Goal: Information Seeking & Learning: Learn about a topic

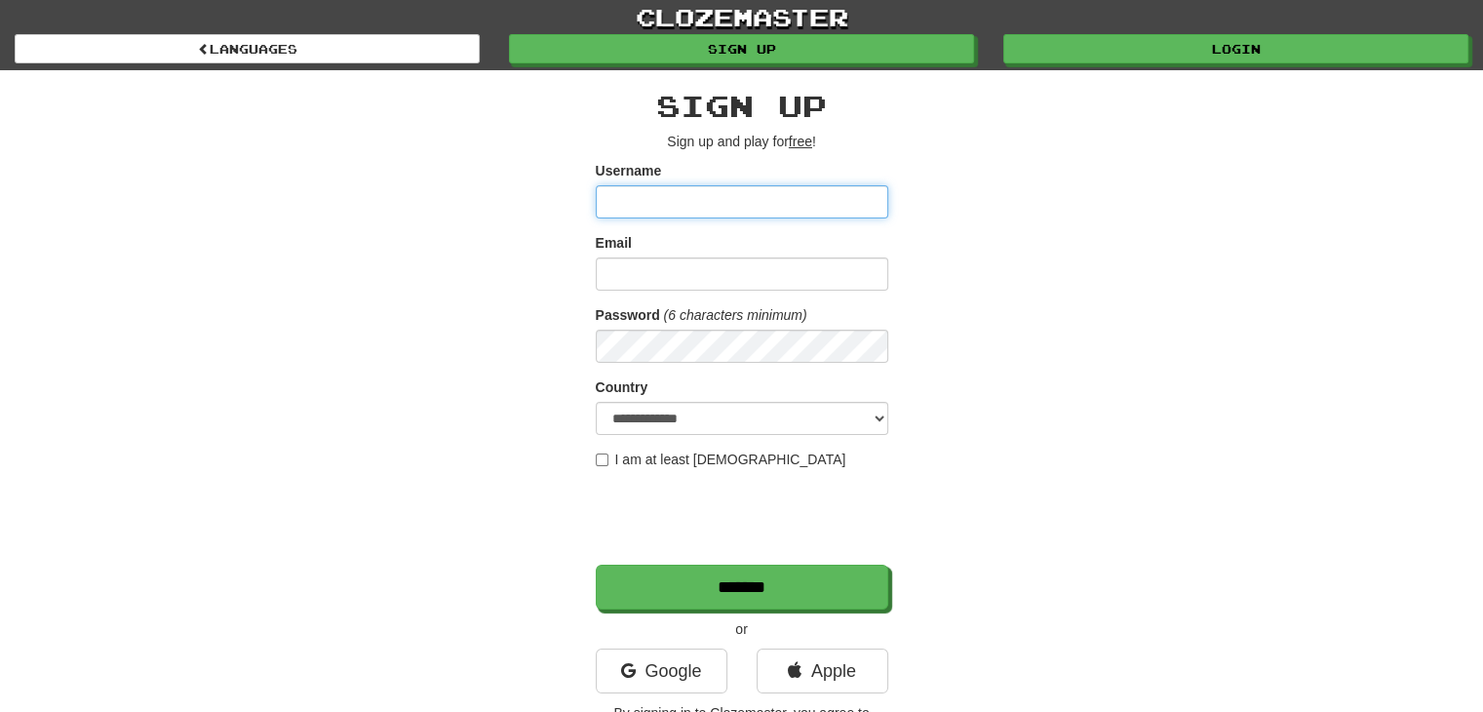
scroll to position [53, 0]
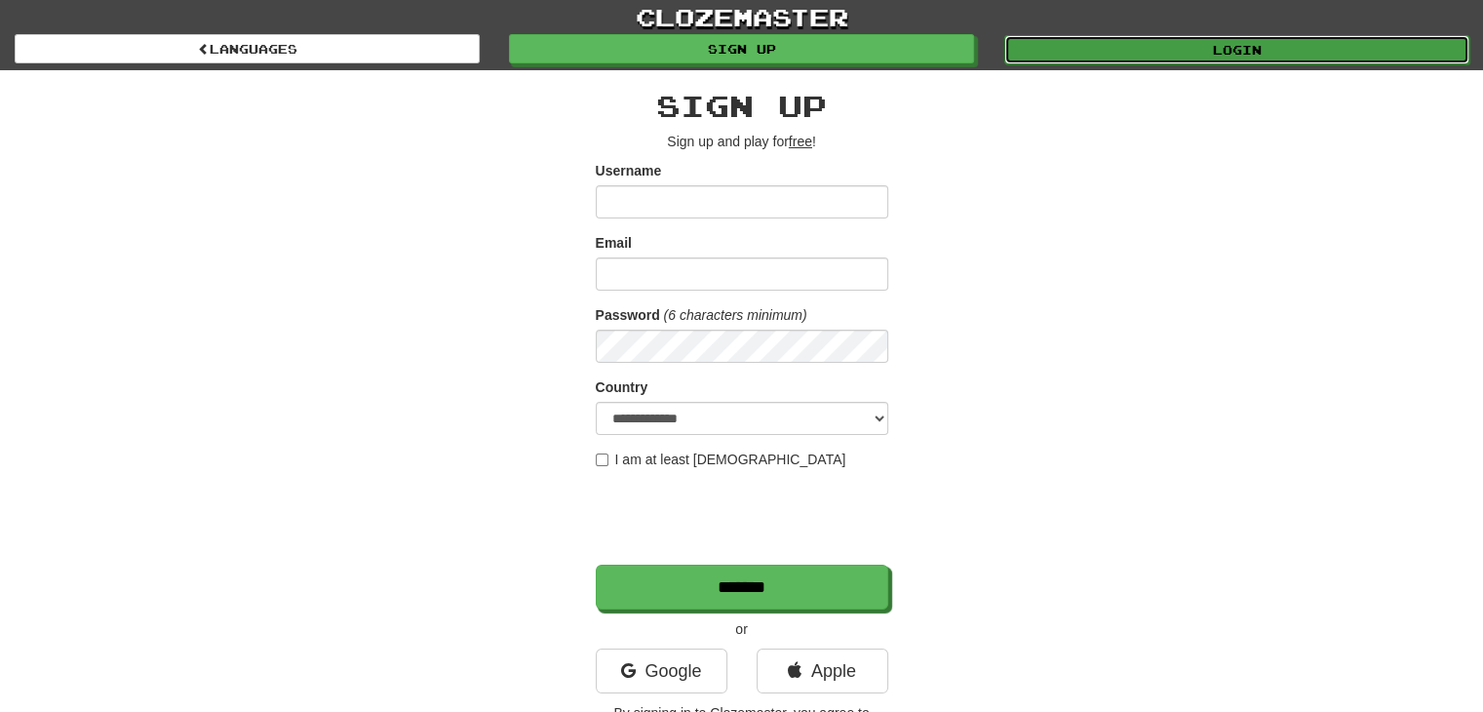
click at [1230, 56] on link "Login" at bounding box center [1236, 49] width 465 height 29
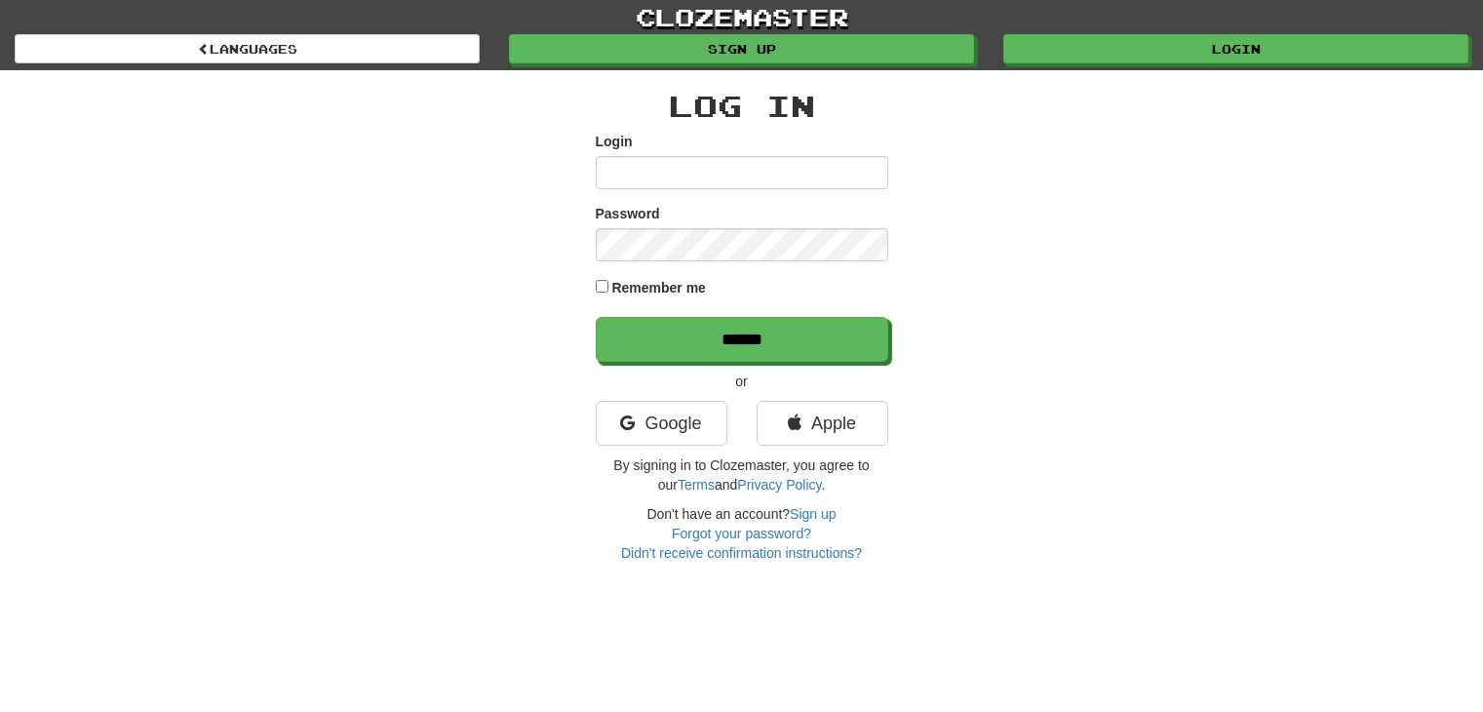
click at [838, 180] on input "Login" at bounding box center [742, 172] width 293 height 33
type input "**********"
click at [596, 317] on input "******" at bounding box center [742, 339] width 293 height 45
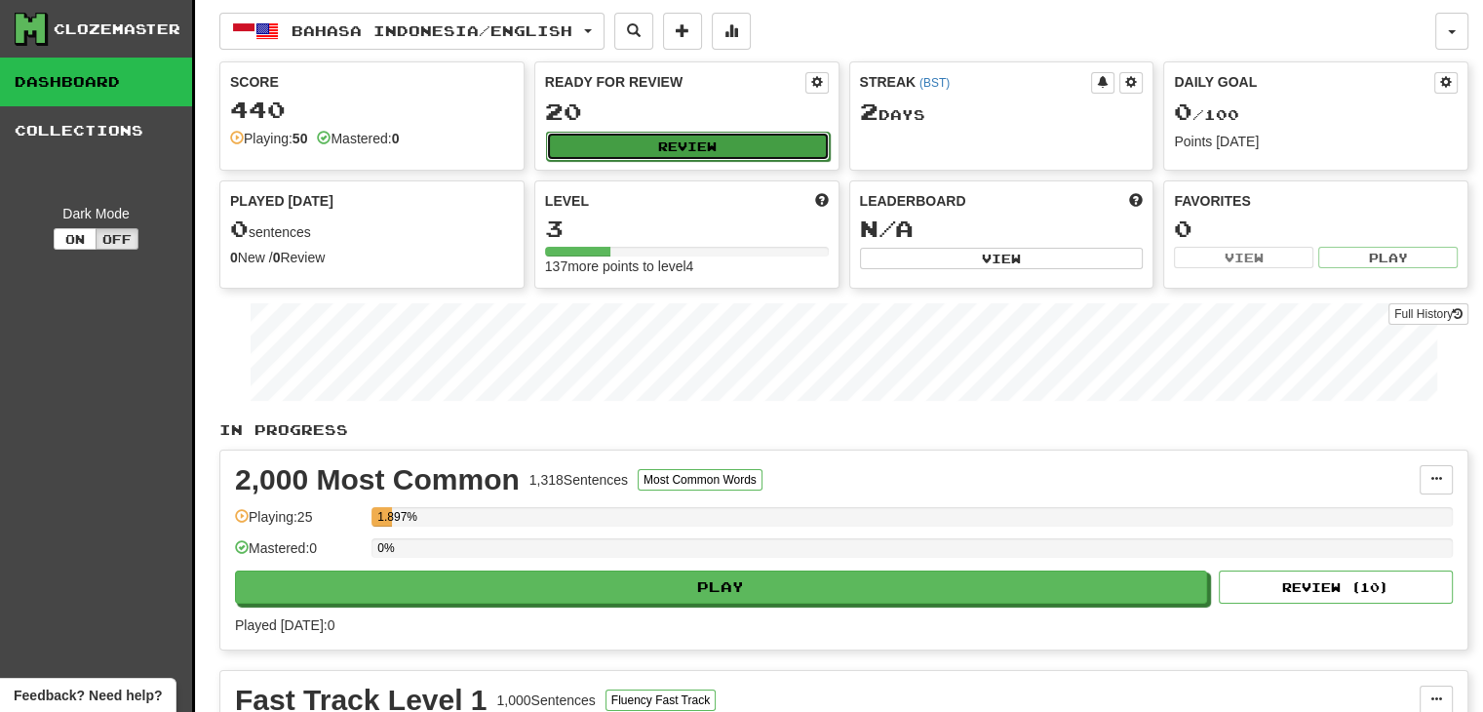
click at [772, 132] on button "Review" at bounding box center [688, 146] width 284 height 29
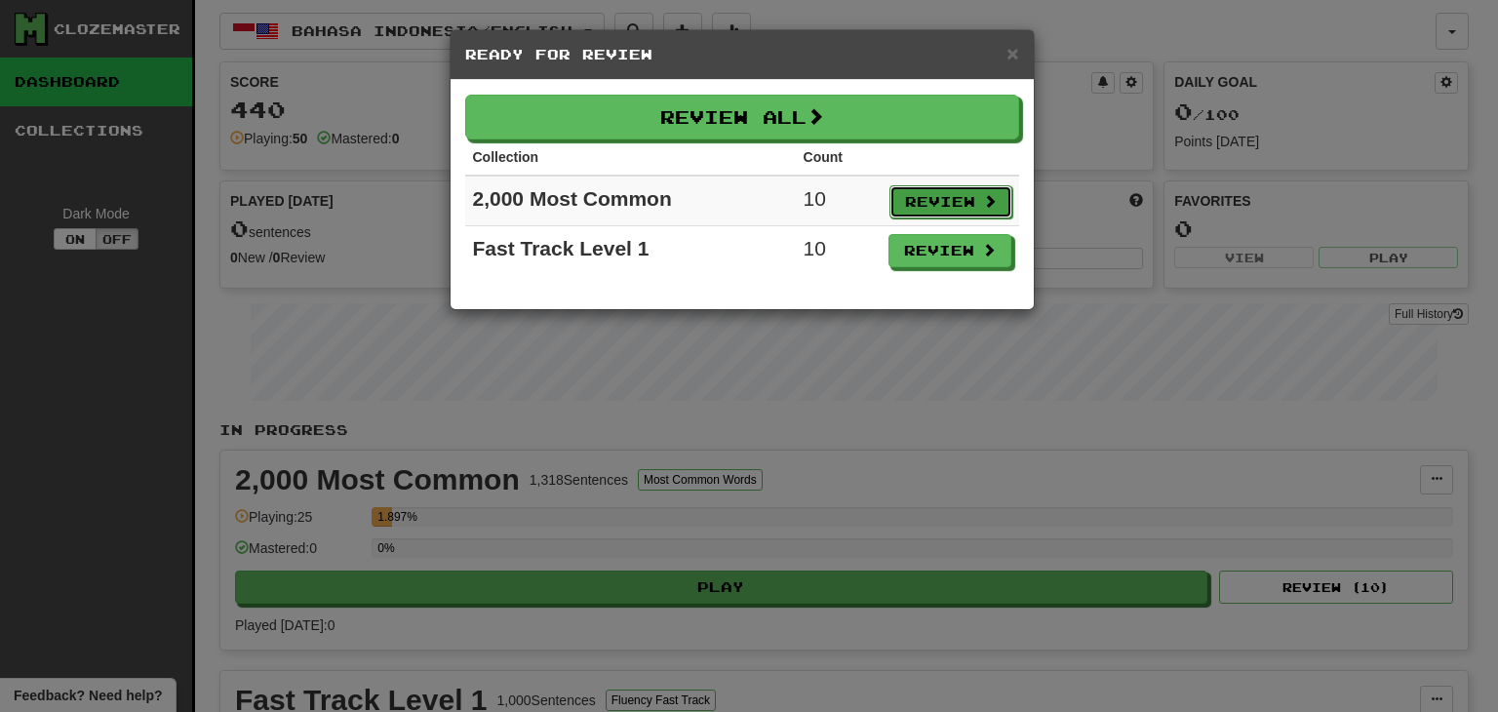
click at [949, 208] on button "Review" at bounding box center [950, 201] width 123 height 33
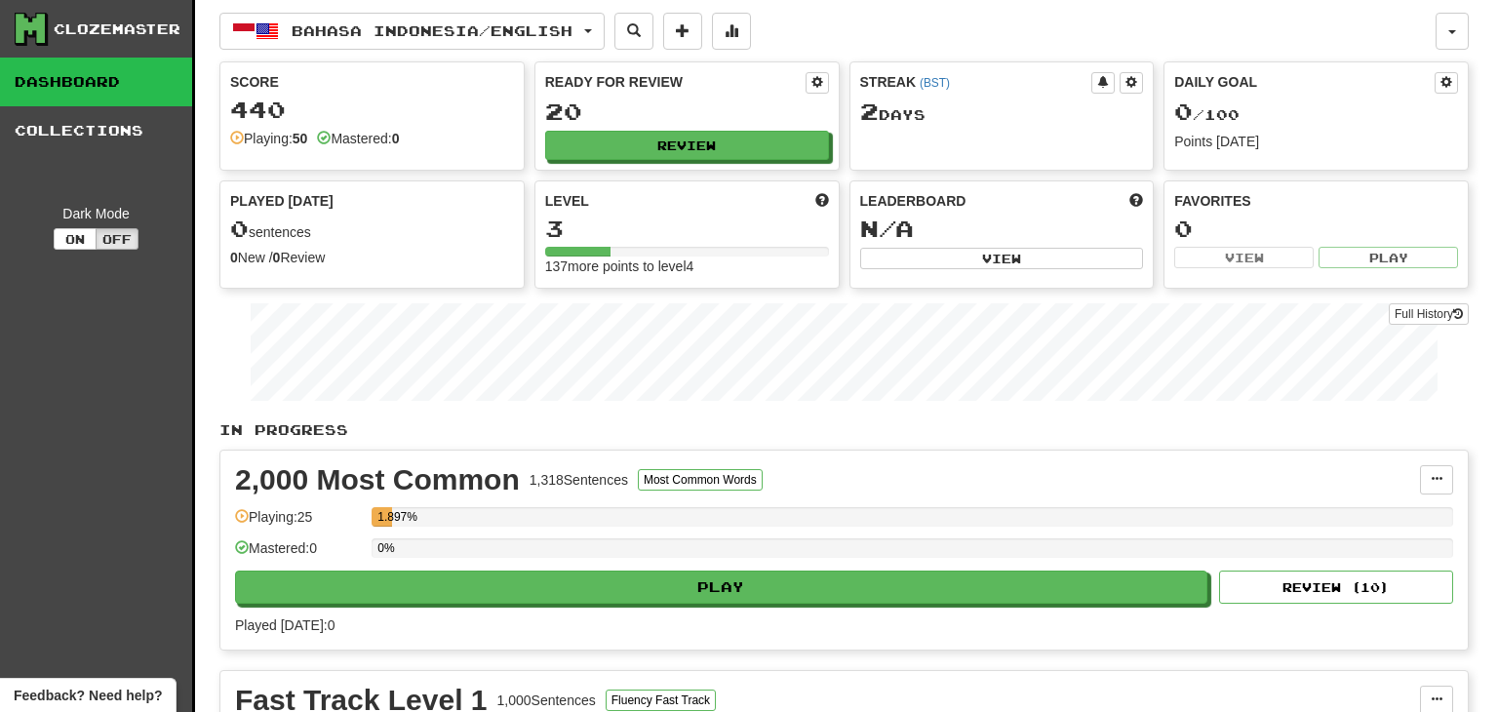
select select "**"
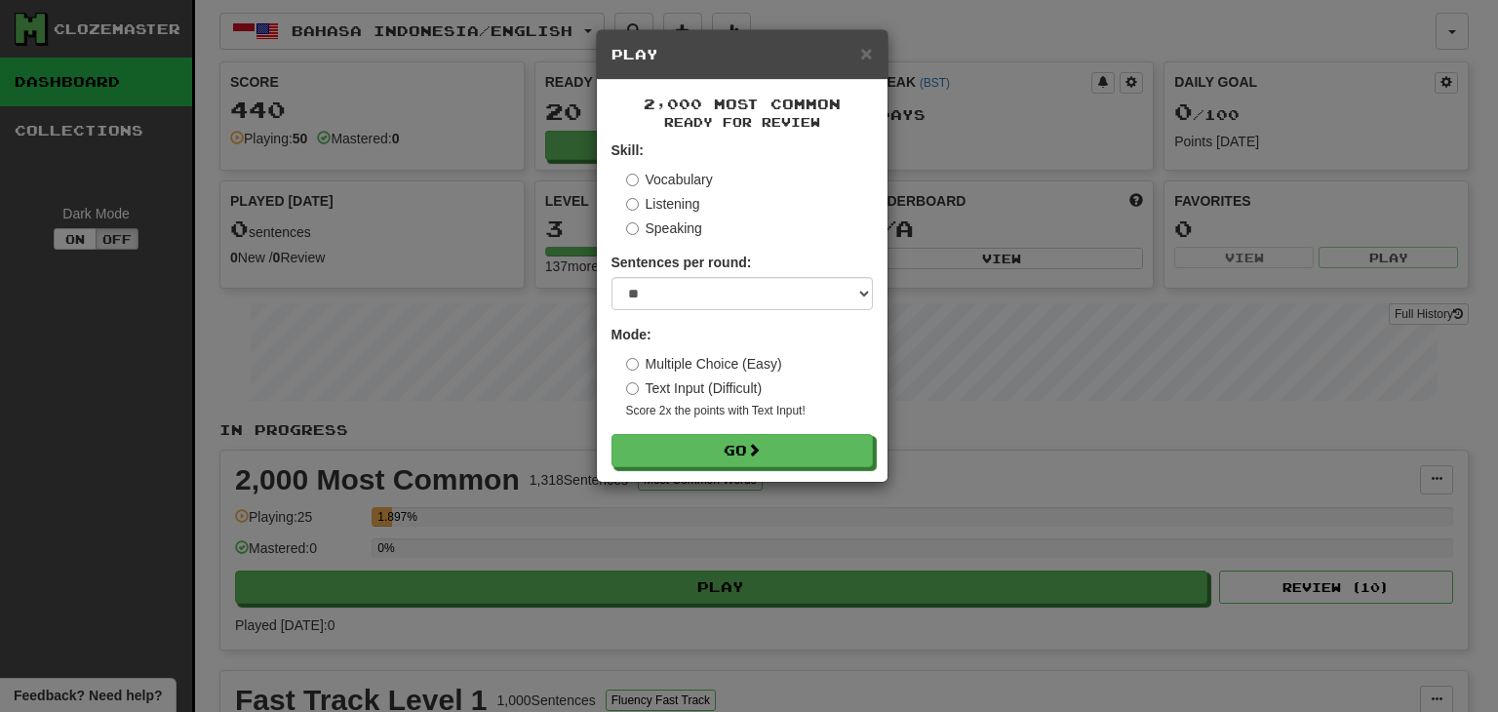
click at [699, 199] on label "Listening" at bounding box center [663, 204] width 74 height 20
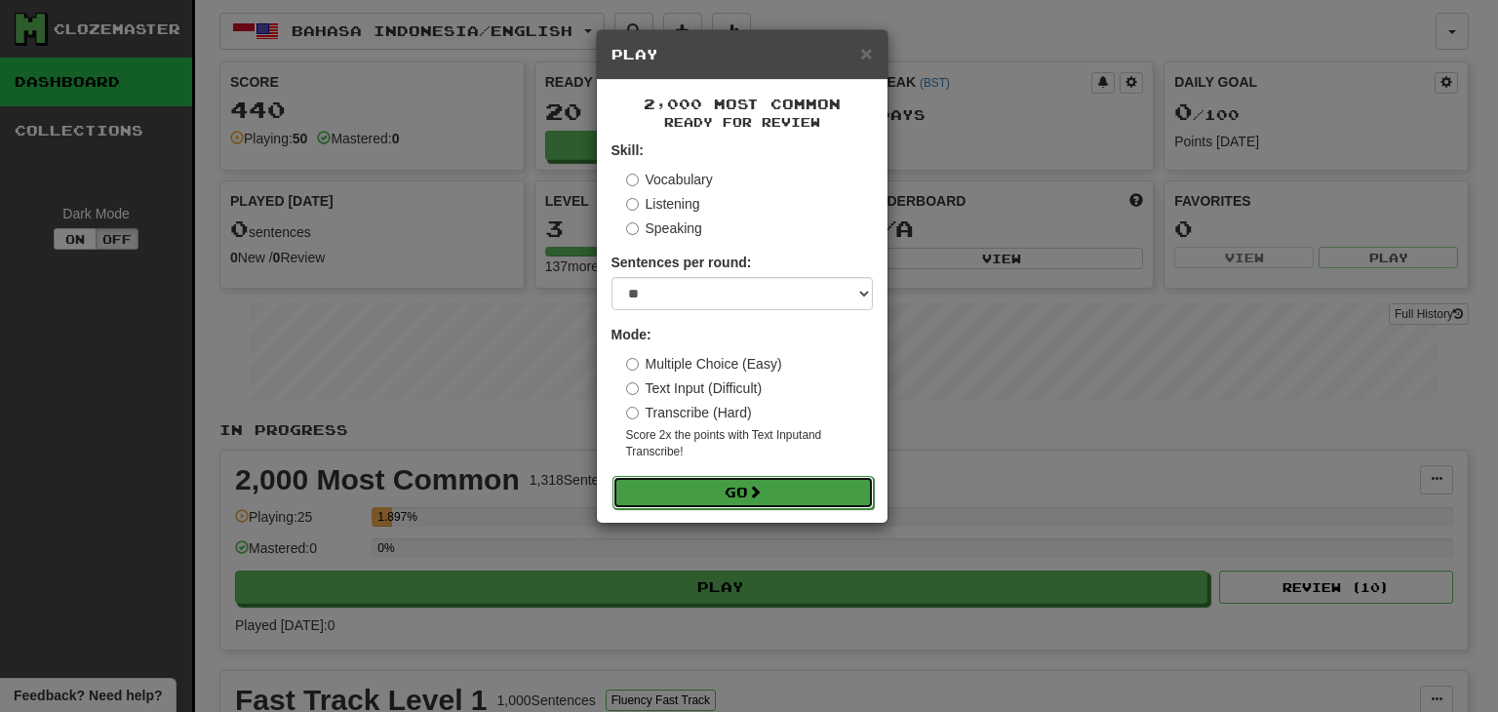
click at [805, 485] on button "Go" at bounding box center [742, 492] width 261 height 33
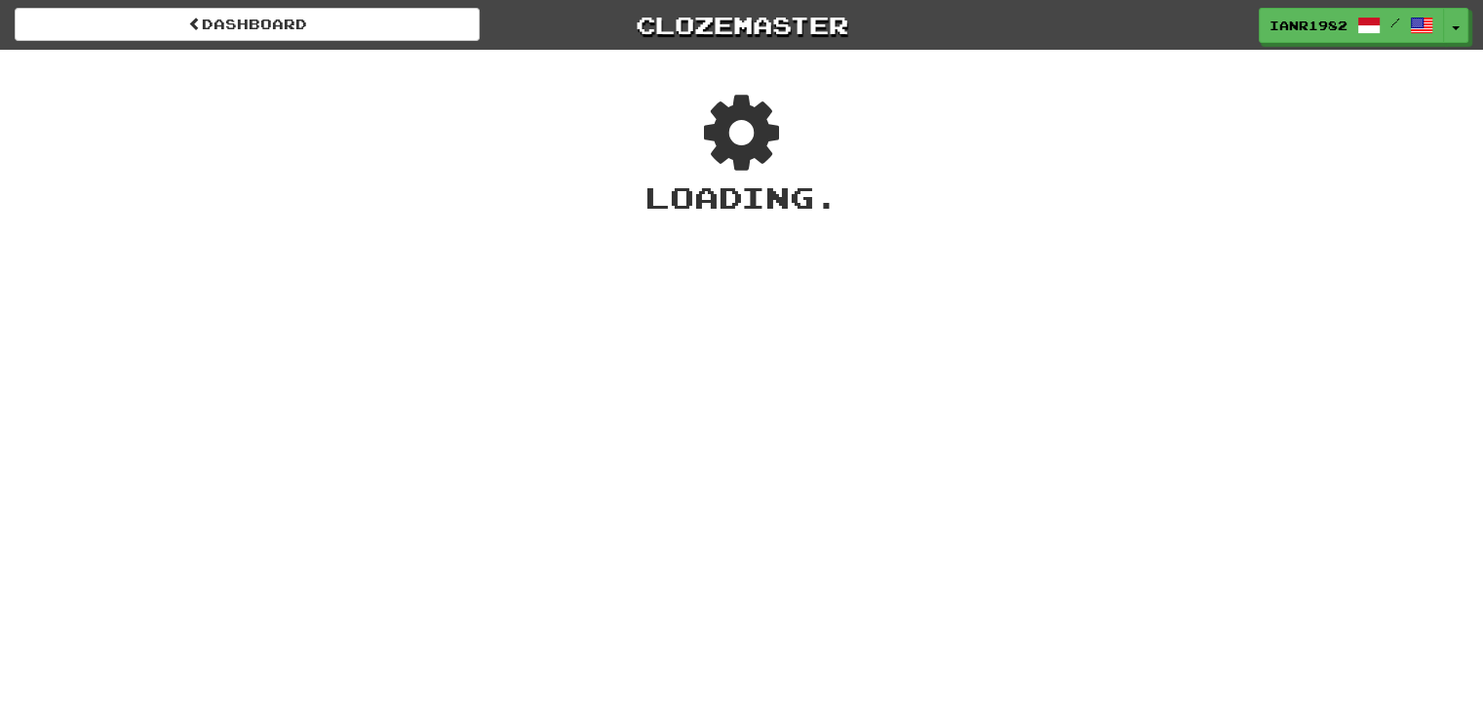
scroll to position [53, 0]
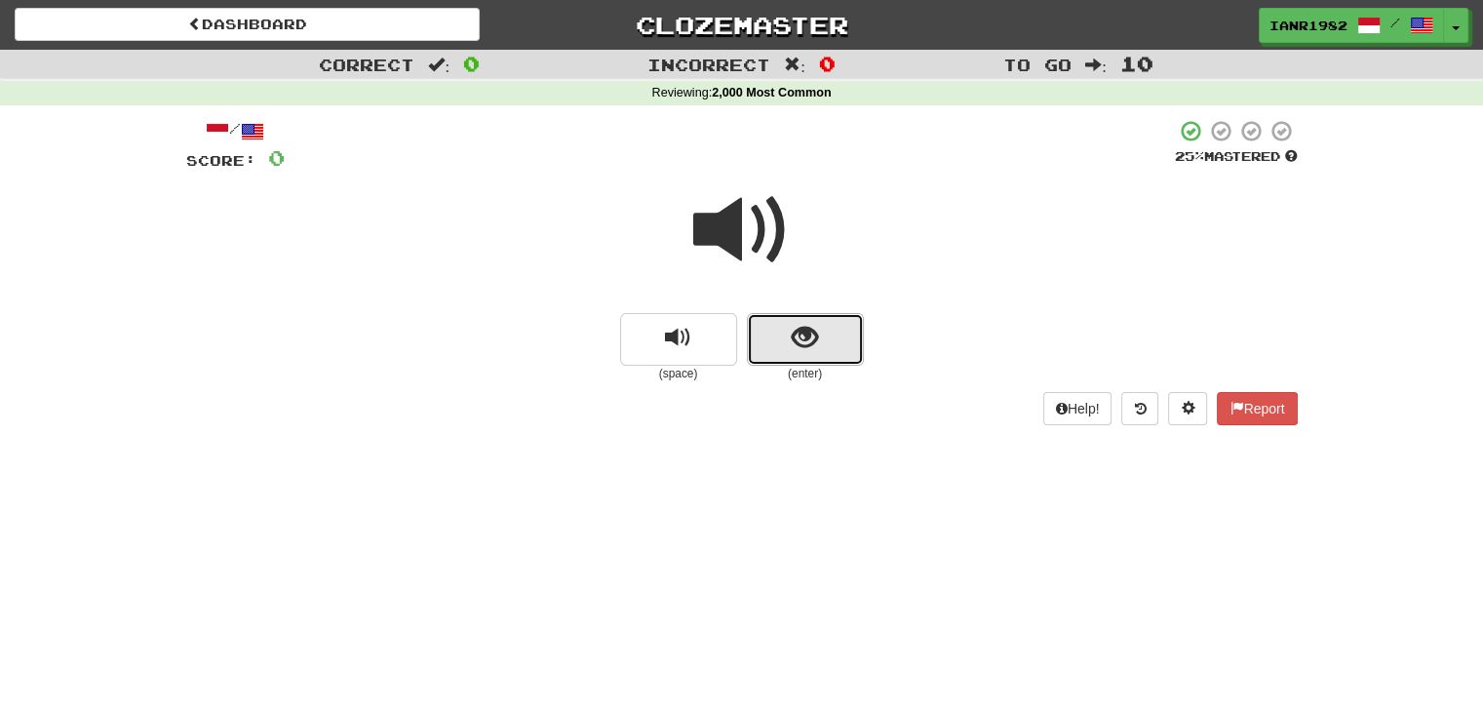
click at [839, 347] on button "show sentence" at bounding box center [805, 339] width 117 height 53
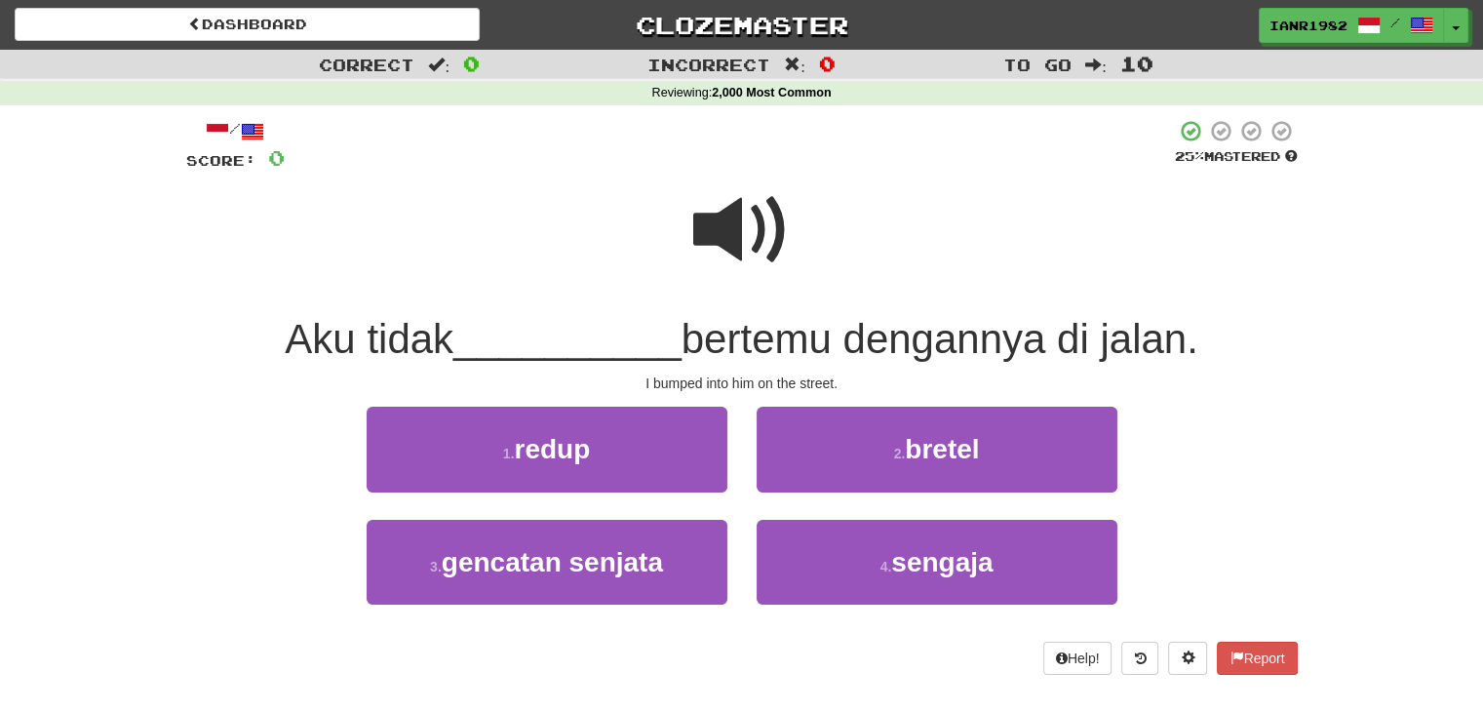
click at [746, 236] on span at bounding box center [742, 230] width 98 height 98
click at [744, 246] on span at bounding box center [742, 230] width 98 height 98
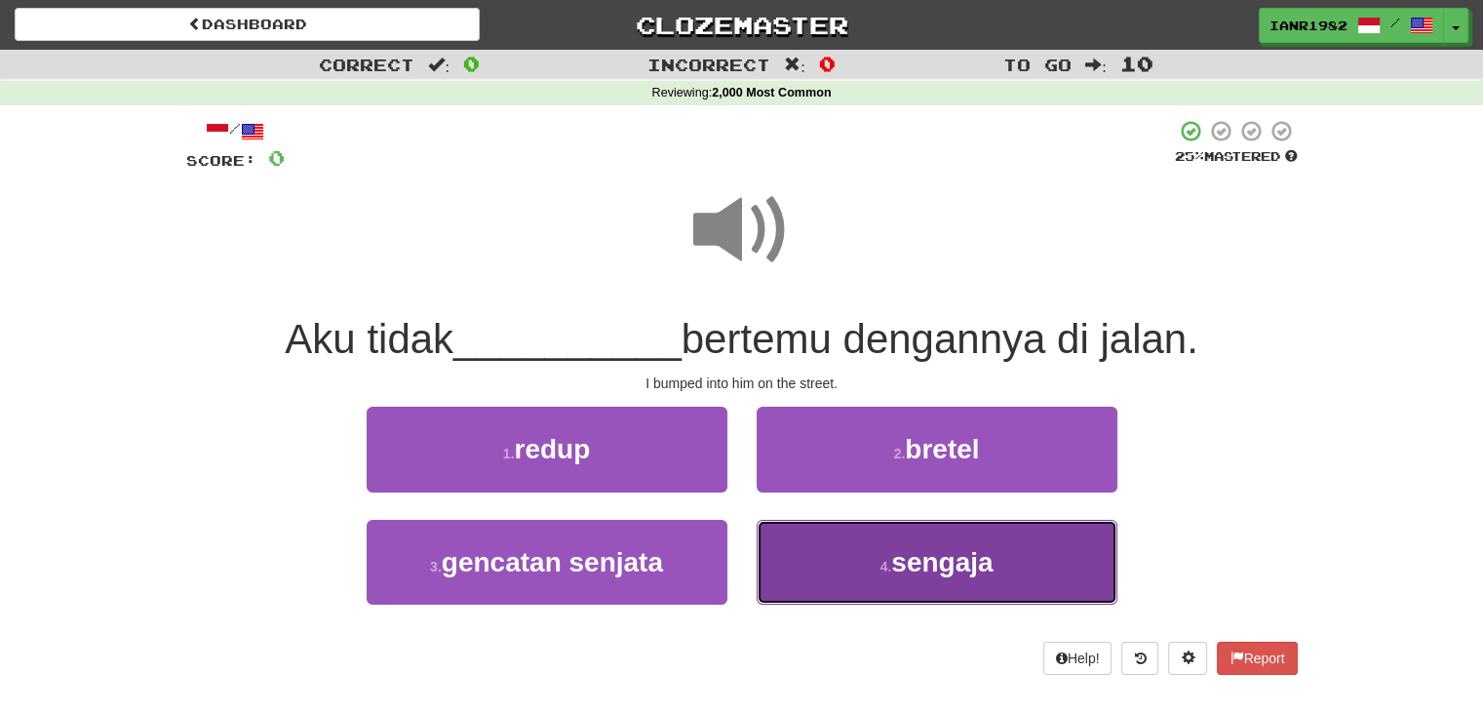
click at [915, 572] on span "sengaja" at bounding box center [941, 562] width 101 height 30
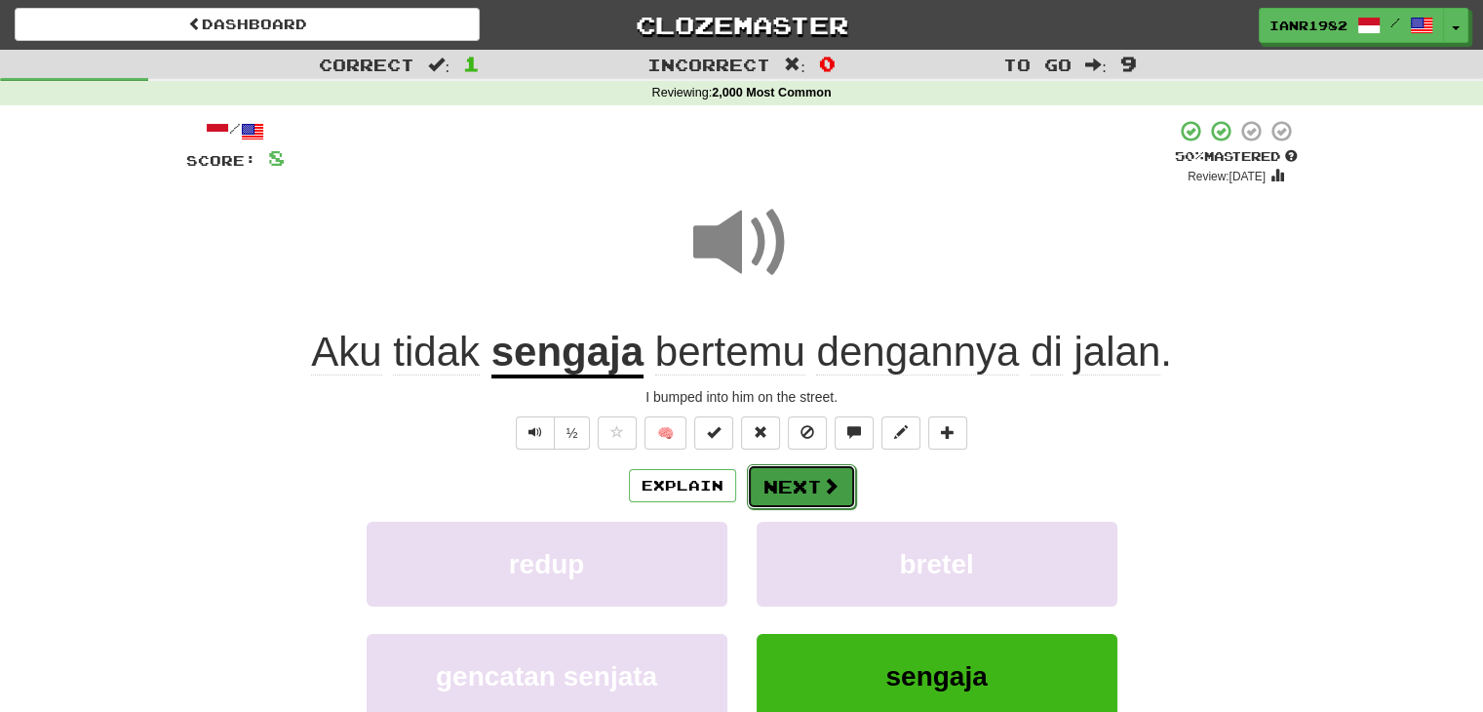
click at [838, 484] on button "Next" at bounding box center [801, 486] width 109 height 45
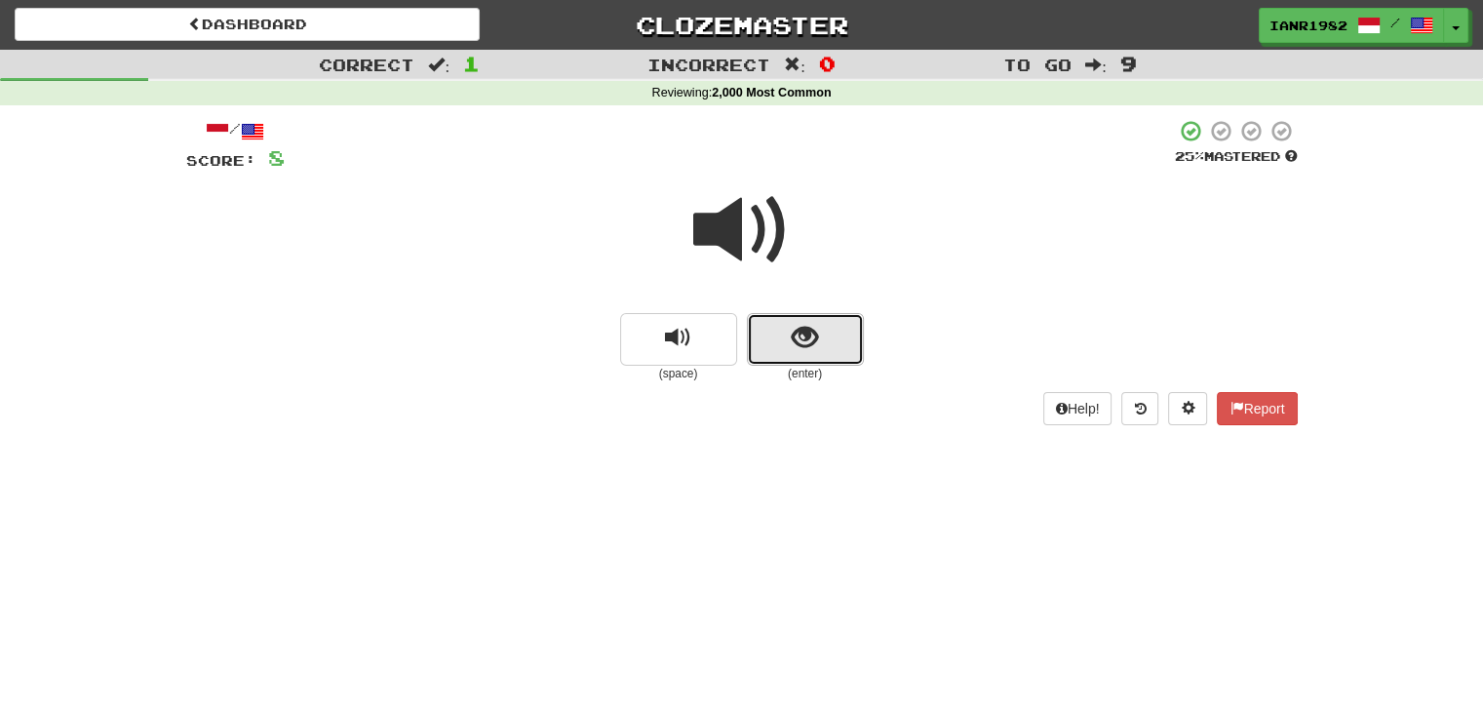
click at [818, 340] on button "show sentence" at bounding box center [805, 339] width 117 height 53
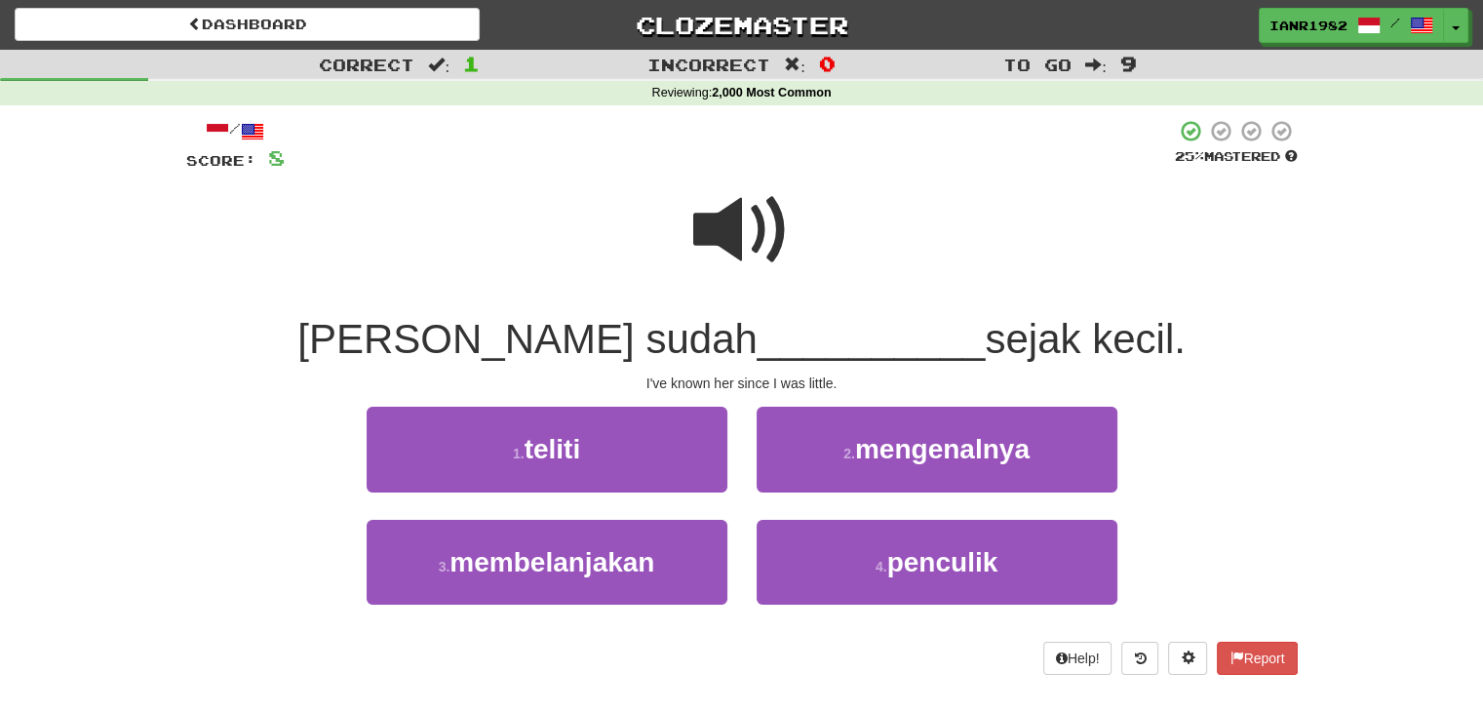
click at [757, 230] on span at bounding box center [742, 230] width 98 height 98
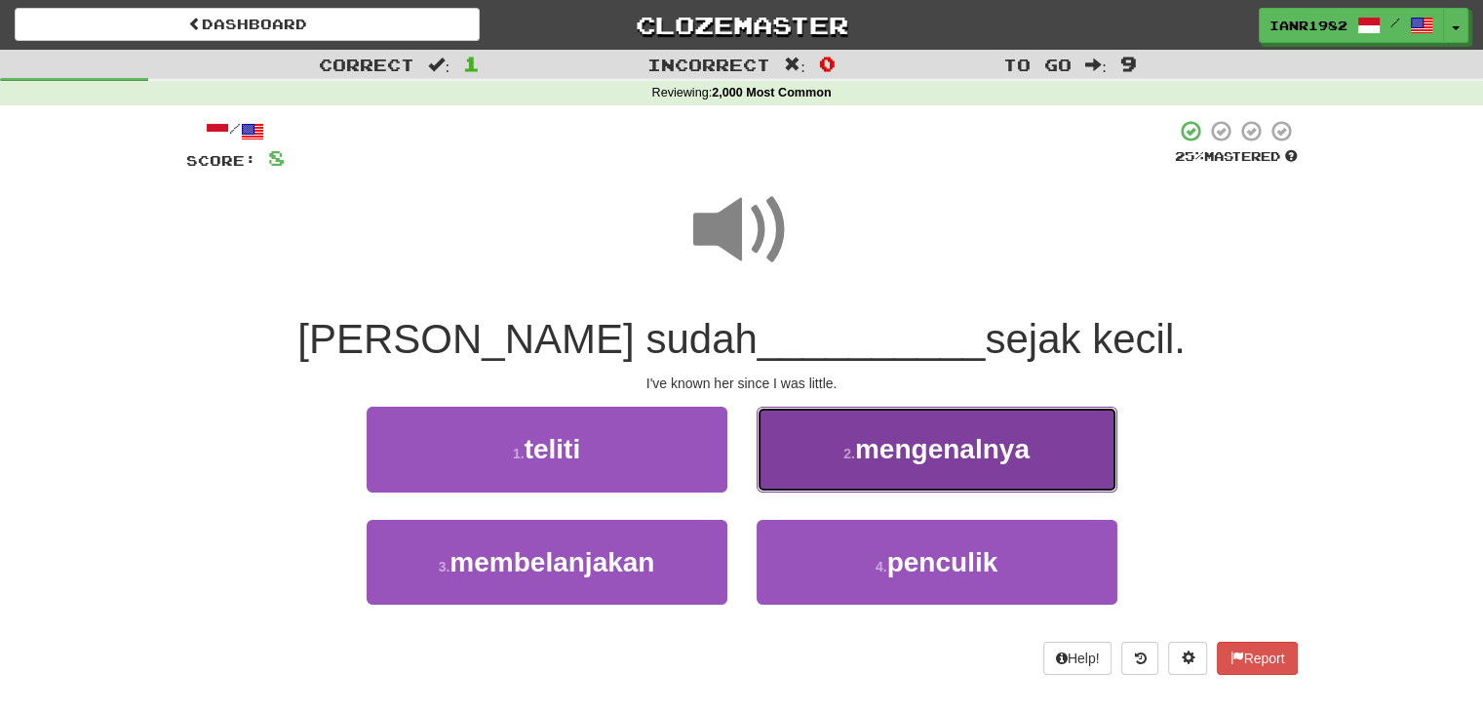
click at [948, 451] on span "mengenalnya" at bounding box center [942, 449] width 175 height 30
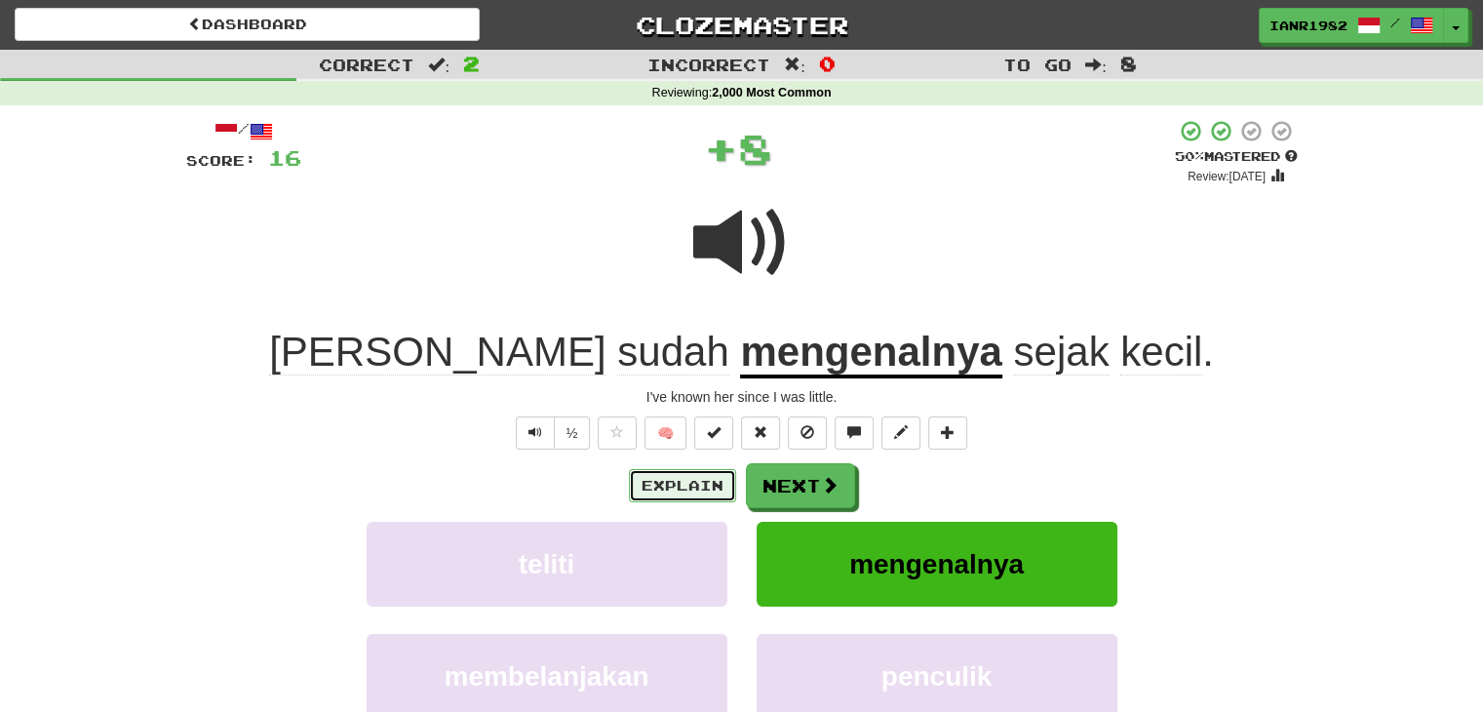
click at [714, 492] on button "Explain" at bounding box center [682, 485] width 107 height 33
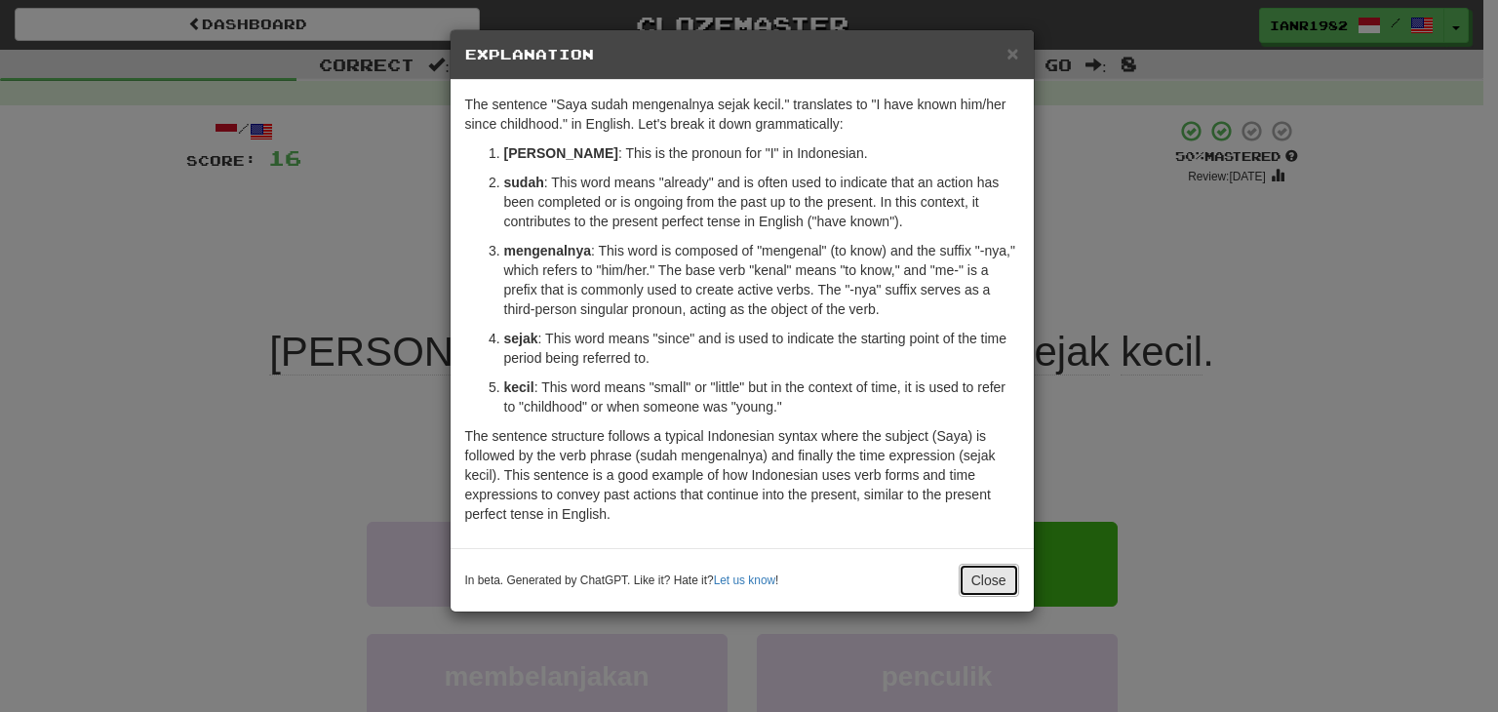
click at [986, 575] on button "Close" at bounding box center [988, 580] width 60 height 33
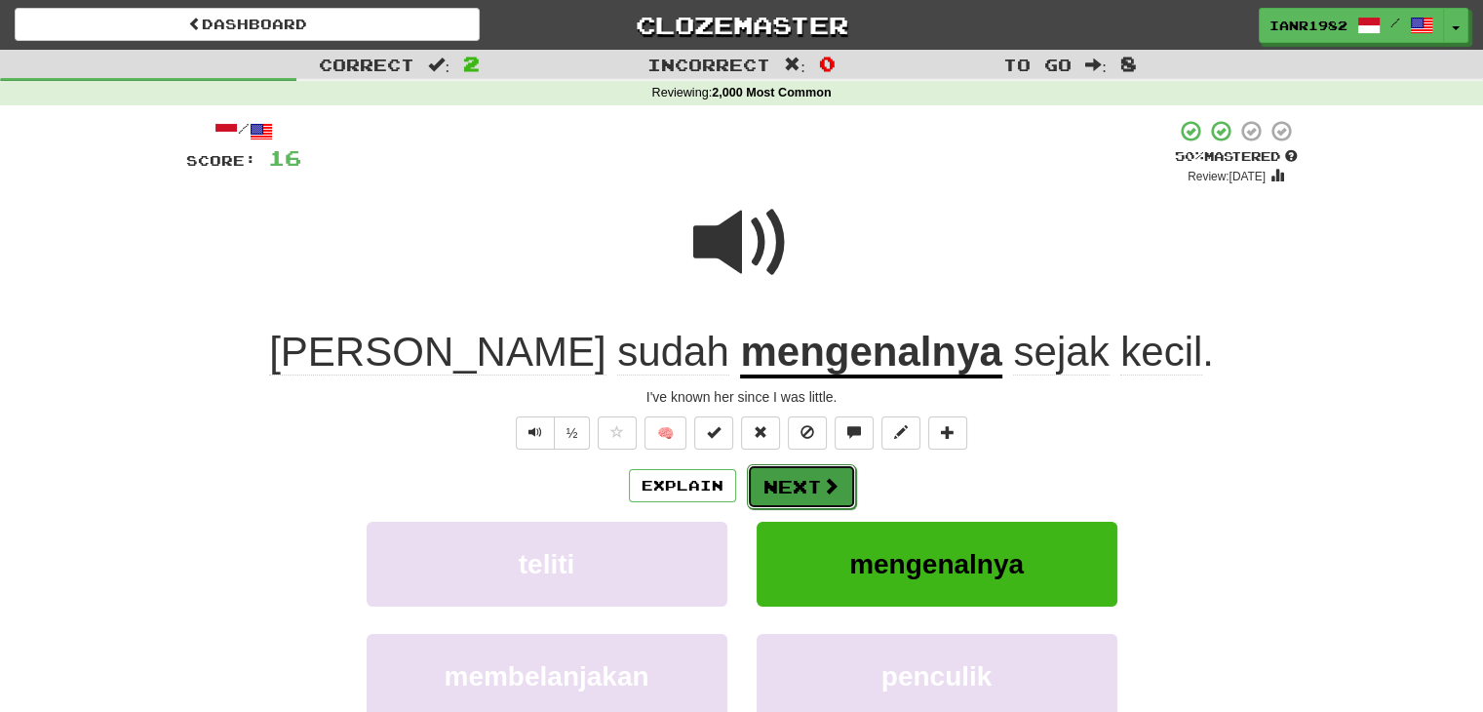
click at [840, 490] on button "Next" at bounding box center [801, 486] width 109 height 45
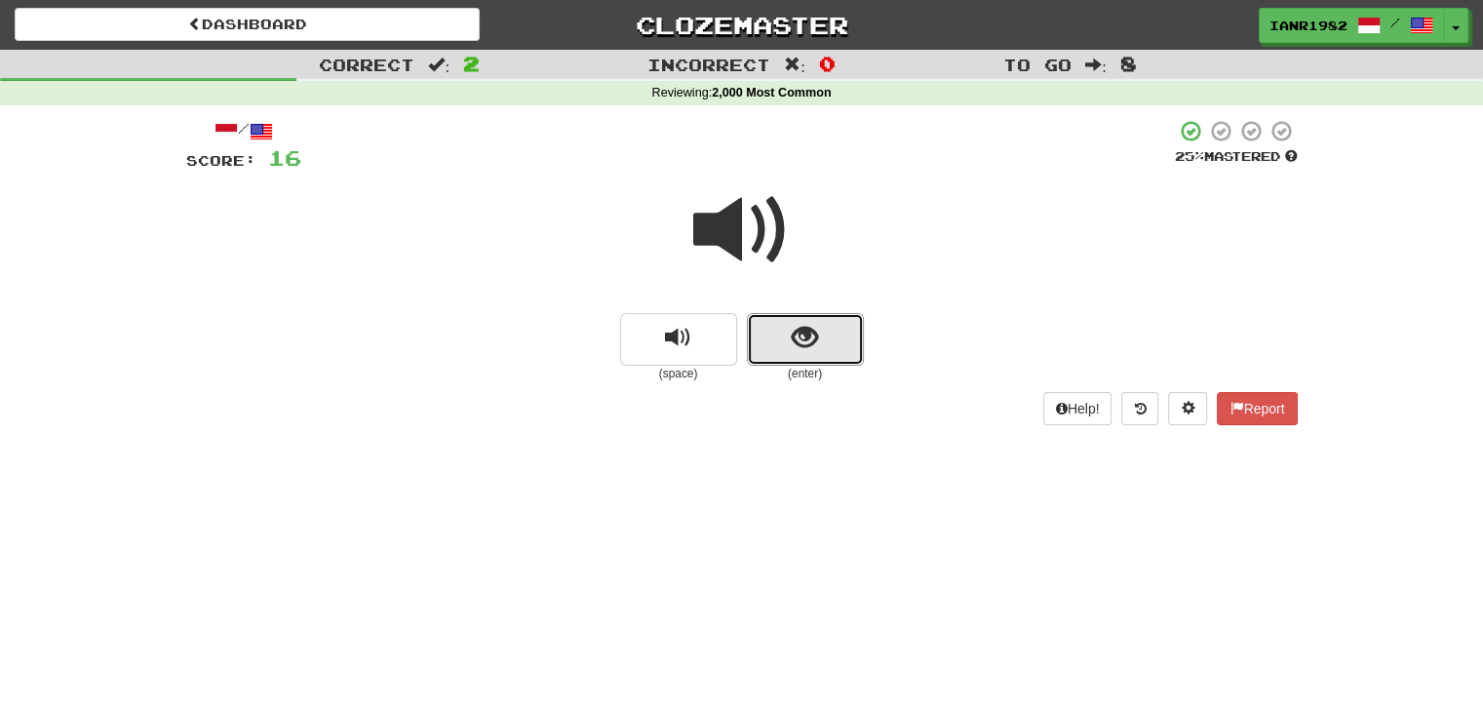
click at [819, 346] on button "show sentence" at bounding box center [805, 339] width 117 height 53
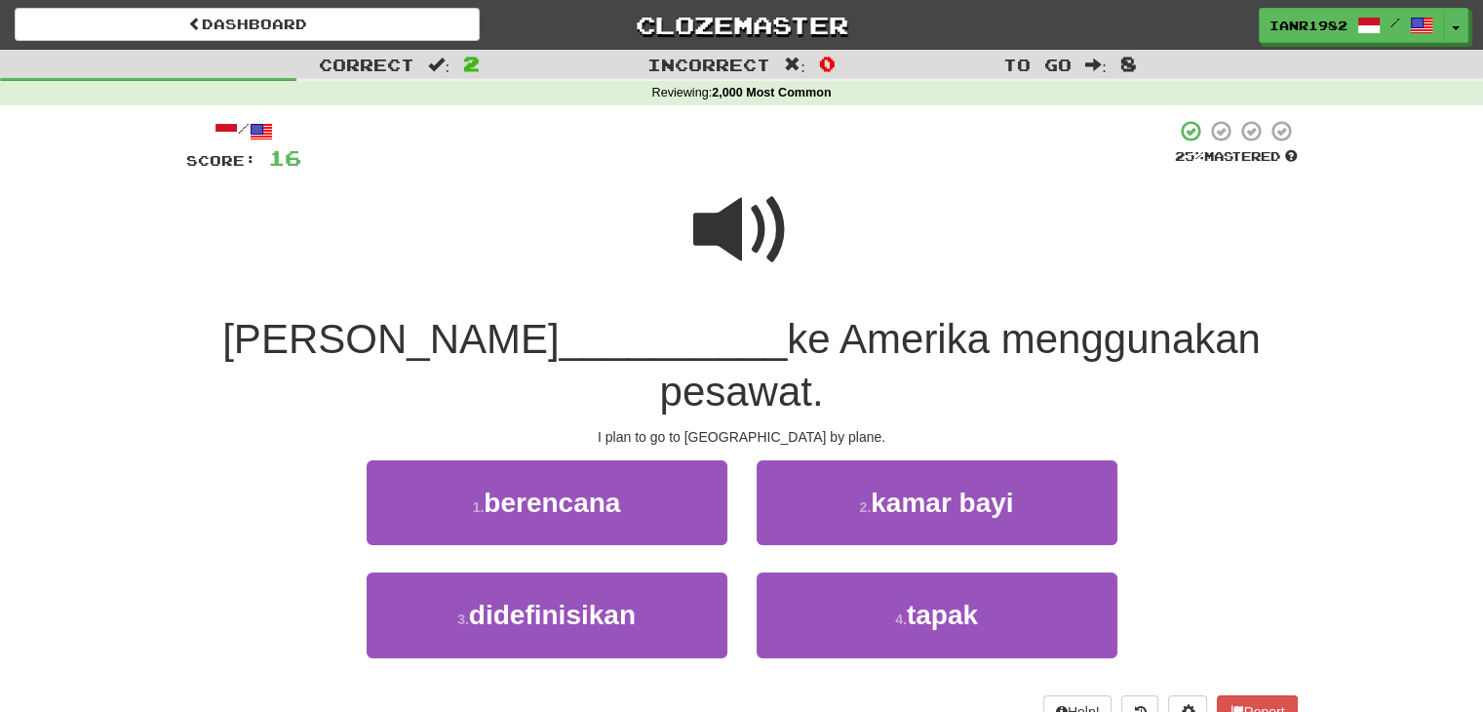
click at [739, 222] on span at bounding box center [742, 230] width 98 height 98
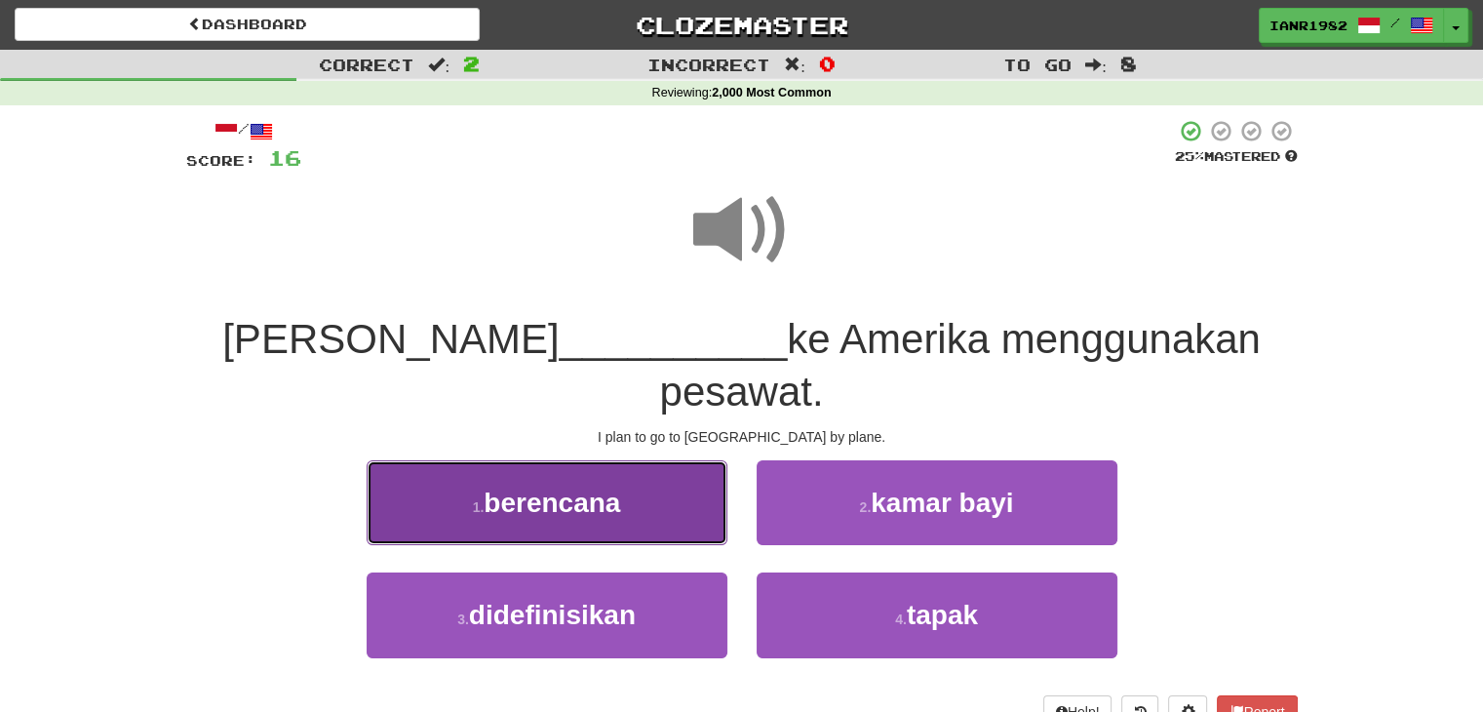
click at [674, 465] on button "1 . berencana" at bounding box center [547, 502] width 361 height 85
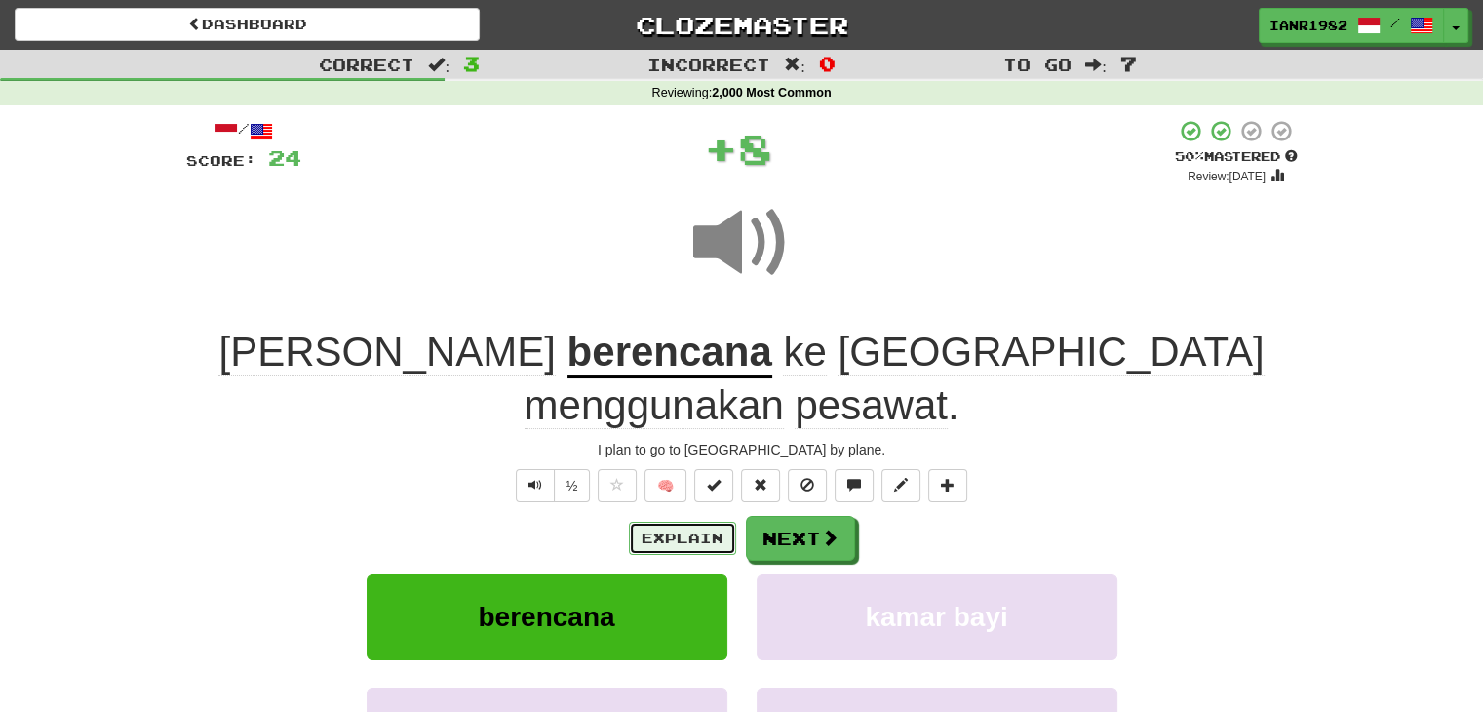
click at [722, 522] on button "Explain" at bounding box center [682, 538] width 107 height 33
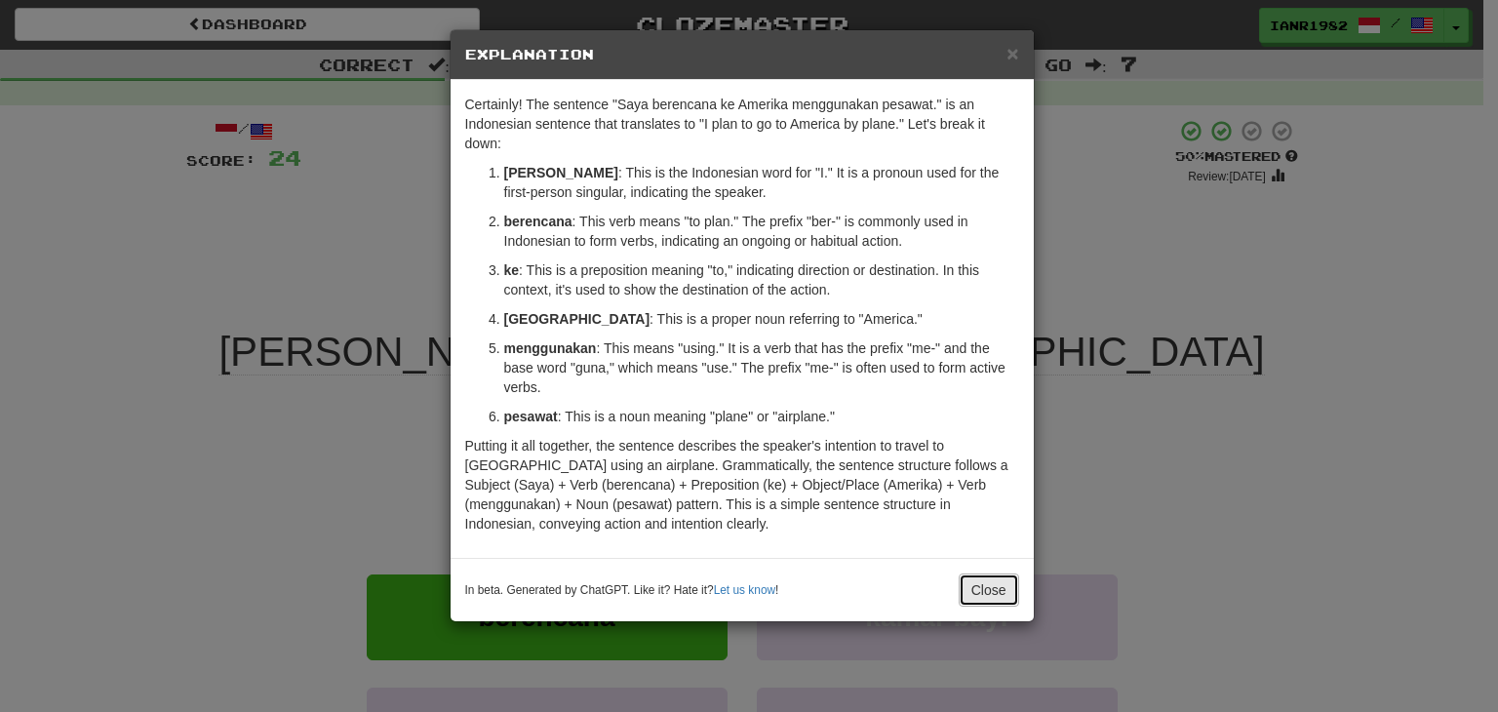
click at [1006, 575] on button "Close" at bounding box center [988, 589] width 60 height 33
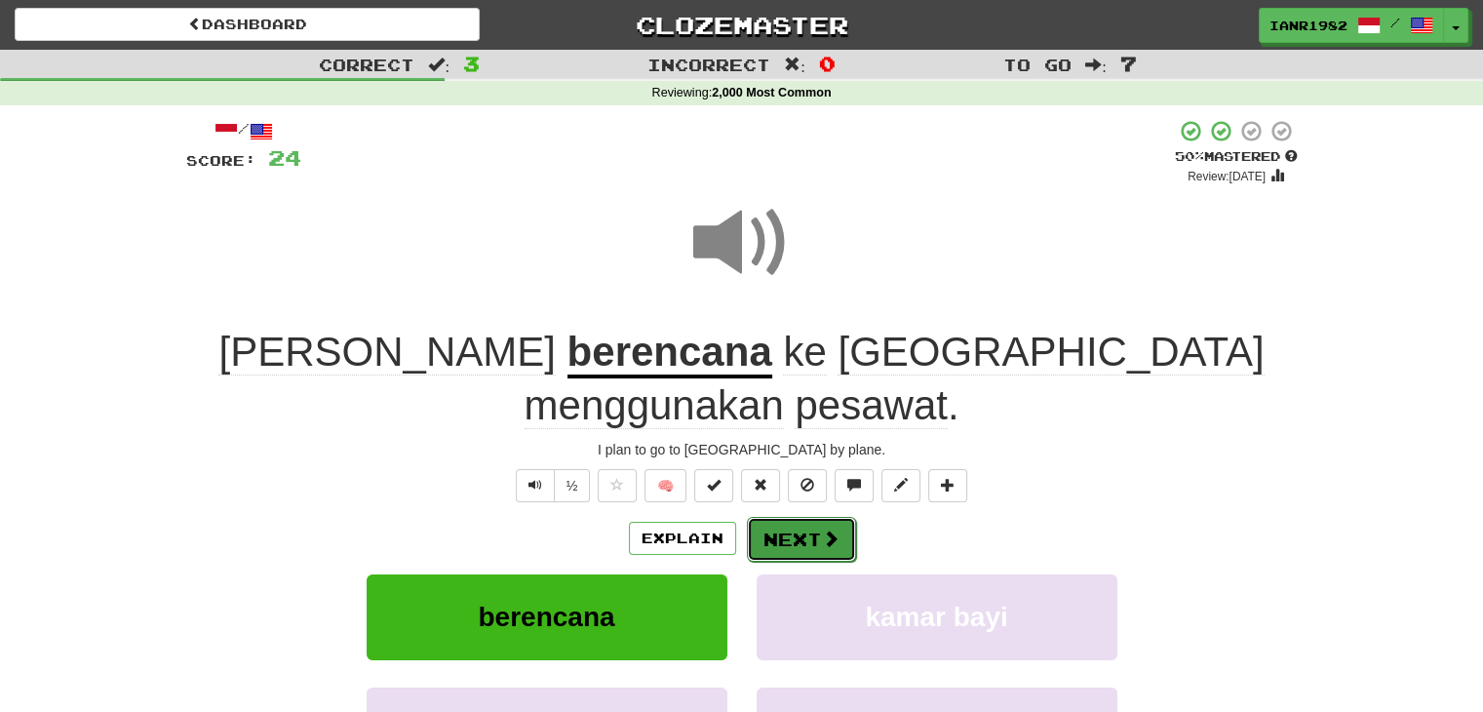
click at [817, 517] on button "Next" at bounding box center [801, 539] width 109 height 45
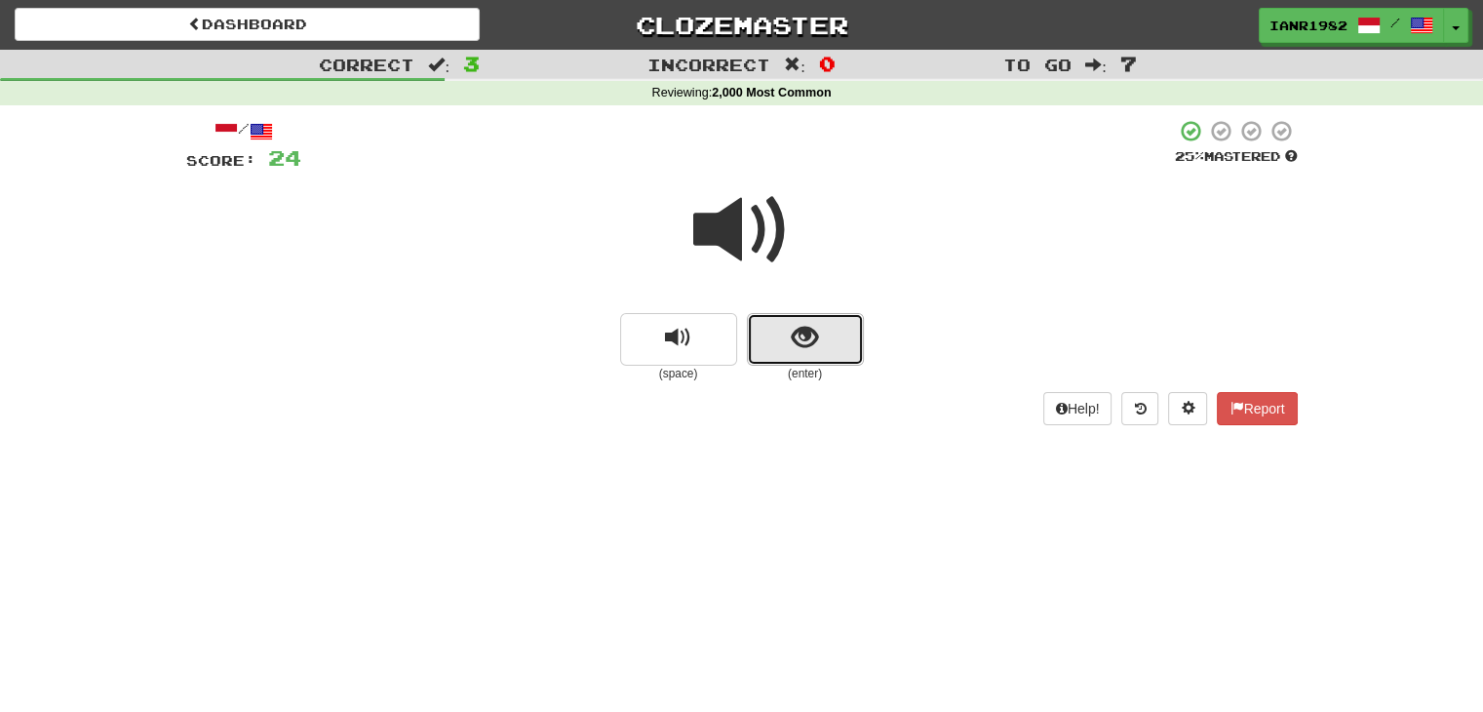
click at [823, 360] on button "show sentence" at bounding box center [805, 339] width 117 height 53
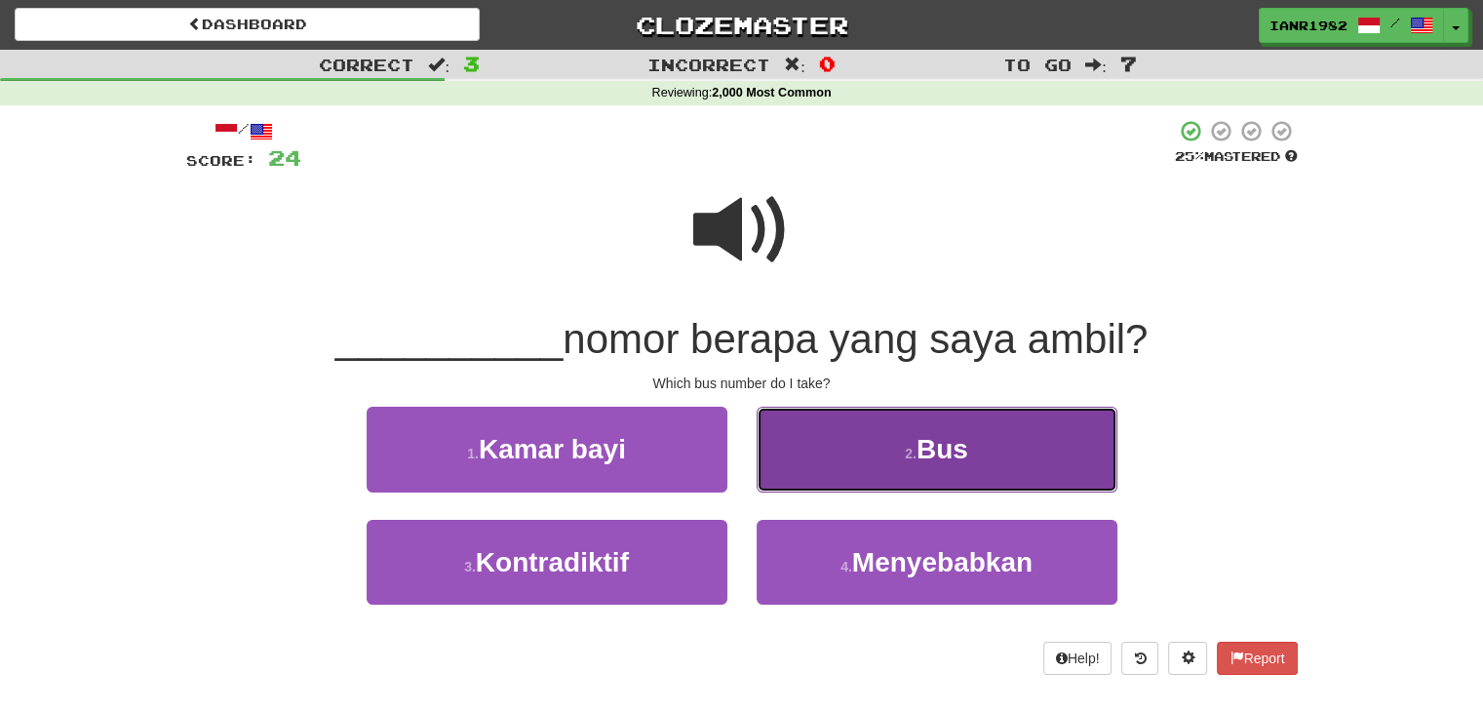
click at [866, 455] on button "2 . Bus" at bounding box center [937, 449] width 361 height 85
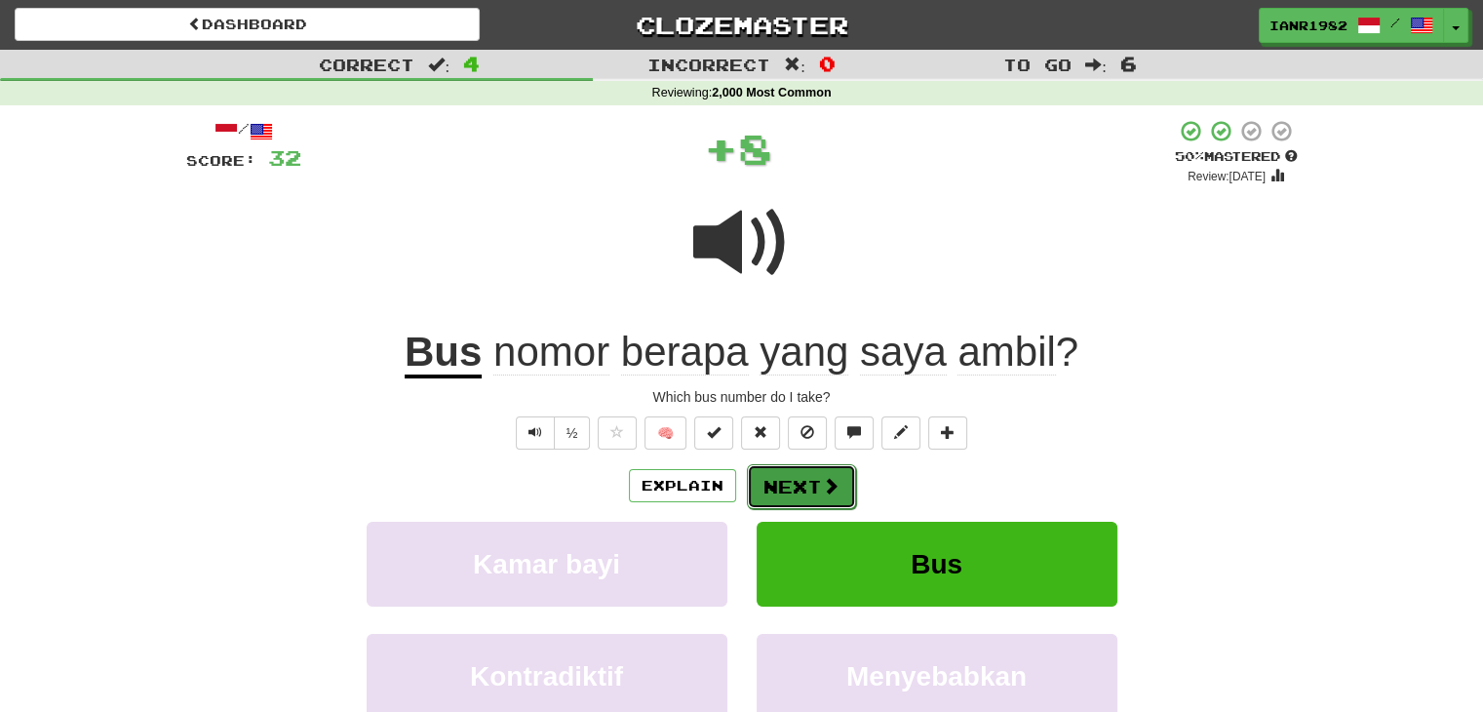
click at [835, 493] on span at bounding box center [831, 486] width 18 height 18
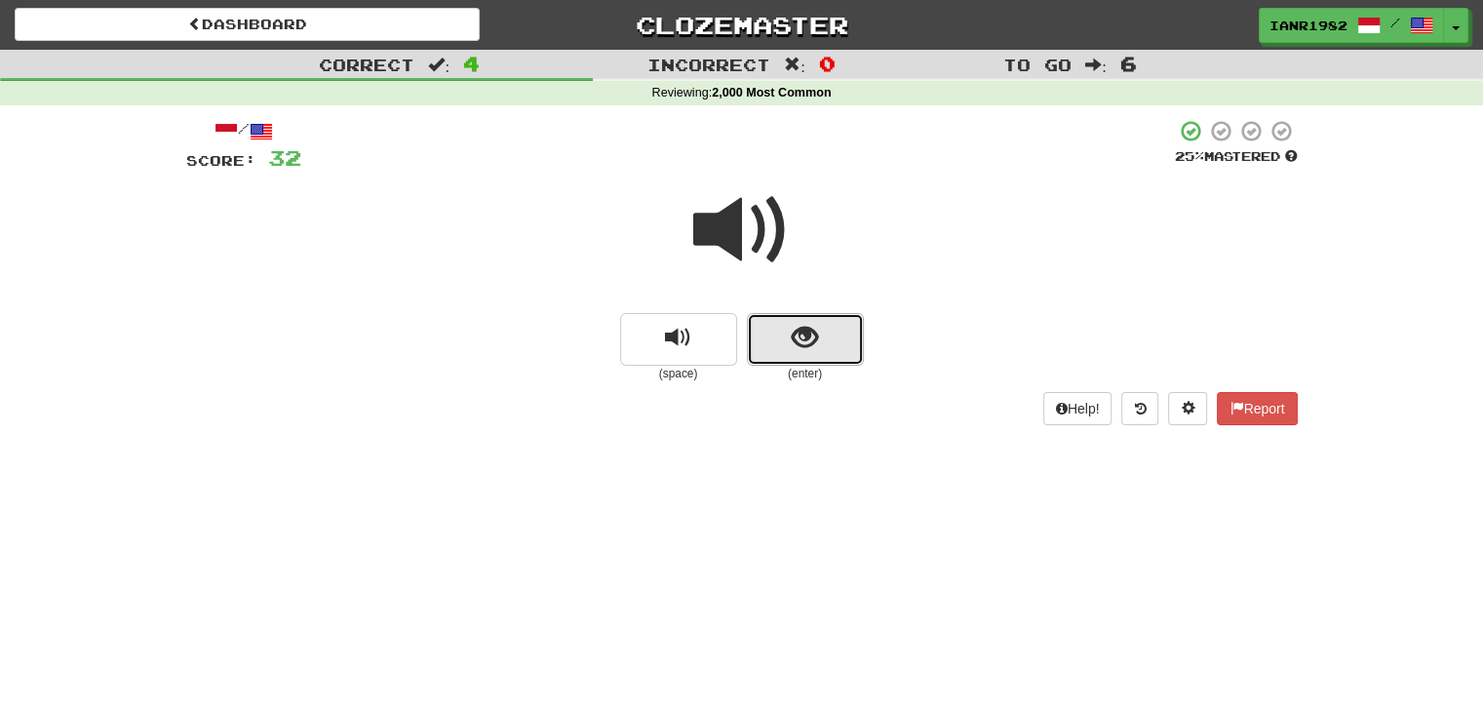
click at [830, 323] on button "show sentence" at bounding box center [805, 339] width 117 height 53
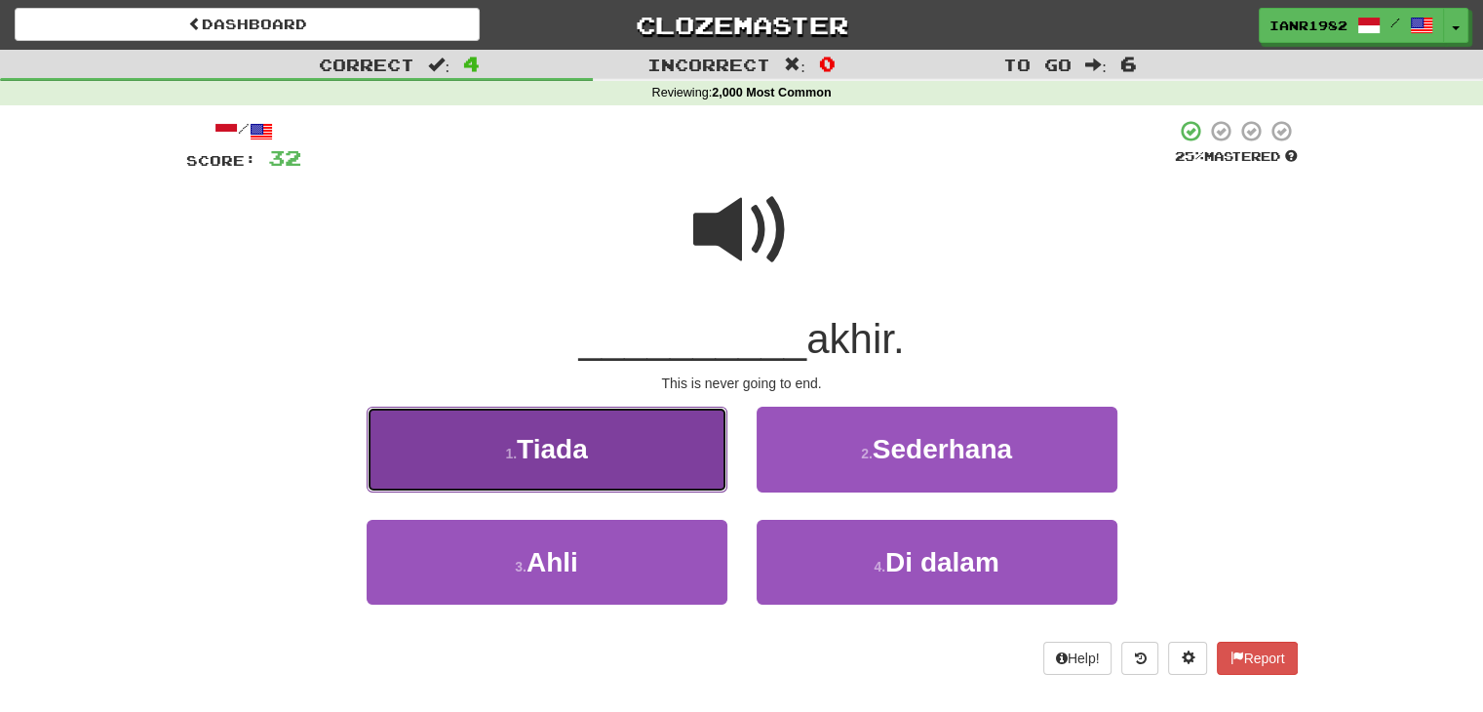
click at [645, 462] on button "1 . Tiada" at bounding box center [547, 449] width 361 height 85
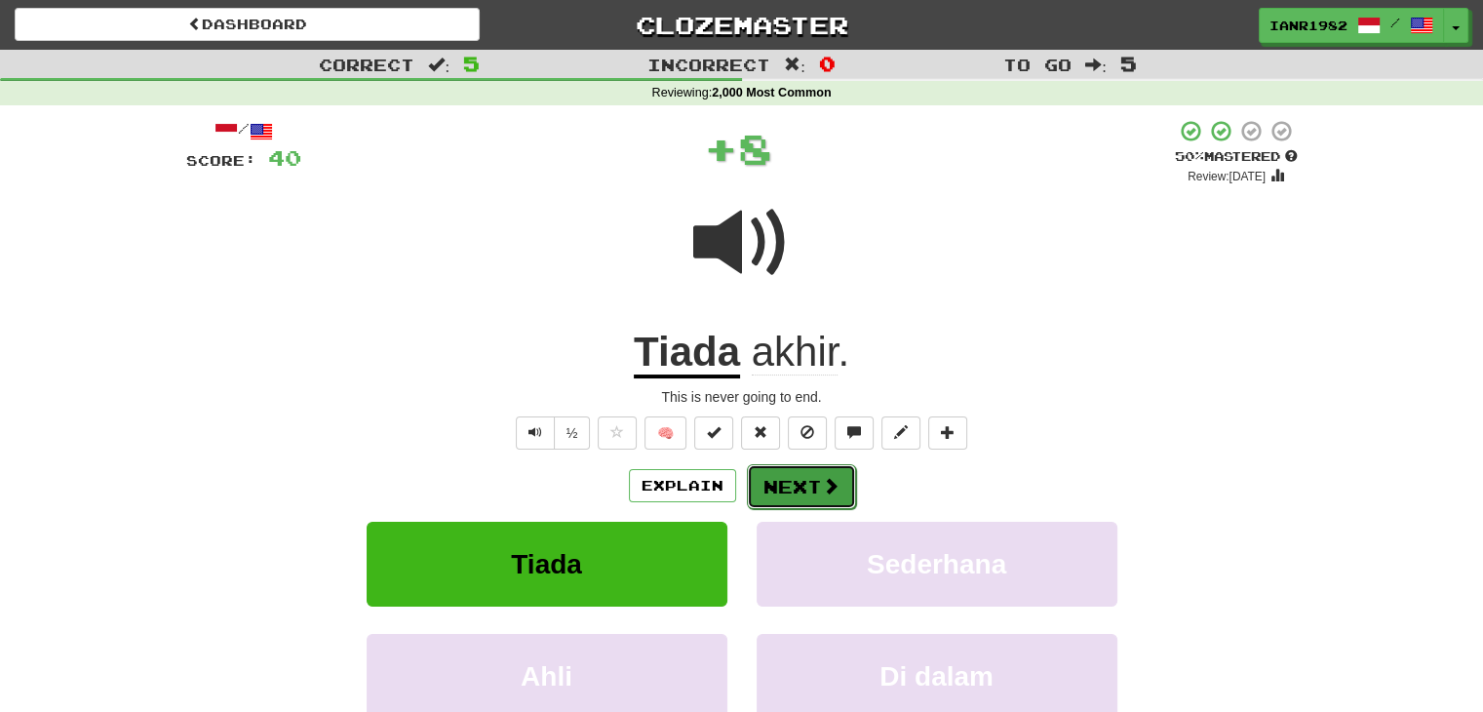
click at [792, 489] on button "Next" at bounding box center [801, 486] width 109 height 45
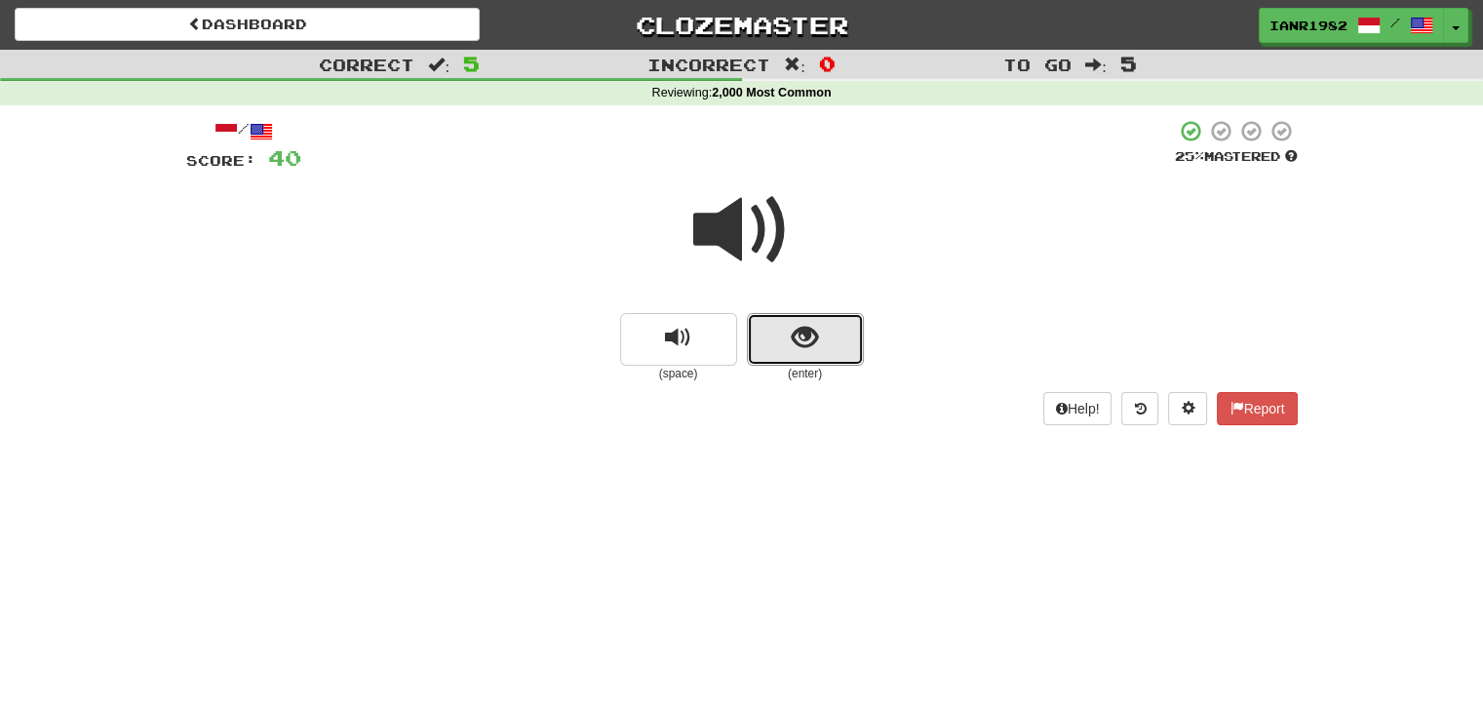
click at [852, 332] on button "show sentence" at bounding box center [805, 339] width 117 height 53
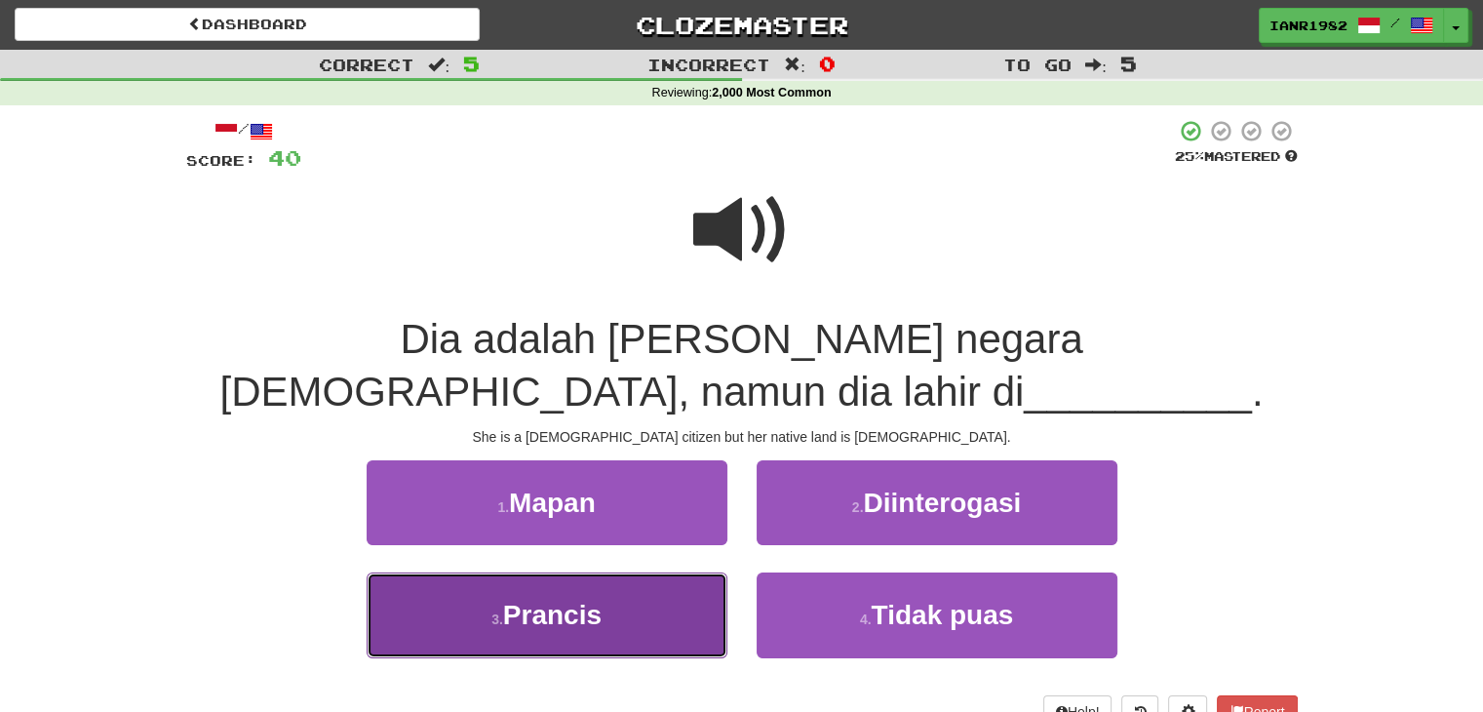
click at [678, 616] on button "3 . Prancis" at bounding box center [547, 614] width 361 height 85
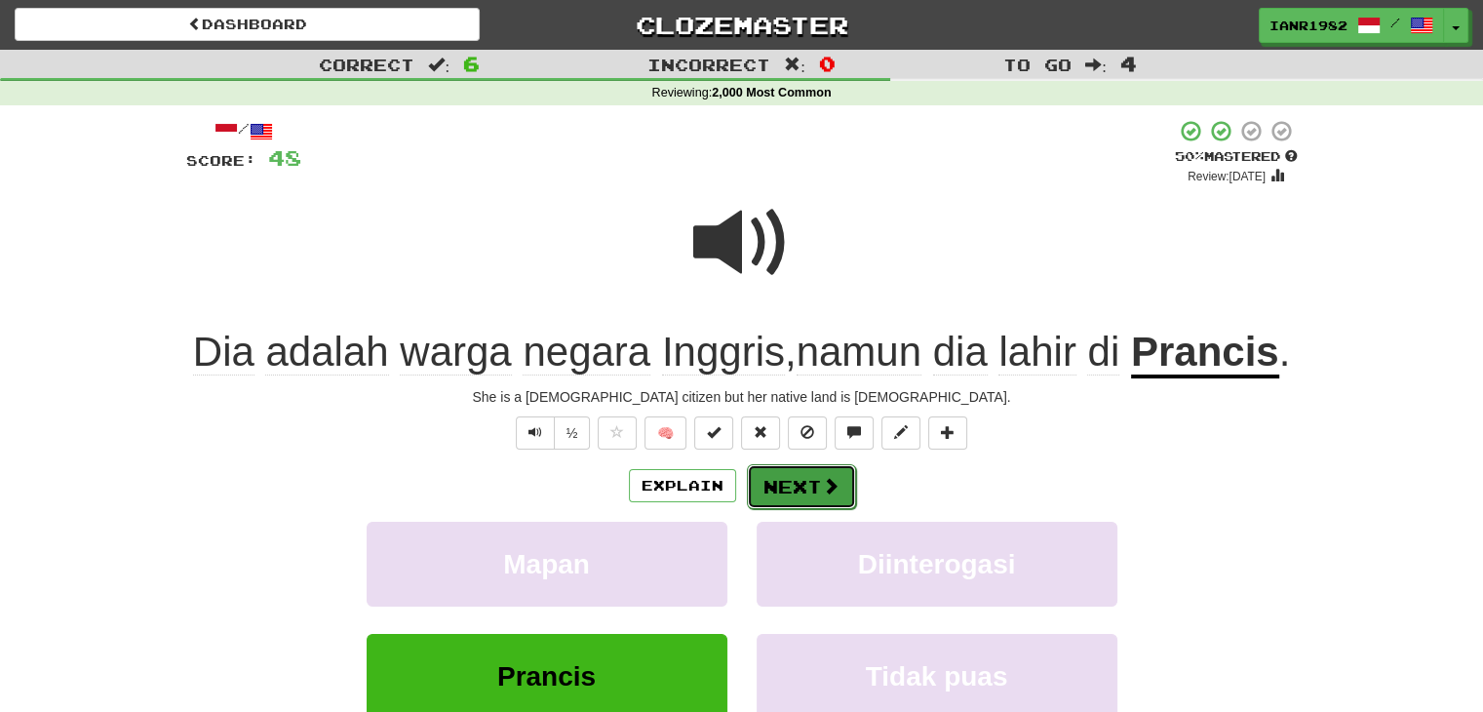
click at [839, 488] on button "Next" at bounding box center [801, 486] width 109 height 45
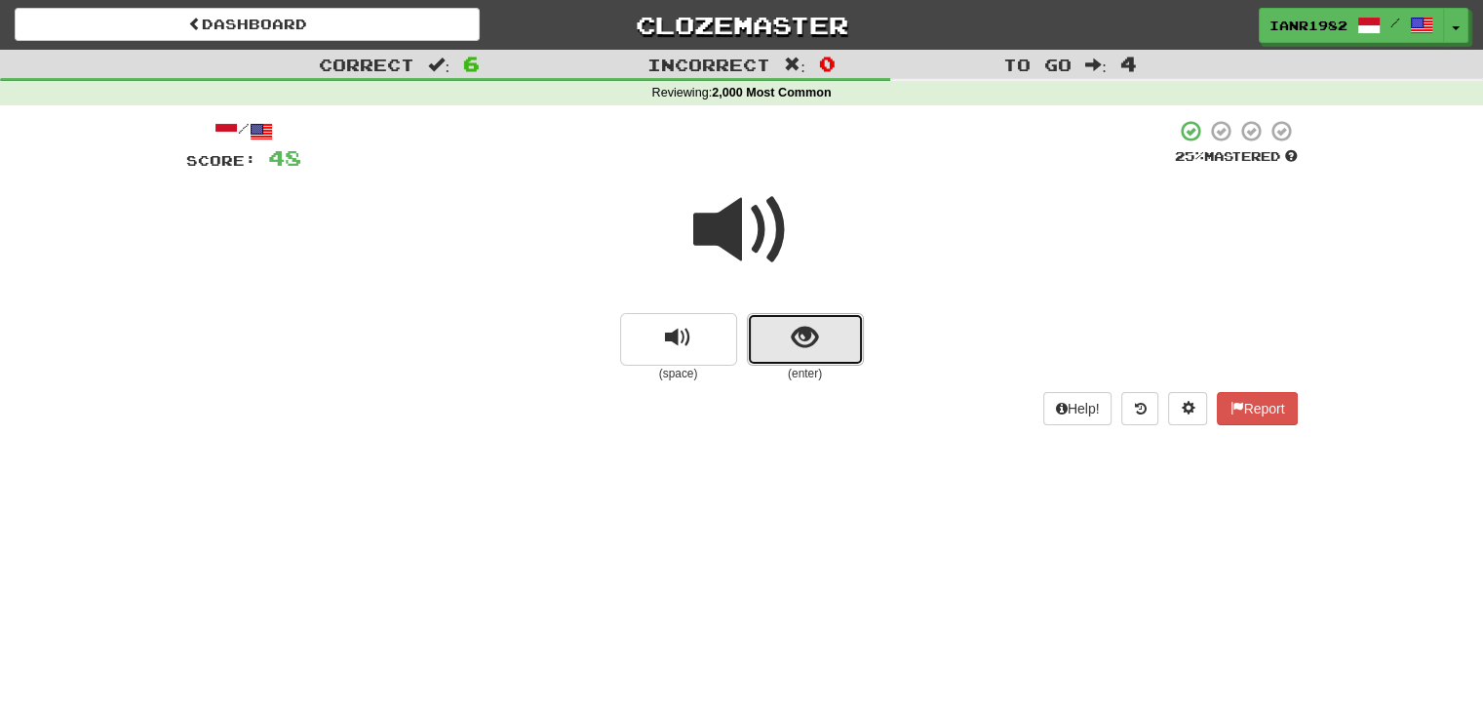
click at [816, 330] on span "show sentence" at bounding box center [805, 338] width 26 height 26
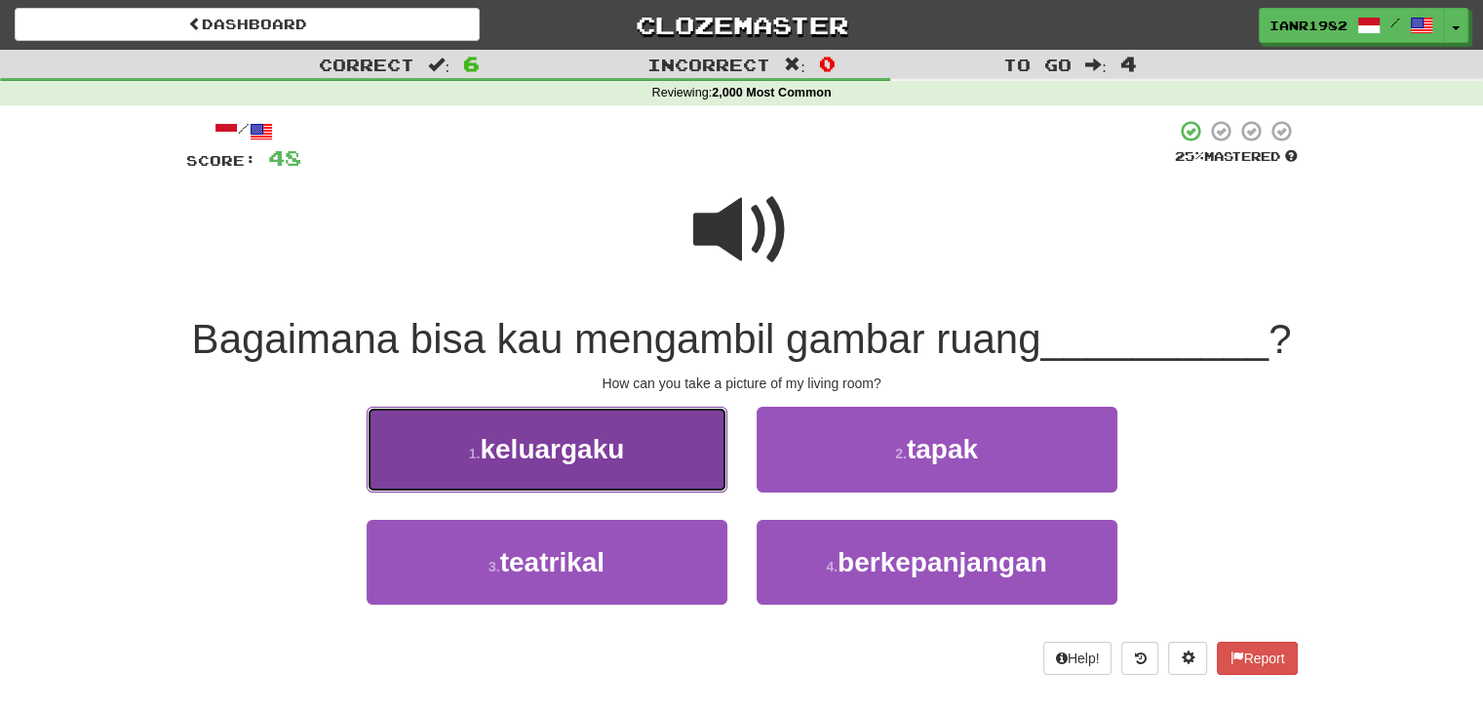
click at [637, 462] on button "1 . keluargaku" at bounding box center [547, 449] width 361 height 85
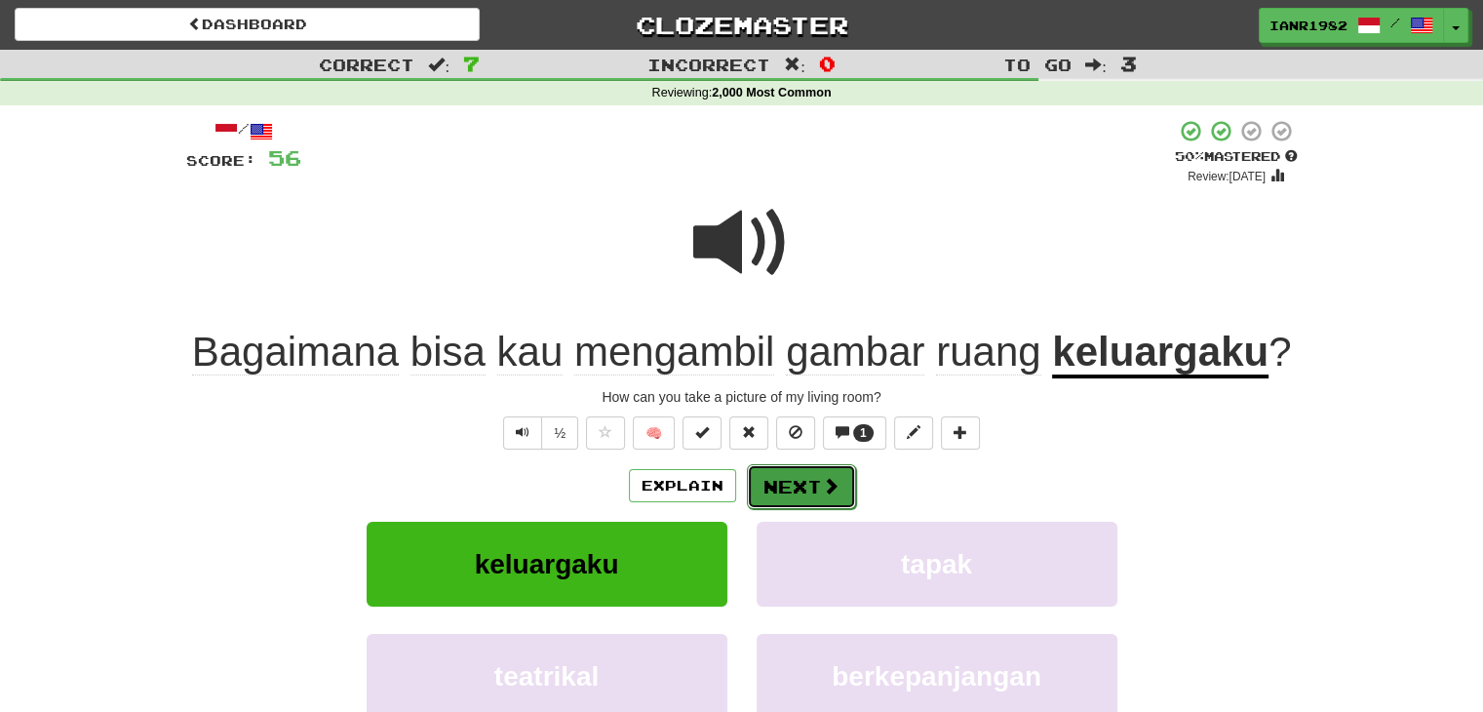
click at [822, 484] on span at bounding box center [831, 486] width 18 height 18
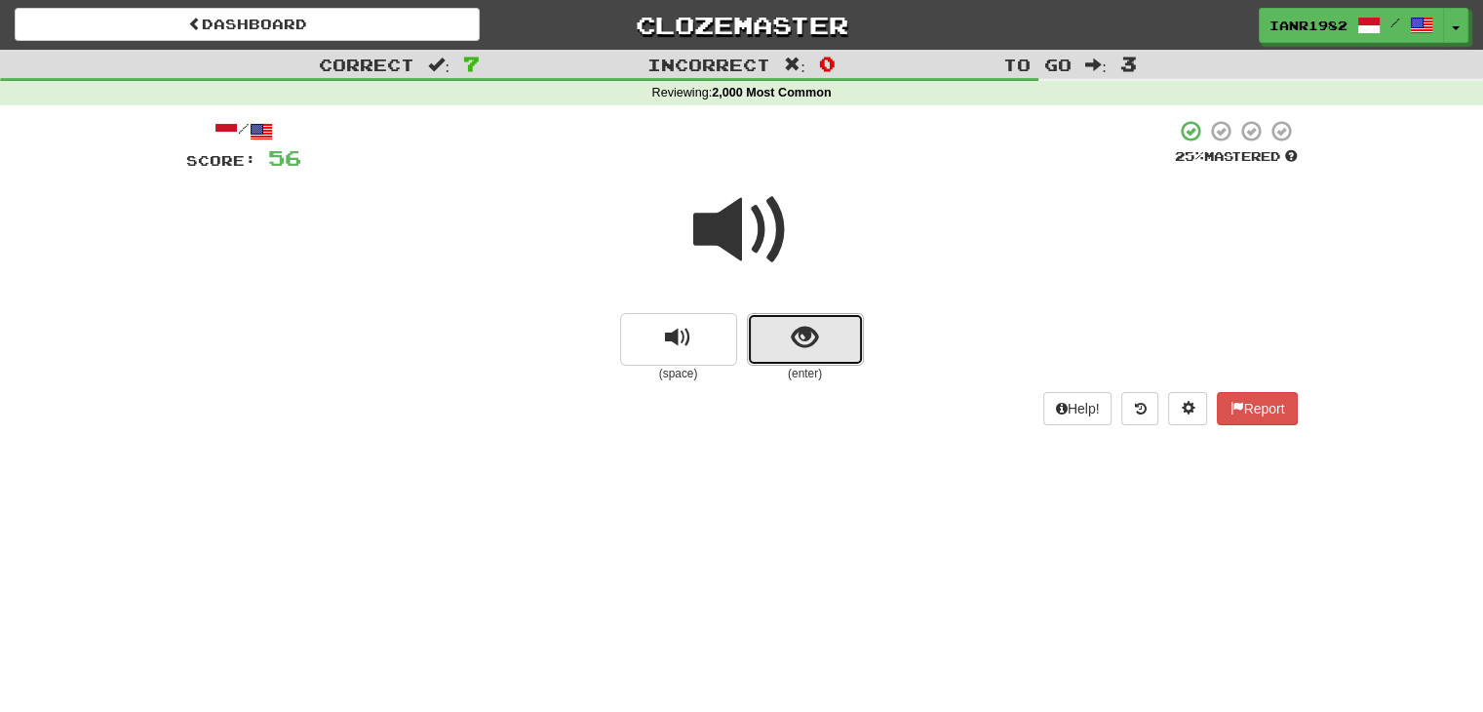
click at [842, 325] on button "show sentence" at bounding box center [805, 339] width 117 height 53
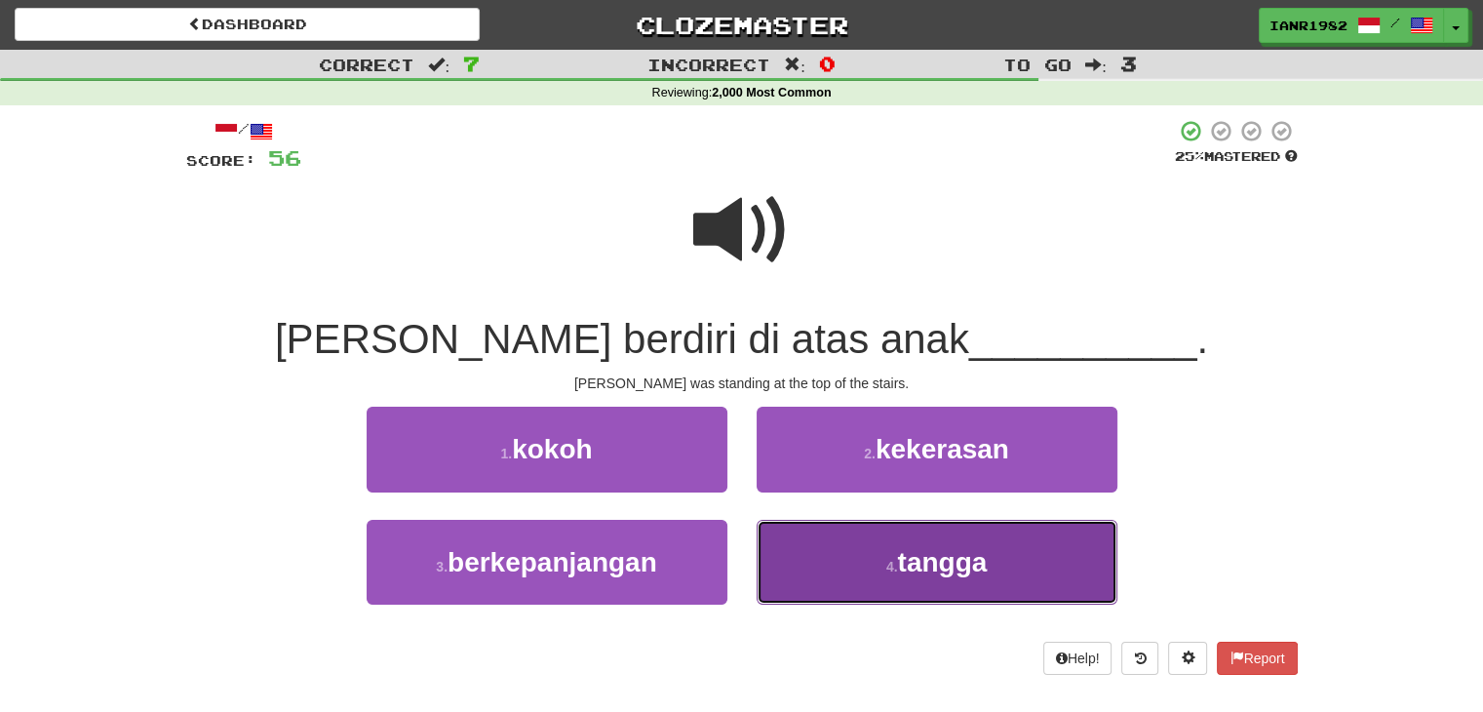
click at [940, 563] on span "tangga" at bounding box center [942, 562] width 90 height 30
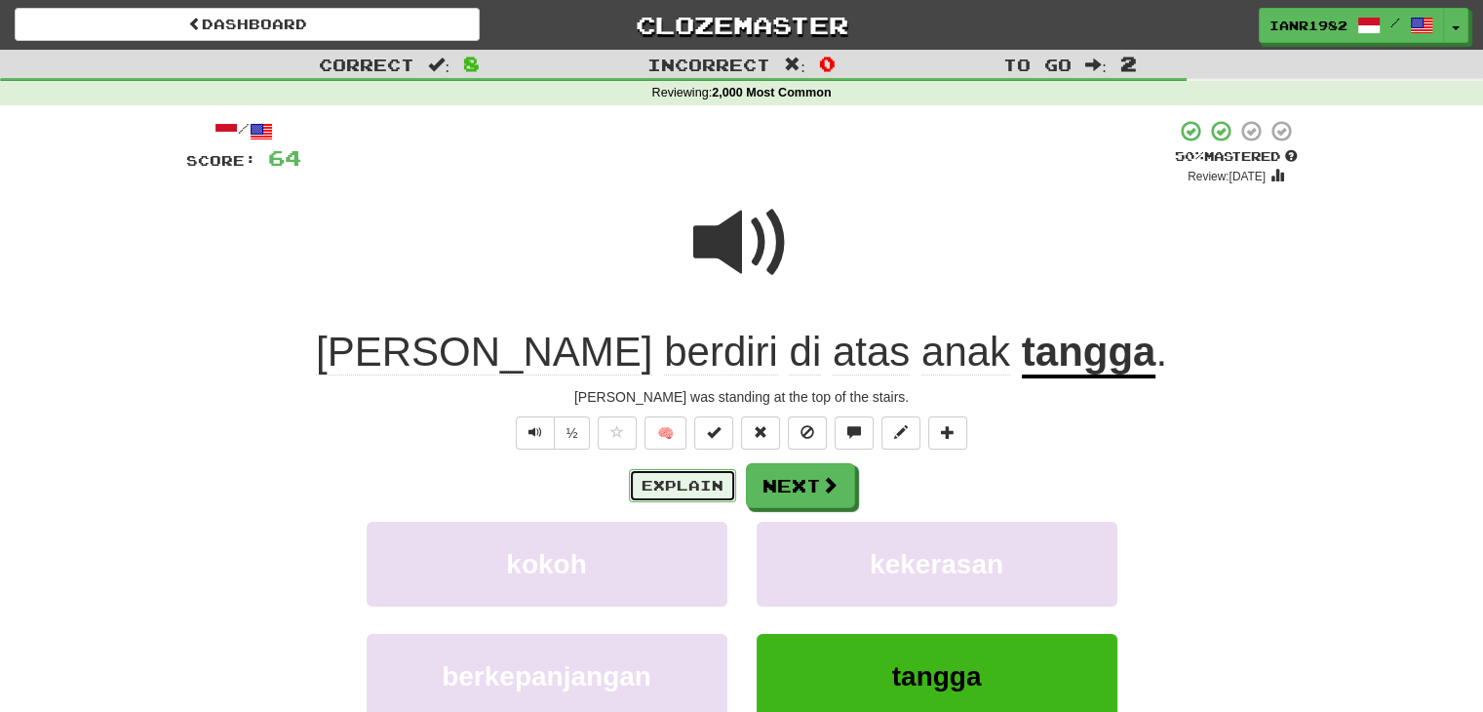
click at [722, 493] on button "Explain" at bounding box center [682, 485] width 107 height 33
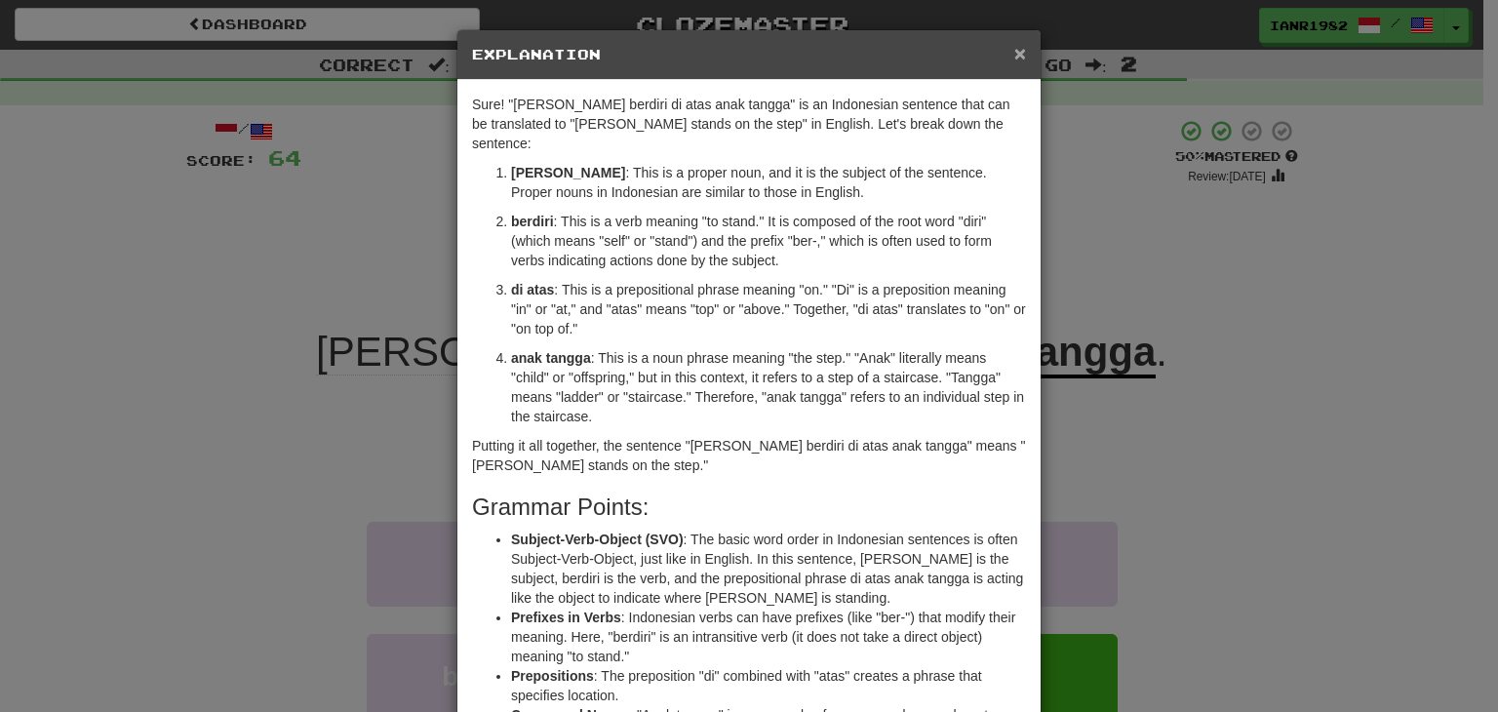
click at [1016, 52] on span "×" at bounding box center [1020, 53] width 12 height 22
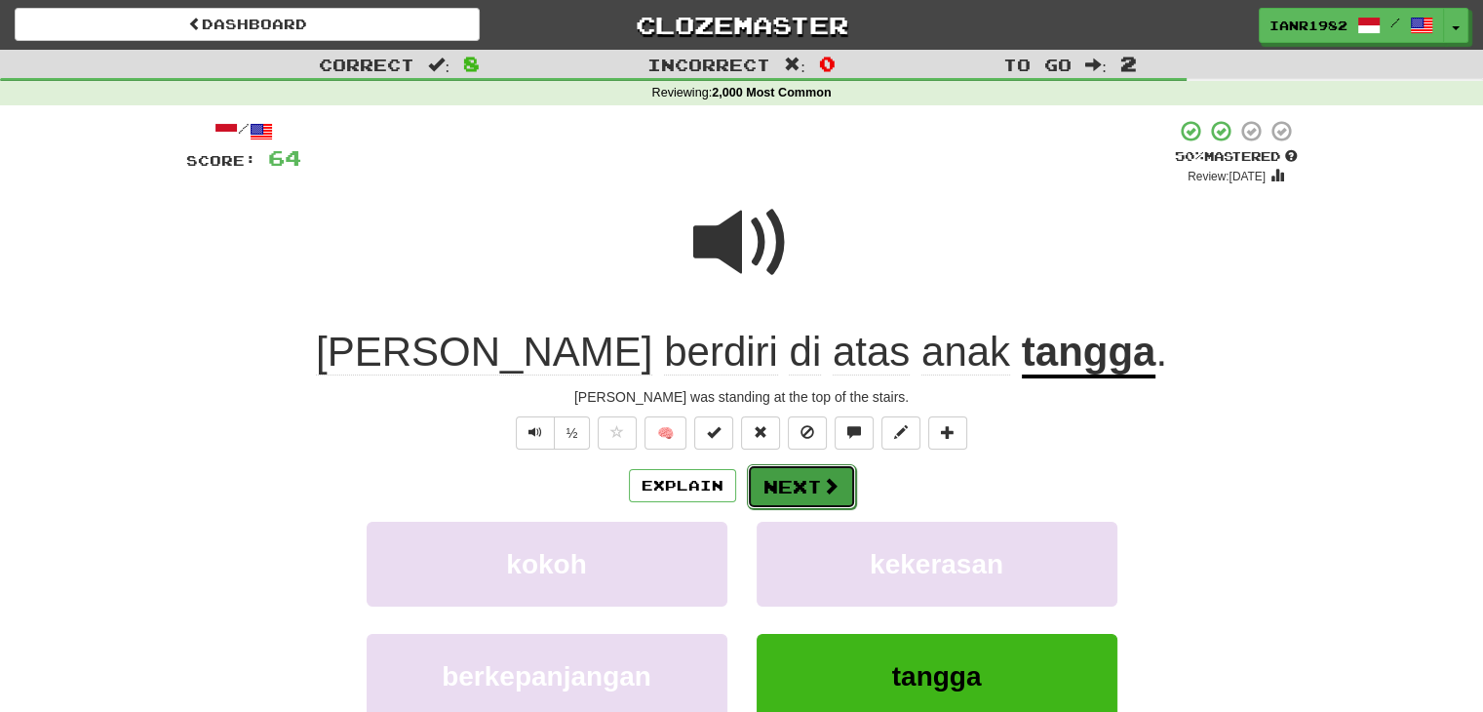
click at [831, 488] on span at bounding box center [831, 486] width 18 height 18
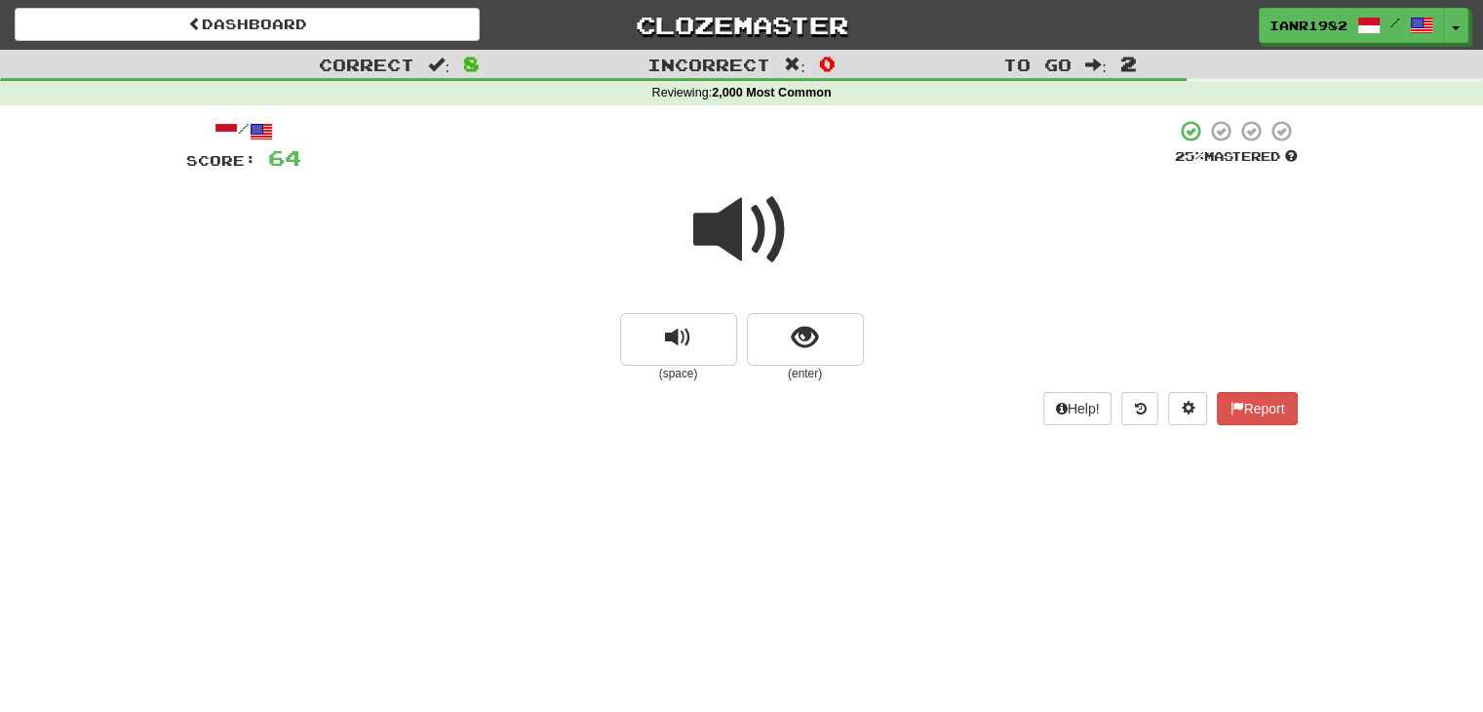
click at [796, 367] on small "(enter)" at bounding box center [805, 374] width 117 height 17
click at [801, 349] on span "show sentence" at bounding box center [805, 338] width 26 height 26
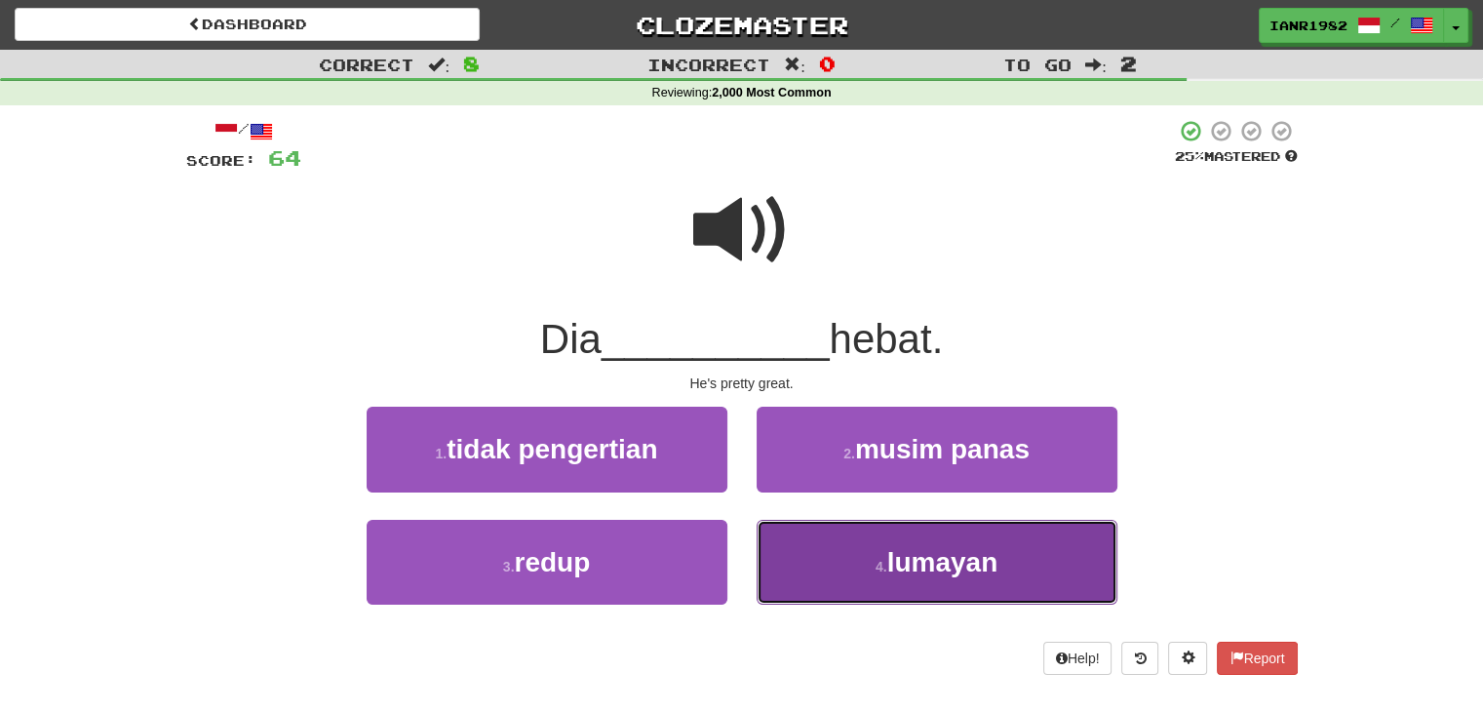
click at [893, 548] on span "lumayan" at bounding box center [942, 562] width 111 height 30
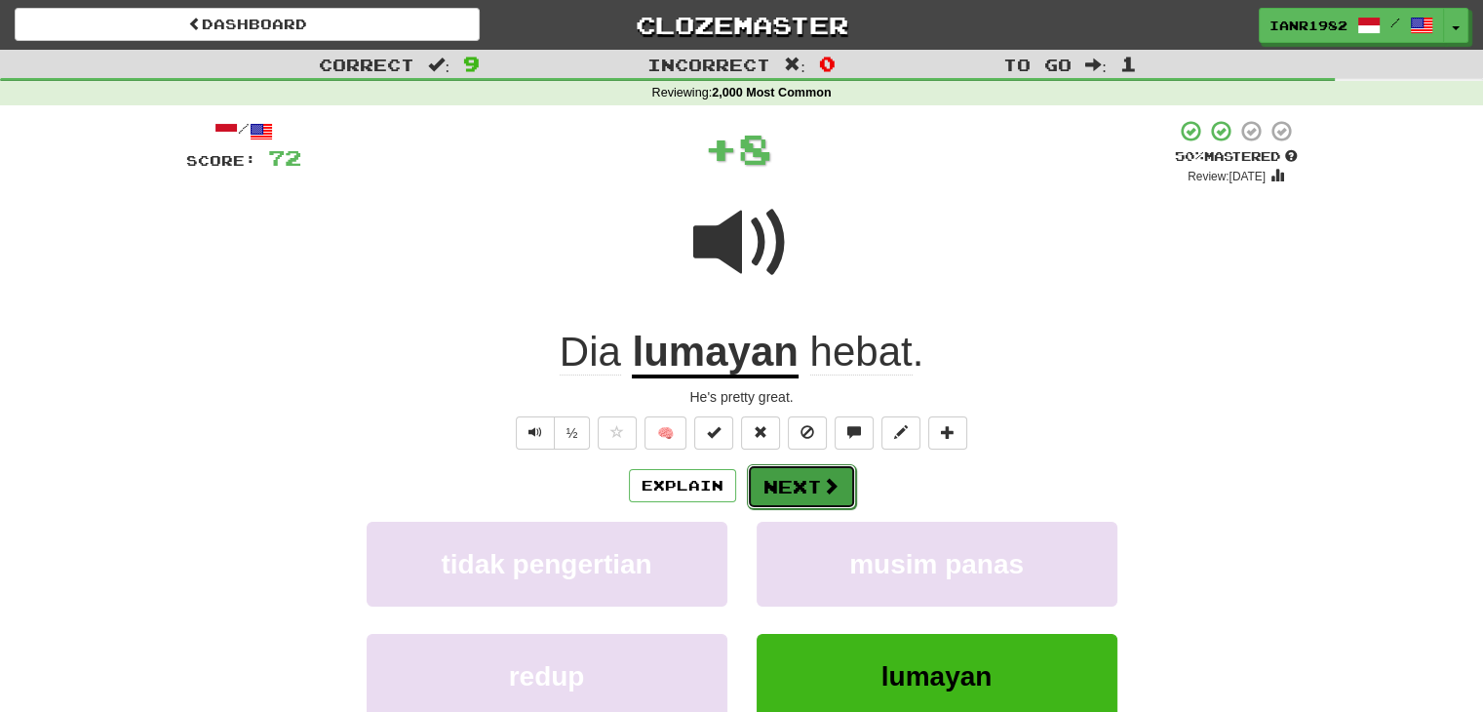
click at [842, 473] on button "Next" at bounding box center [801, 486] width 109 height 45
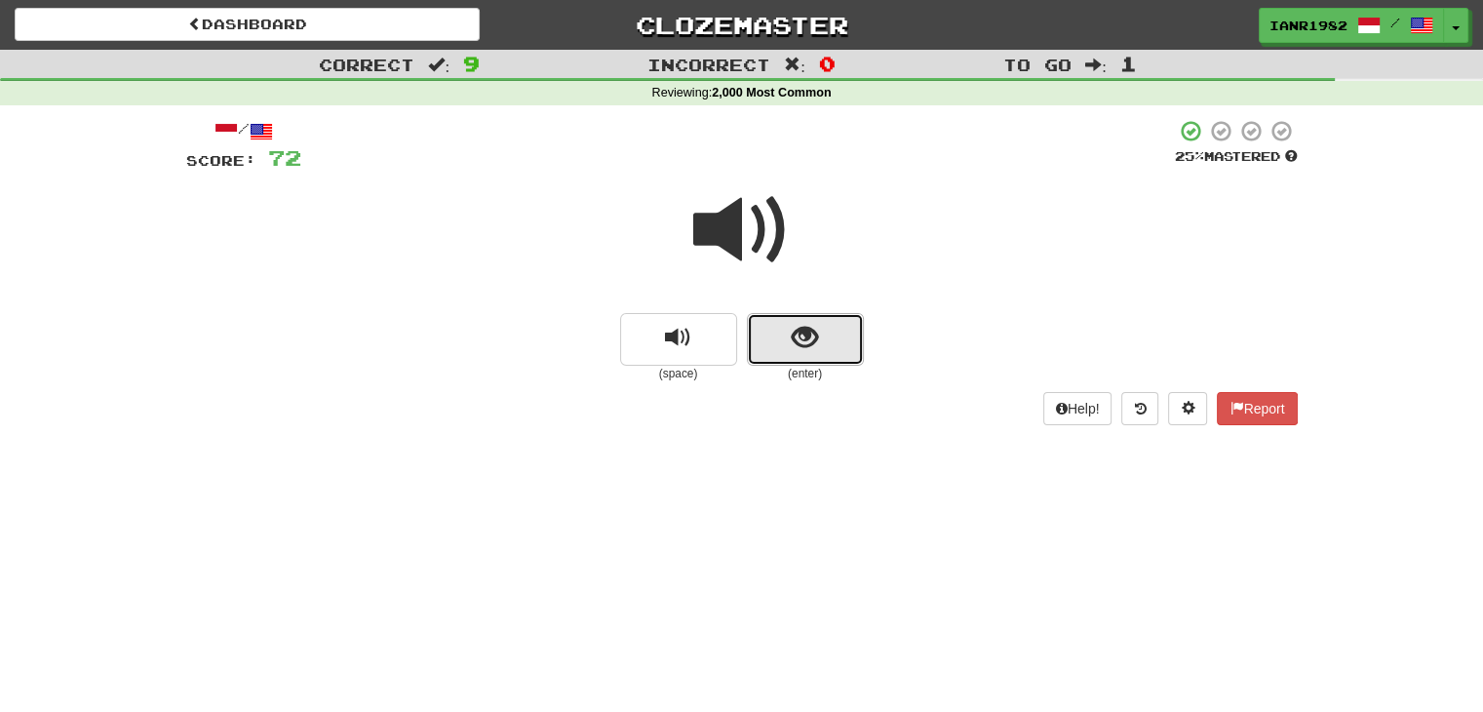
click at [828, 338] on button "show sentence" at bounding box center [805, 339] width 117 height 53
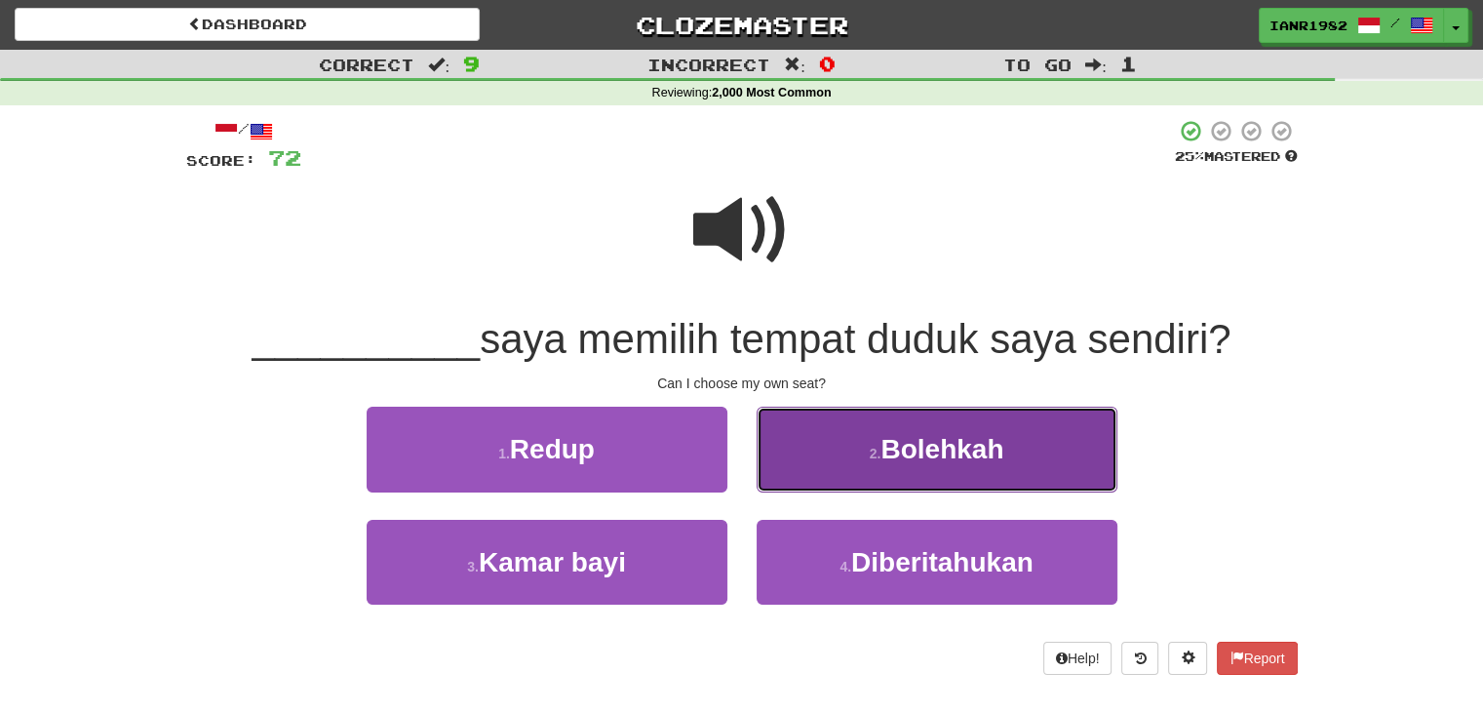
click at [920, 468] on button "2 . Bolehkah" at bounding box center [937, 449] width 361 height 85
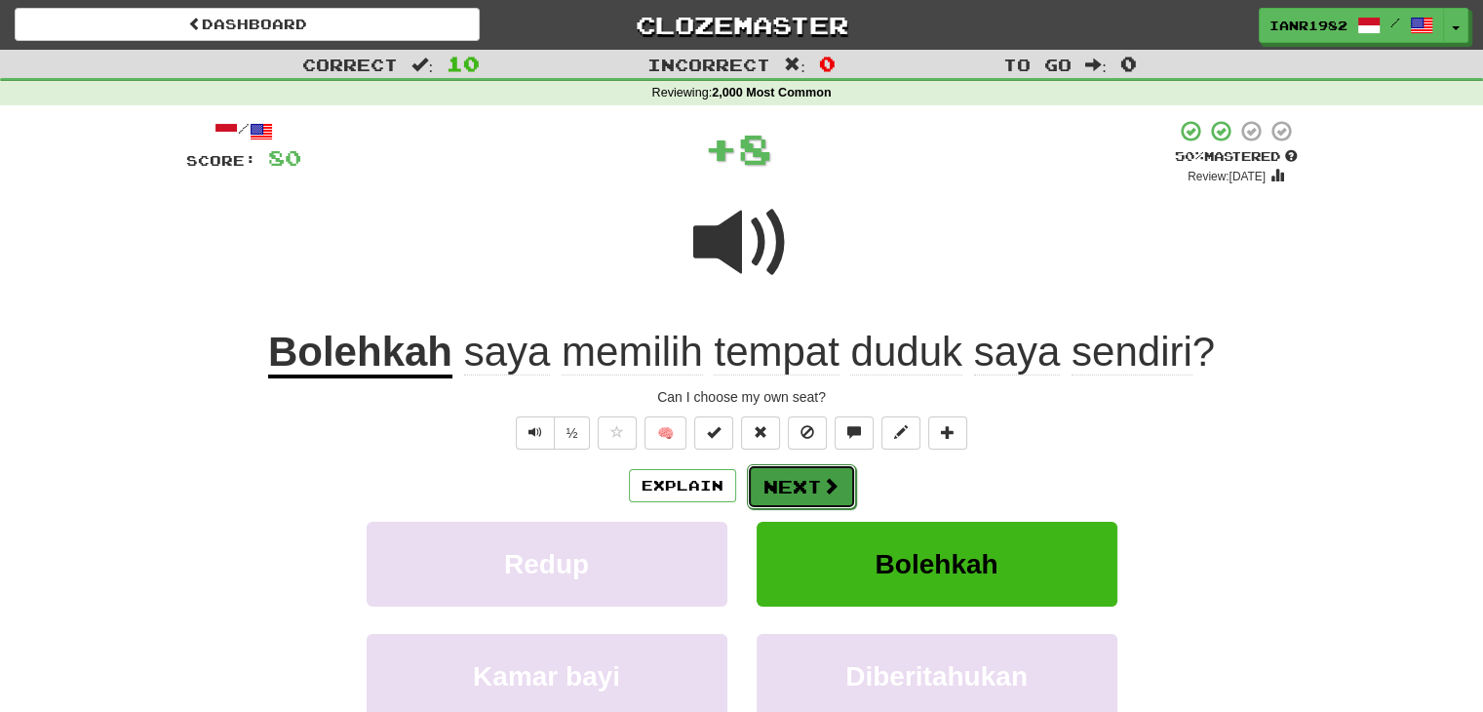
click at [835, 482] on span at bounding box center [831, 486] width 18 height 18
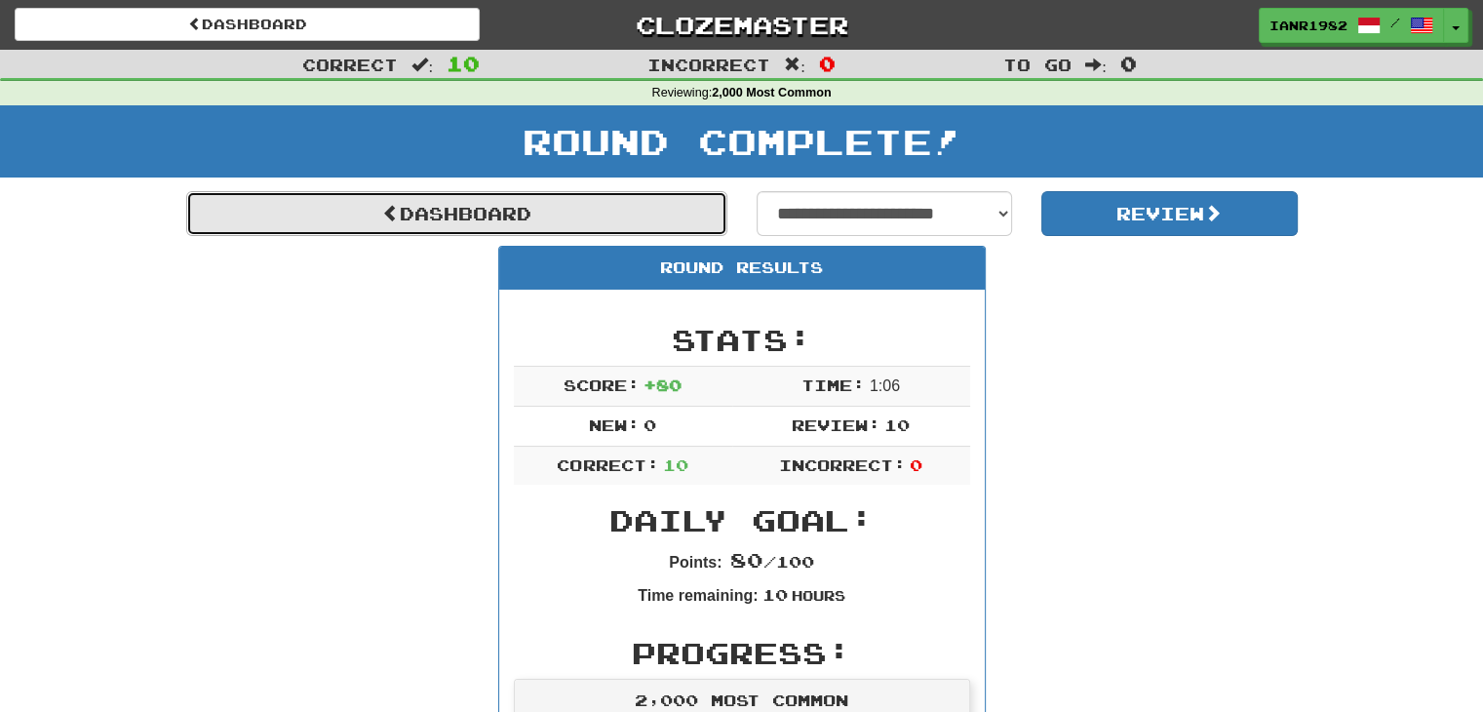
click at [665, 216] on link "Dashboard" at bounding box center [456, 213] width 541 height 45
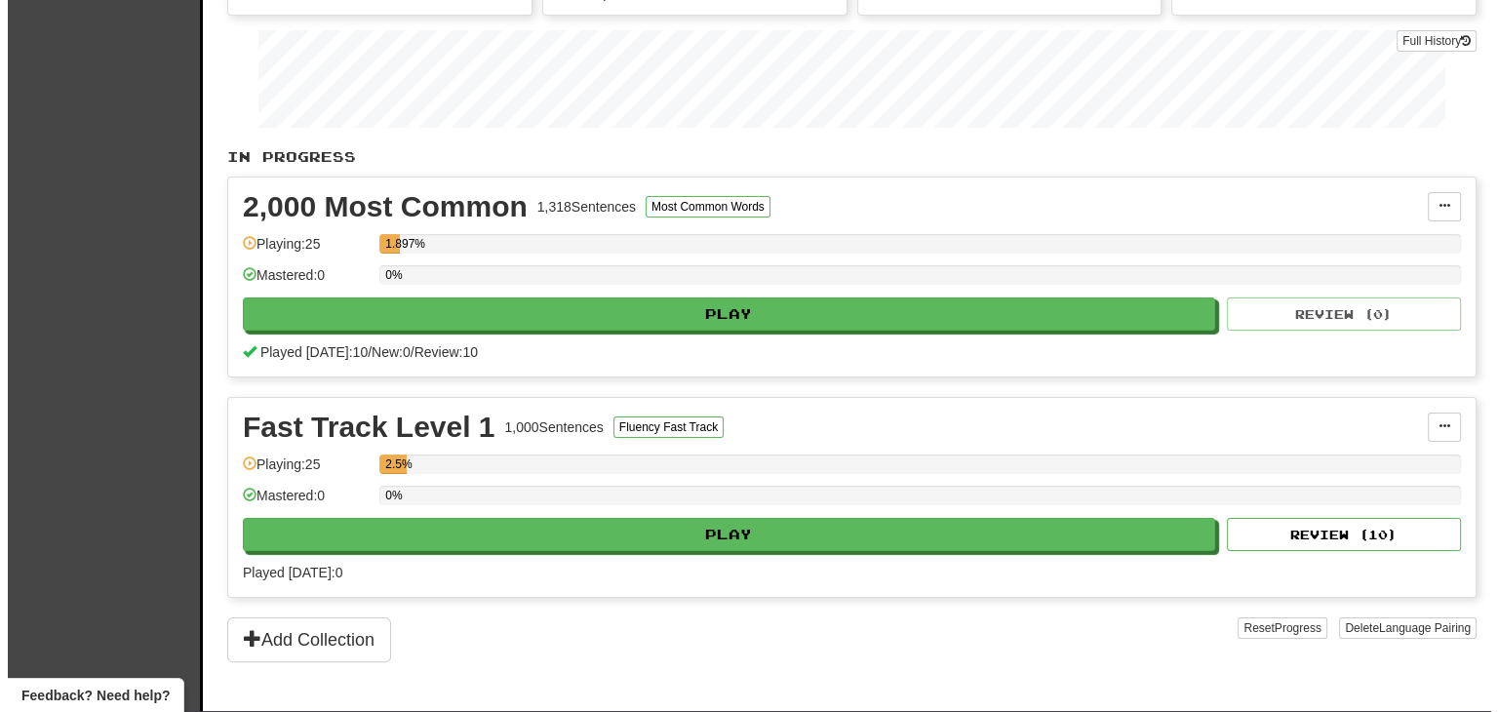
scroll to position [277, 0]
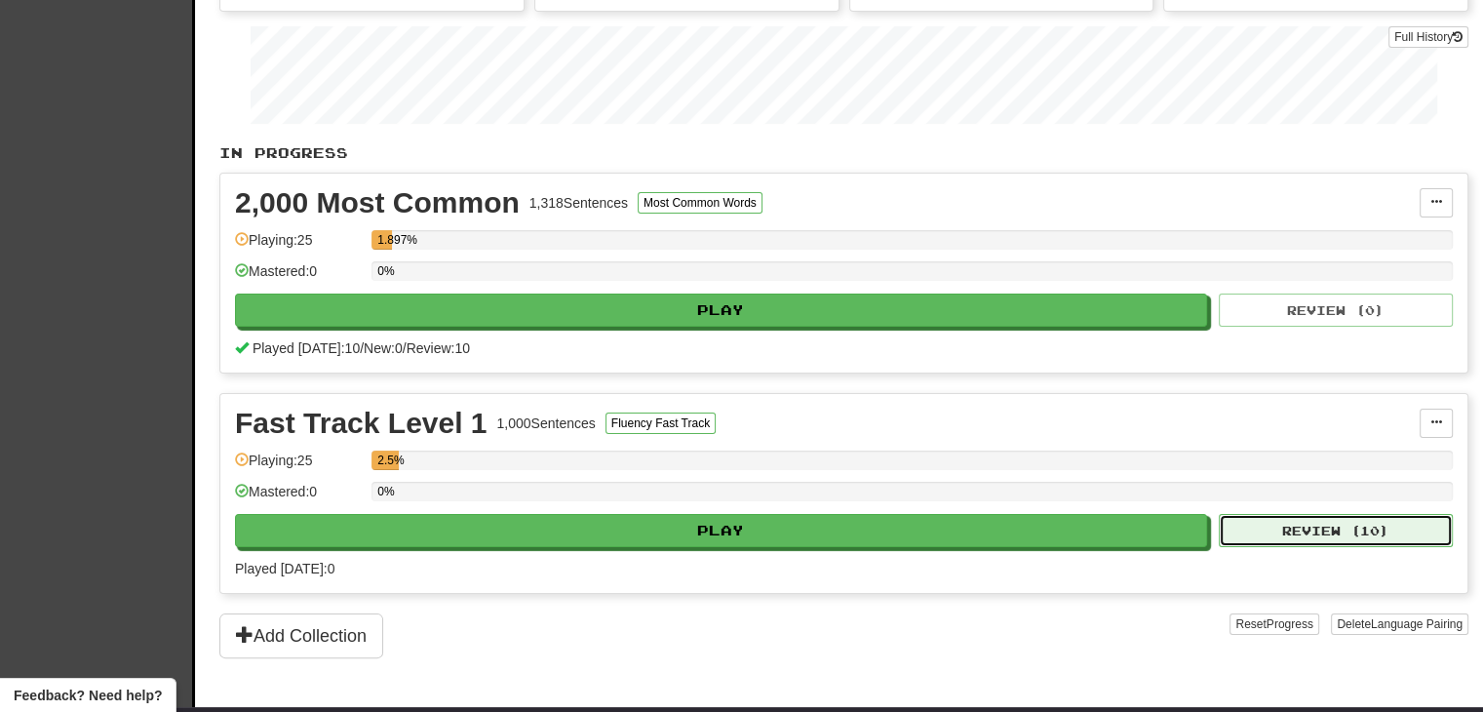
click at [1270, 520] on button "Review ( 10 )" at bounding box center [1336, 530] width 234 height 33
select select "**"
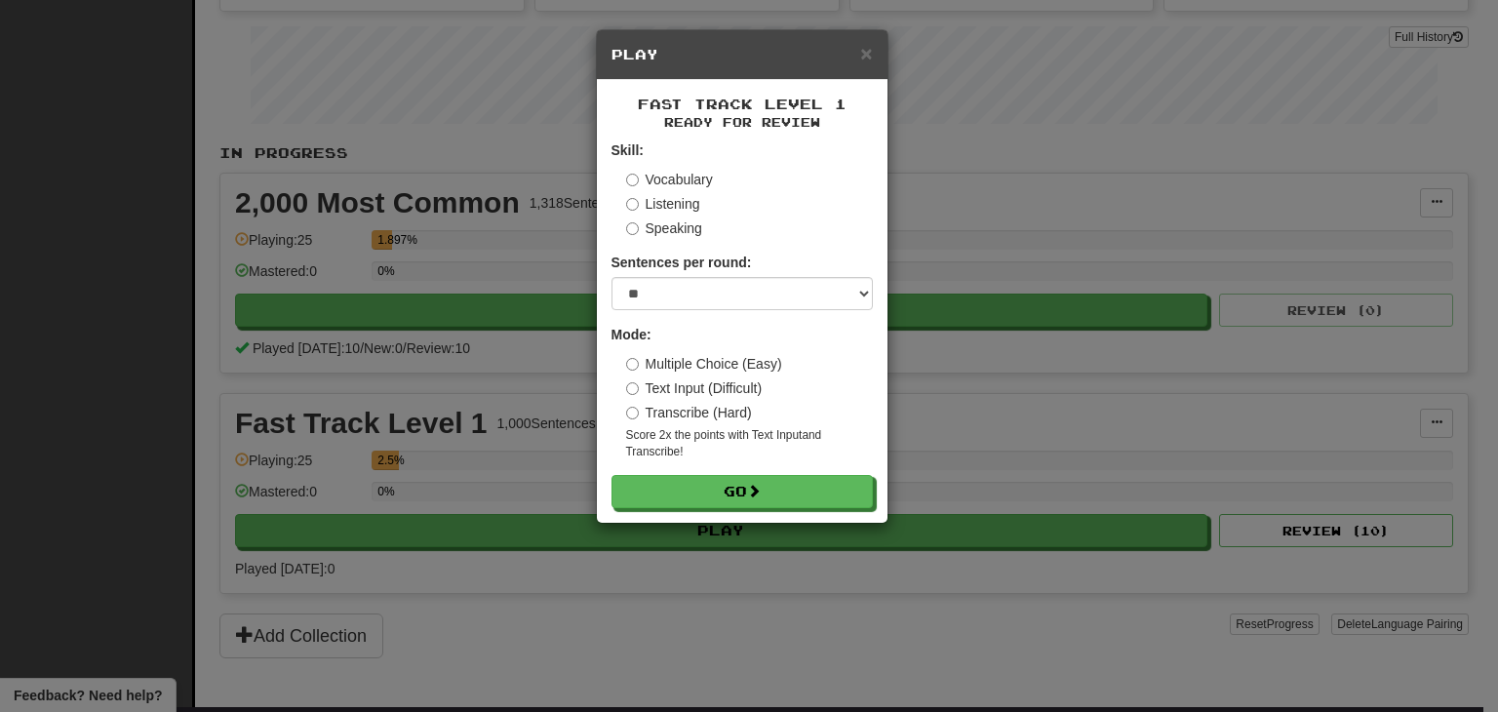
click at [686, 174] on label "Vocabulary" at bounding box center [669, 180] width 87 height 20
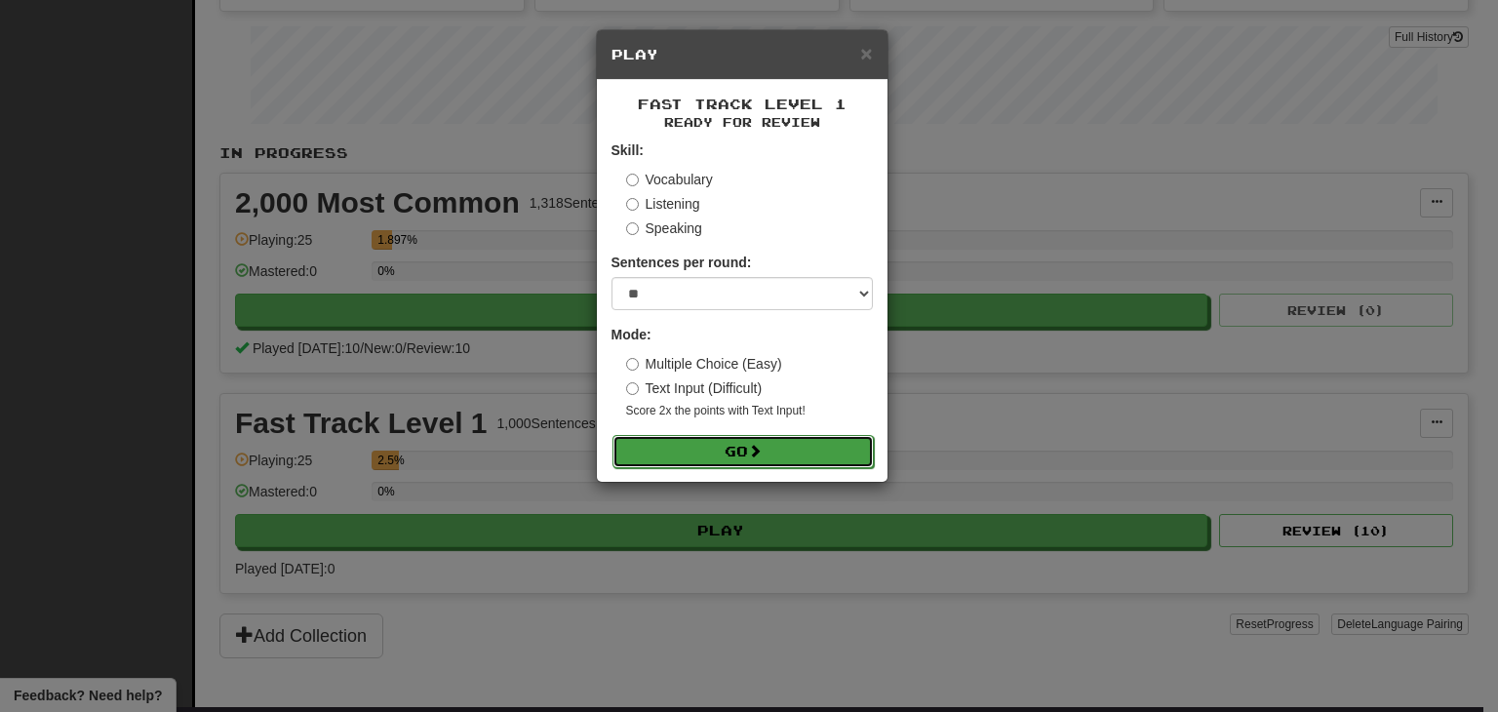
click at [823, 446] on button "Go" at bounding box center [742, 451] width 261 height 33
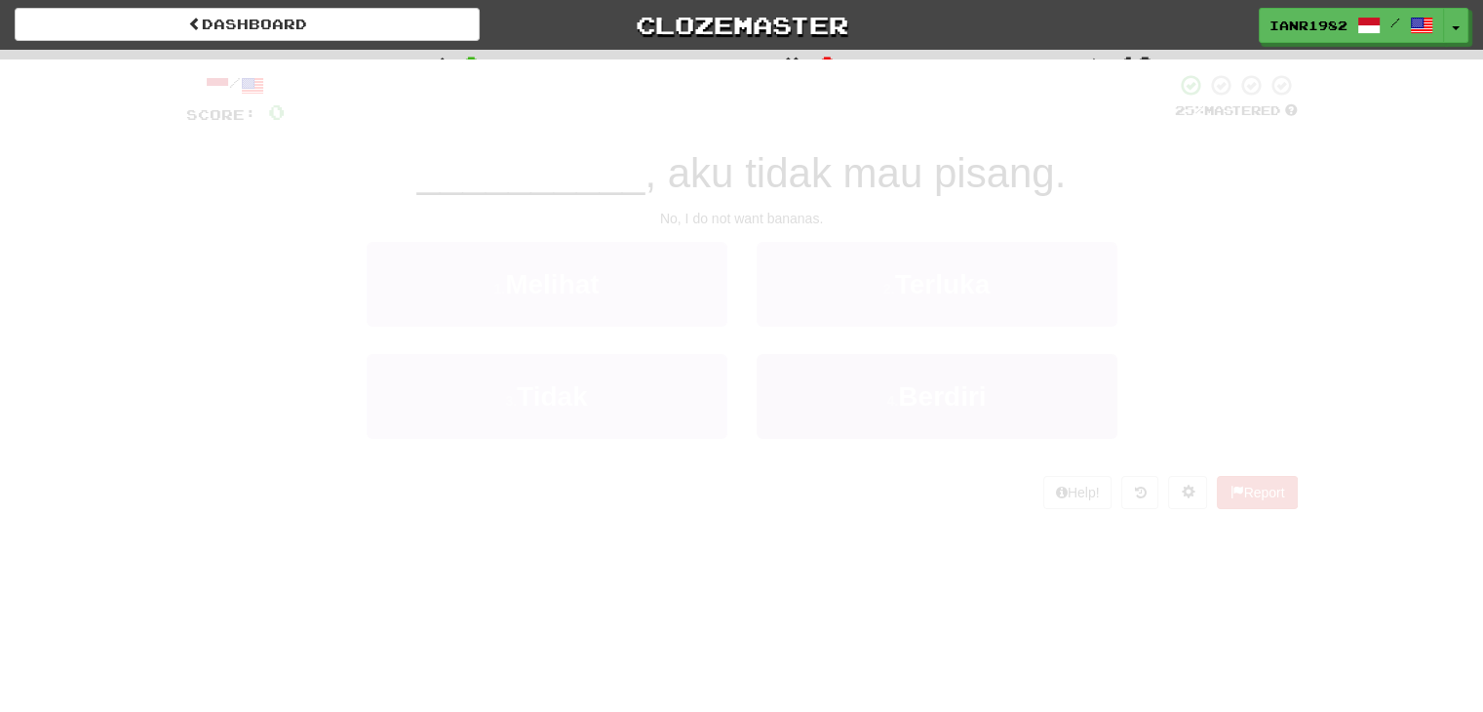
scroll to position [53, 0]
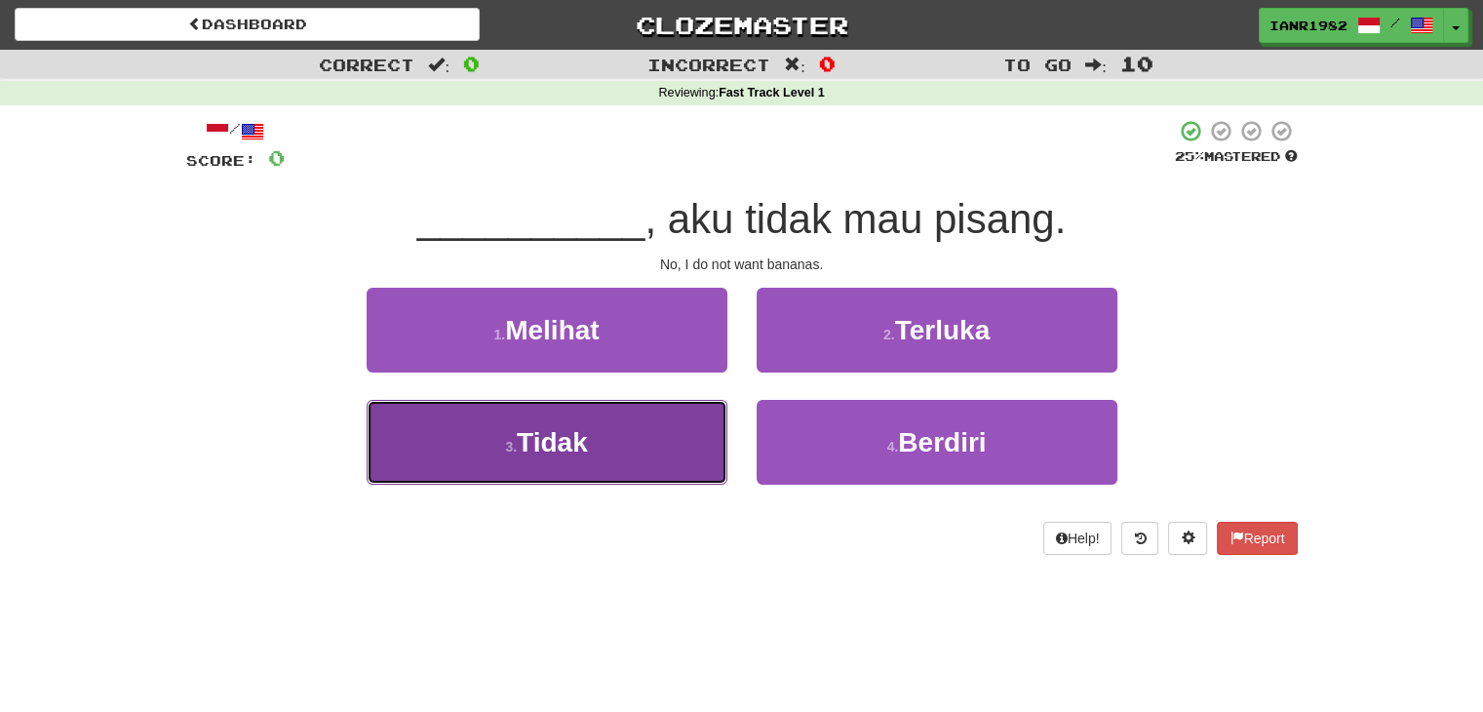
click at [602, 407] on button "3 . Tidak" at bounding box center [547, 442] width 361 height 85
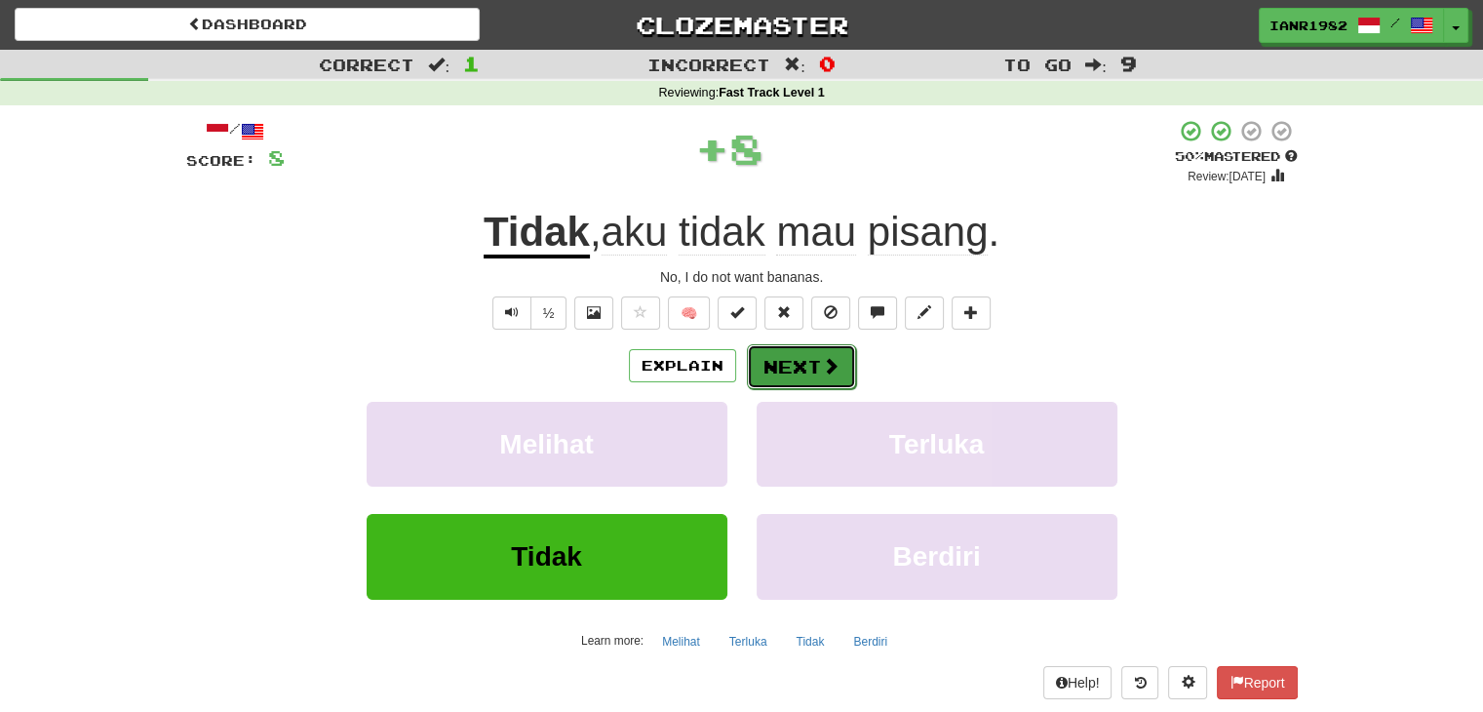
click at [827, 373] on span at bounding box center [831, 366] width 18 height 18
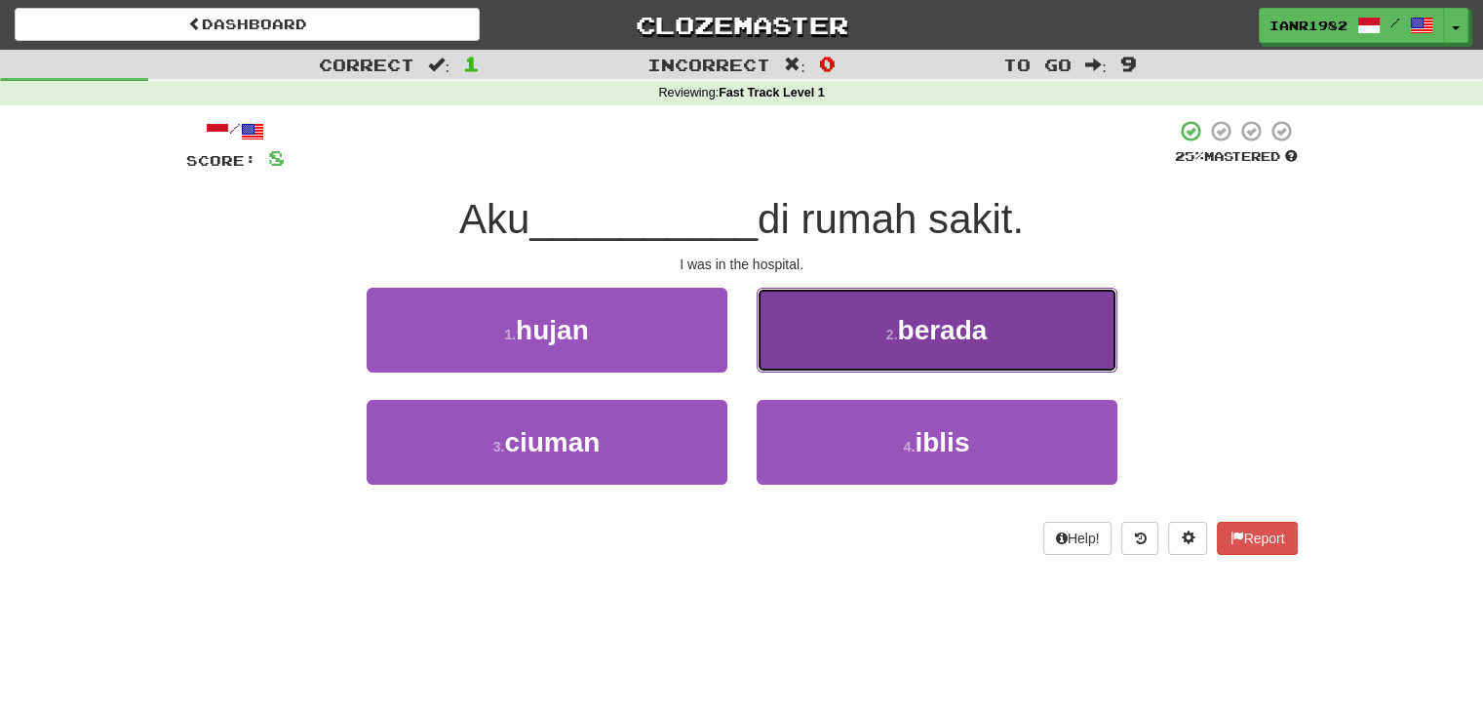
click at [918, 330] on span "berada" at bounding box center [942, 330] width 90 height 30
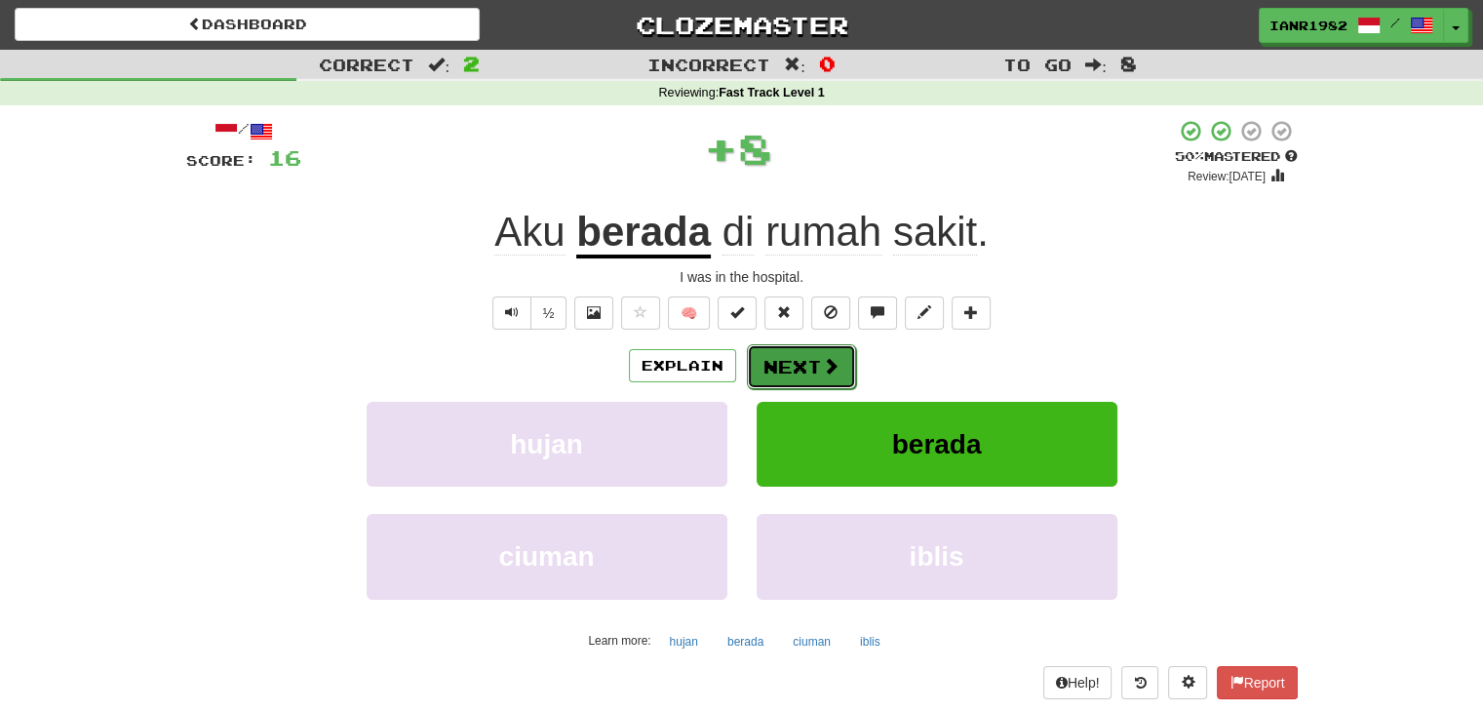
click at [840, 362] on button "Next" at bounding box center [801, 366] width 109 height 45
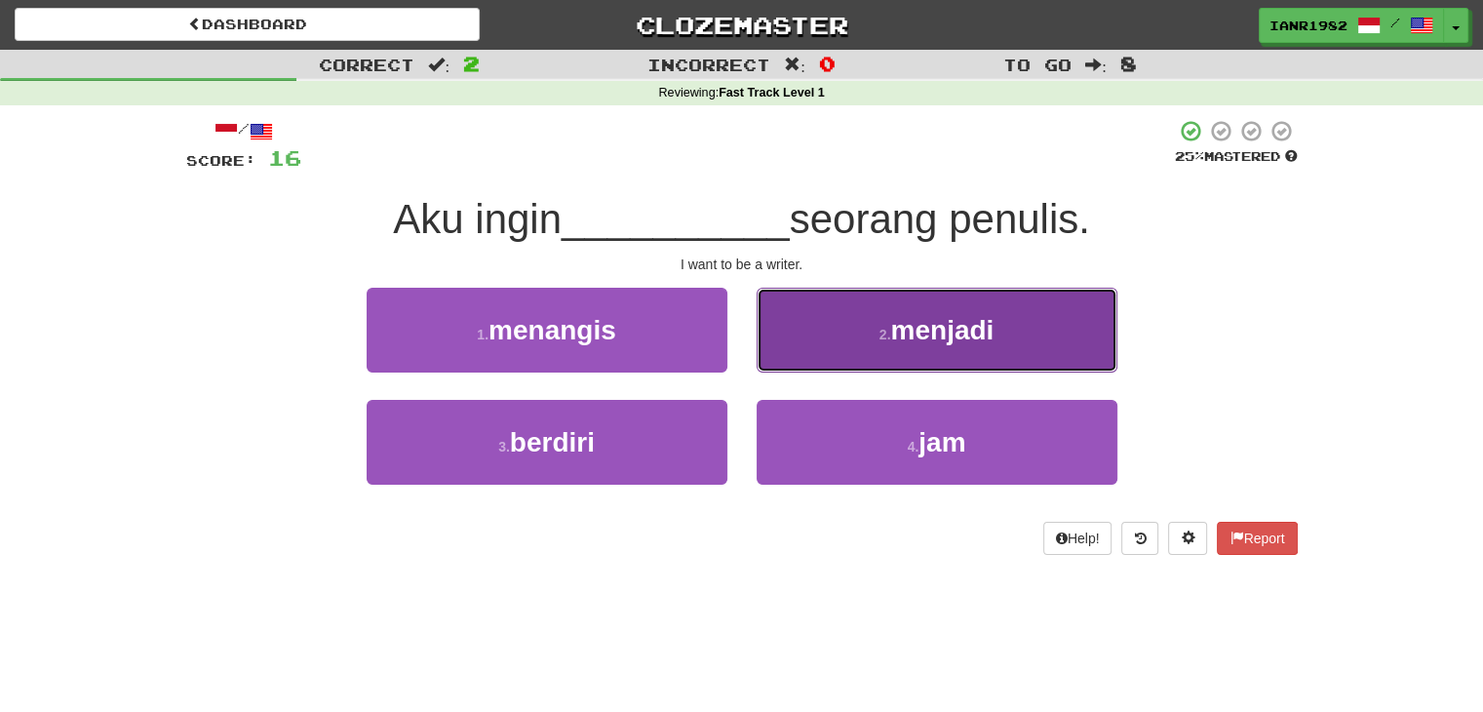
click at [929, 340] on span "menjadi" at bounding box center [941, 330] width 103 height 30
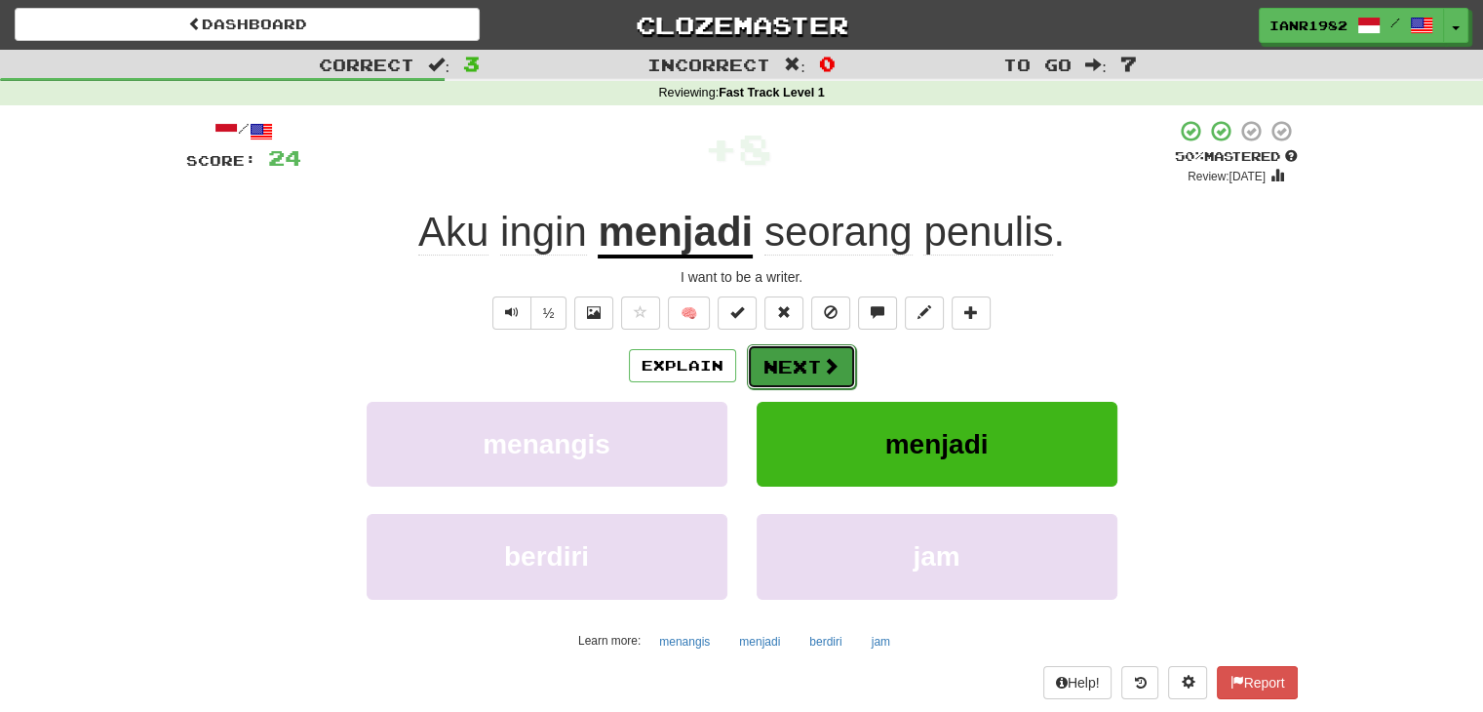
click at [808, 374] on button "Next" at bounding box center [801, 366] width 109 height 45
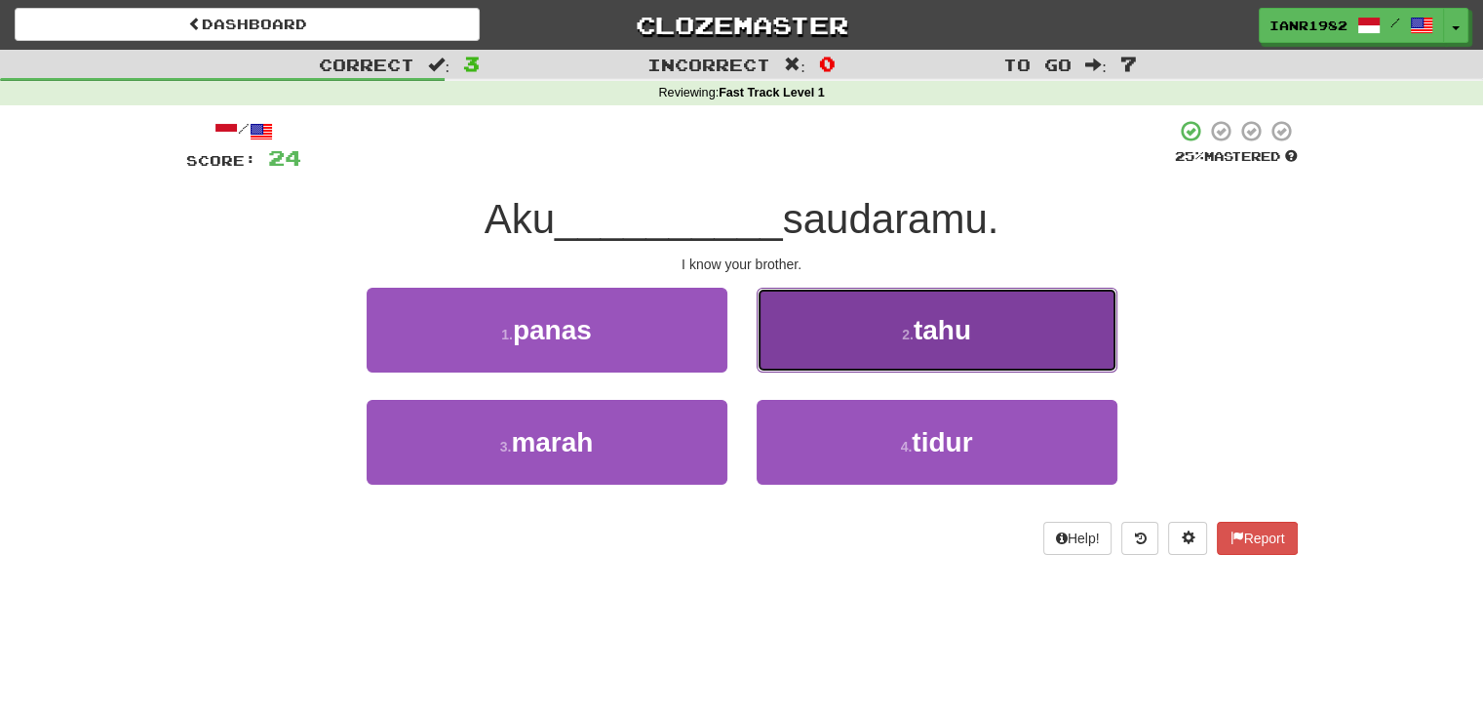
click at [926, 366] on button "2 . tahu" at bounding box center [937, 330] width 361 height 85
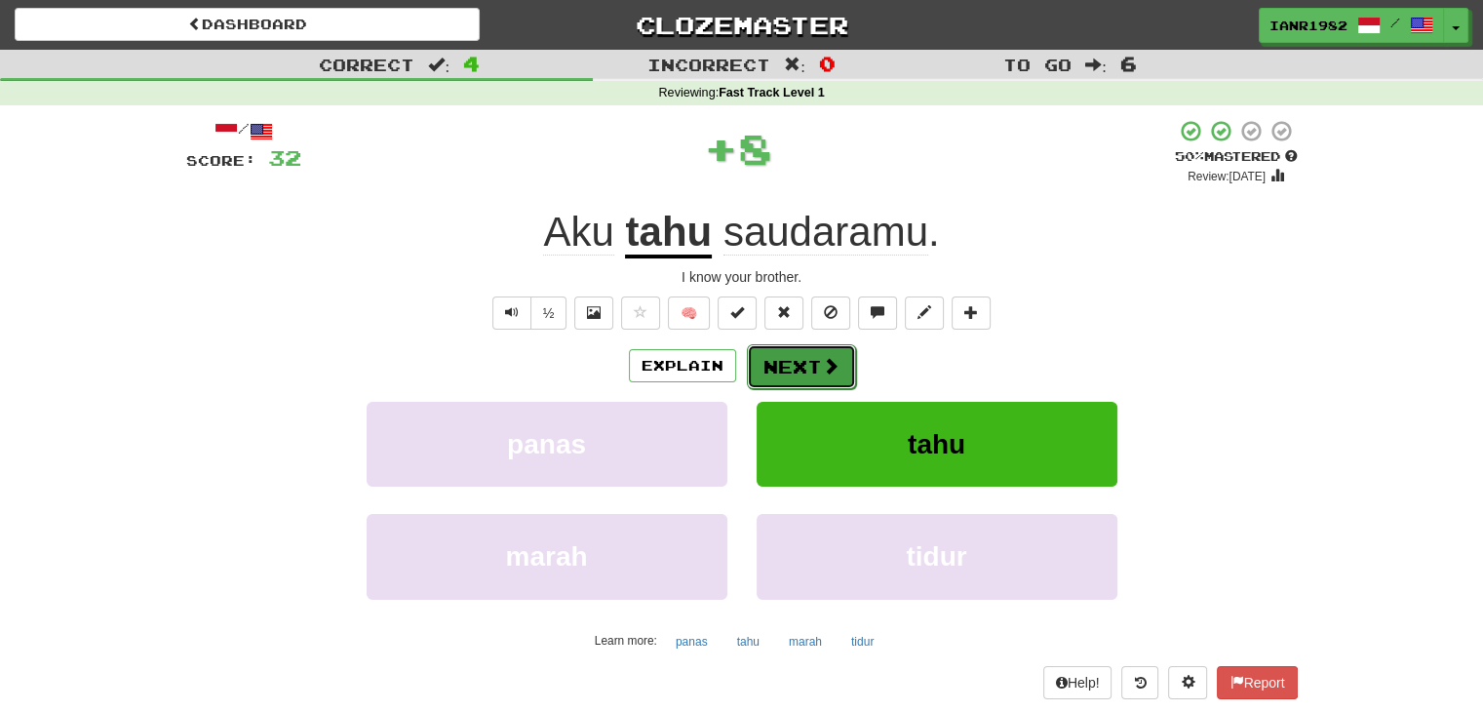
click at [830, 368] on span at bounding box center [831, 366] width 18 height 18
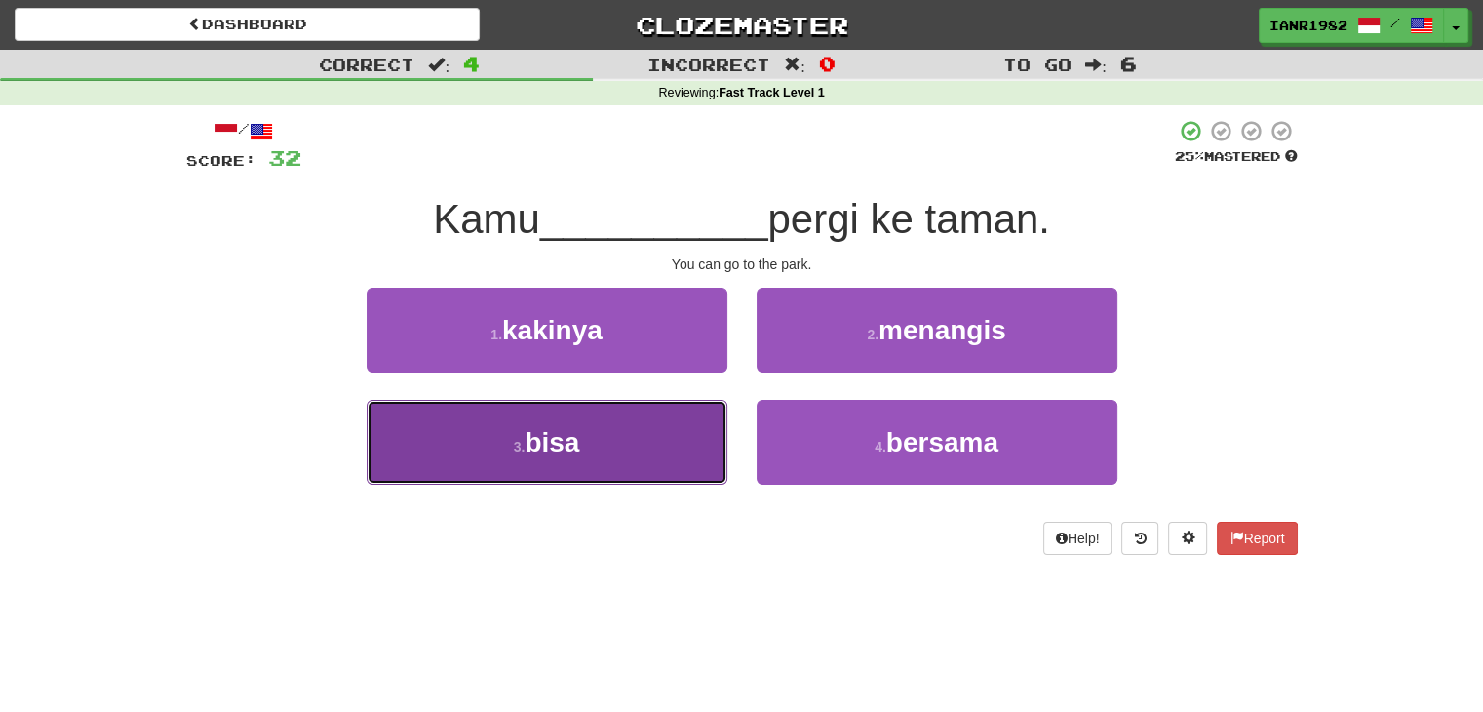
click at [671, 421] on button "3 . bisa" at bounding box center [547, 442] width 361 height 85
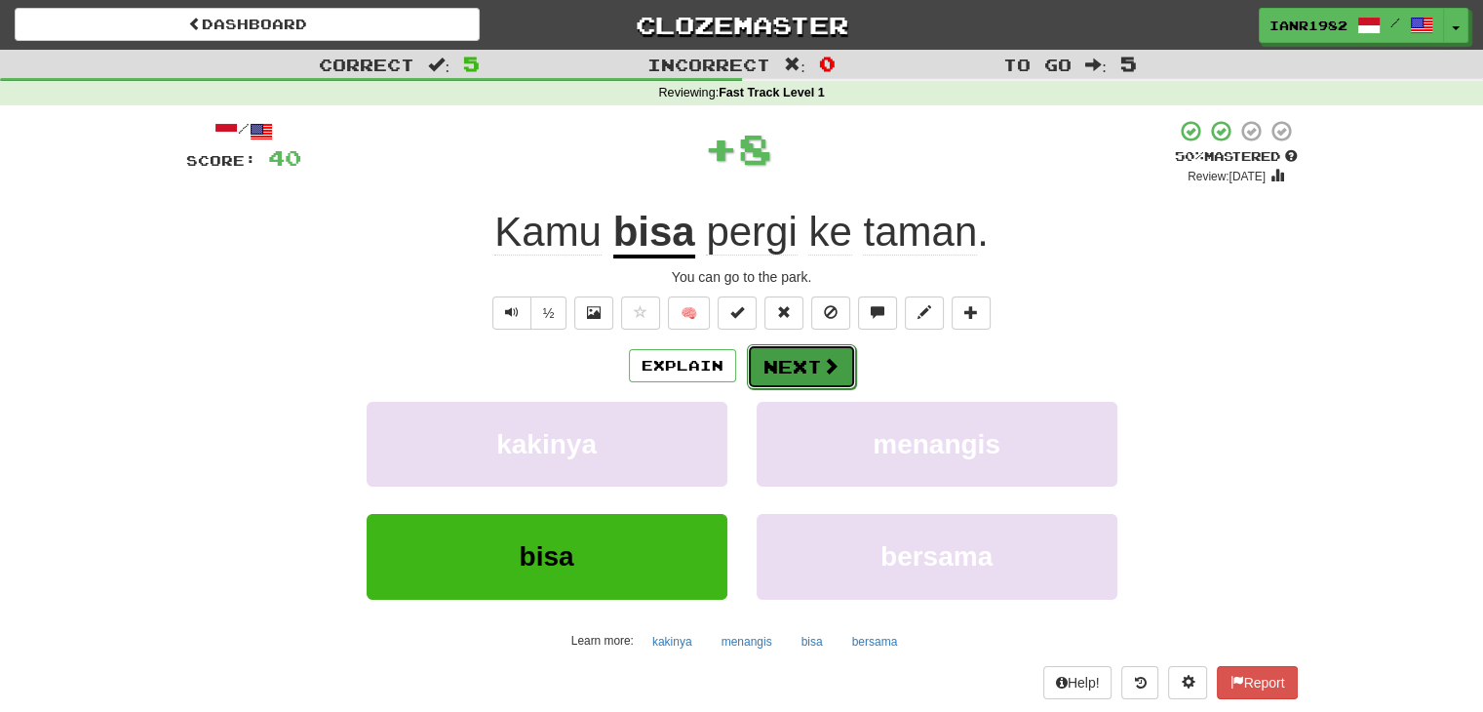
click at [833, 368] on span at bounding box center [831, 366] width 18 height 18
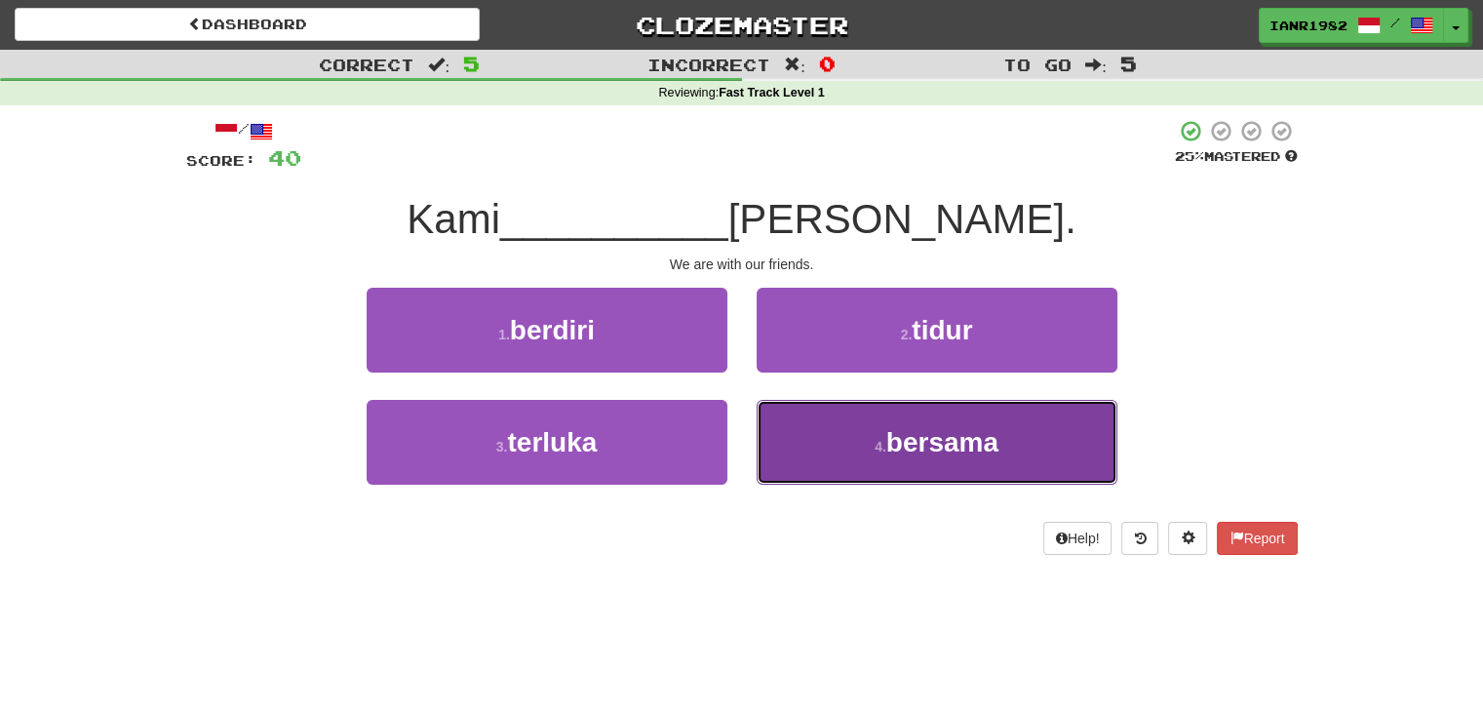
click at [952, 446] on span "bersama" at bounding box center [942, 442] width 112 height 30
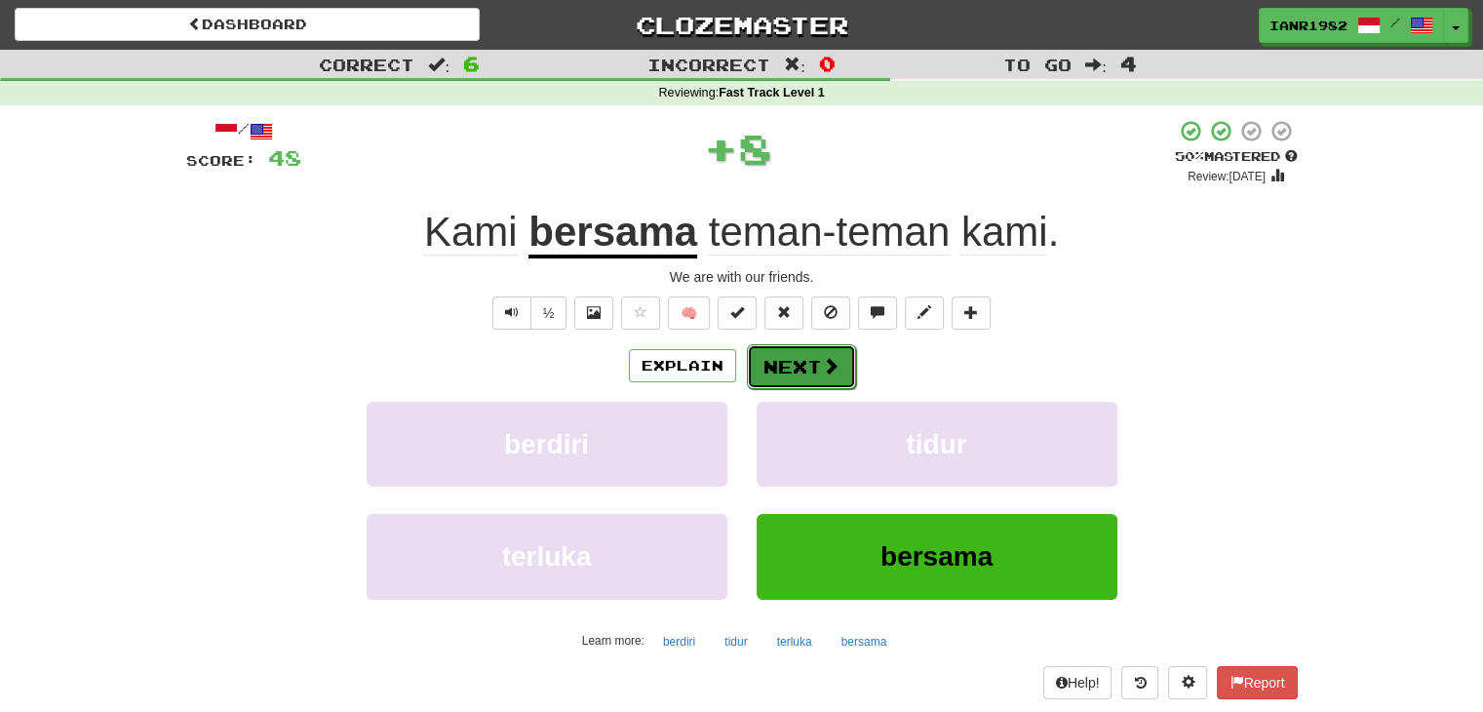
click at [840, 379] on button "Next" at bounding box center [801, 366] width 109 height 45
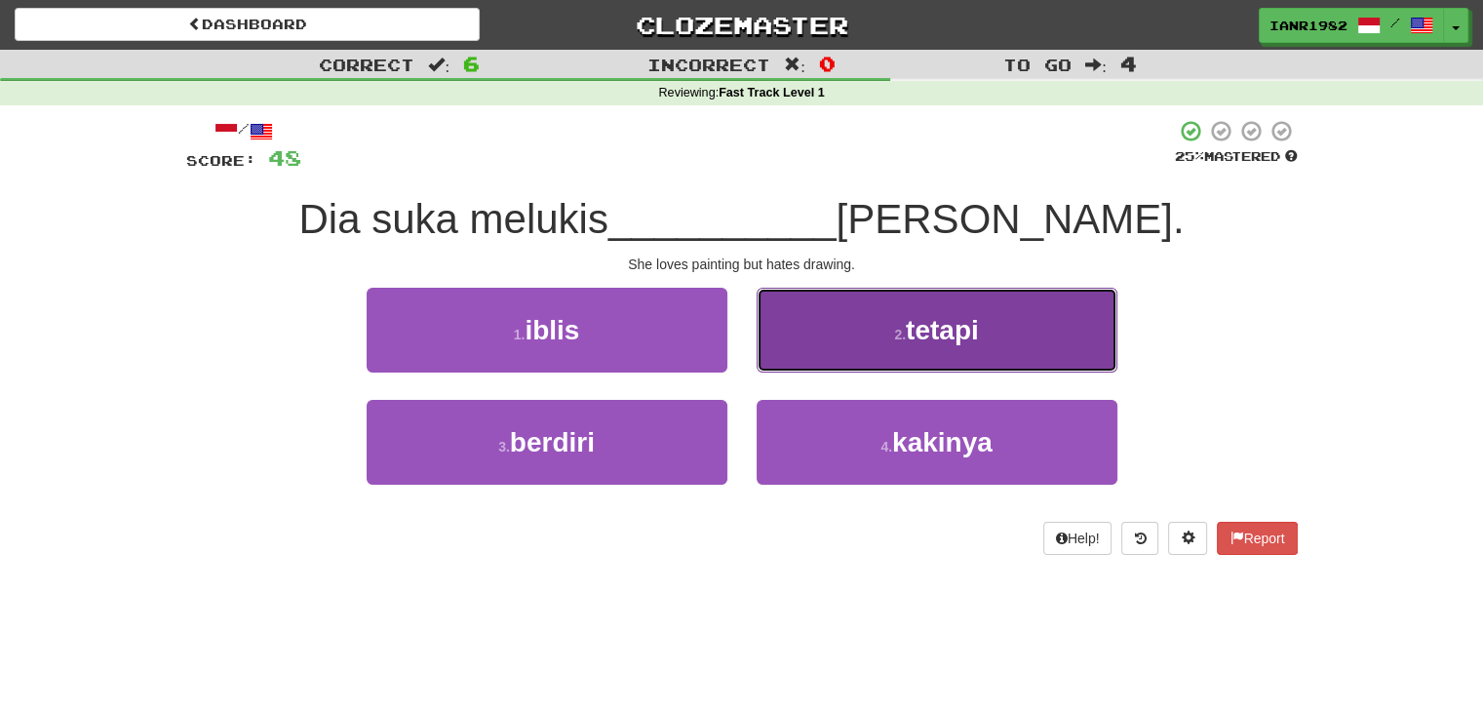
click at [898, 347] on button "2 . tetapi" at bounding box center [937, 330] width 361 height 85
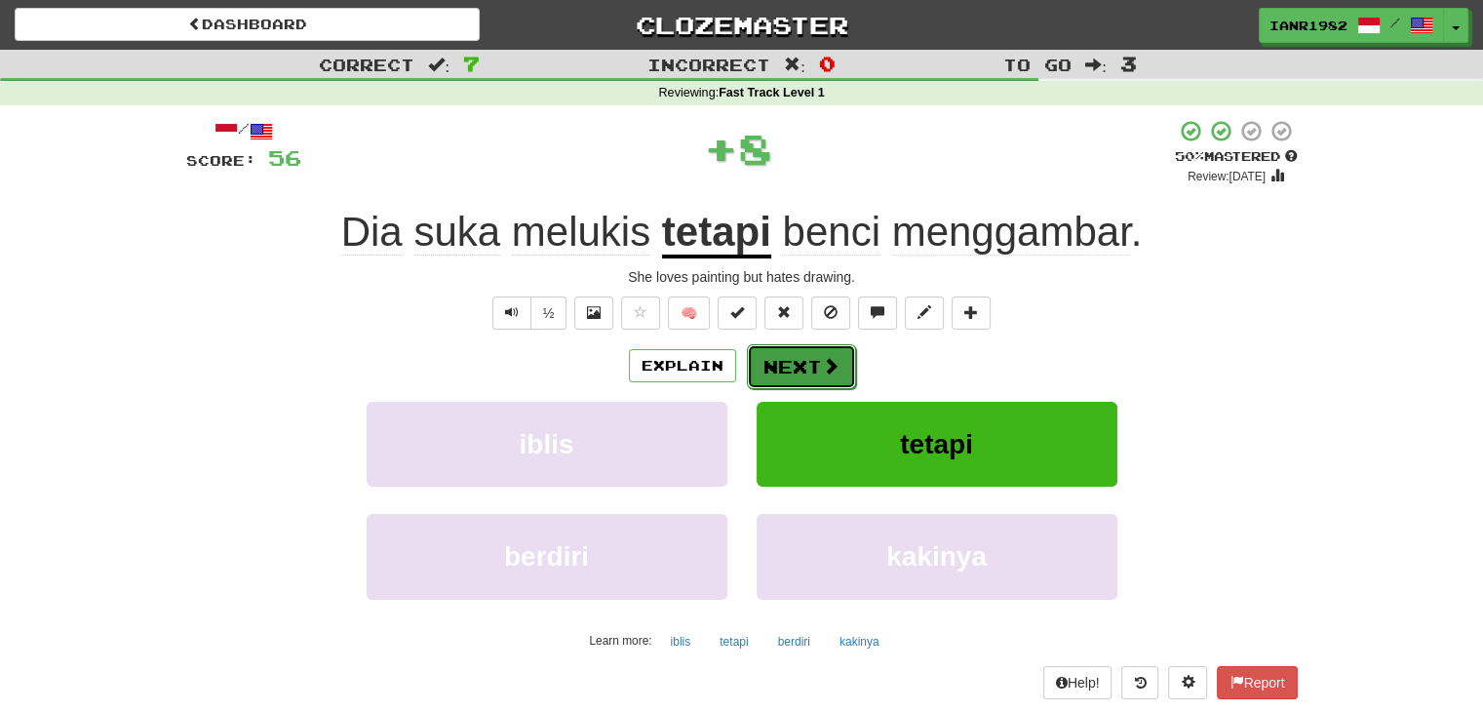
click at [825, 357] on span at bounding box center [831, 366] width 18 height 18
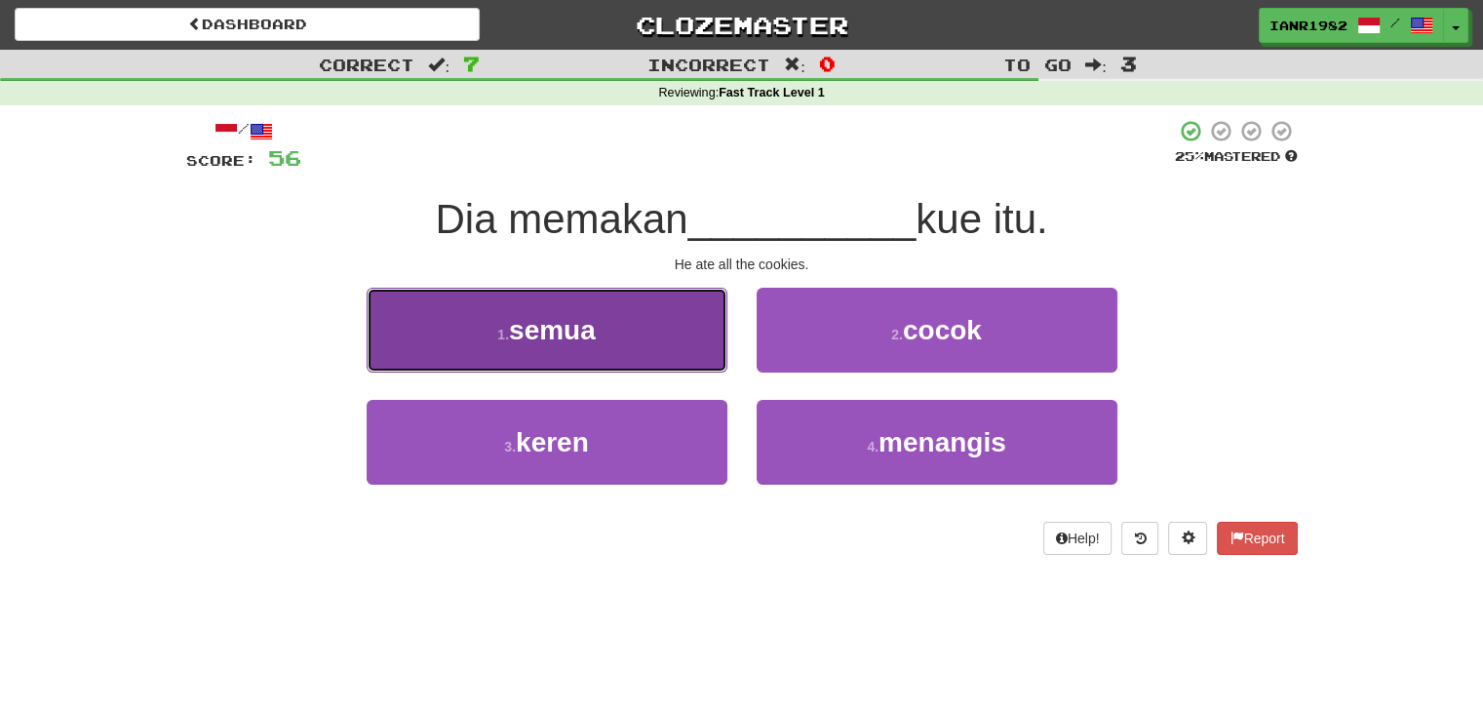
click at [645, 343] on button "1 . semua" at bounding box center [547, 330] width 361 height 85
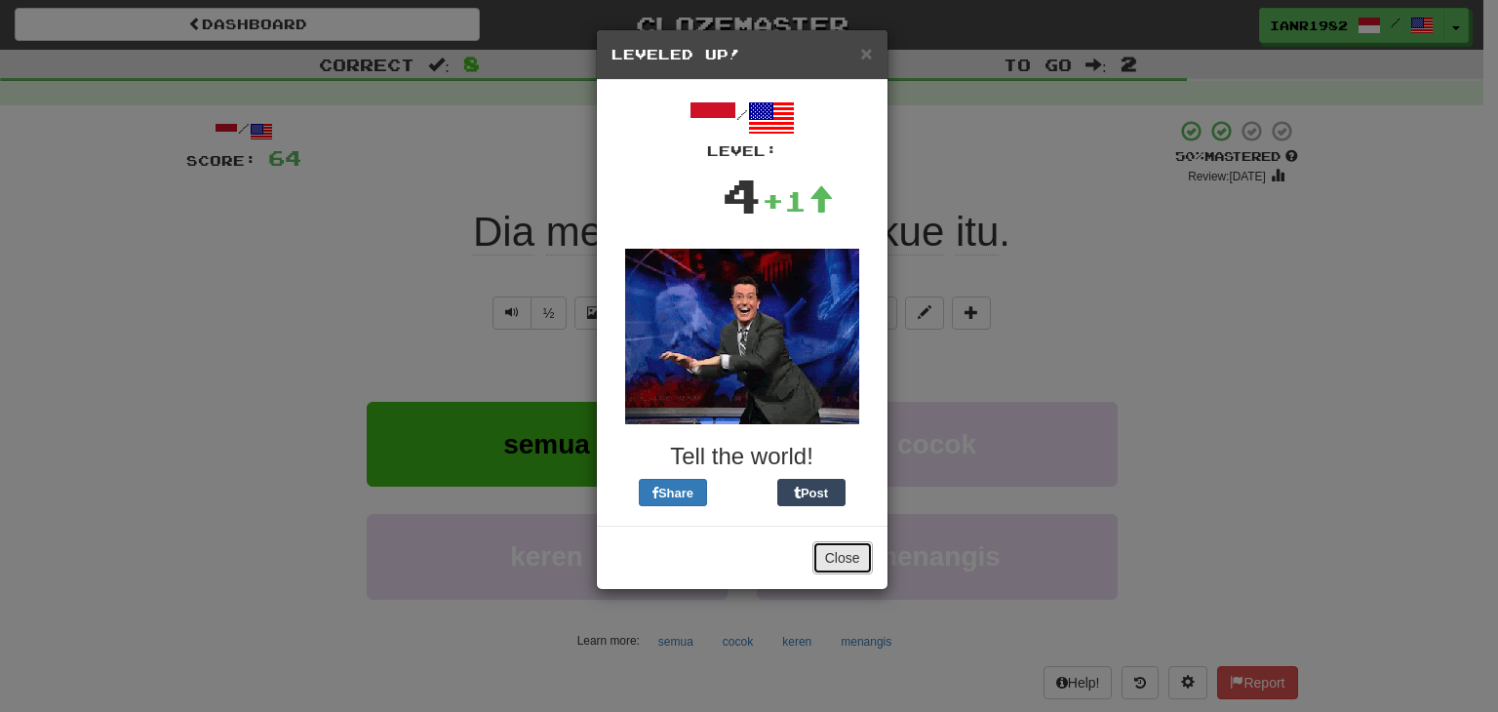
click at [854, 546] on button "Close" at bounding box center [842, 557] width 60 height 33
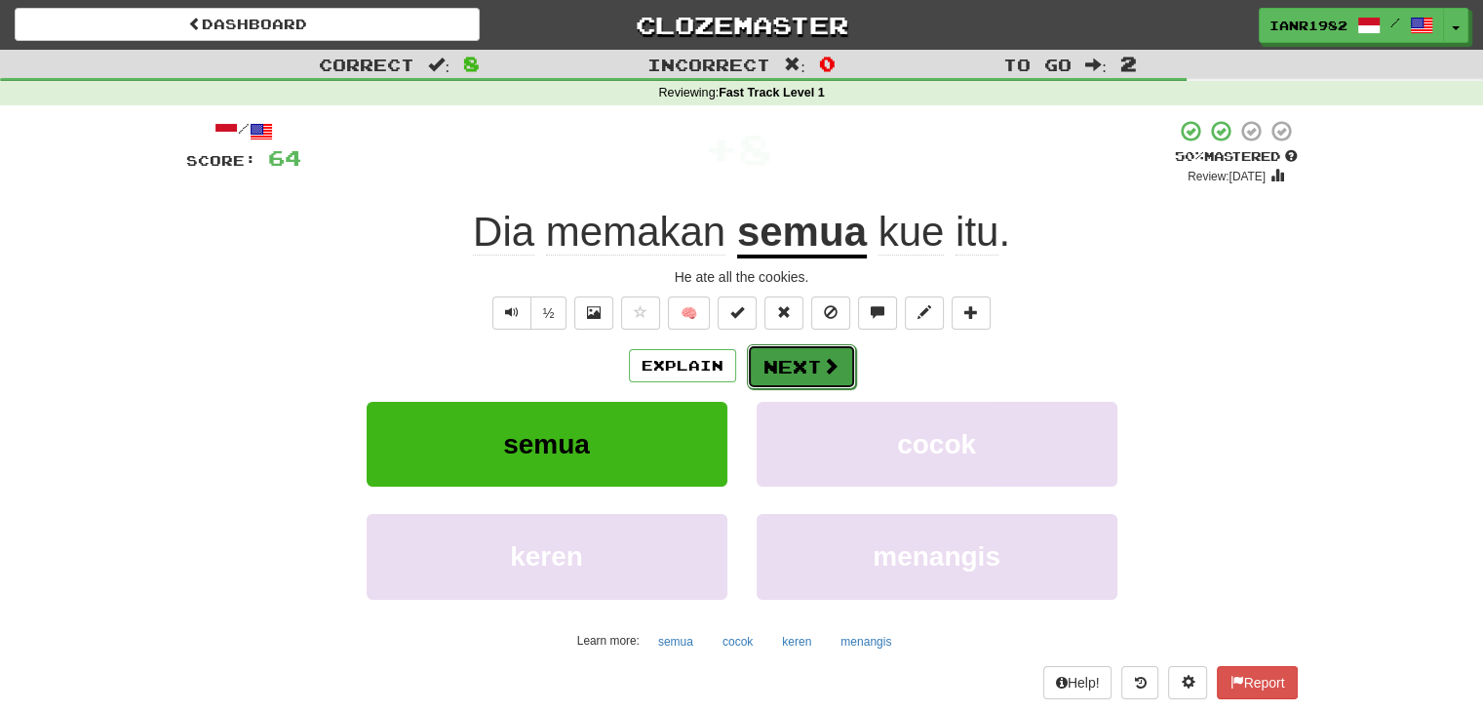
click at [828, 374] on span at bounding box center [831, 366] width 18 height 18
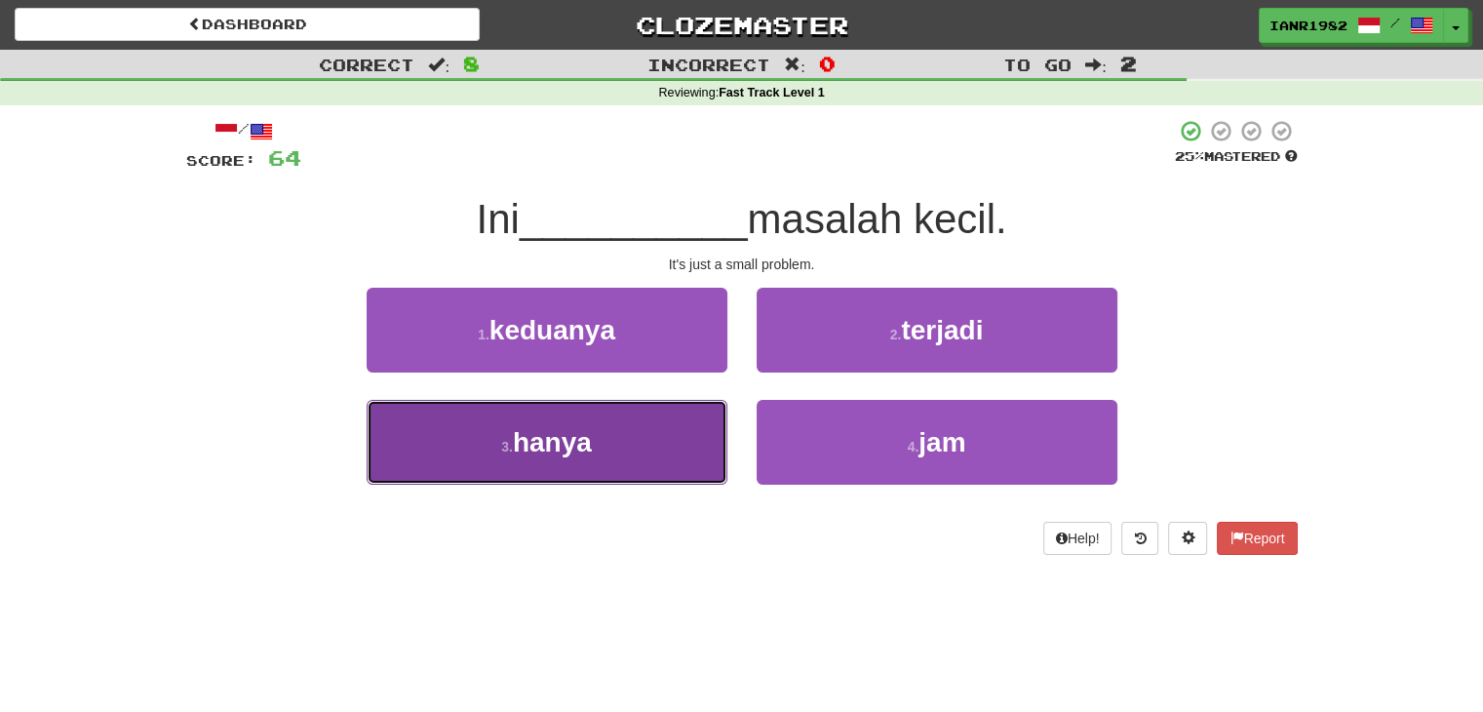
click at [643, 457] on button "3 . hanya" at bounding box center [547, 442] width 361 height 85
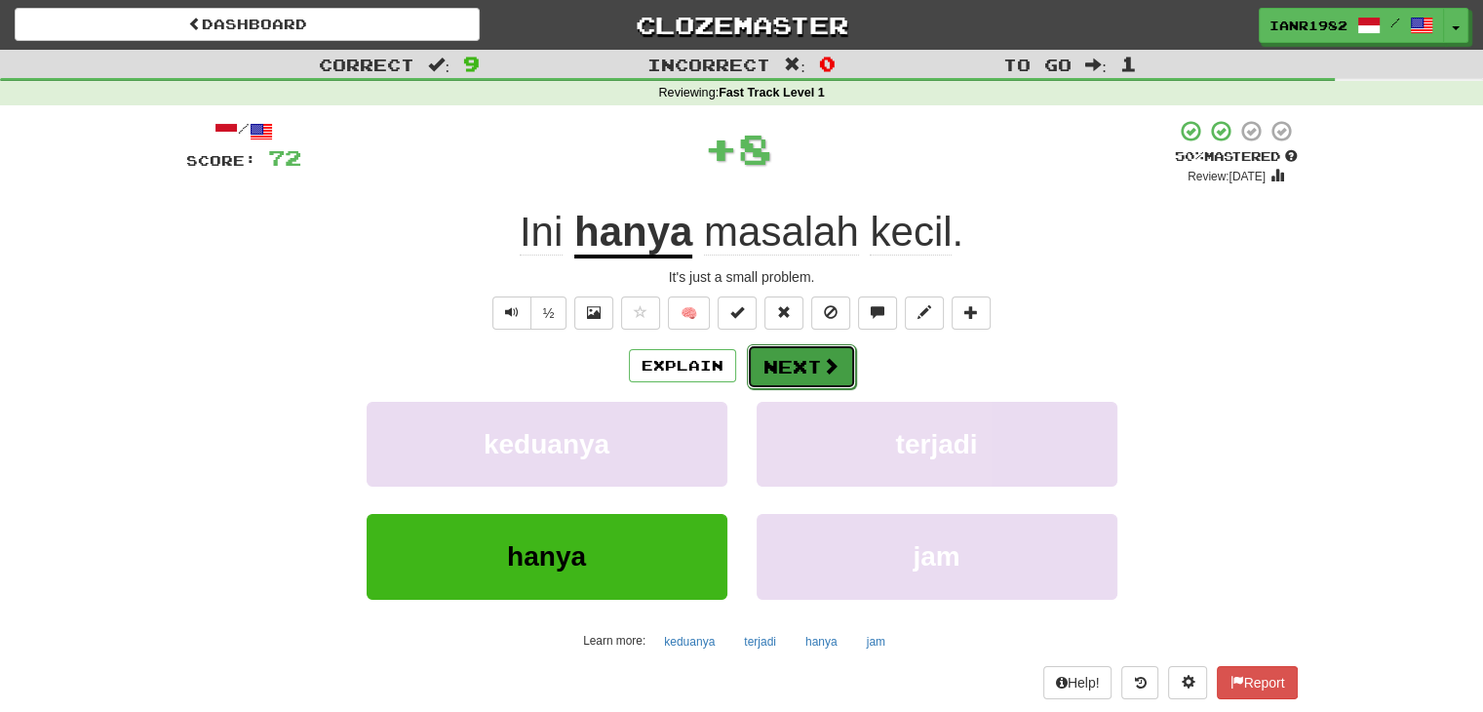
click at [822, 370] on span at bounding box center [831, 366] width 18 height 18
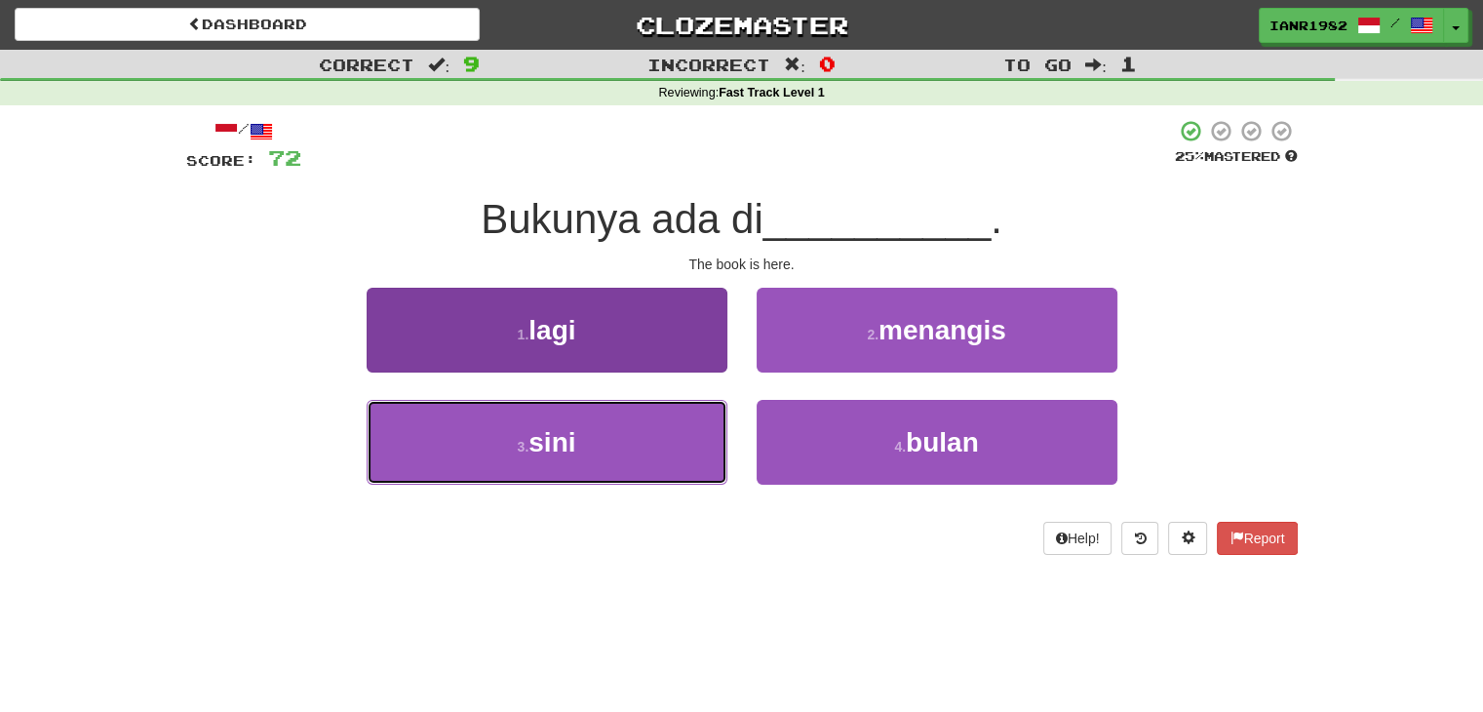
click at [686, 442] on button "3 . sini" at bounding box center [547, 442] width 361 height 85
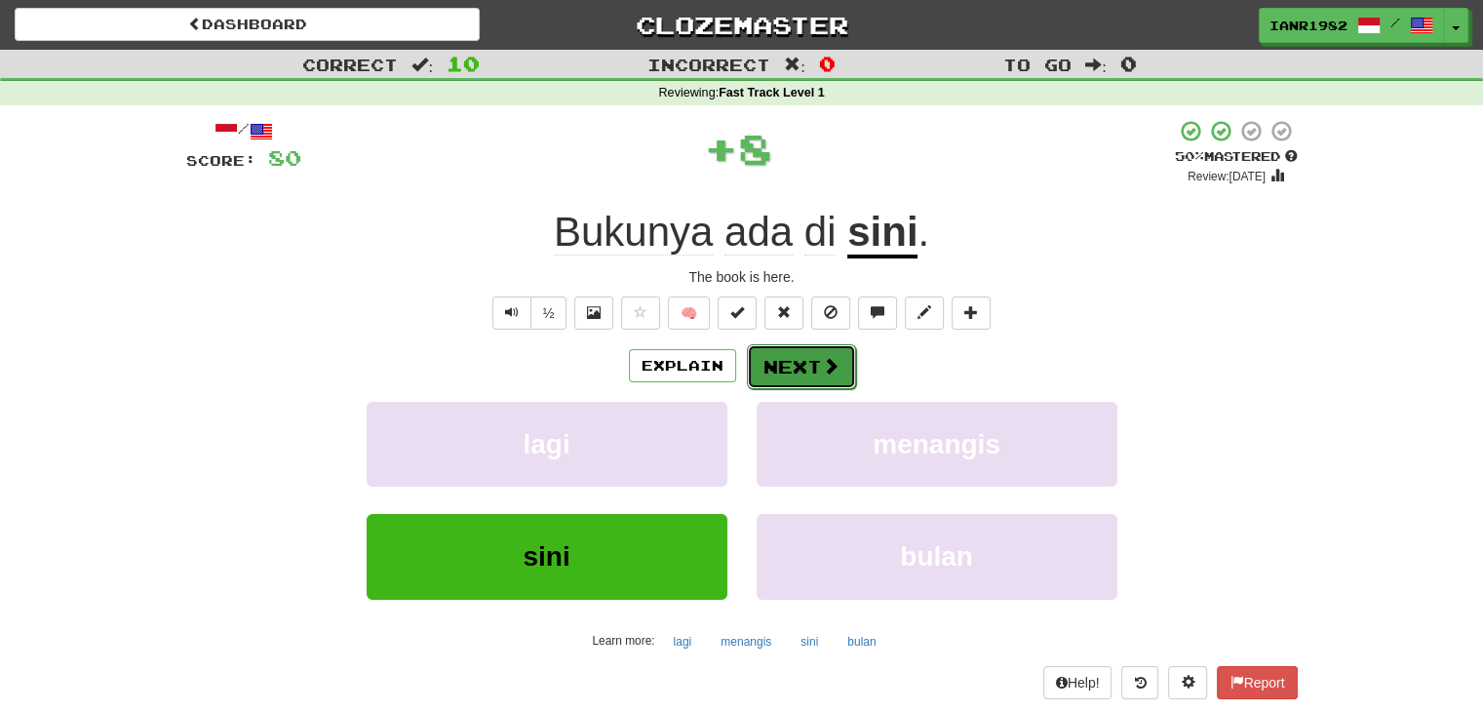
click at [837, 371] on span at bounding box center [831, 366] width 18 height 18
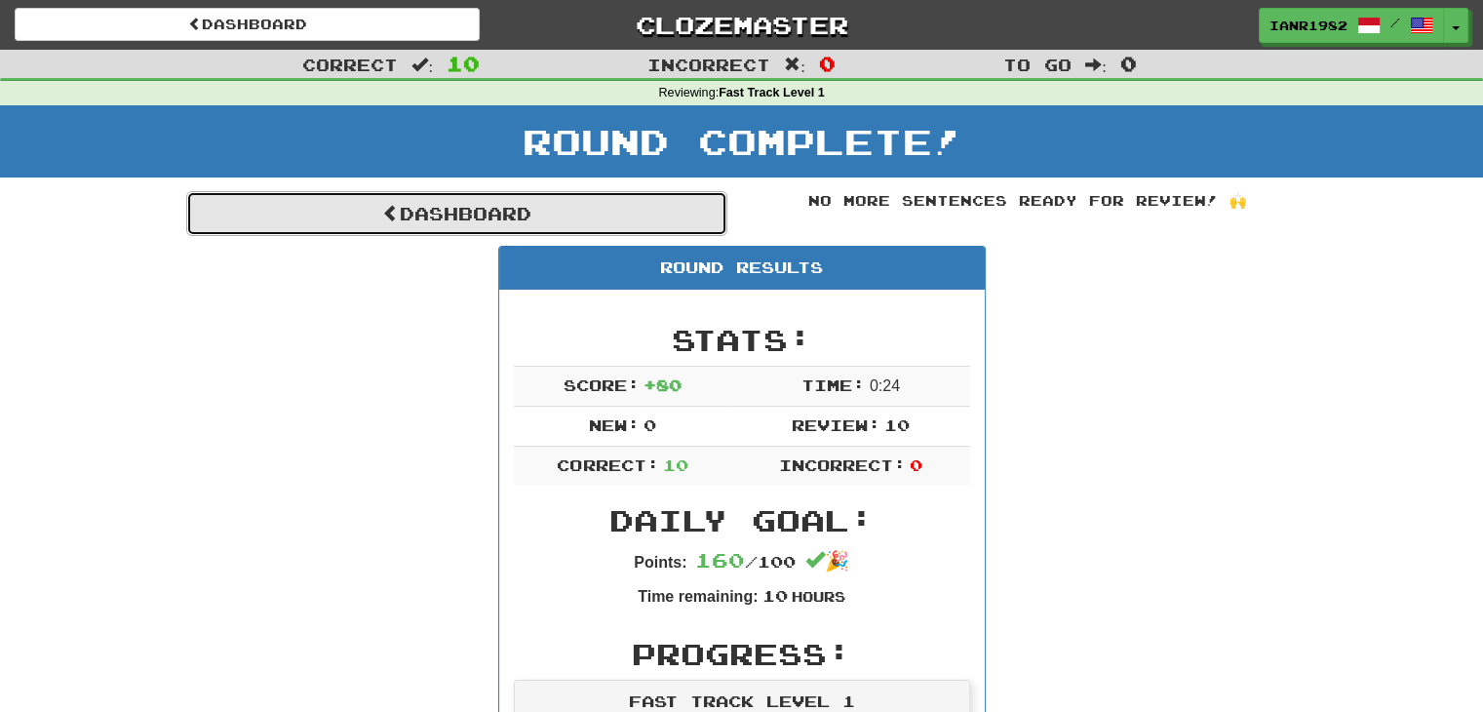
click at [675, 206] on link "Dashboard" at bounding box center [456, 213] width 541 height 45
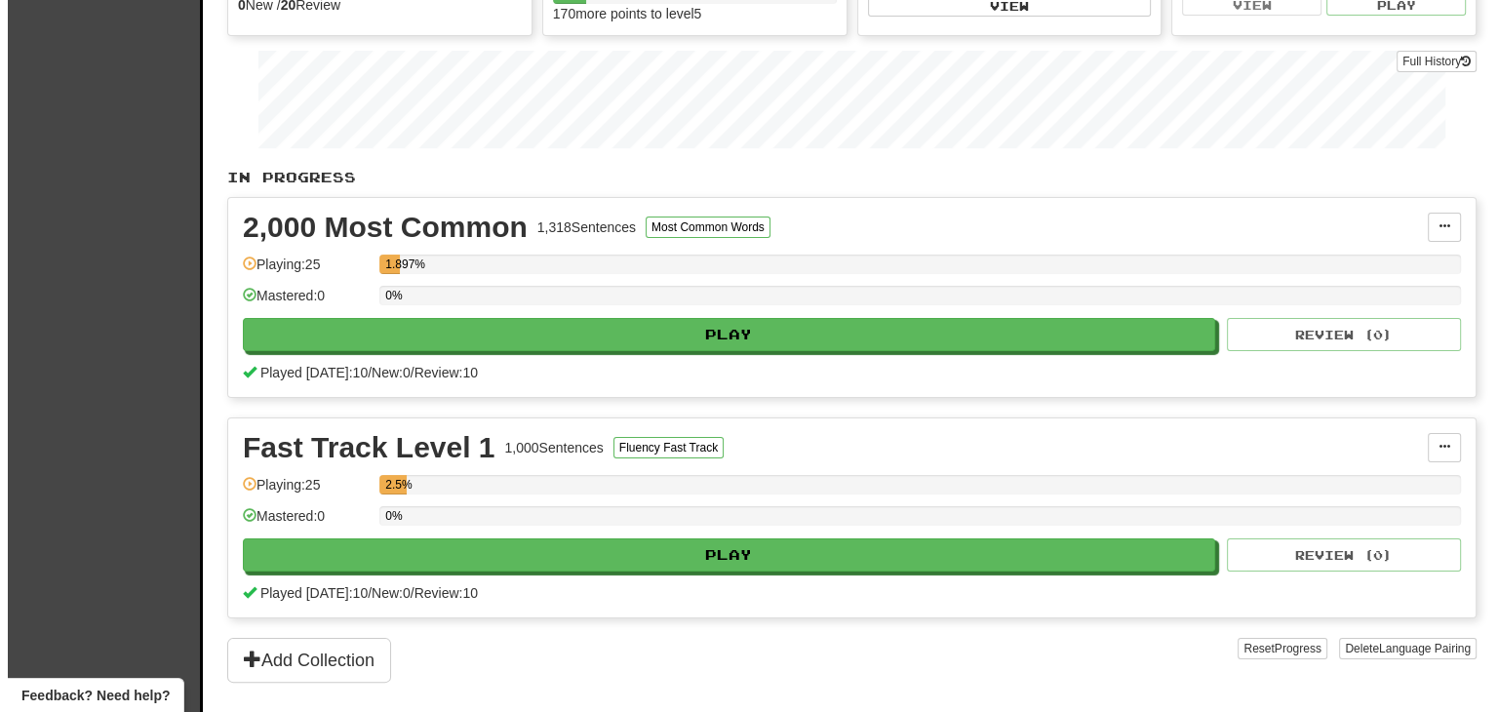
scroll to position [251, 0]
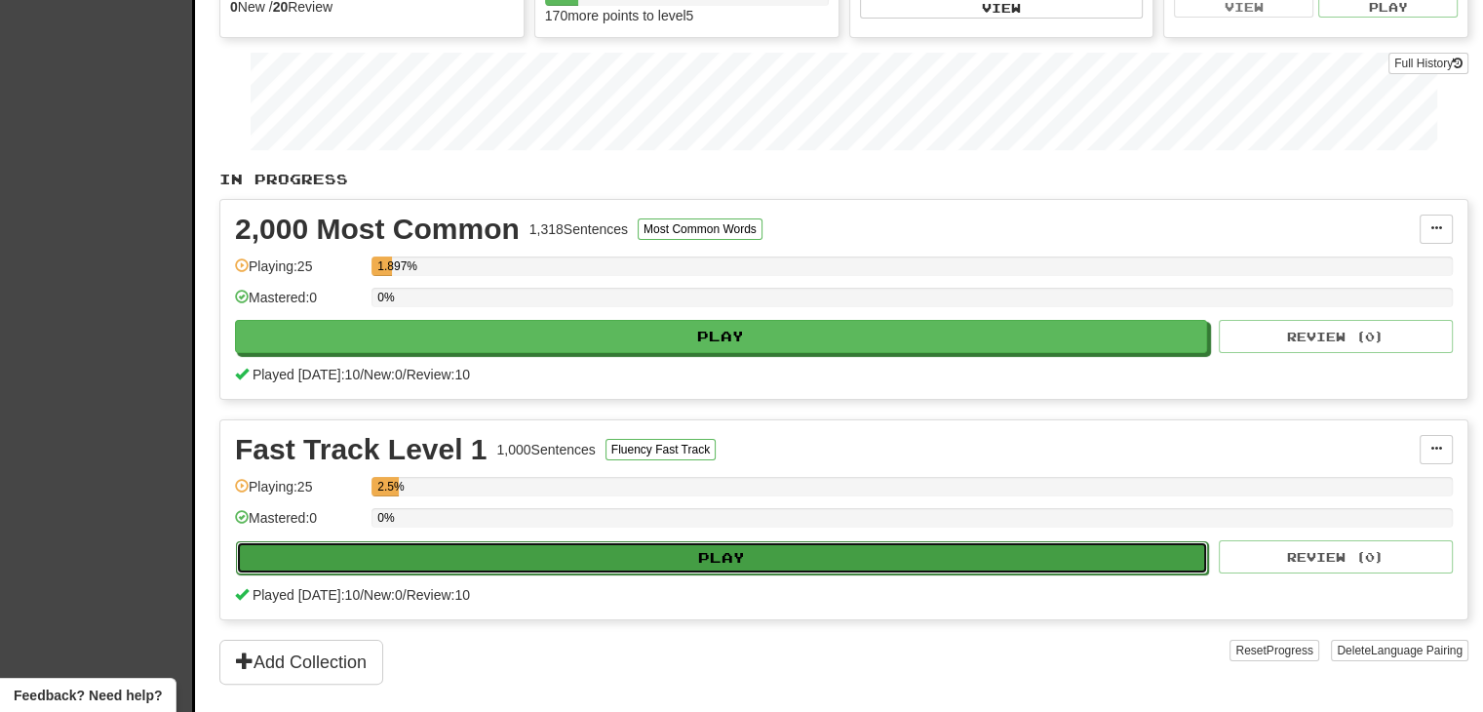
click at [787, 560] on button "Play" at bounding box center [722, 557] width 972 height 33
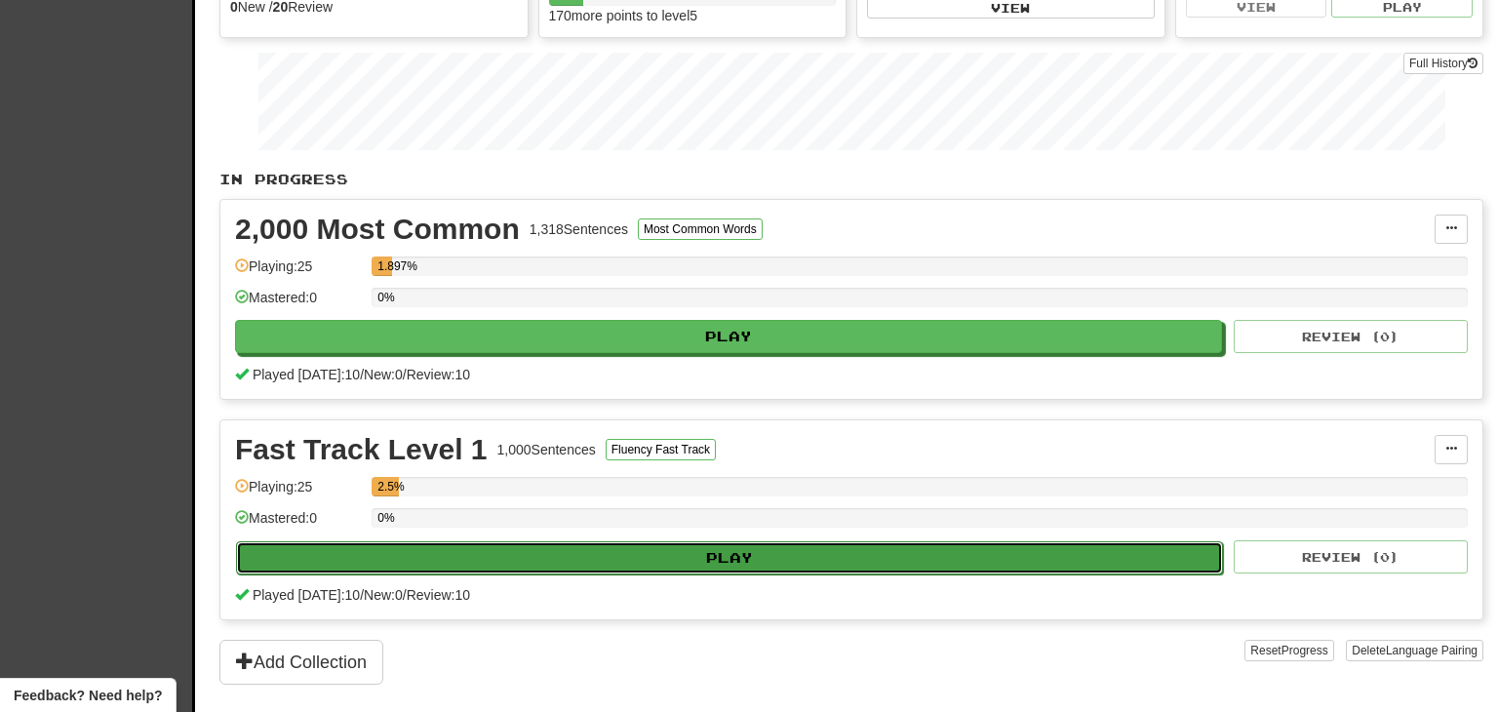
select select "**"
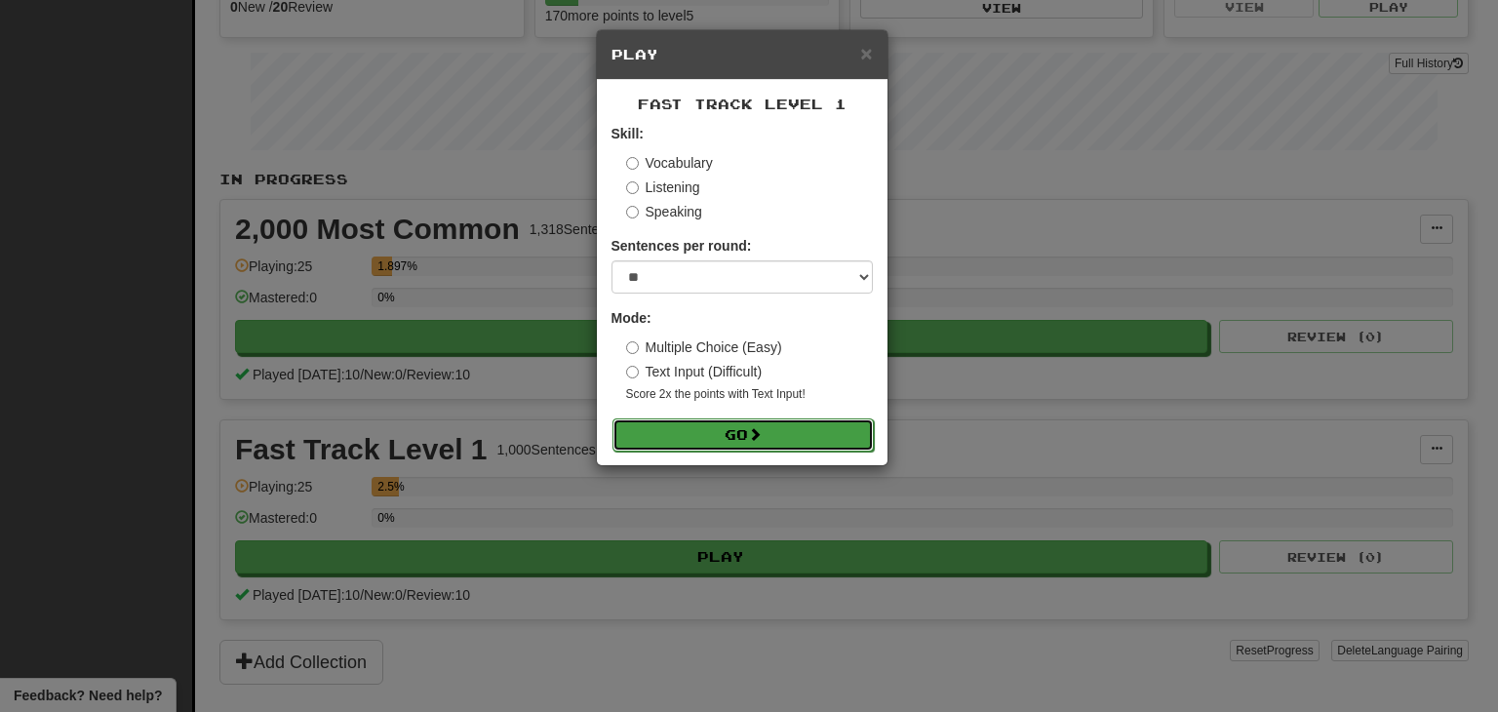
click at [819, 427] on button "Go" at bounding box center [742, 434] width 261 height 33
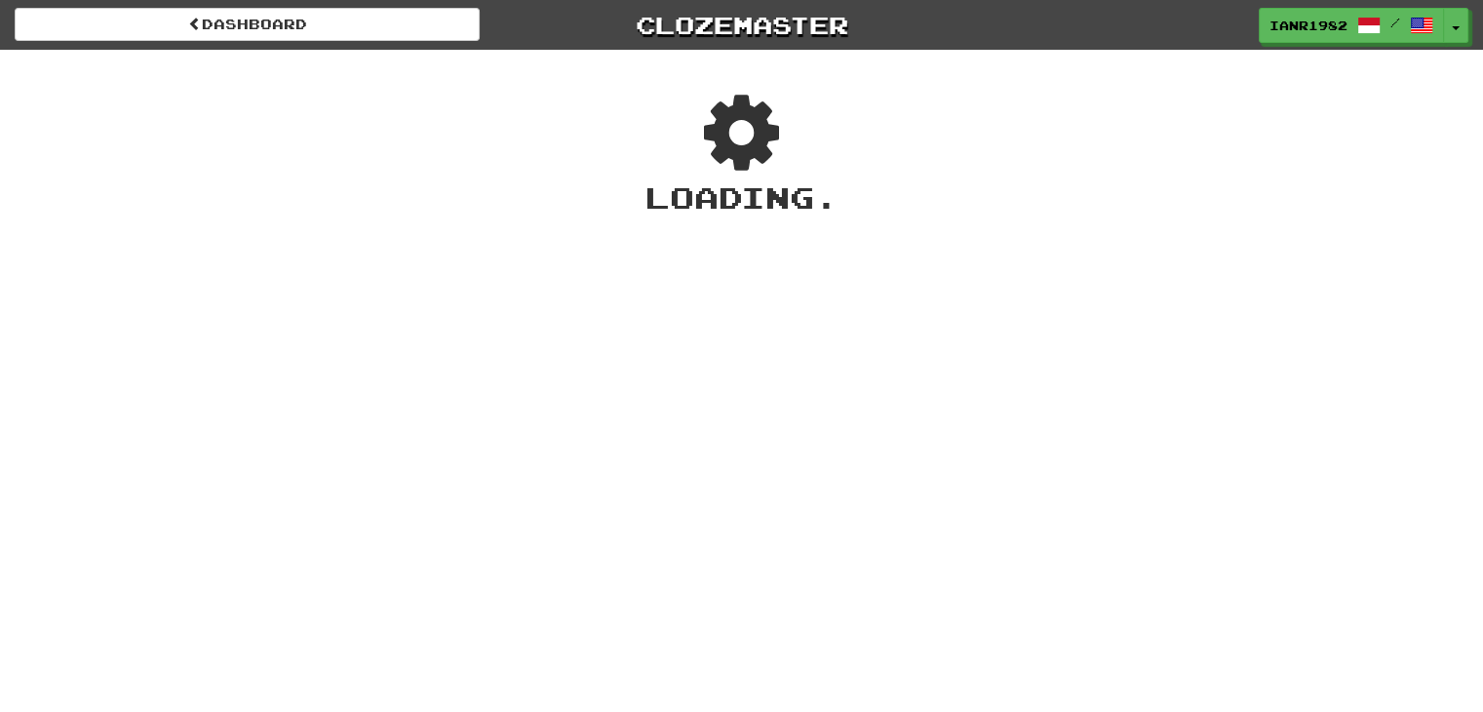
scroll to position [53, 0]
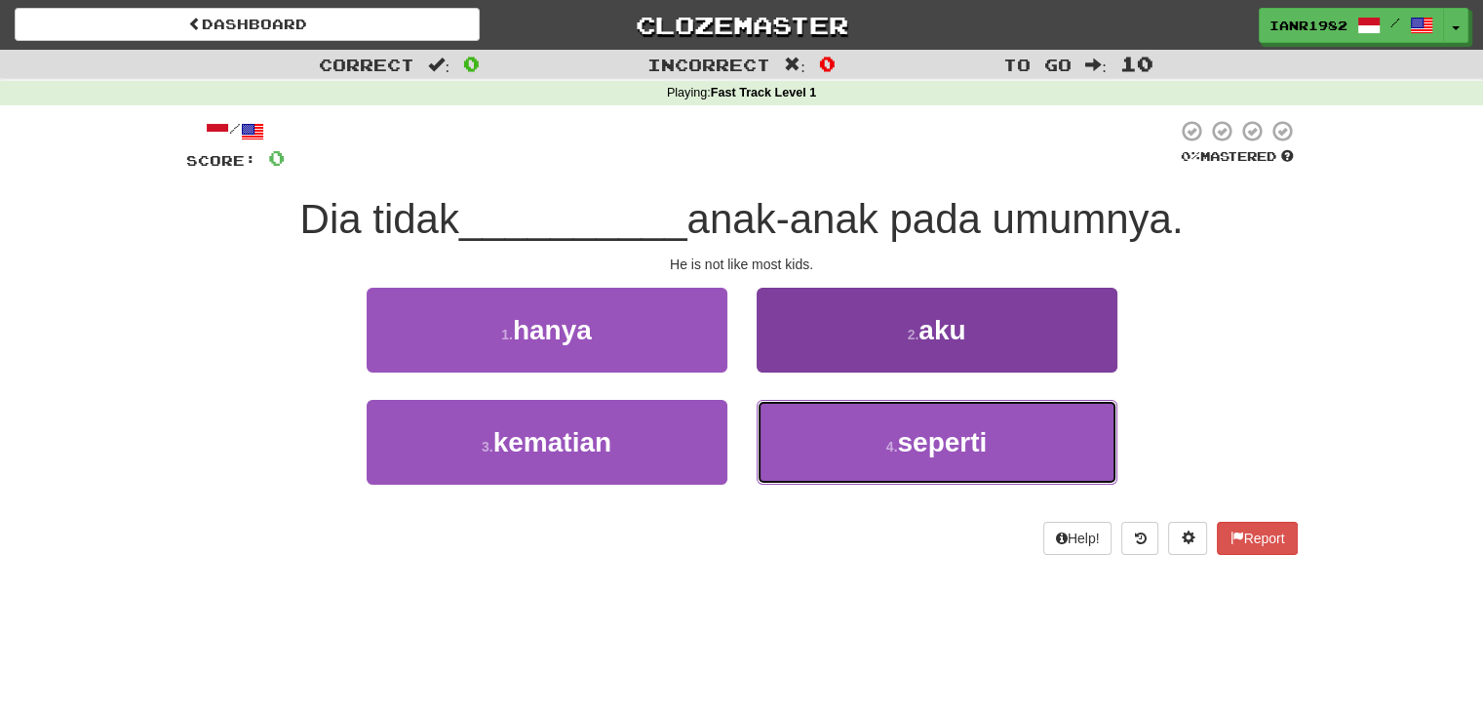
click at [885, 426] on button "4 . seperti" at bounding box center [937, 442] width 361 height 85
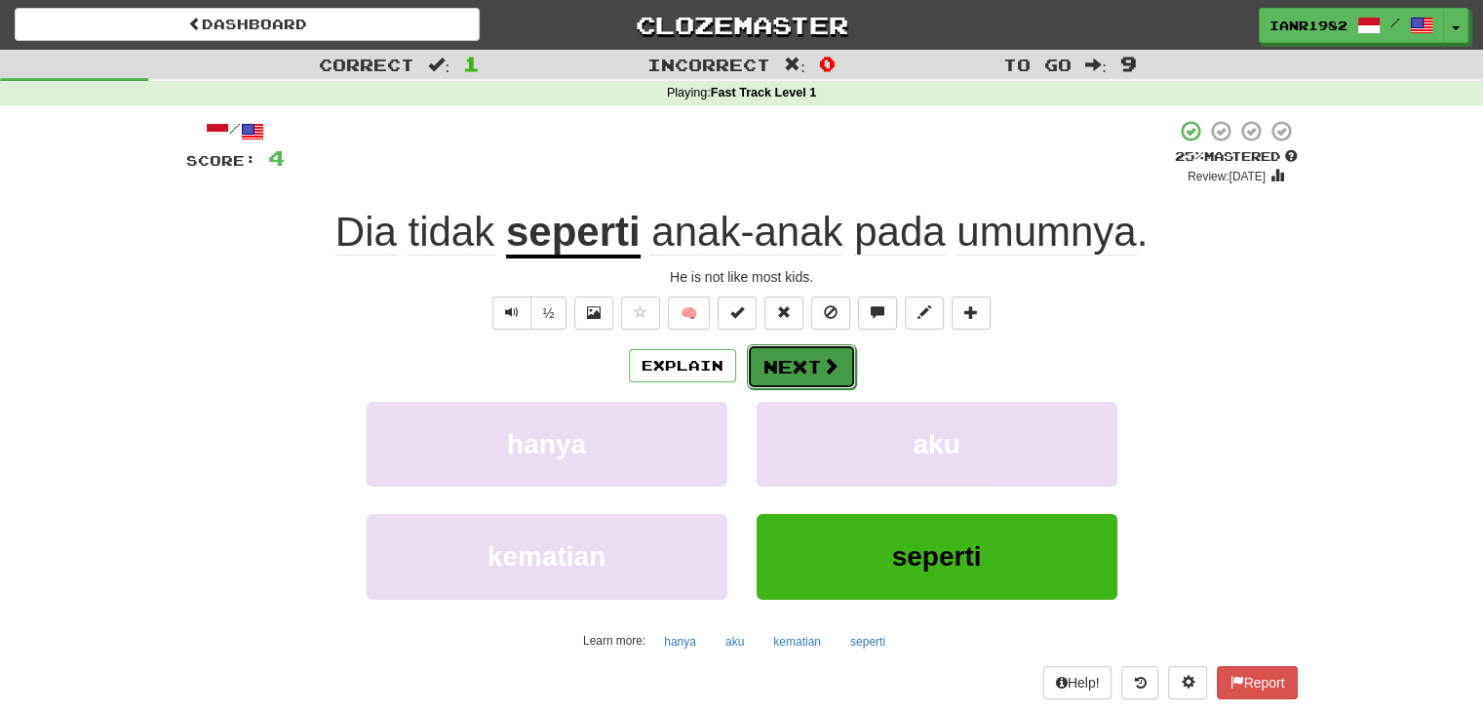
click at [832, 360] on span at bounding box center [831, 366] width 18 height 18
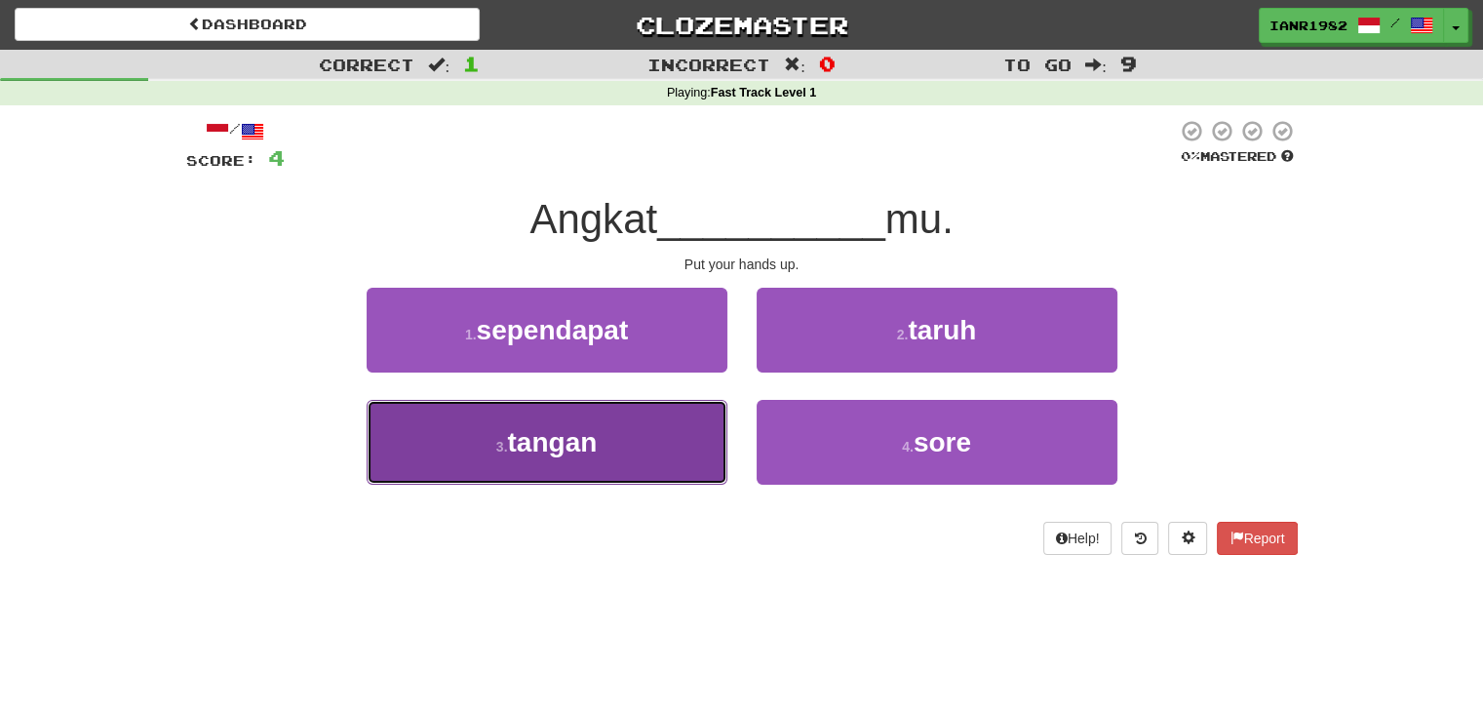
click at [695, 434] on button "3 . tangan" at bounding box center [547, 442] width 361 height 85
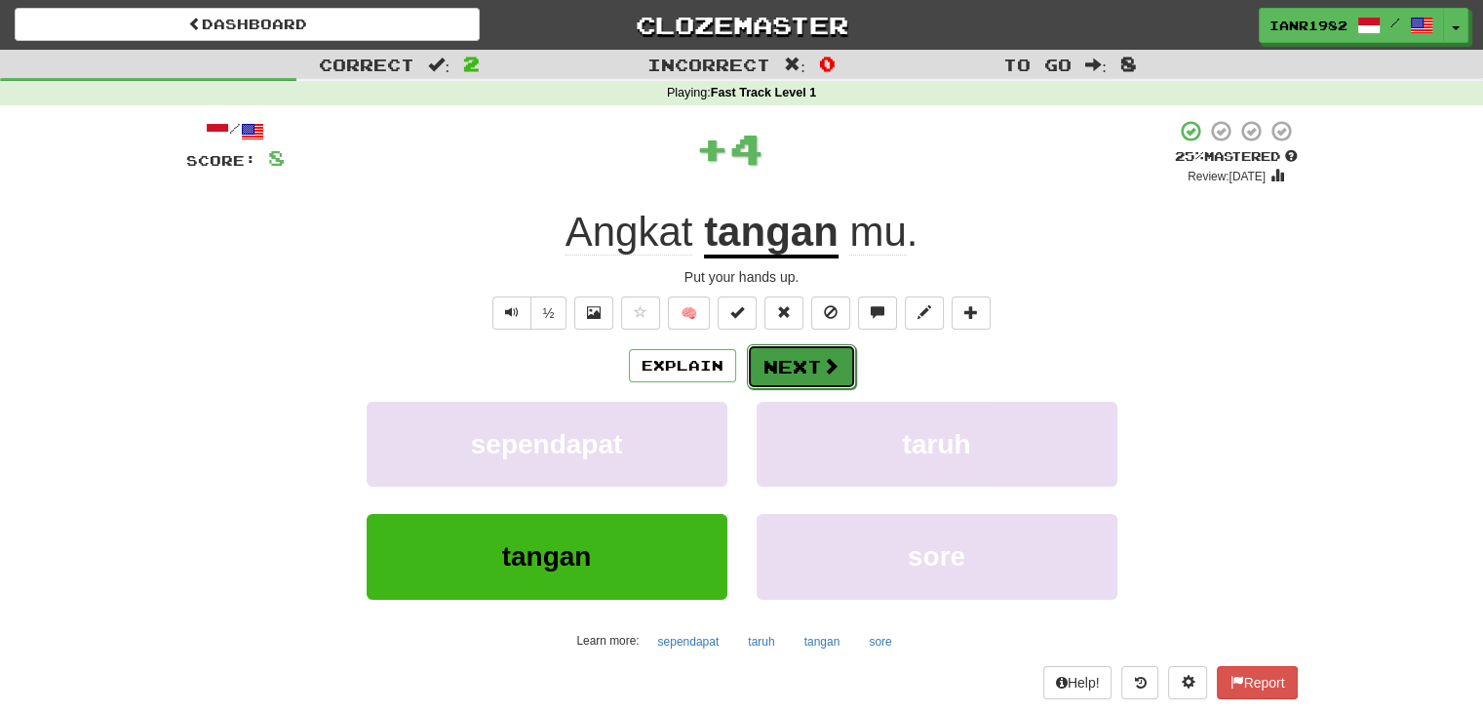
click at [831, 370] on span at bounding box center [831, 366] width 18 height 18
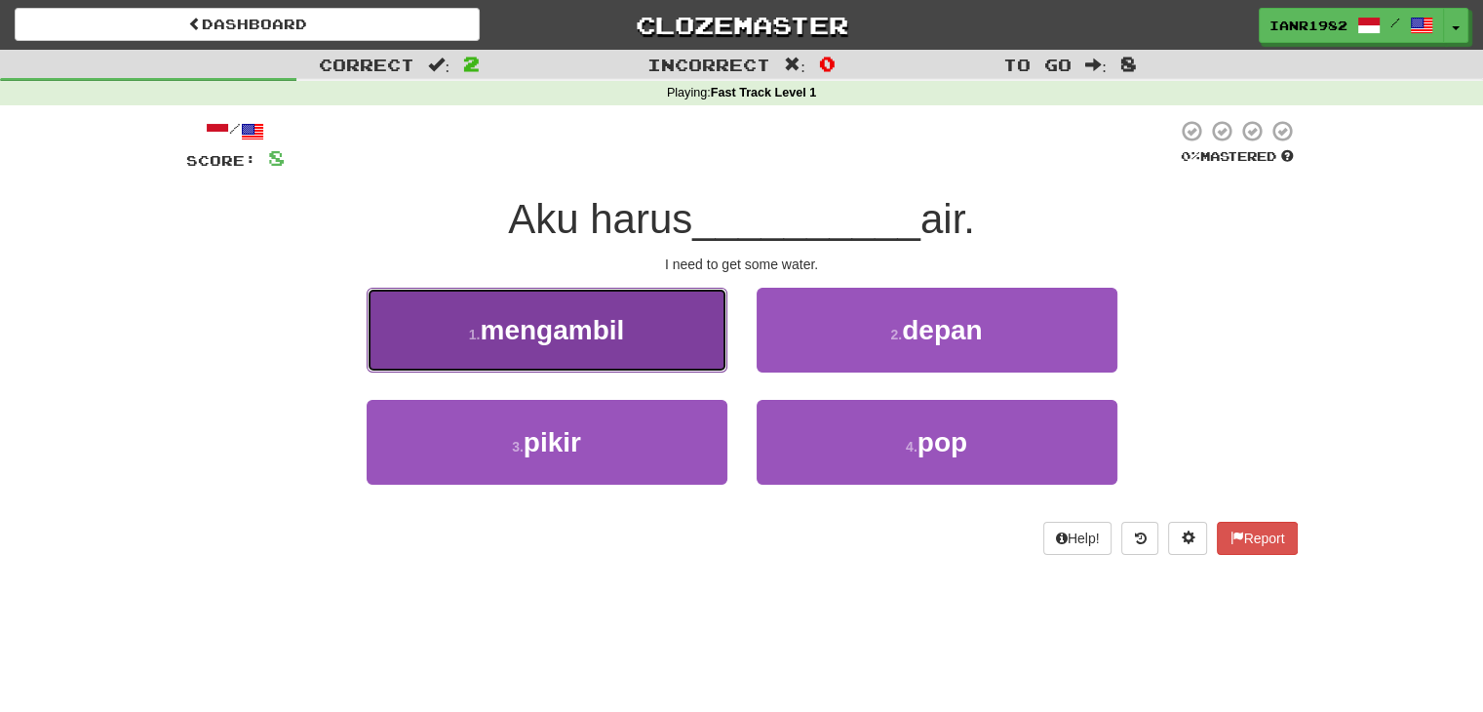
click at [667, 328] on button "1 . mengambil" at bounding box center [547, 330] width 361 height 85
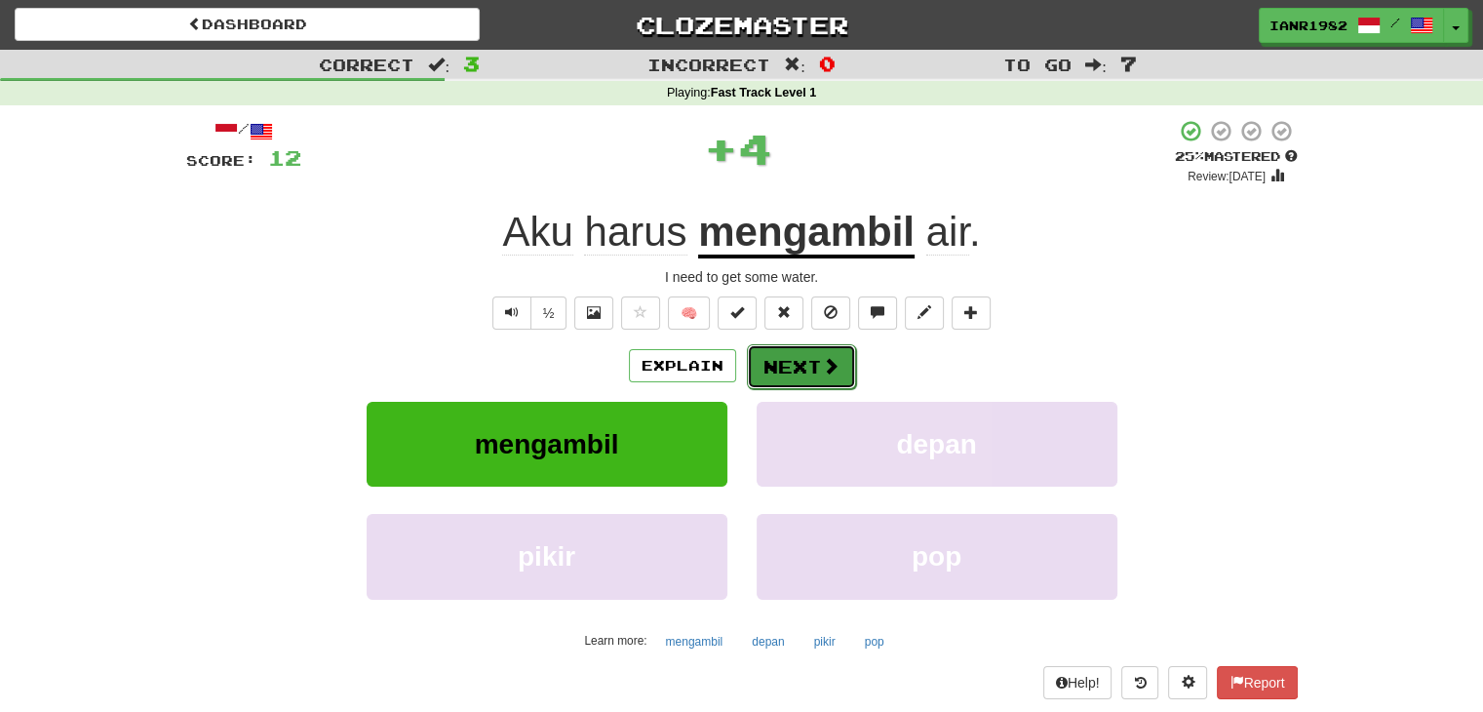
click at [814, 356] on button "Next" at bounding box center [801, 366] width 109 height 45
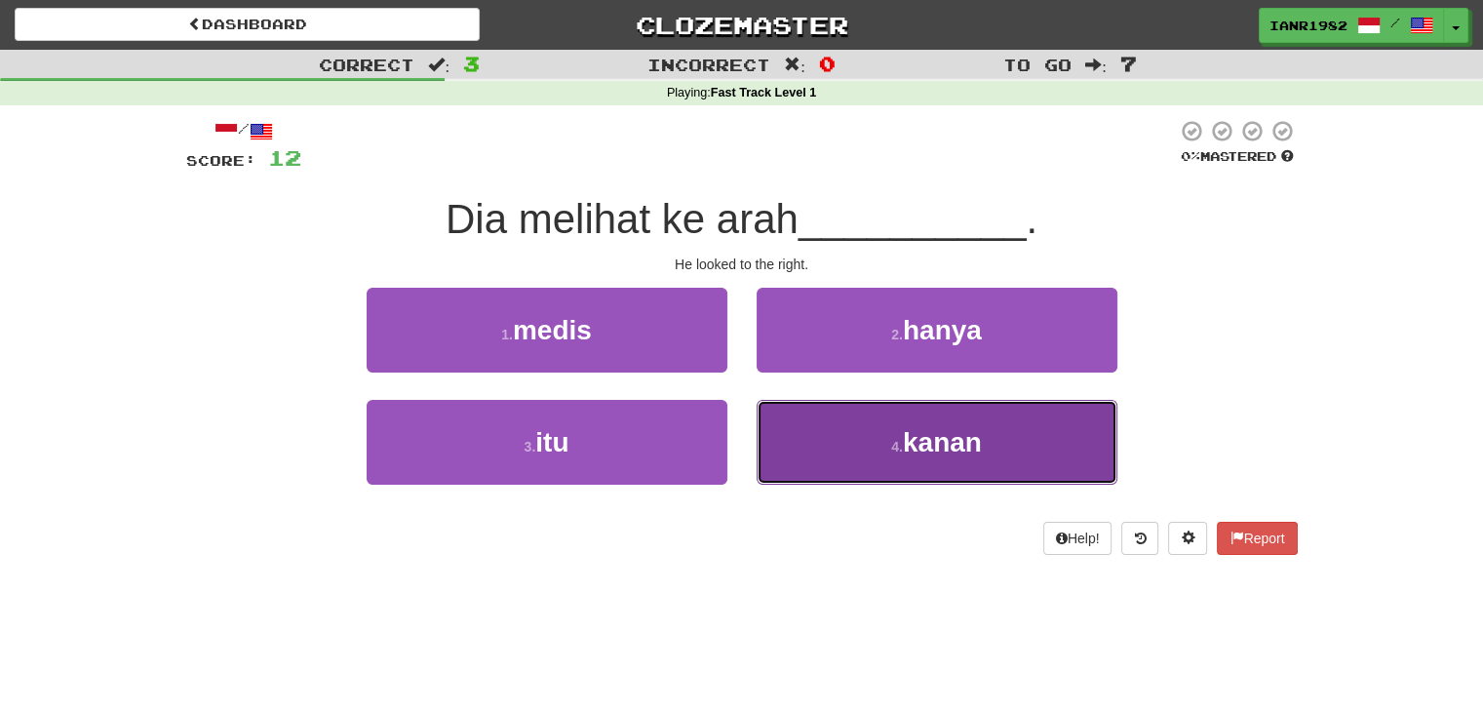
click at [1031, 469] on button "4 . kanan" at bounding box center [937, 442] width 361 height 85
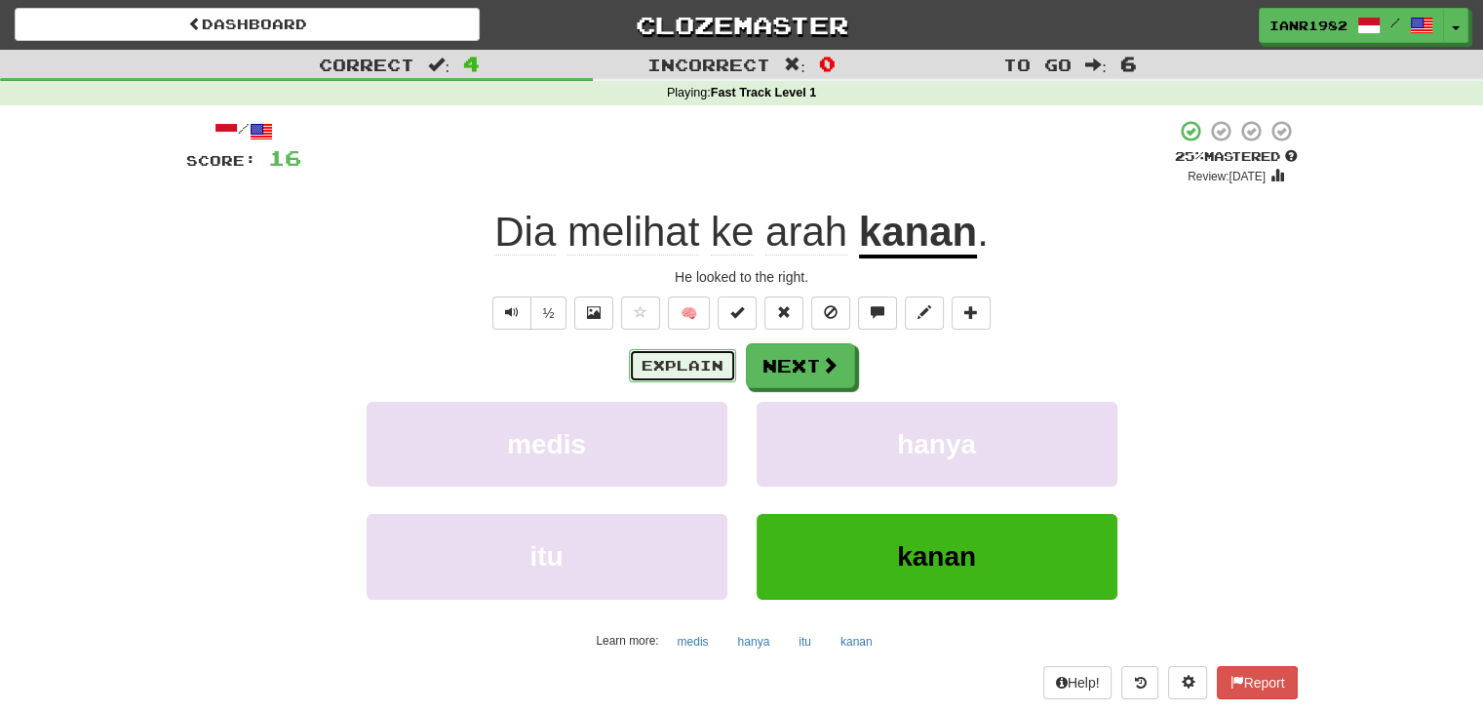
click at [700, 364] on button "Explain" at bounding box center [682, 365] width 107 height 33
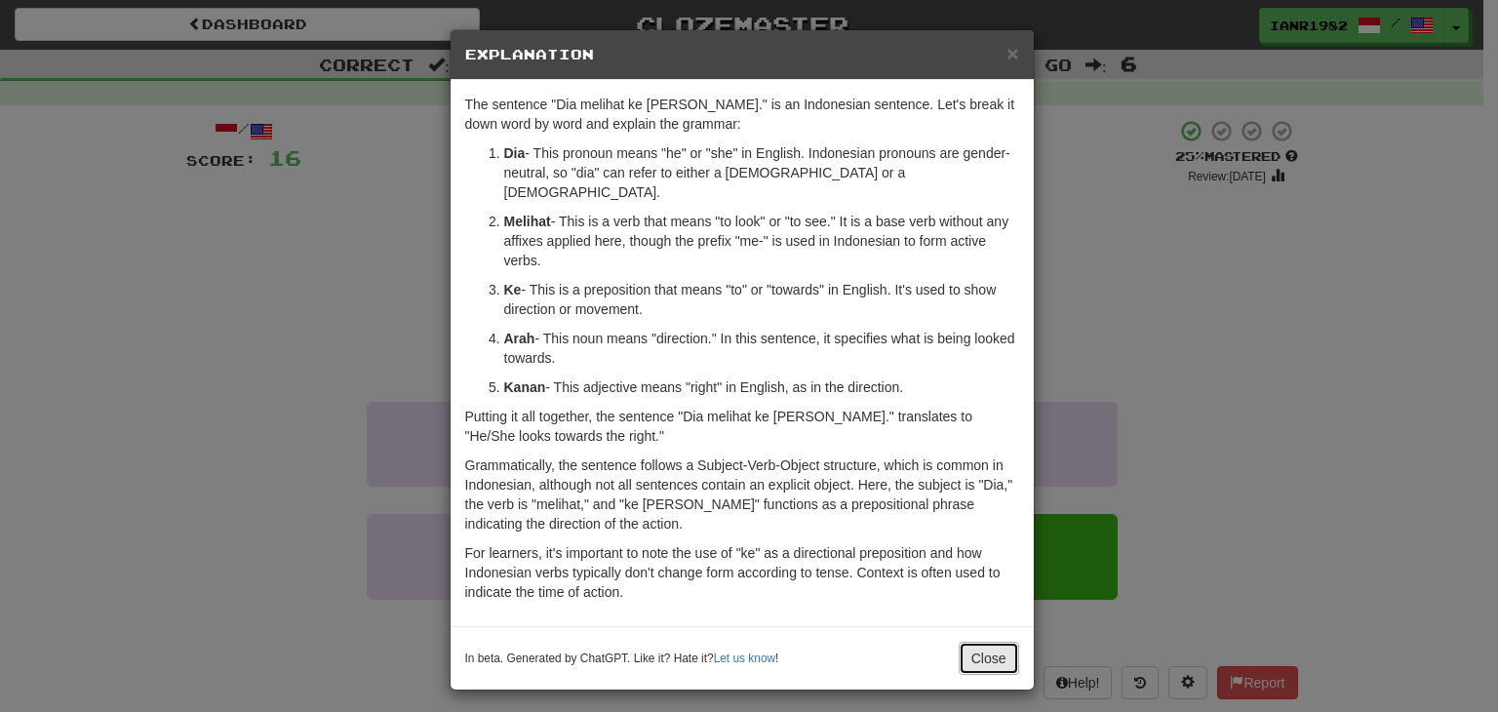
drag, startPoint x: 996, startPoint y: 632, endPoint x: 988, endPoint y: 605, distance: 28.7
click at [996, 642] on button "Close" at bounding box center [988, 658] width 60 height 33
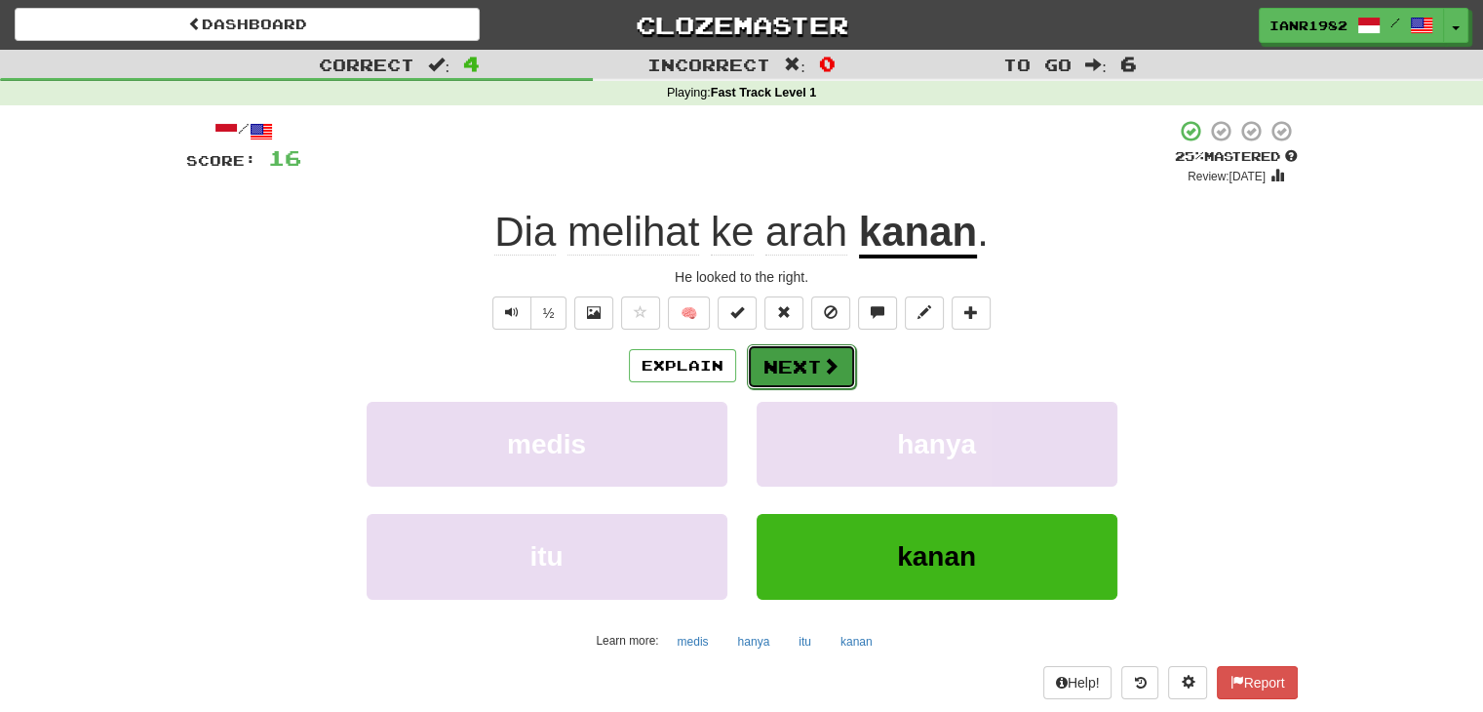
click at [841, 367] on button "Next" at bounding box center [801, 366] width 109 height 45
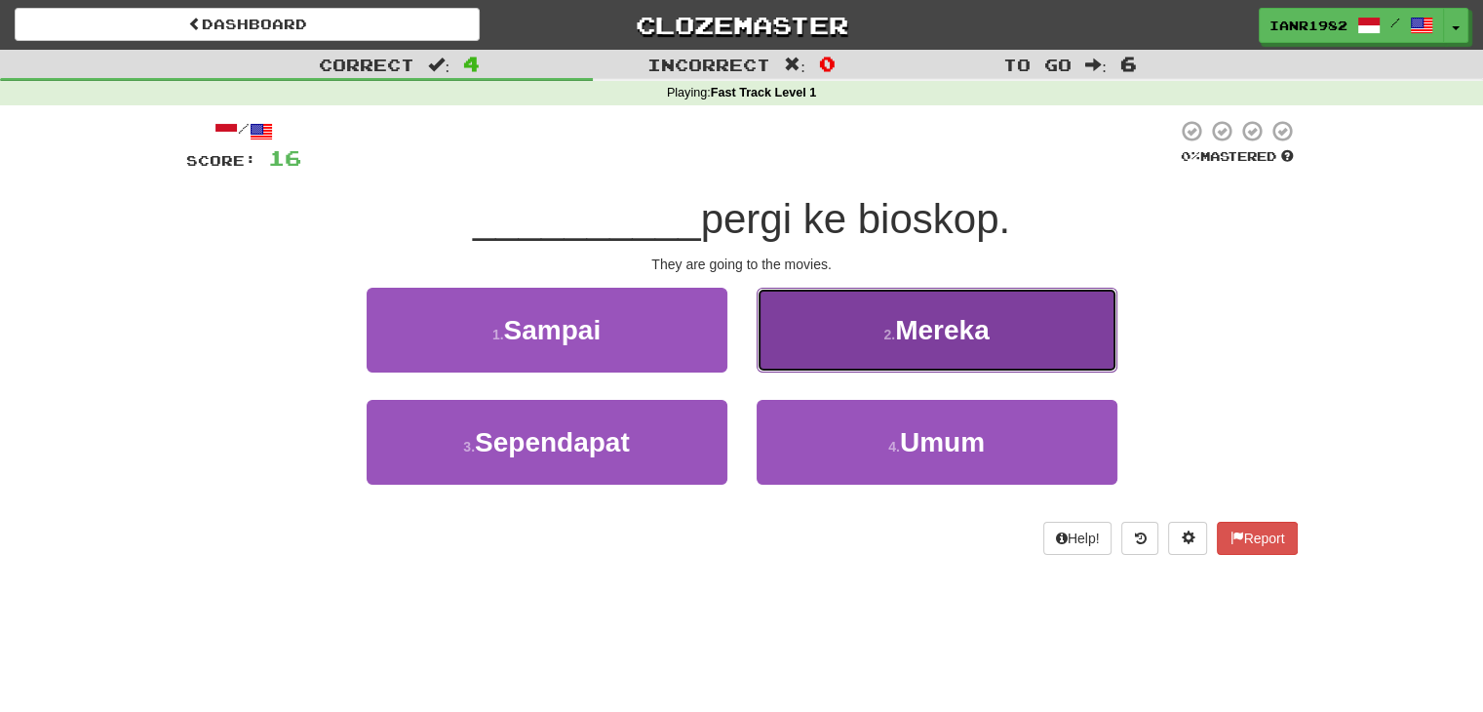
click at [899, 330] on span "Mereka" at bounding box center [942, 330] width 95 height 30
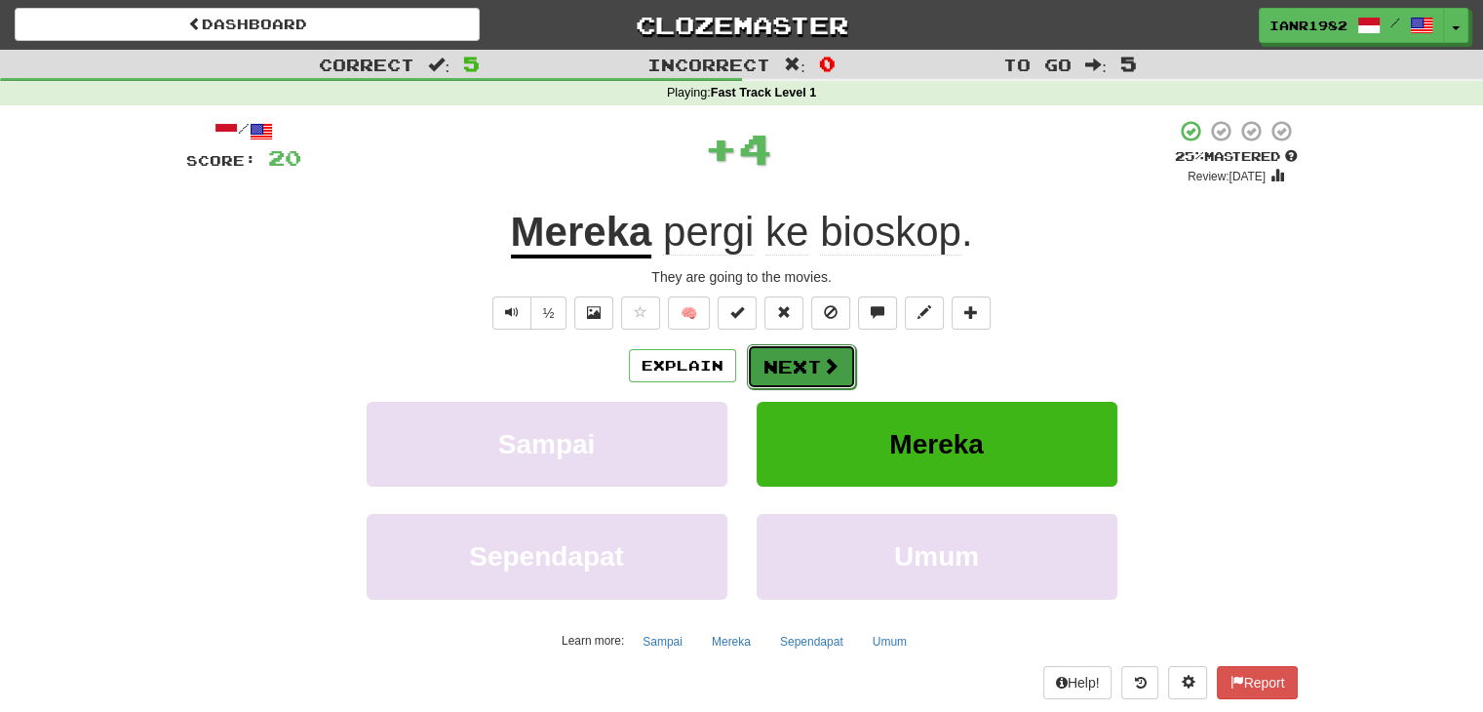
click at [812, 374] on button "Next" at bounding box center [801, 366] width 109 height 45
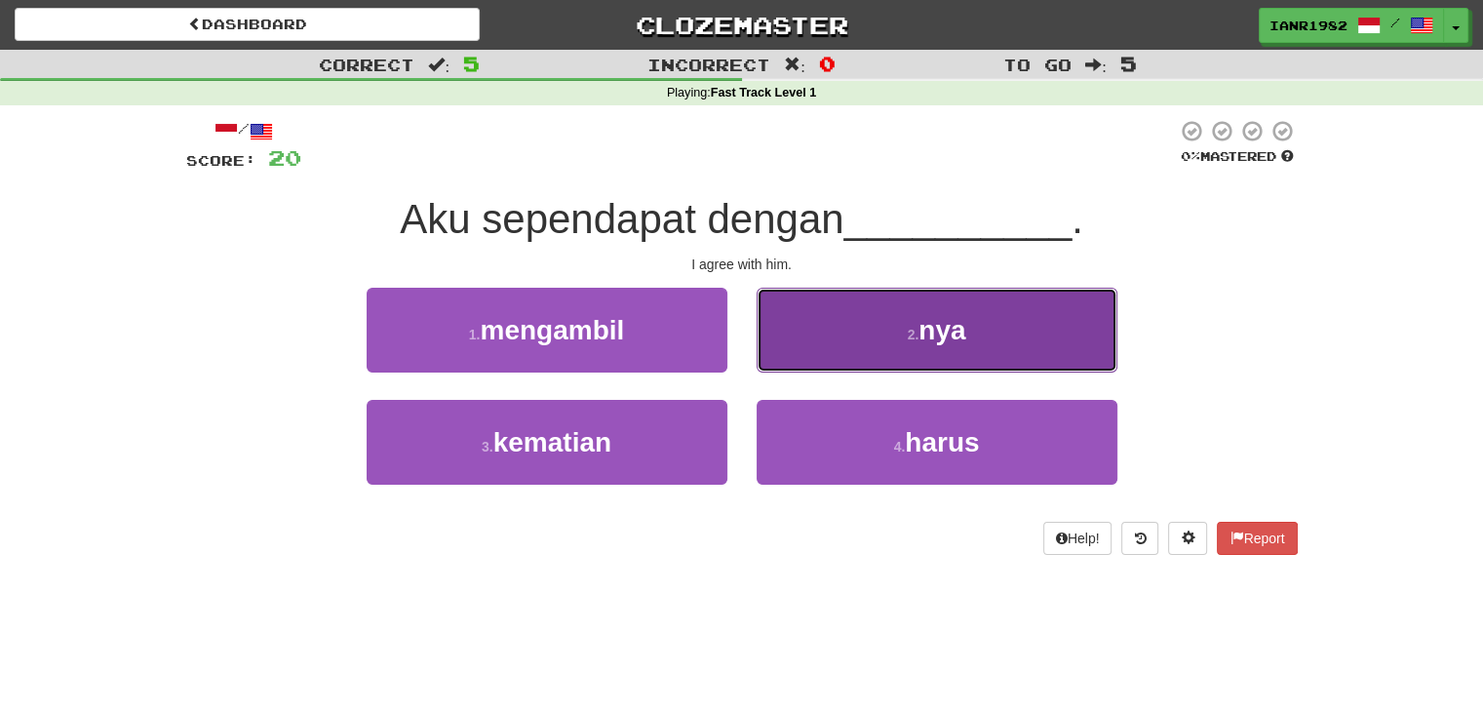
click at [882, 340] on button "2 . nya" at bounding box center [937, 330] width 361 height 85
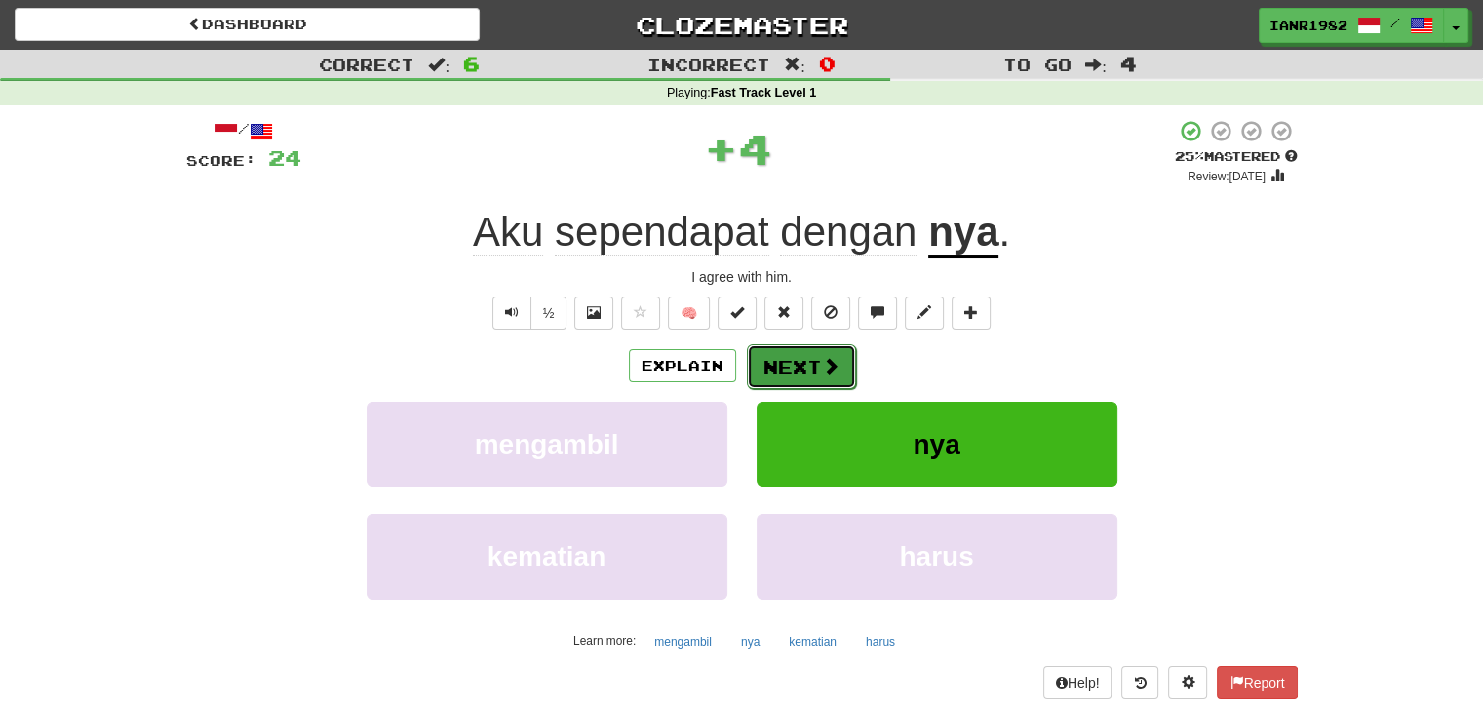
click at [838, 356] on button "Next" at bounding box center [801, 366] width 109 height 45
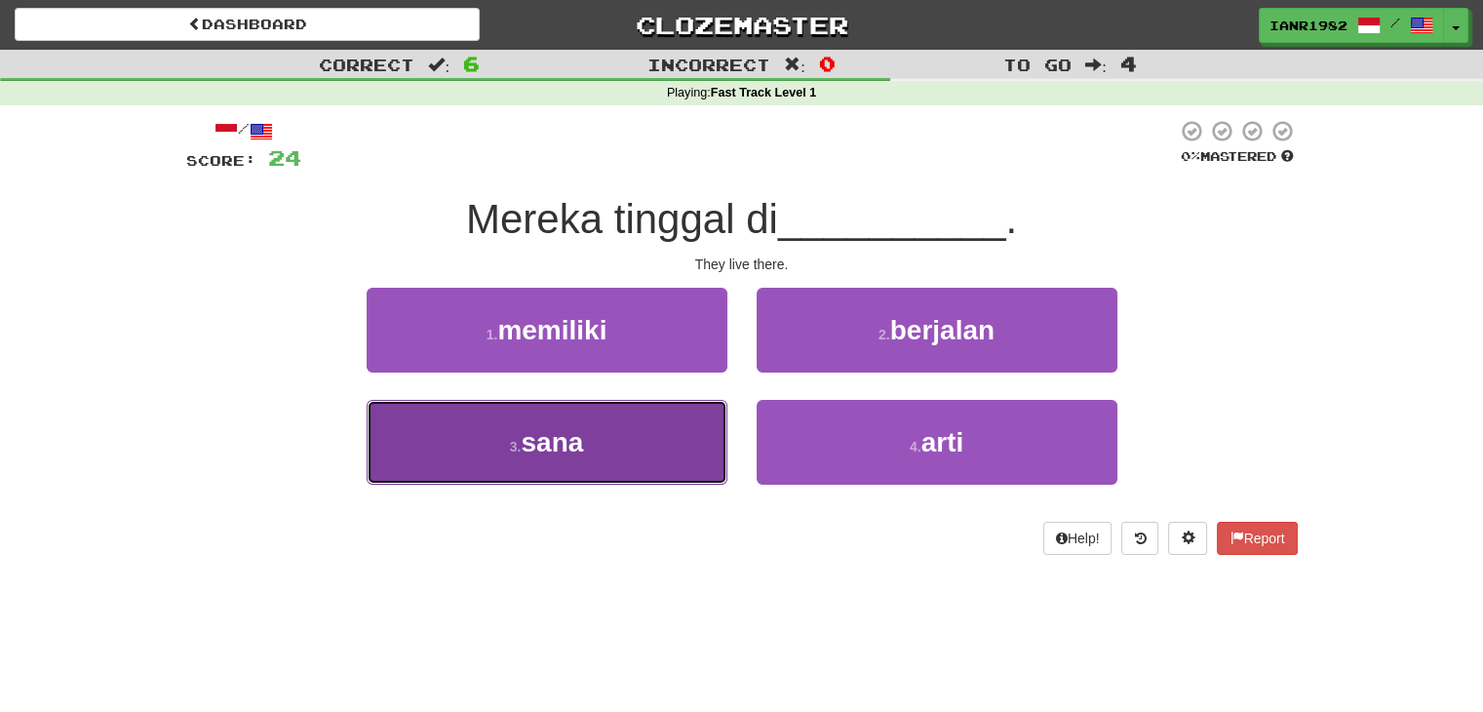
click at [663, 446] on button "3 . sana" at bounding box center [547, 442] width 361 height 85
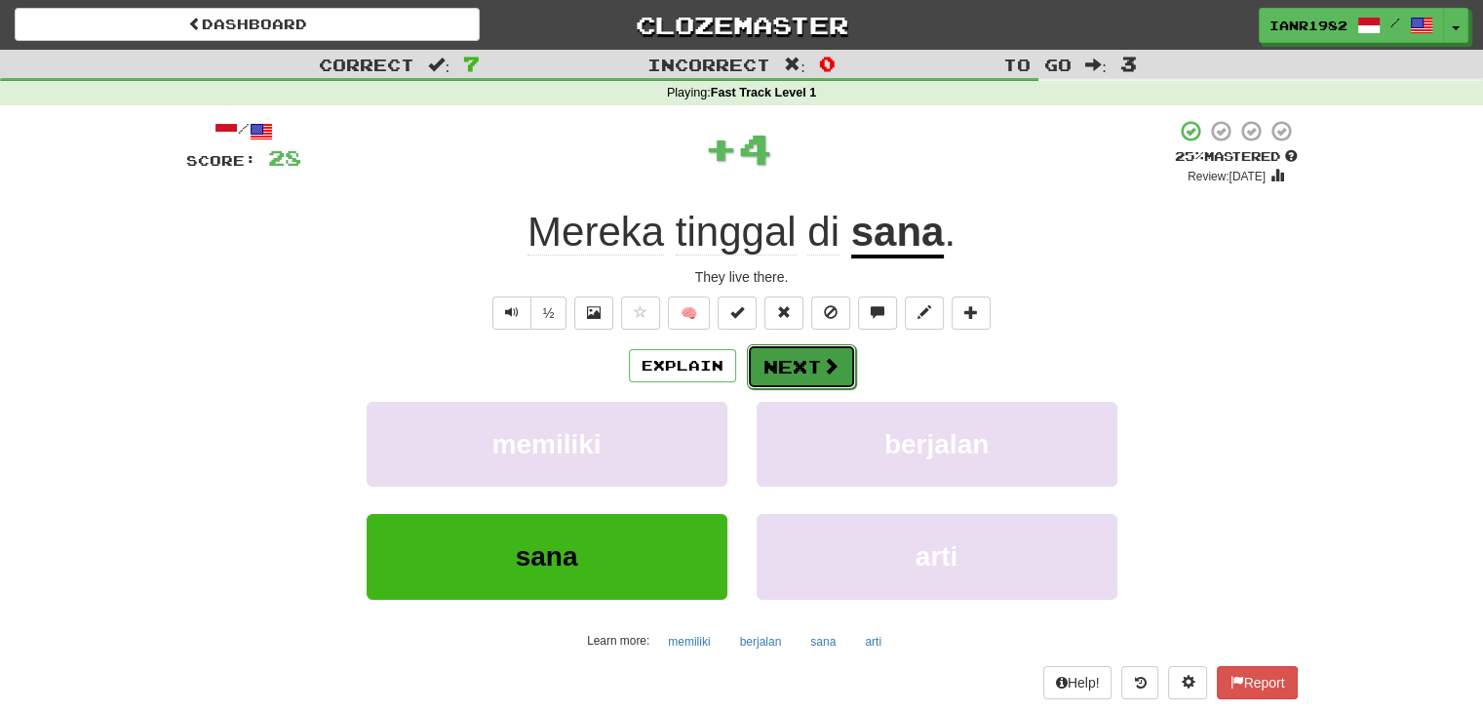
click at [823, 367] on span at bounding box center [831, 366] width 18 height 18
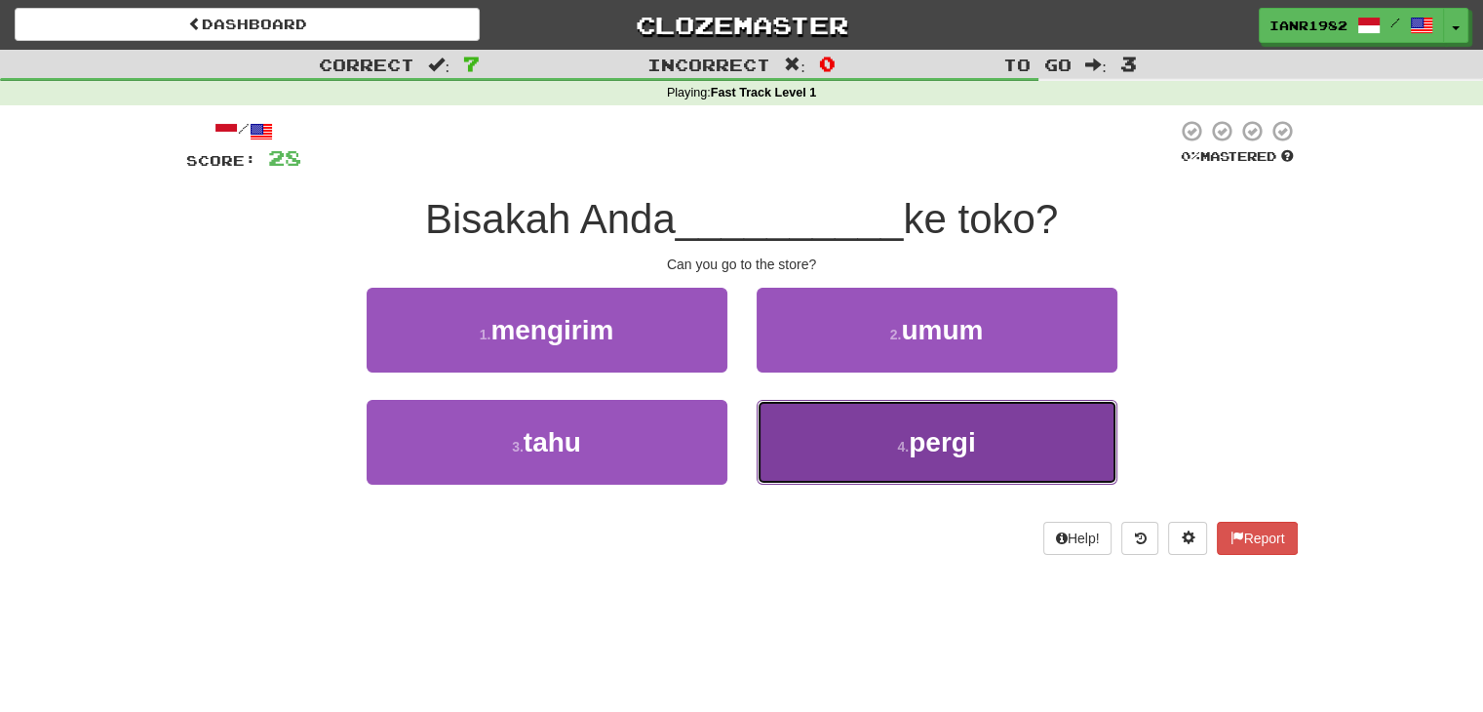
click at [837, 422] on button "4 . pergi" at bounding box center [937, 442] width 361 height 85
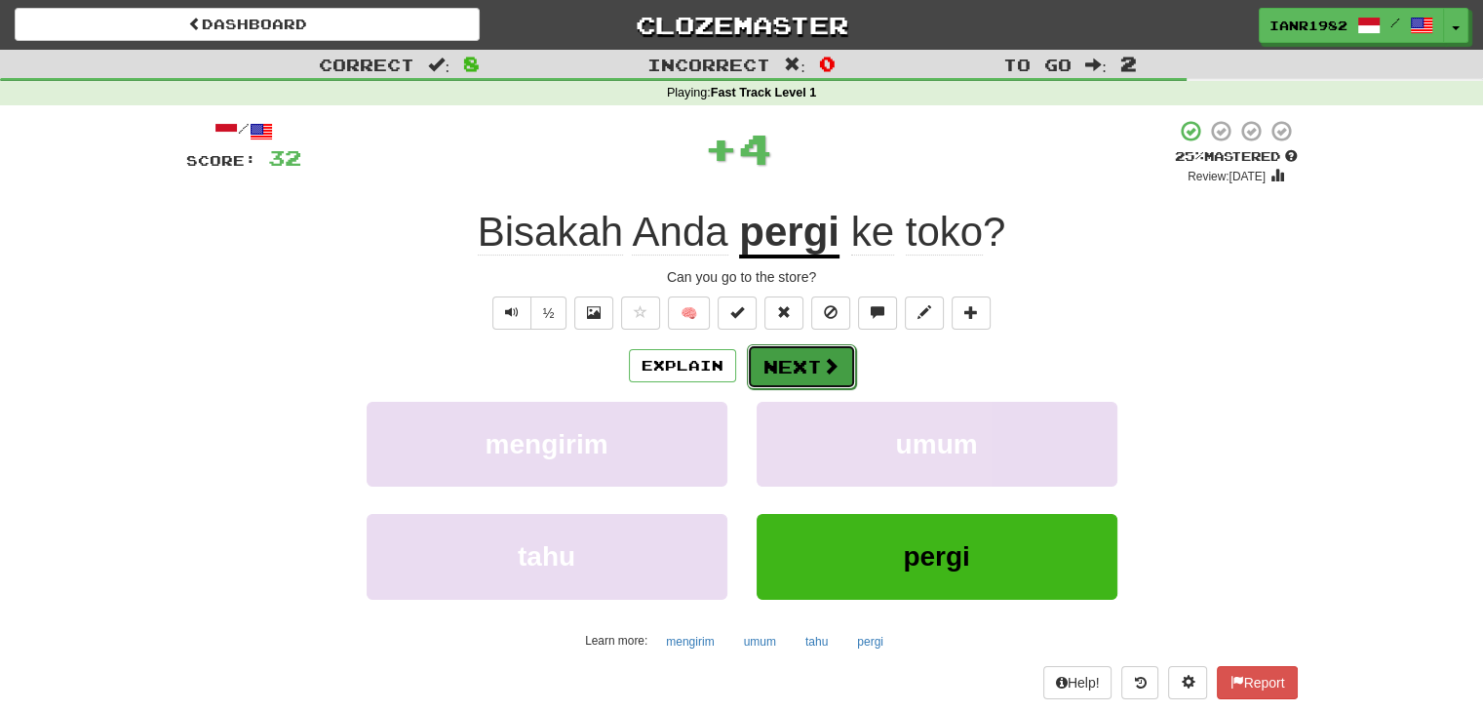
click at [839, 368] on button "Next" at bounding box center [801, 366] width 109 height 45
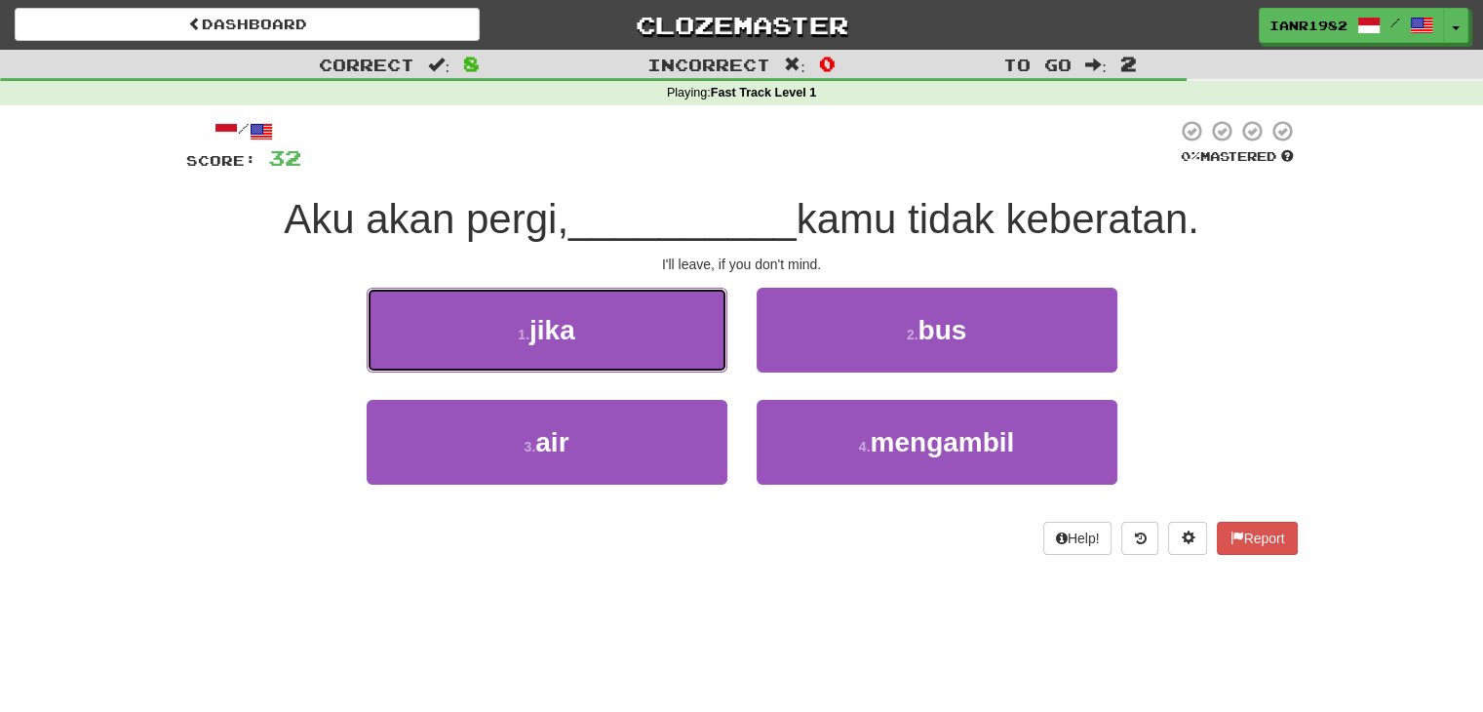
click at [679, 332] on button "1 . jika" at bounding box center [547, 330] width 361 height 85
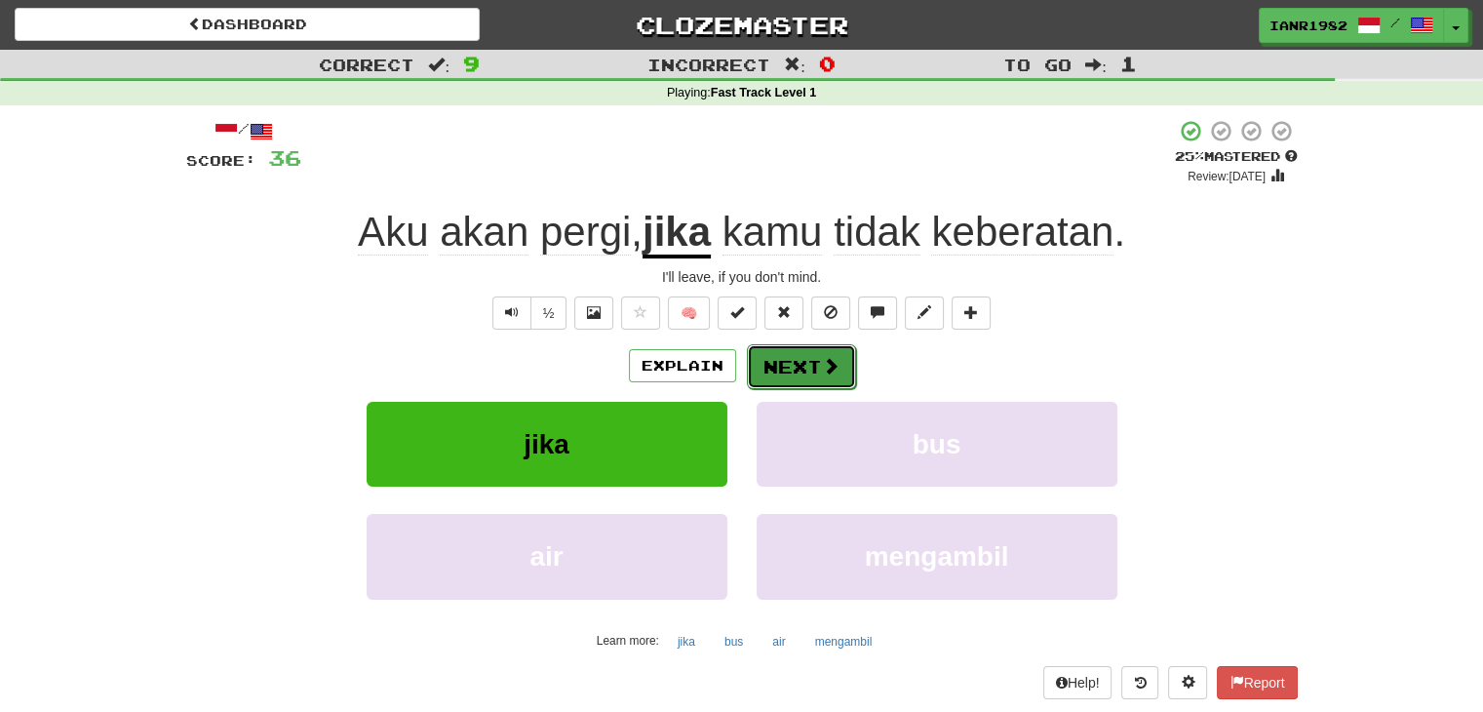
click at [807, 358] on button "Next" at bounding box center [801, 366] width 109 height 45
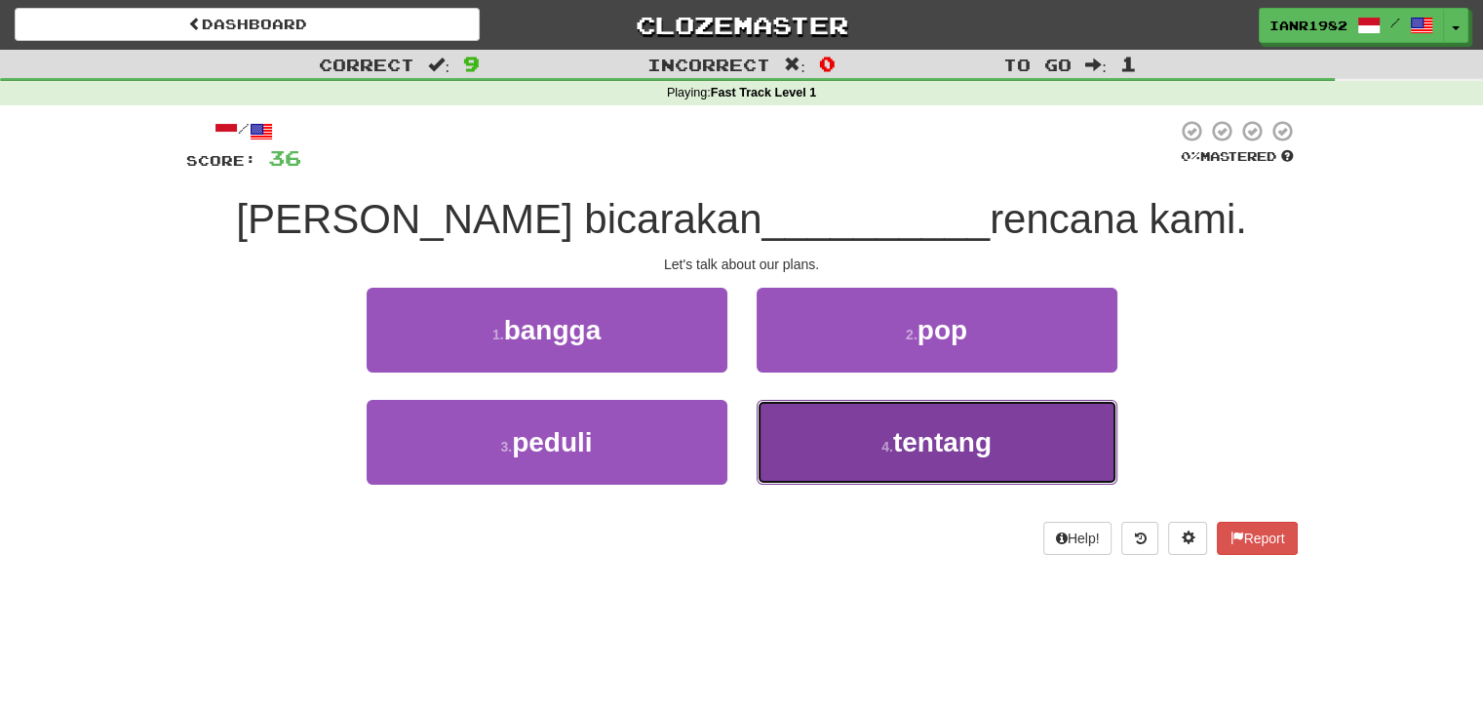
click at [868, 422] on button "4 . tentang" at bounding box center [937, 442] width 361 height 85
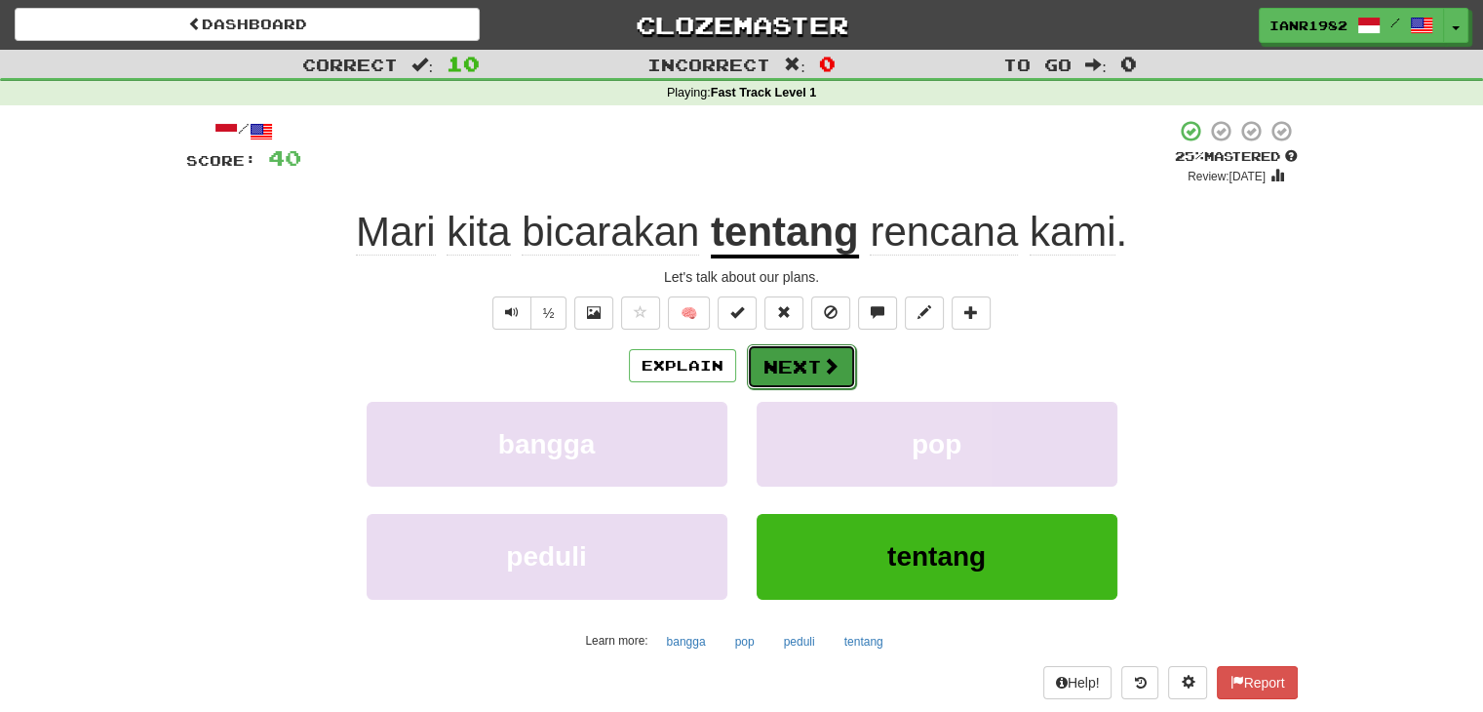
click at [839, 371] on button "Next" at bounding box center [801, 366] width 109 height 45
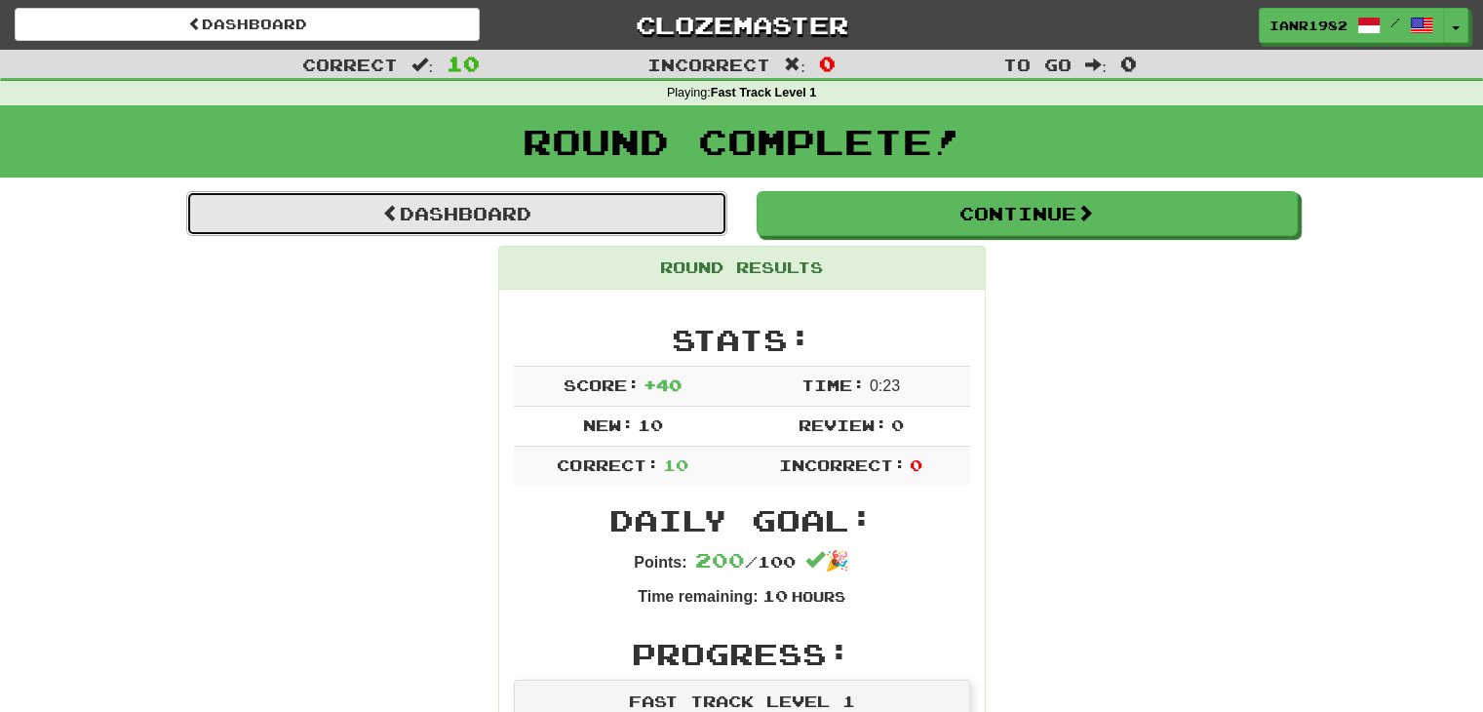
click at [694, 209] on link "Dashboard" at bounding box center [456, 213] width 541 height 45
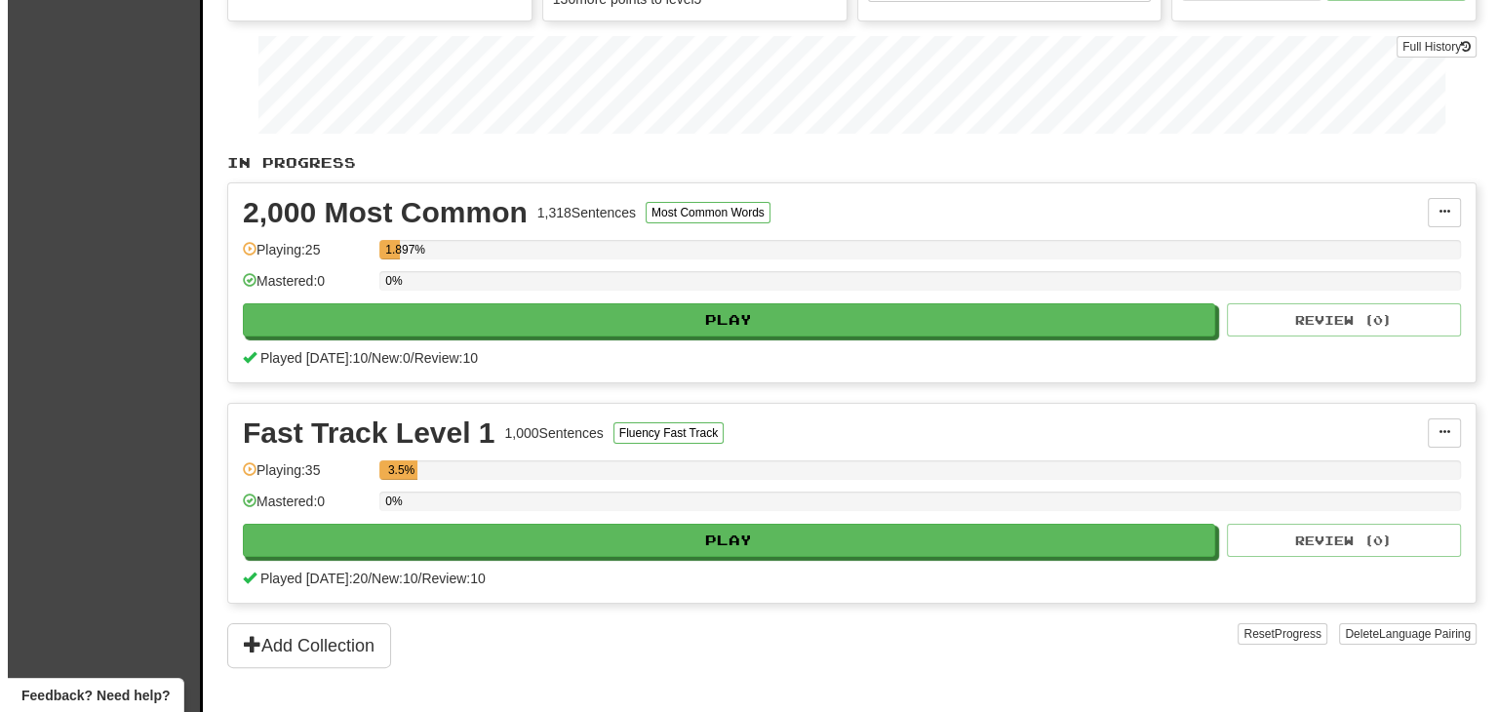
scroll to position [273, 0]
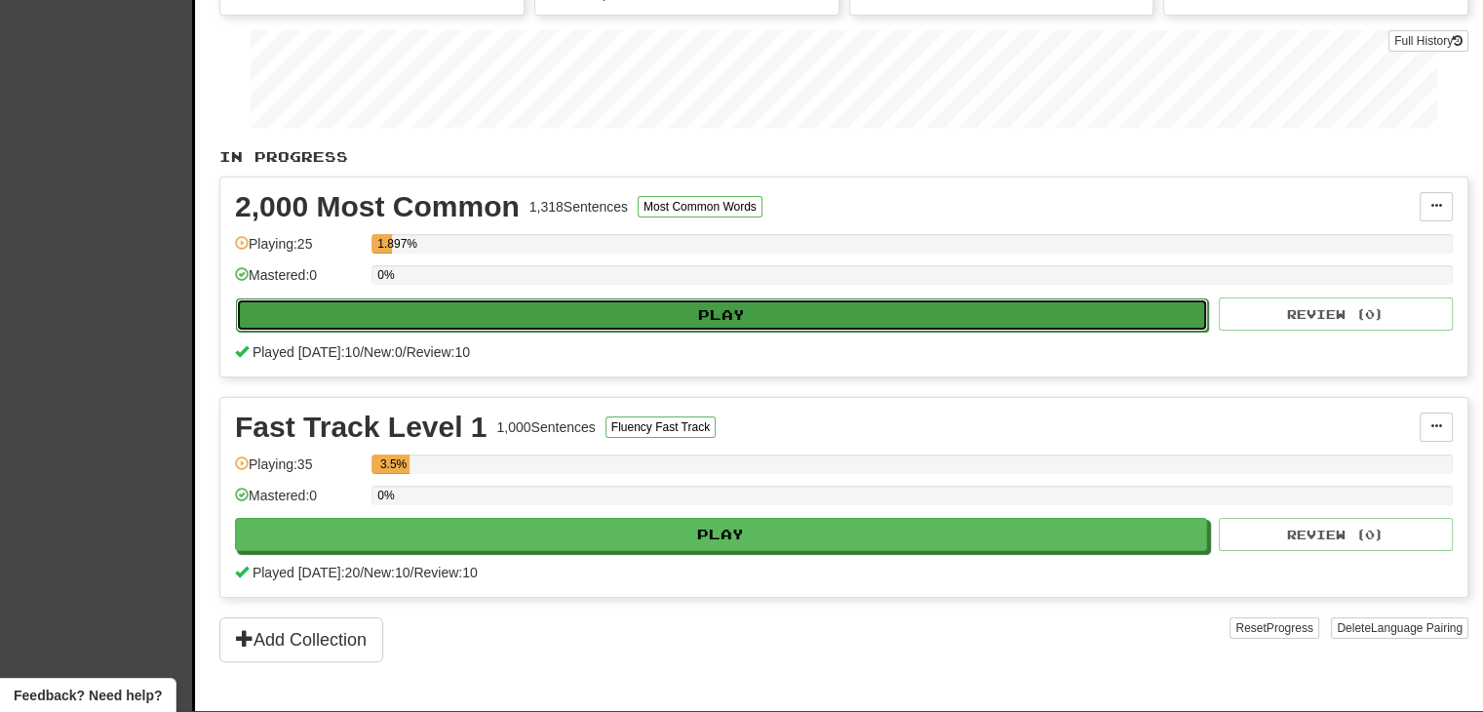
click at [1006, 298] on button "Play" at bounding box center [722, 314] width 972 height 33
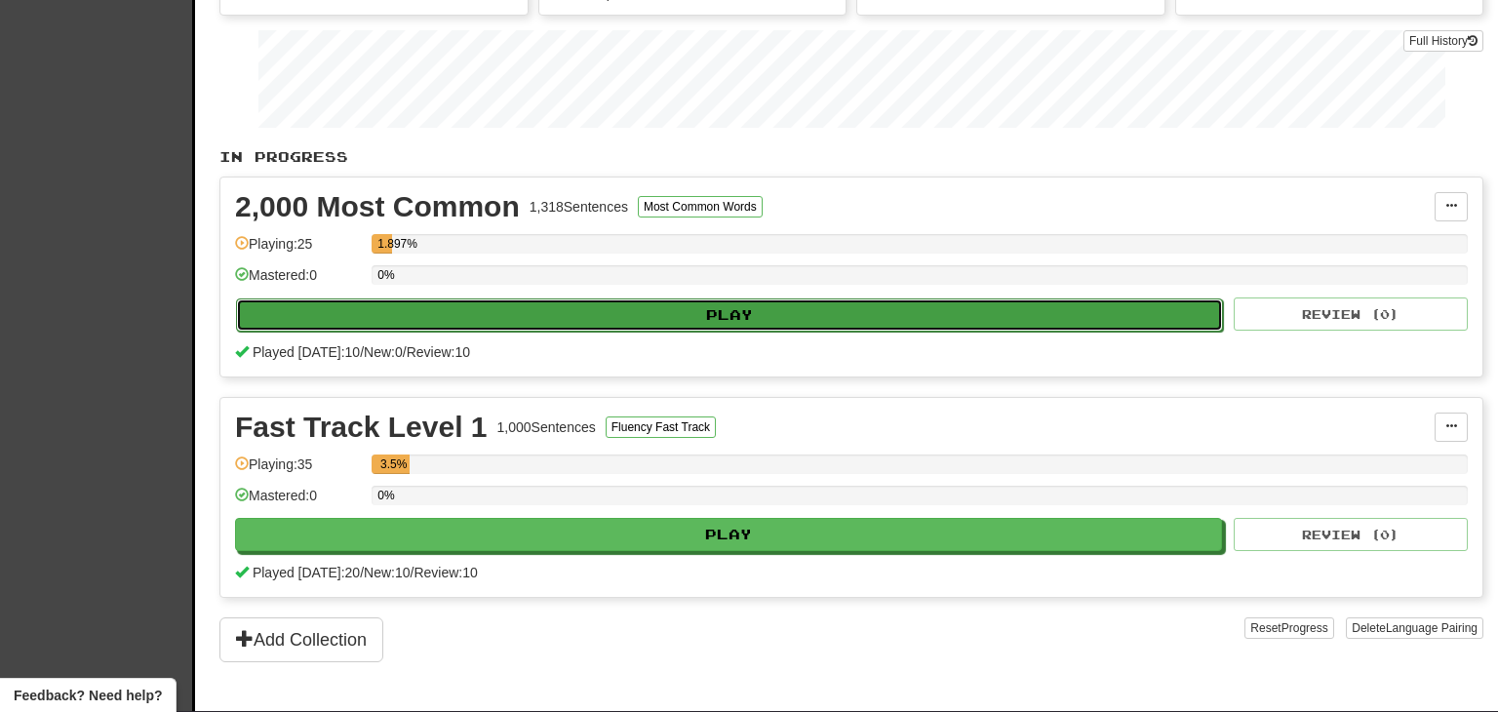
select select "**"
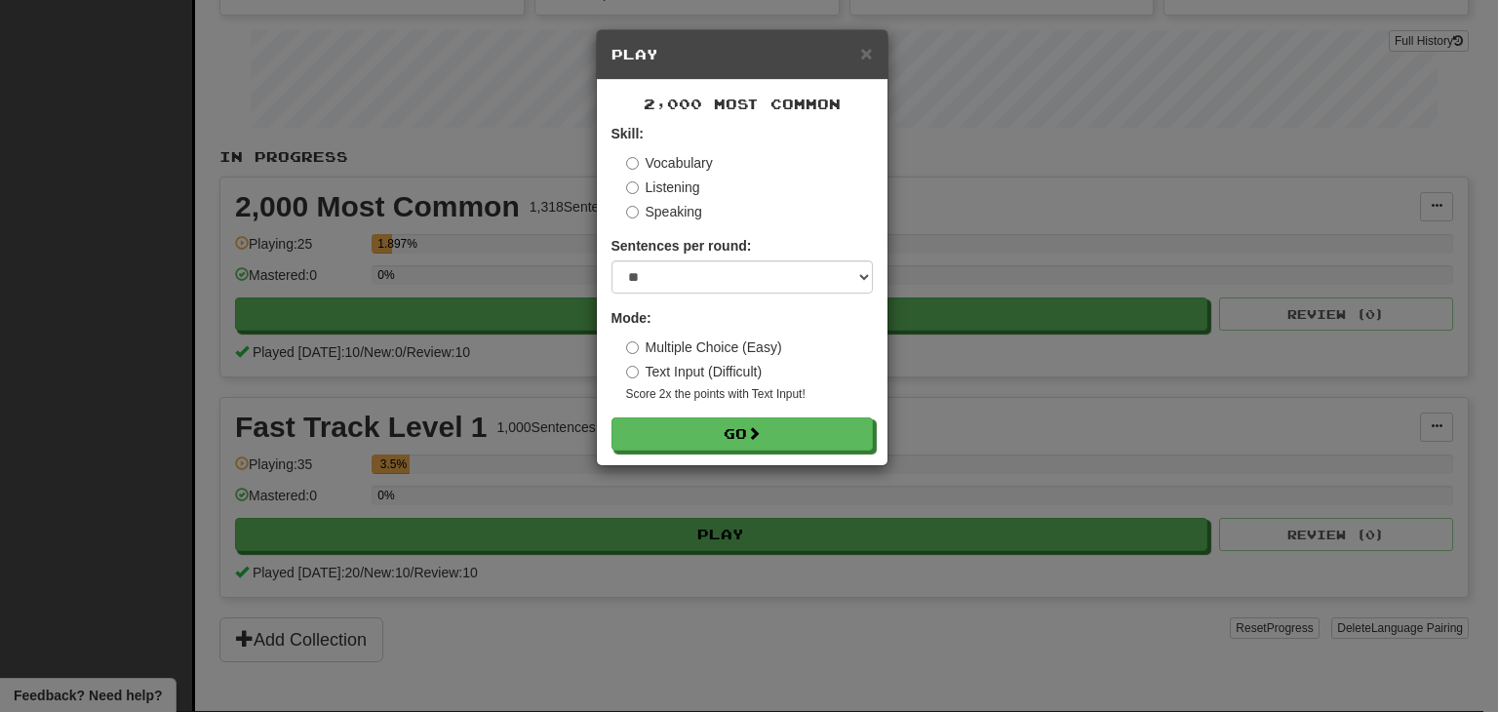
click at [675, 184] on label "Listening" at bounding box center [663, 187] width 74 height 20
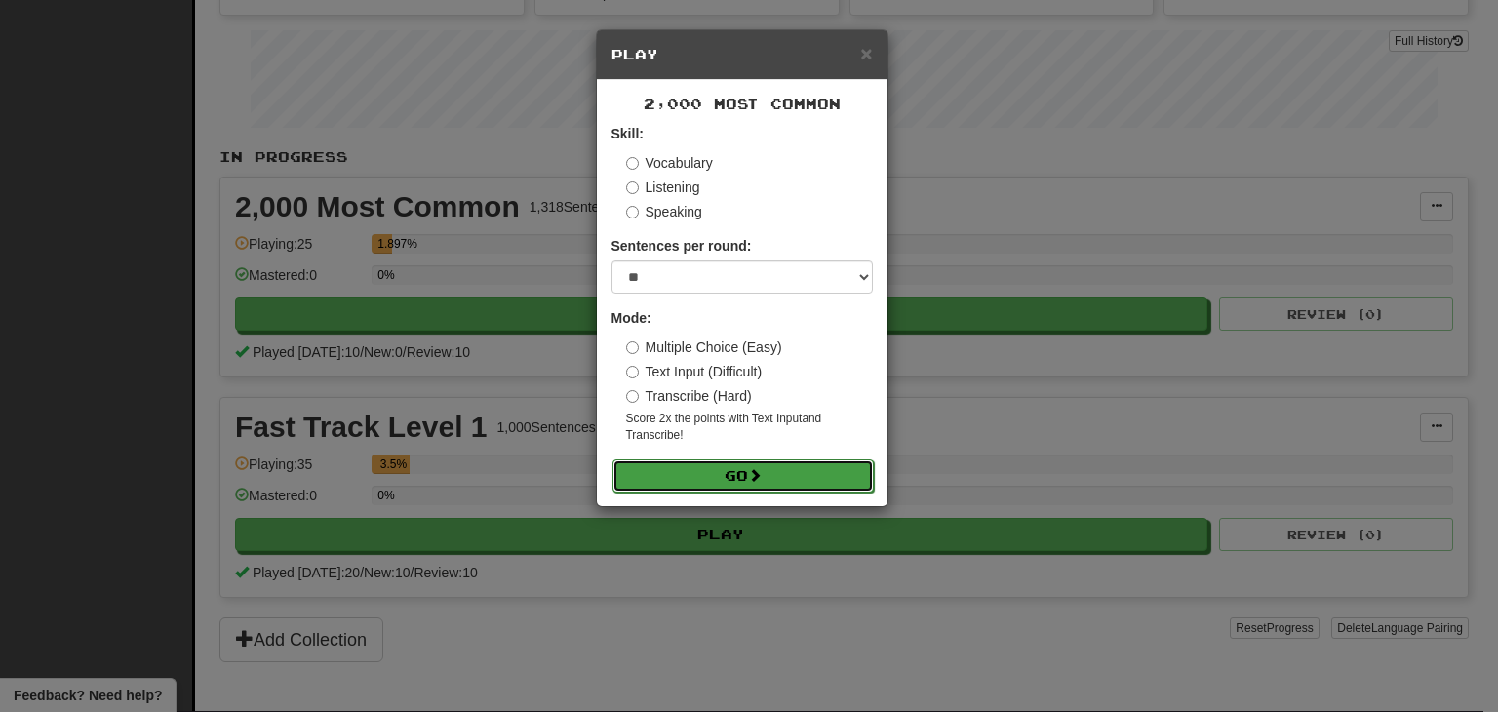
click at [801, 478] on button "Go" at bounding box center [742, 475] width 261 height 33
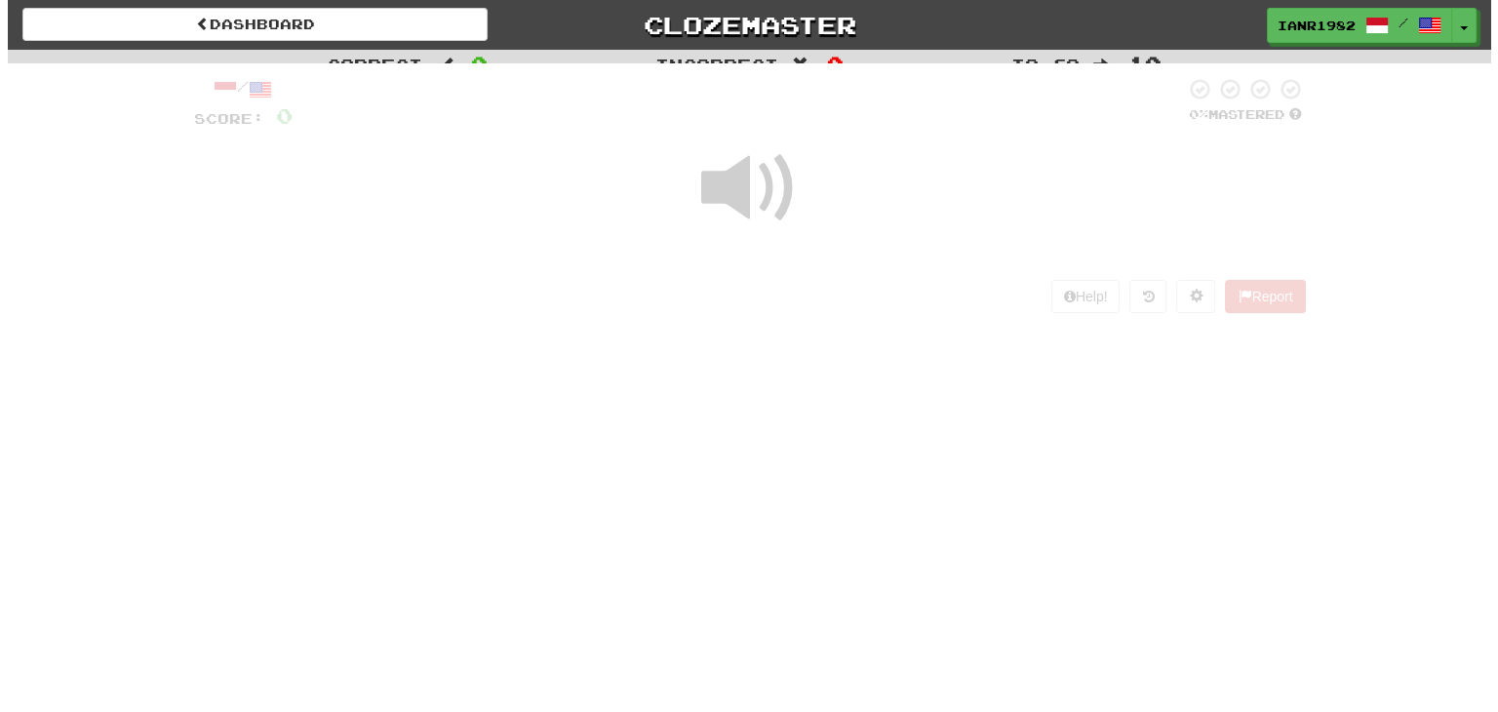
scroll to position [53, 0]
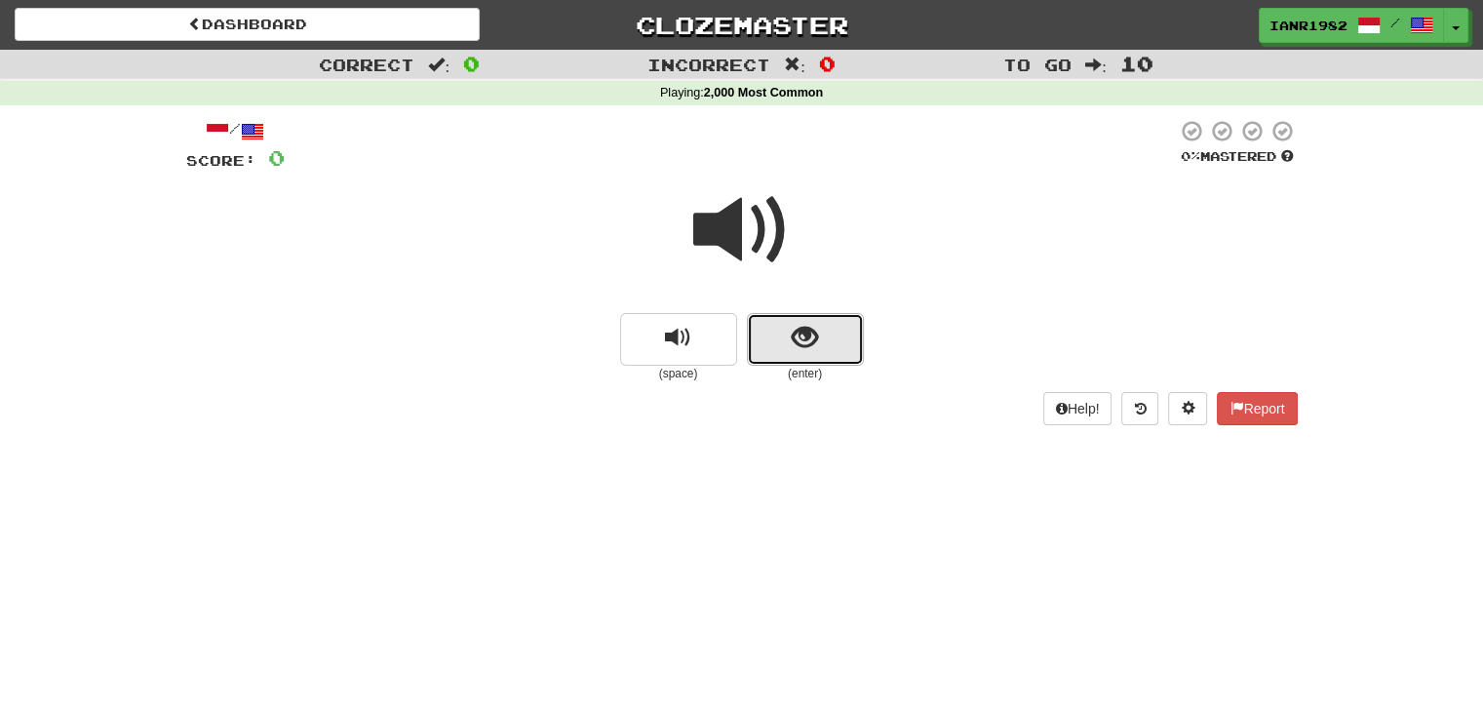
click at [804, 335] on span "show sentence" at bounding box center [805, 338] width 26 height 26
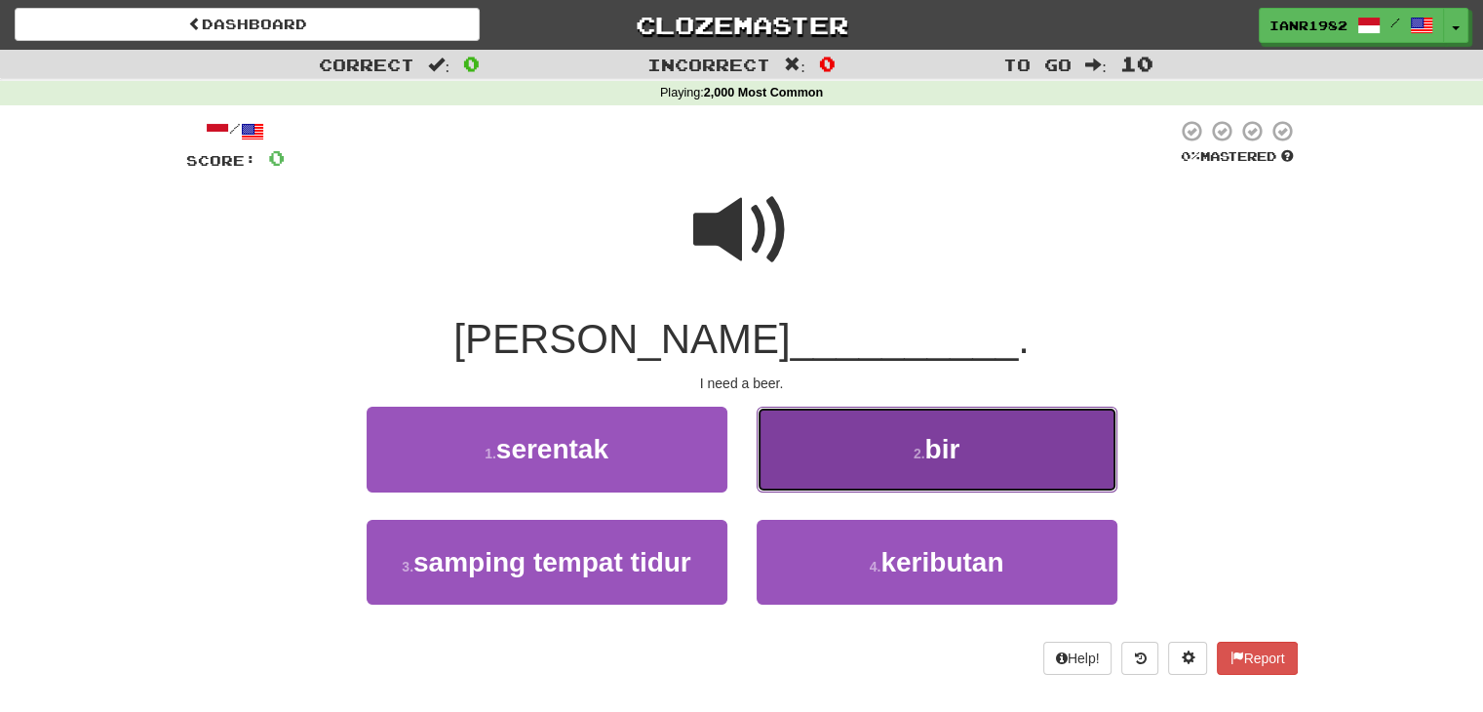
click at [944, 444] on span "bir" at bounding box center [941, 449] width 35 height 30
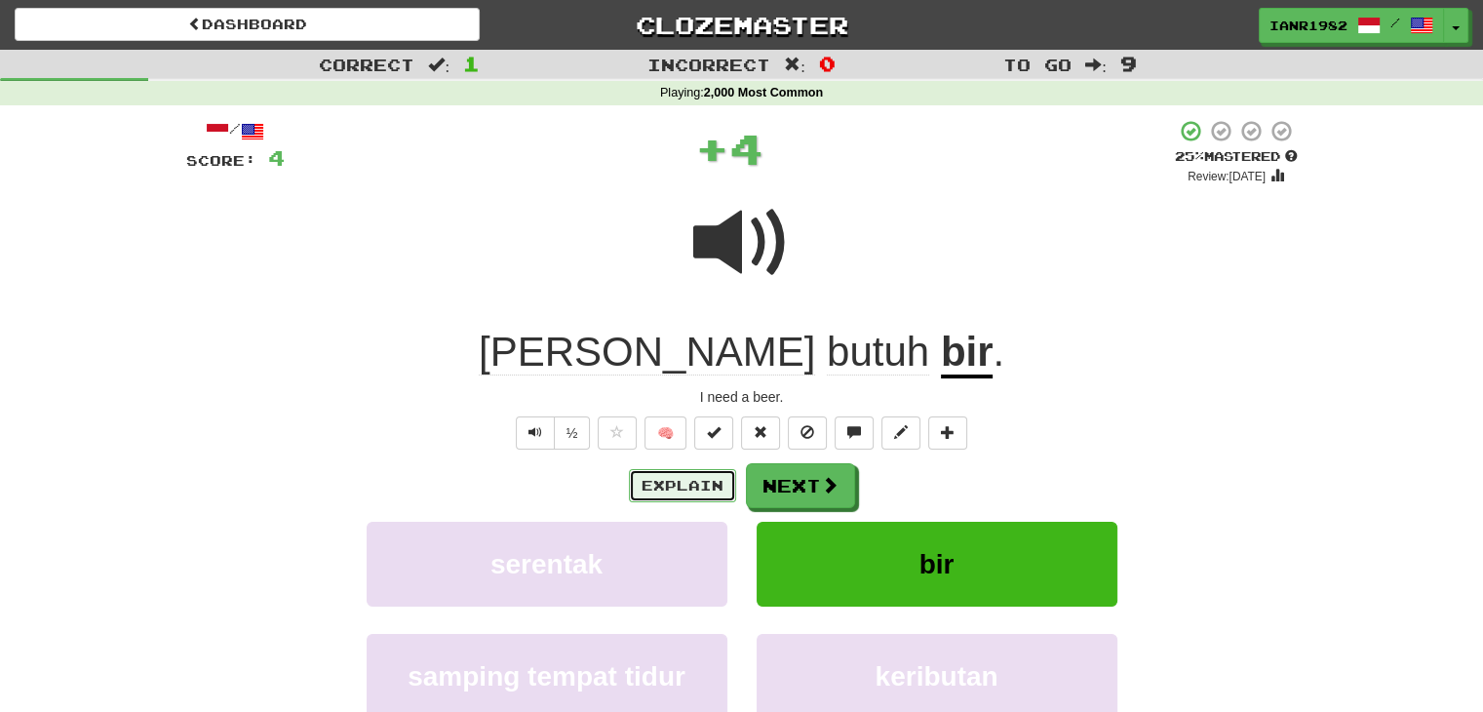
click at [705, 479] on button "Explain" at bounding box center [682, 485] width 107 height 33
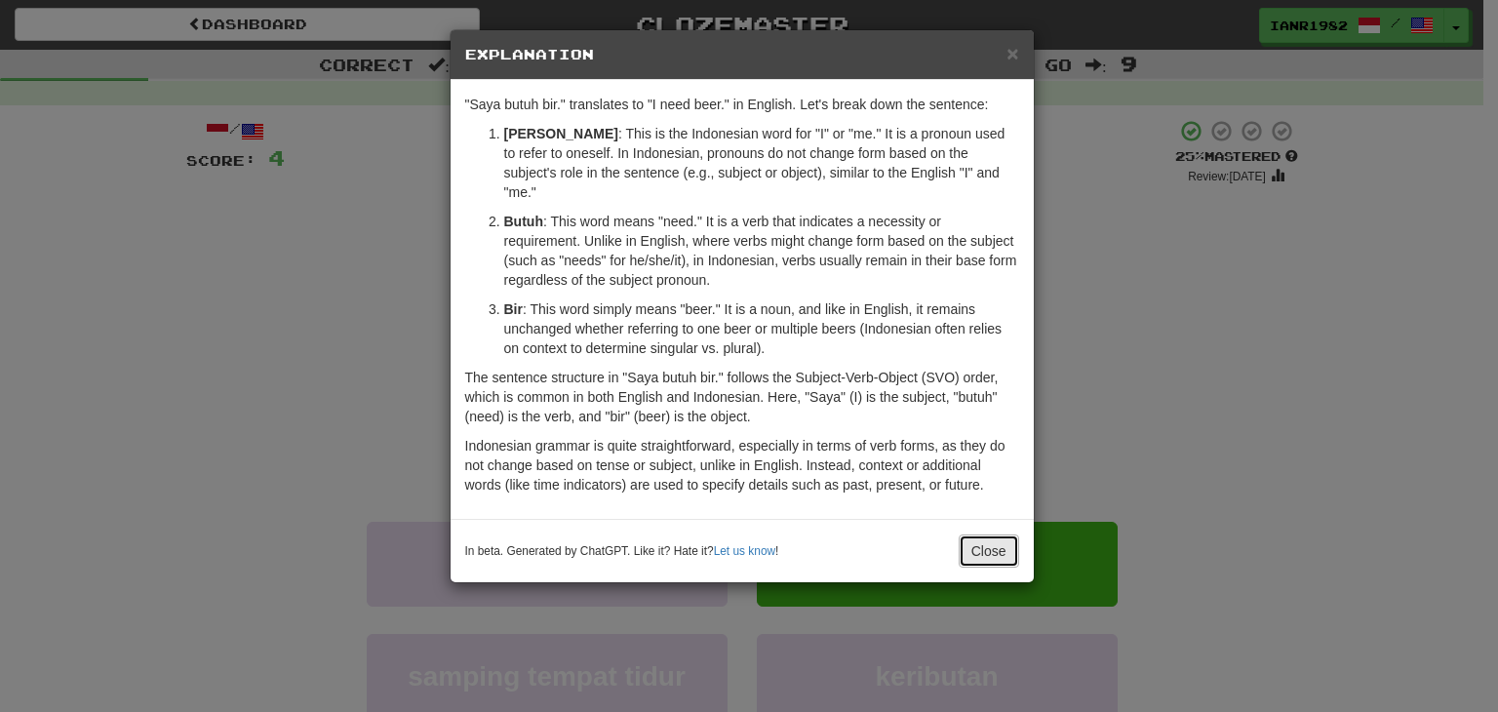
click at [999, 534] on button "Close" at bounding box center [988, 550] width 60 height 33
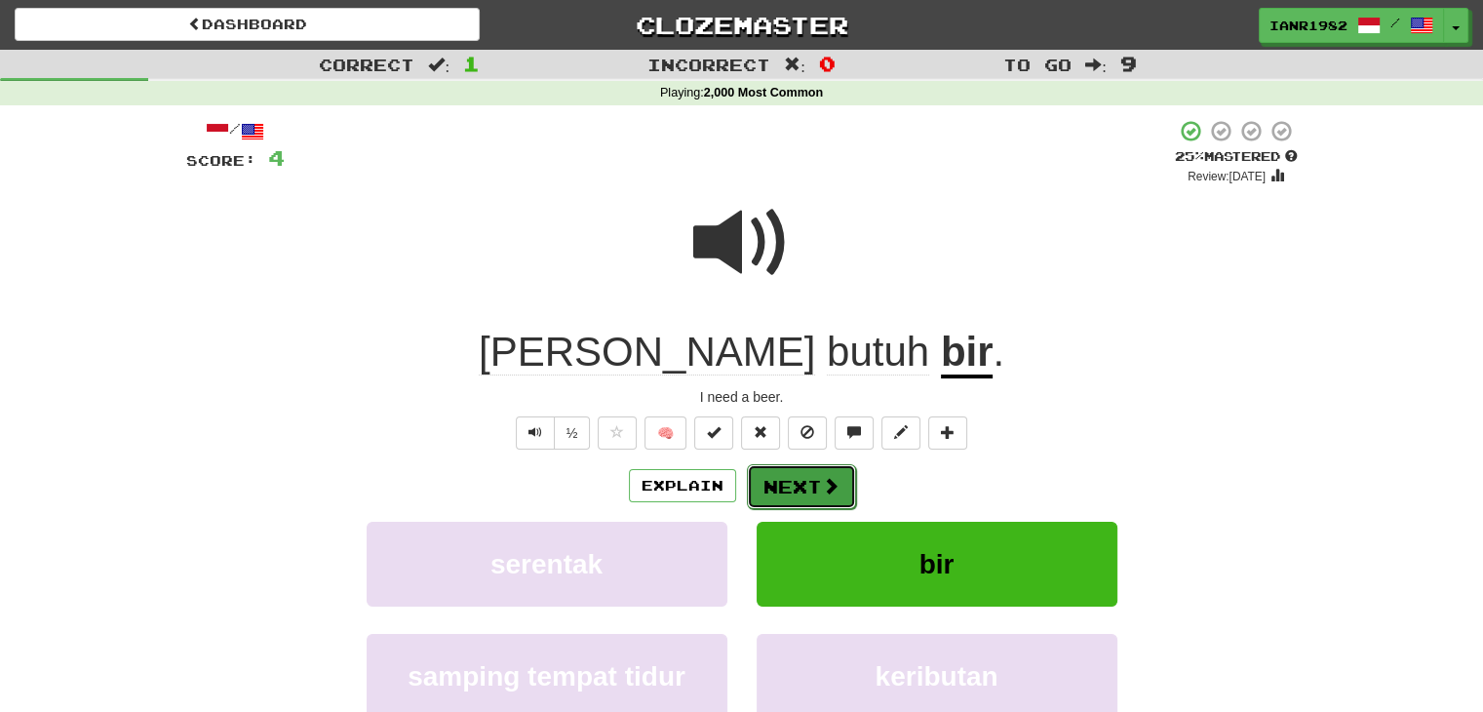
click at [817, 472] on button "Next" at bounding box center [801, 486] width 109 height 45
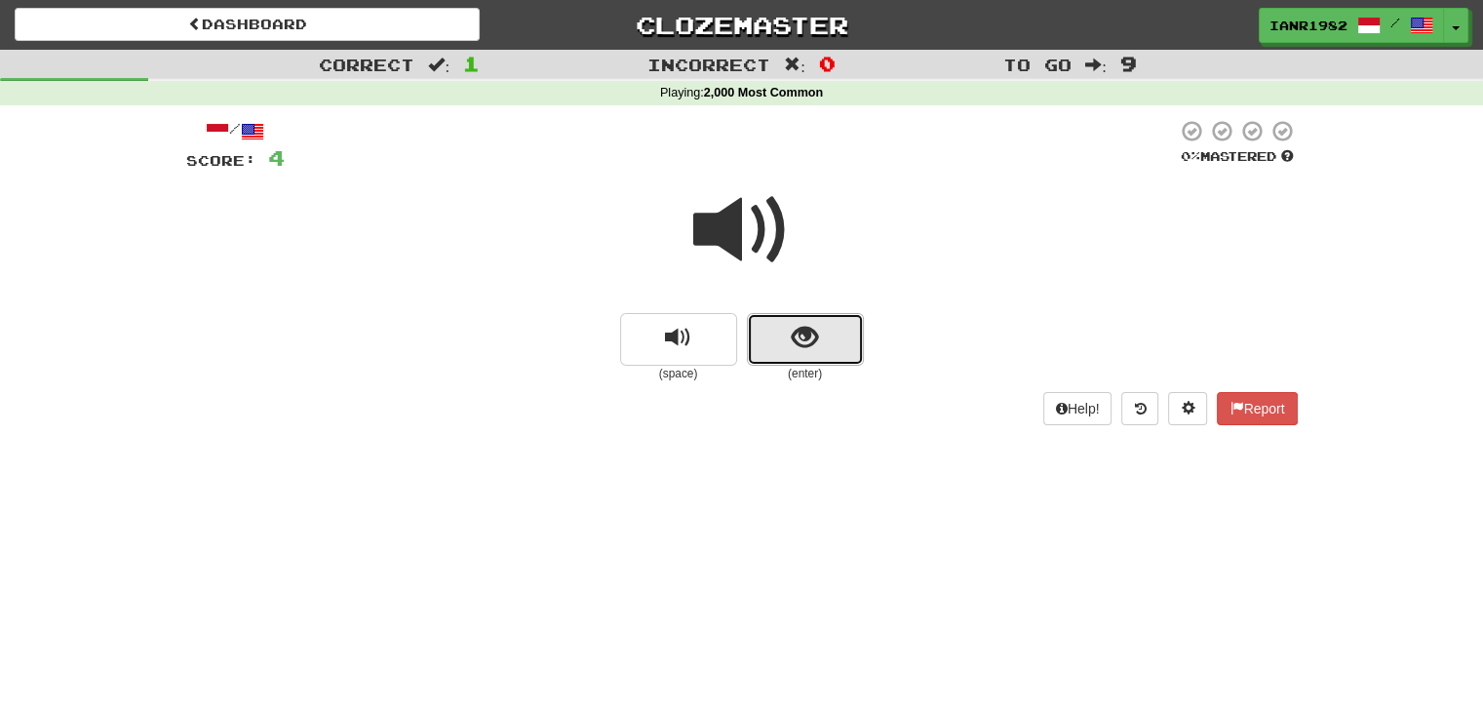
click at [798, 331] on span "show sentence" at bounding box center [805, 338] width 26 height 26
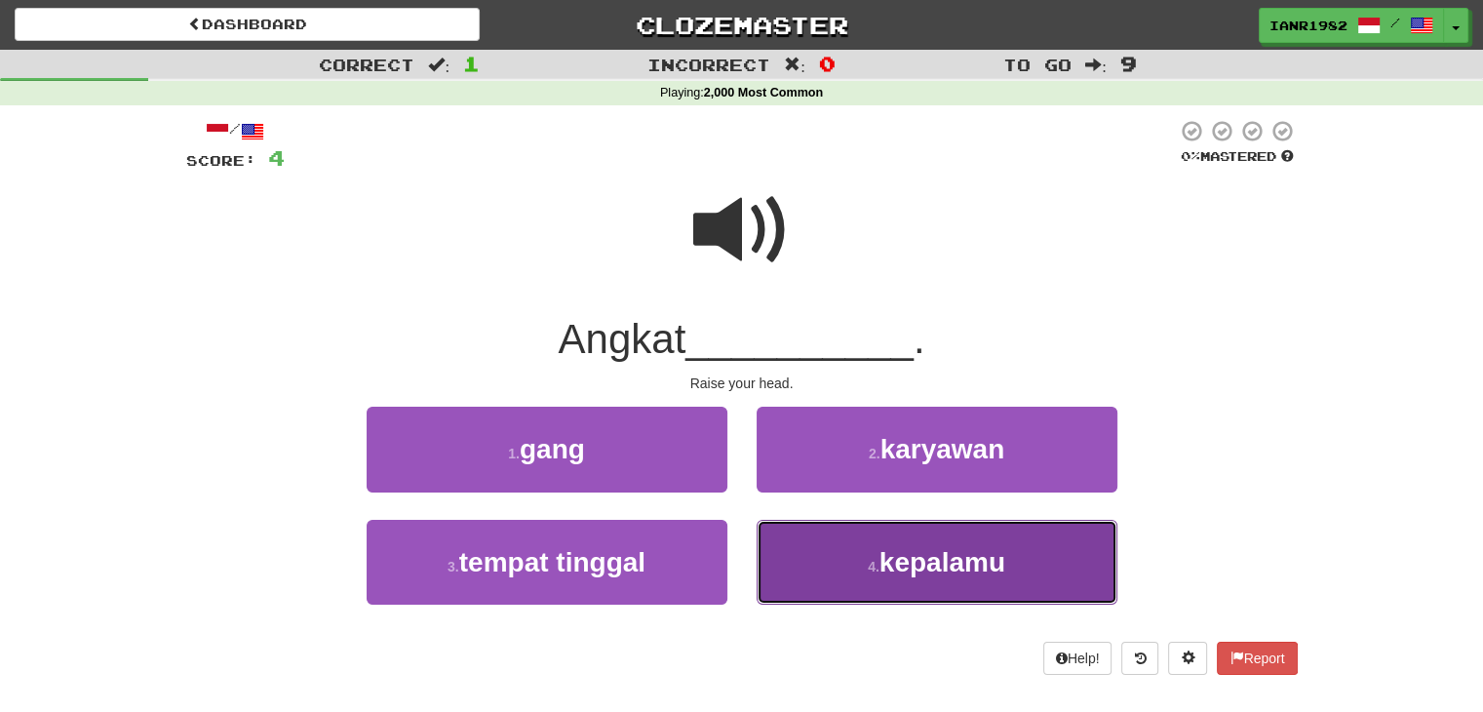
click at [931, 536] on button "4 . kepalamu" at bounding box center [937, 562] width 361 height 85
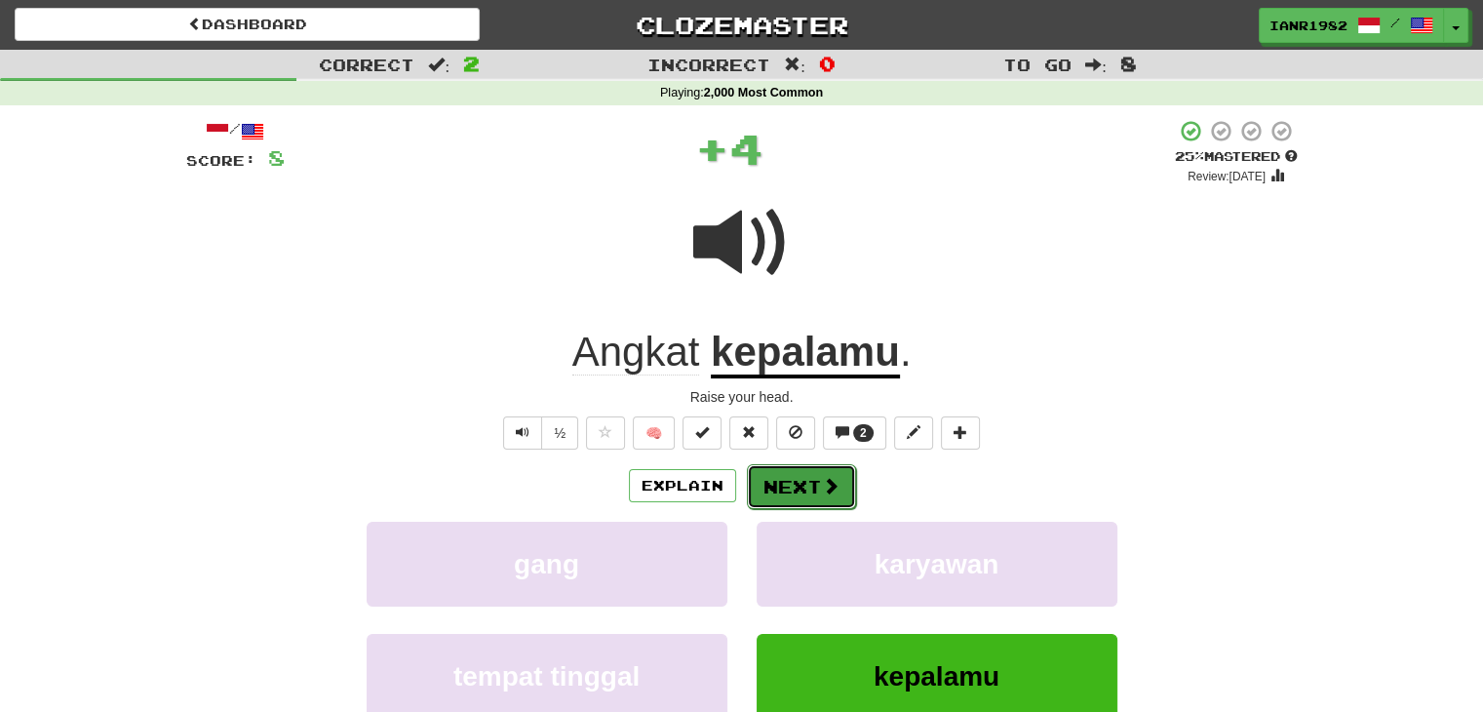
click at [822, 489] on span at bounding box center [831, 486] width 18 height 18
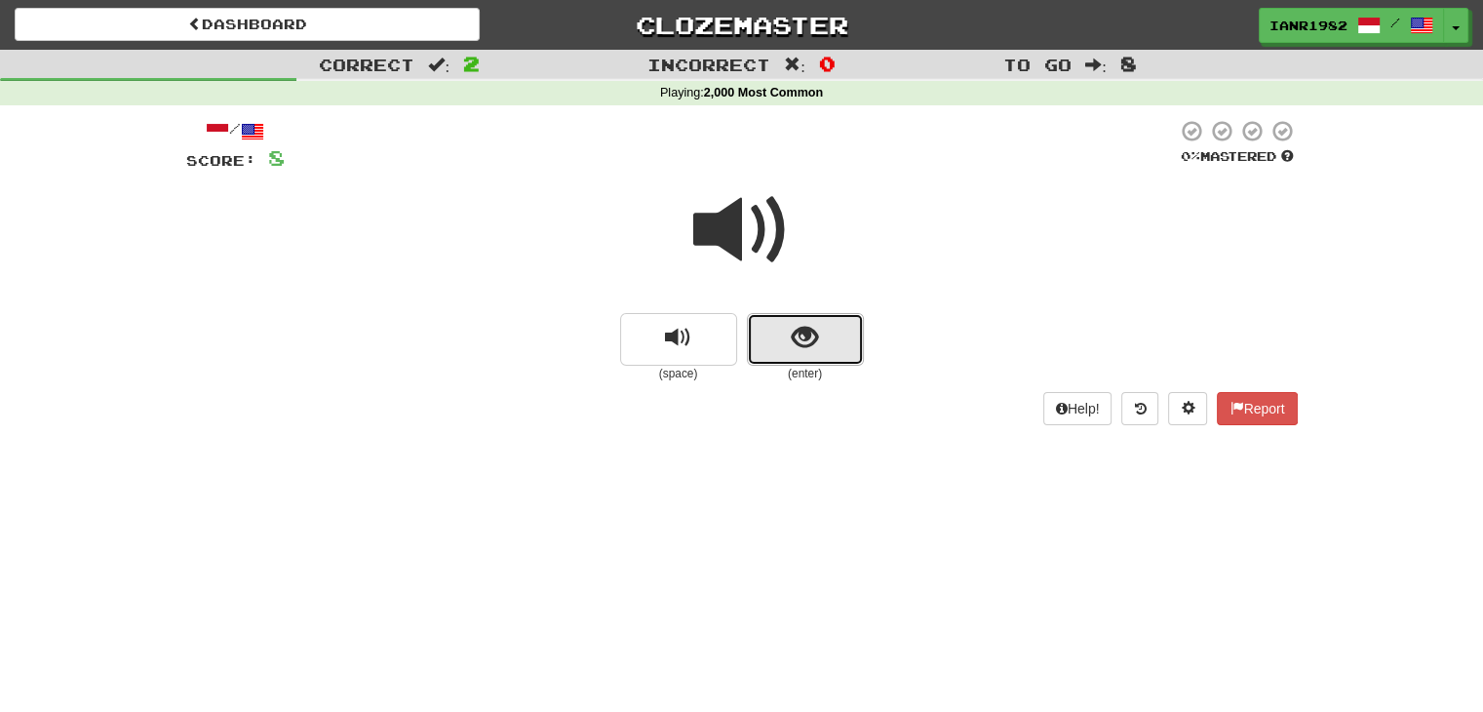
click at [805, 348] on span "show sentence" at bounding box center [805, 338] width 26 height 26
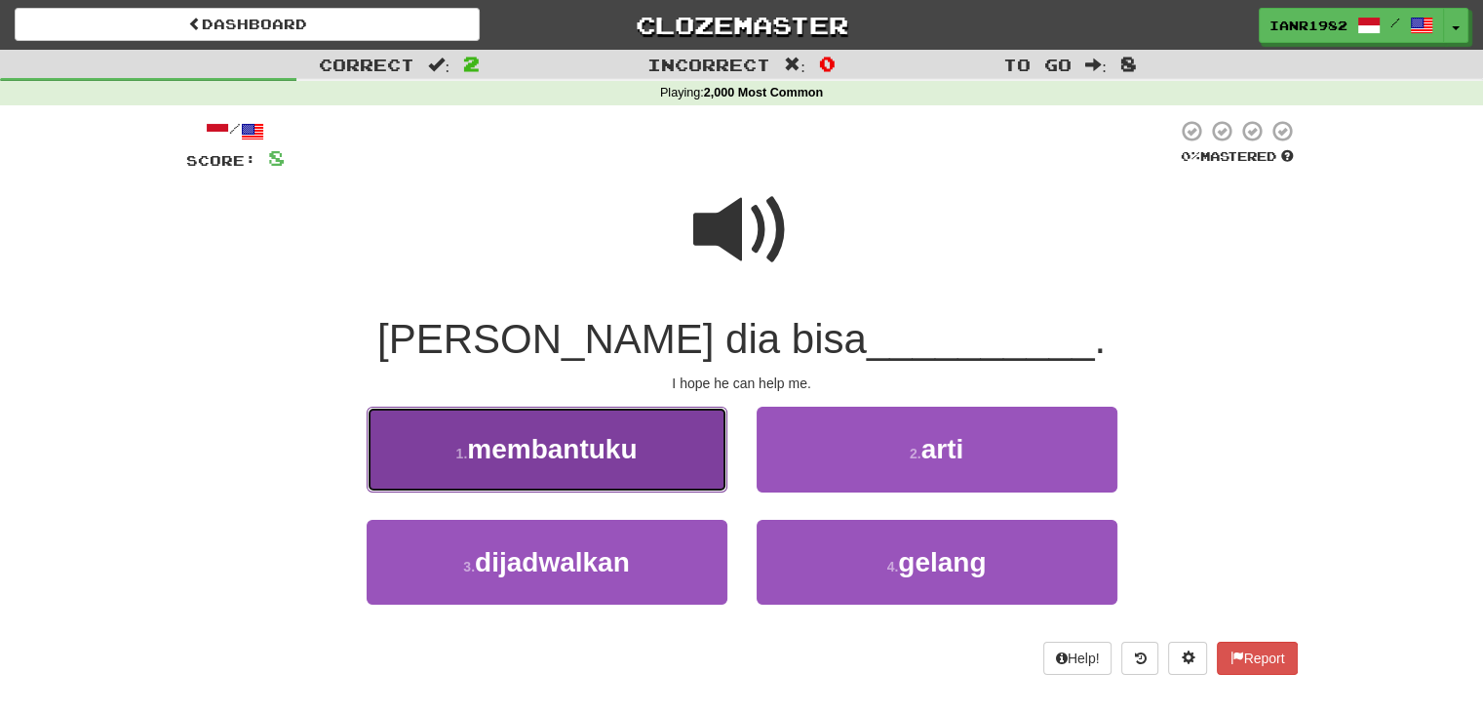
click at [695, 481] on button "1 . membantuku" at bounding box center [547, 449] width 361 height 85
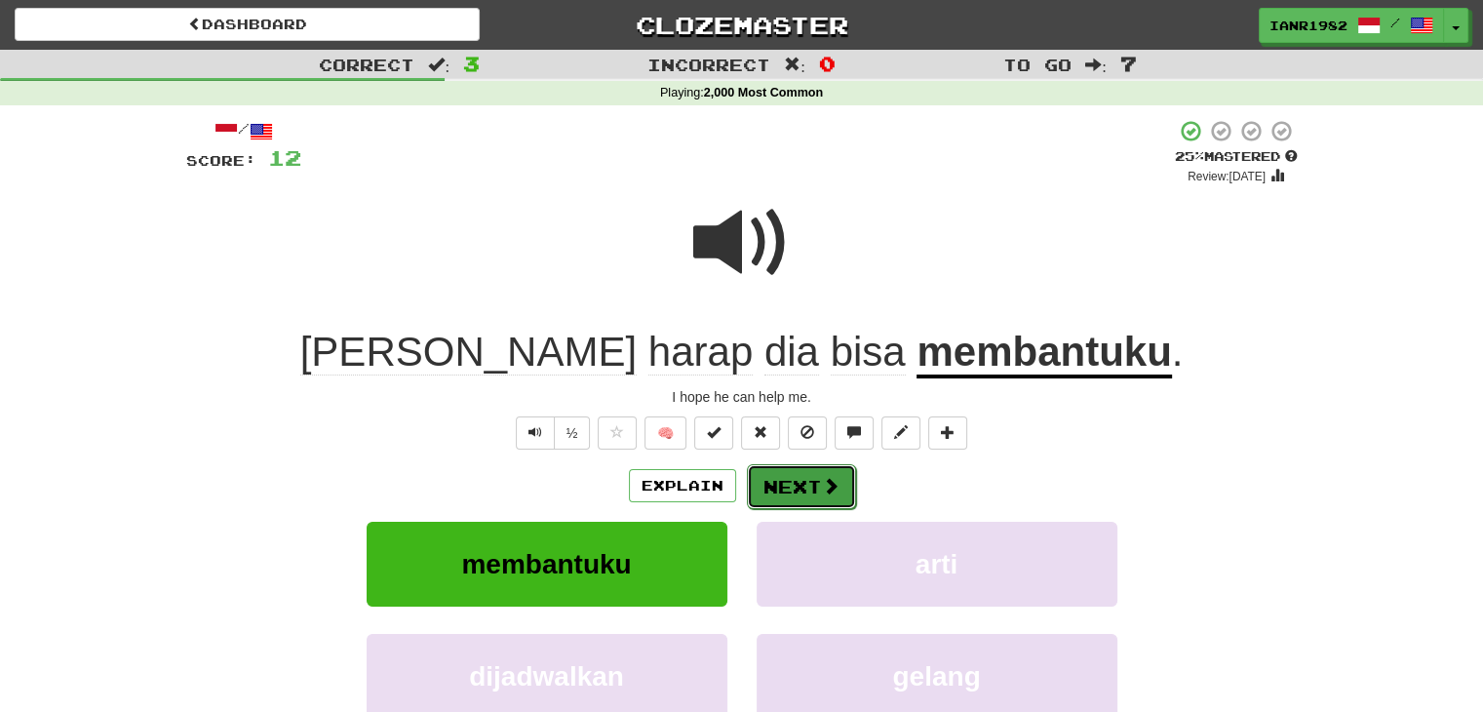
click at [810, 487] on button "Next" at bounding box center [801, 486] width 109 height 45
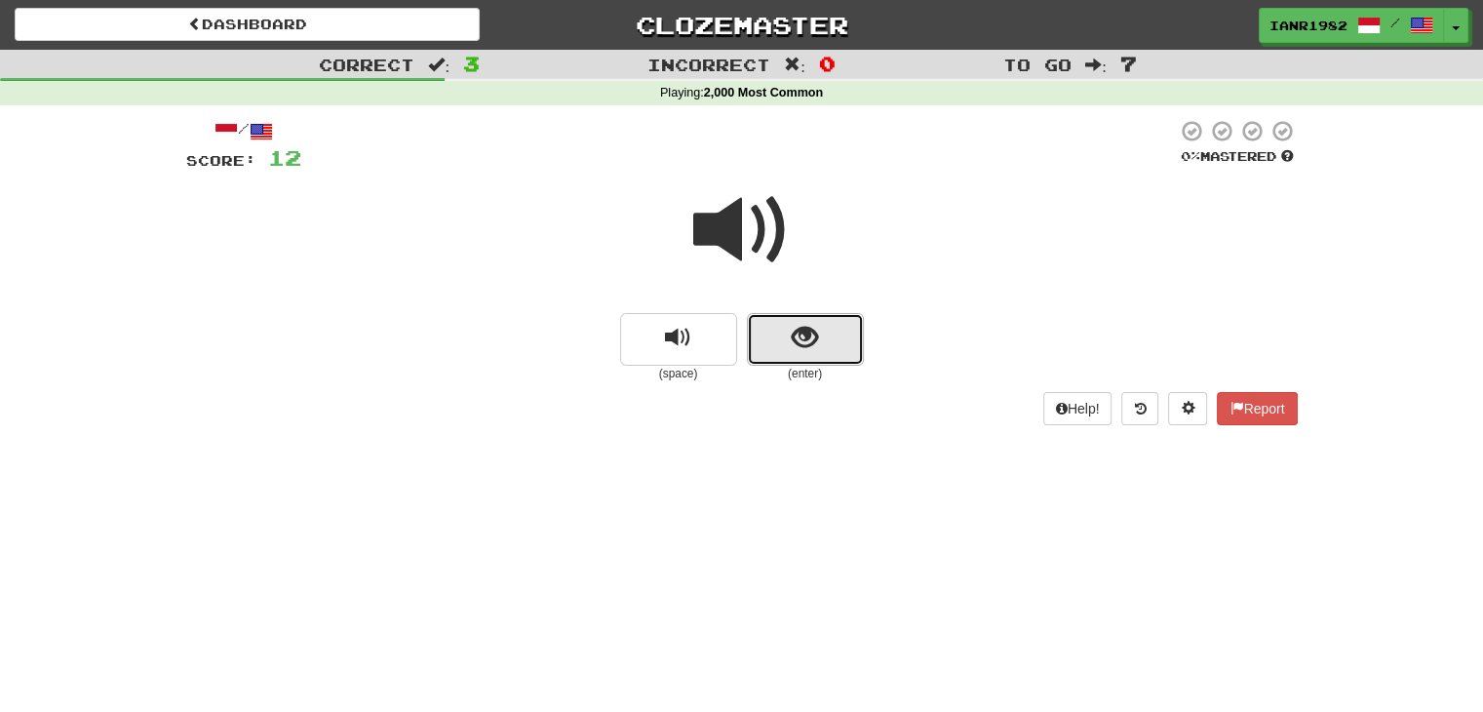
click at [845, 353] on button "show sentence" at bounding box center [805, 339] width 117 height 53
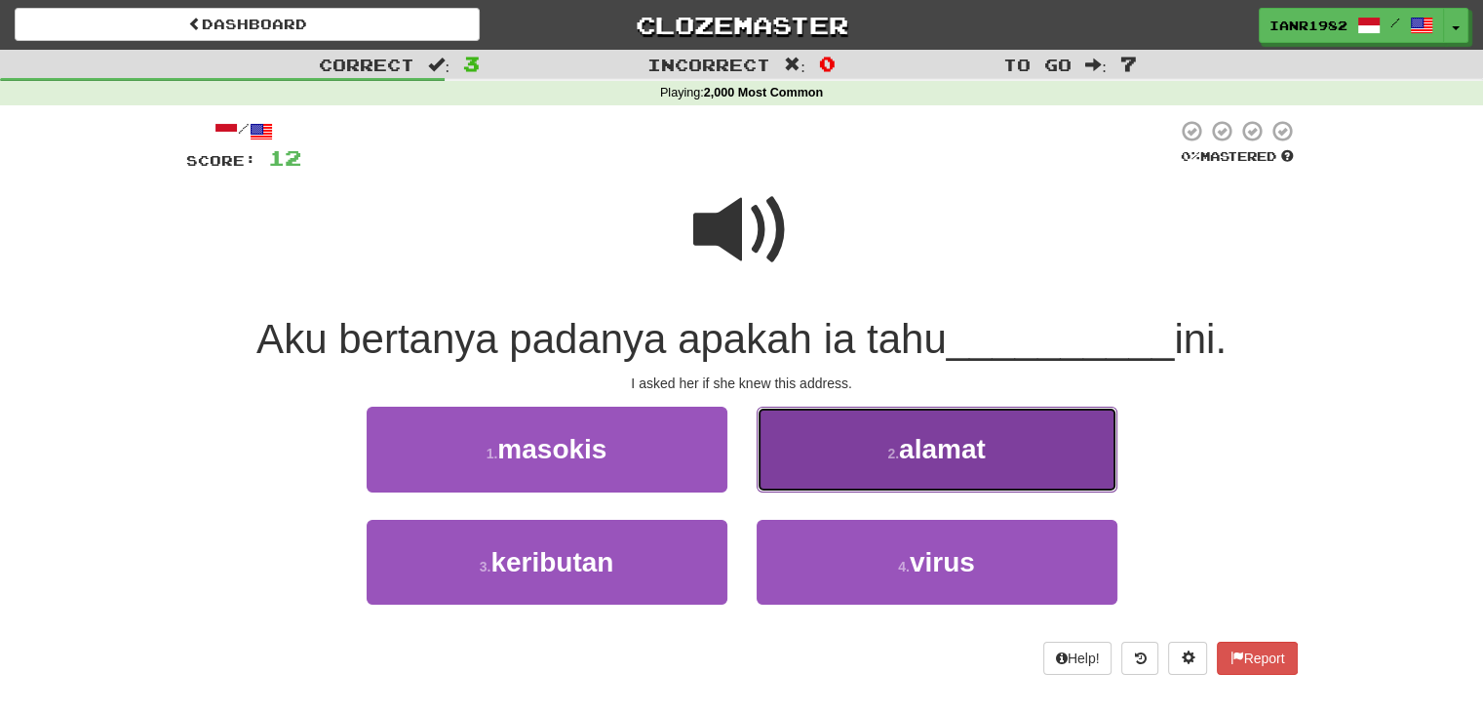
click at [989, 457] on button "2 . alamat" at bounding box center [937, 449] width 361 height 85
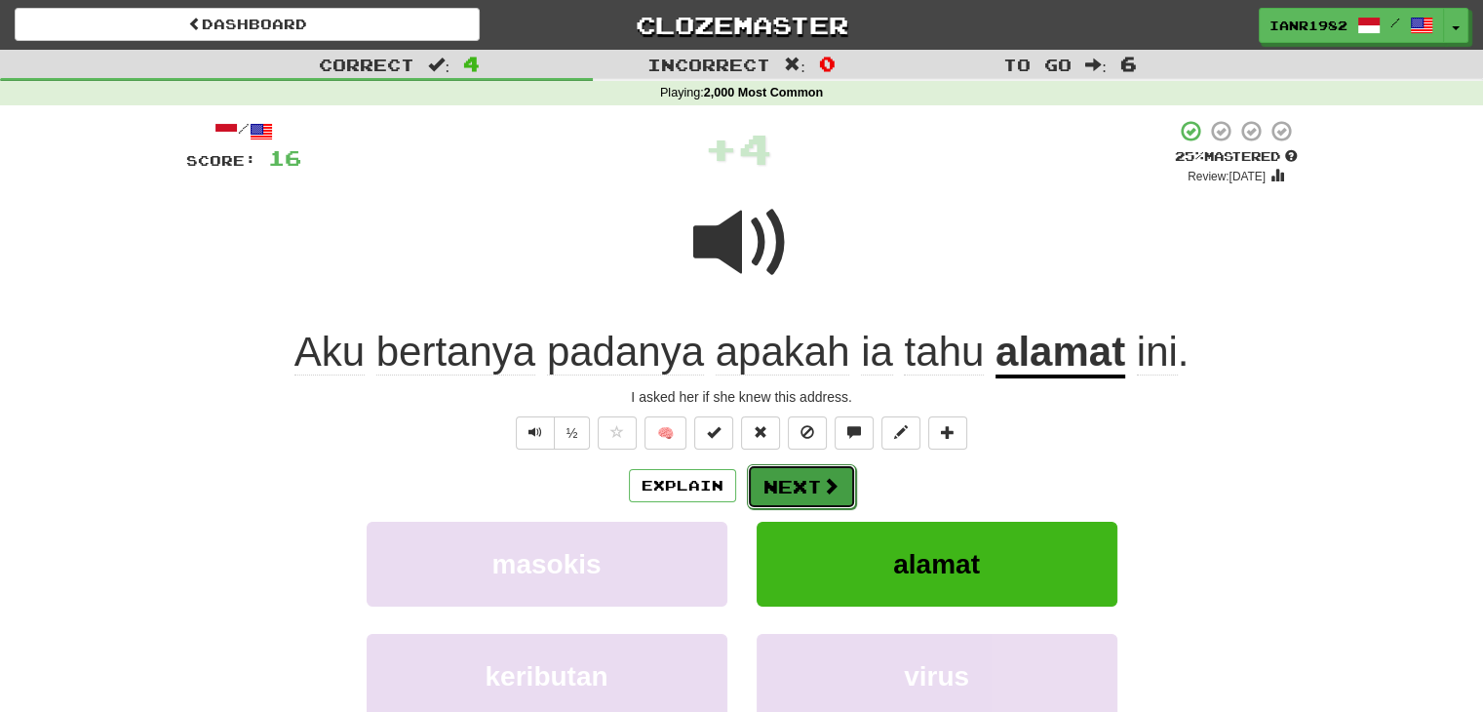
click at [790, 486] on button "Next" at bounding box center [801, 486] width 109 height 45
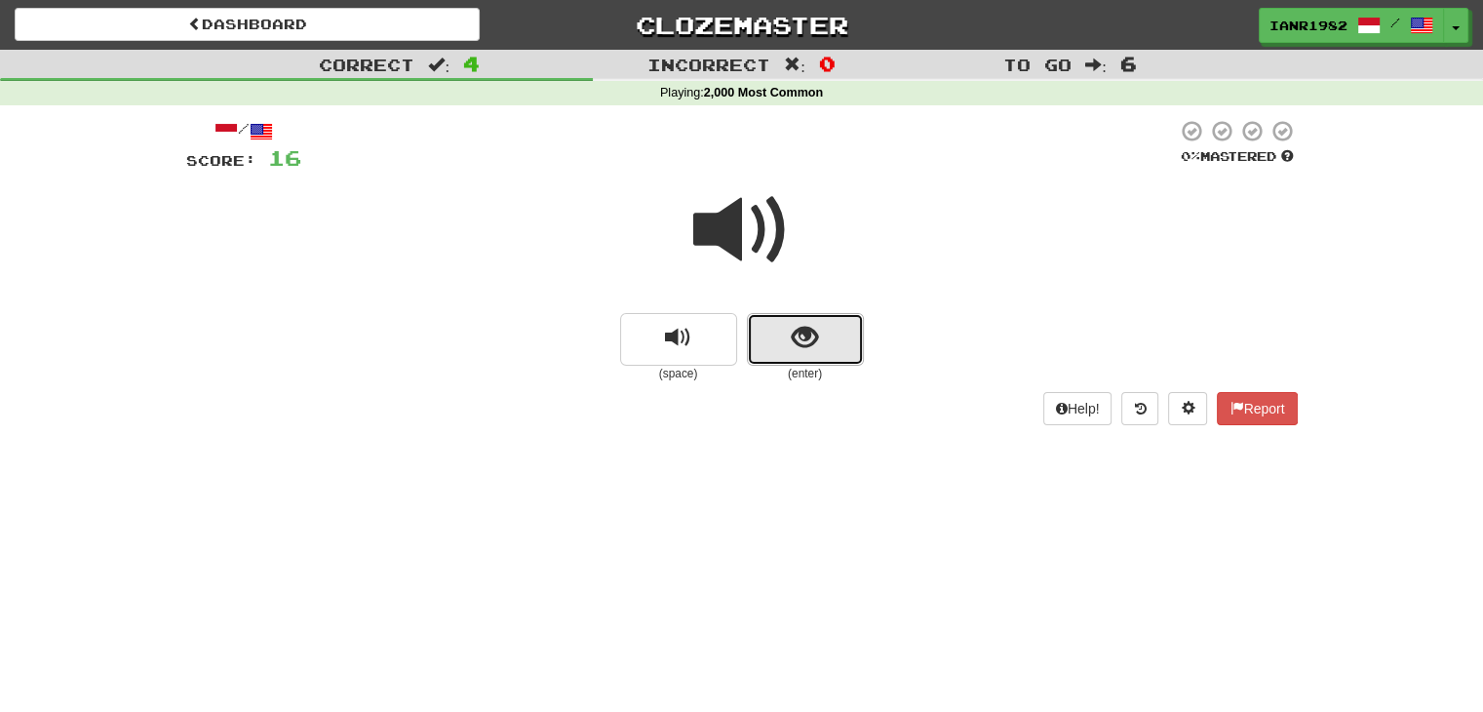
click at [846, 317] on button "show sentence" at bounding box center [805, 339] width 117 height 53
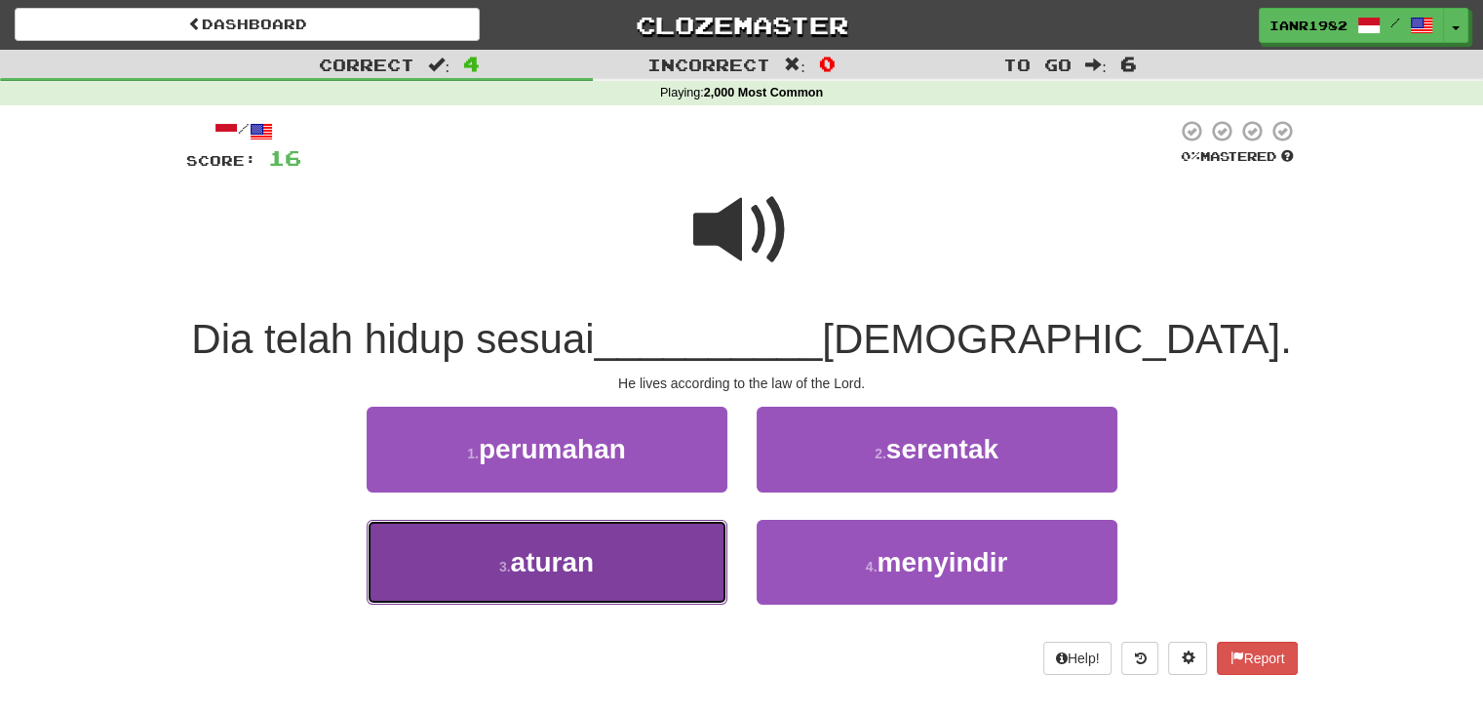
click at [697, 567] on button "3 . aturan" at bounding box center [547, 562] width 361 height 85
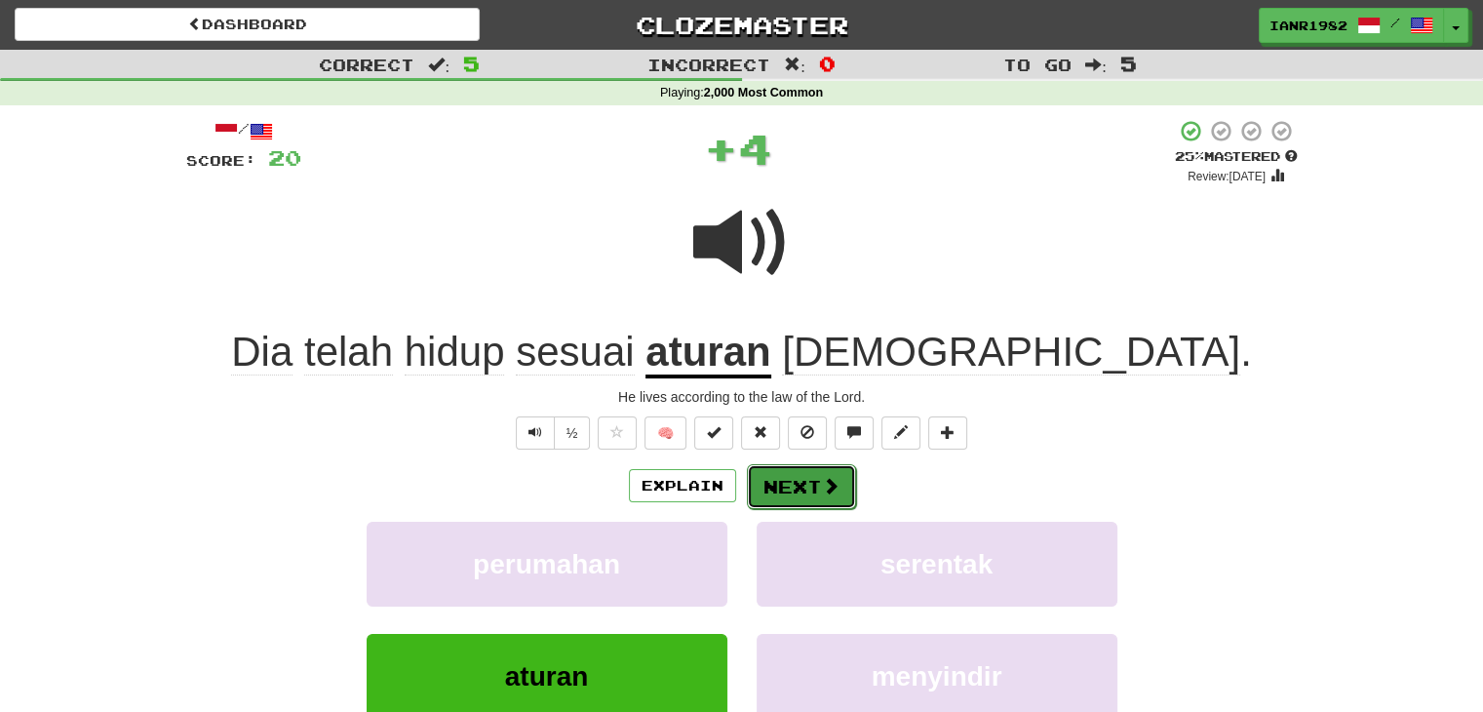
click at [801, 492] on button "Next" at bounding box center [801, 486] width 109 height 45
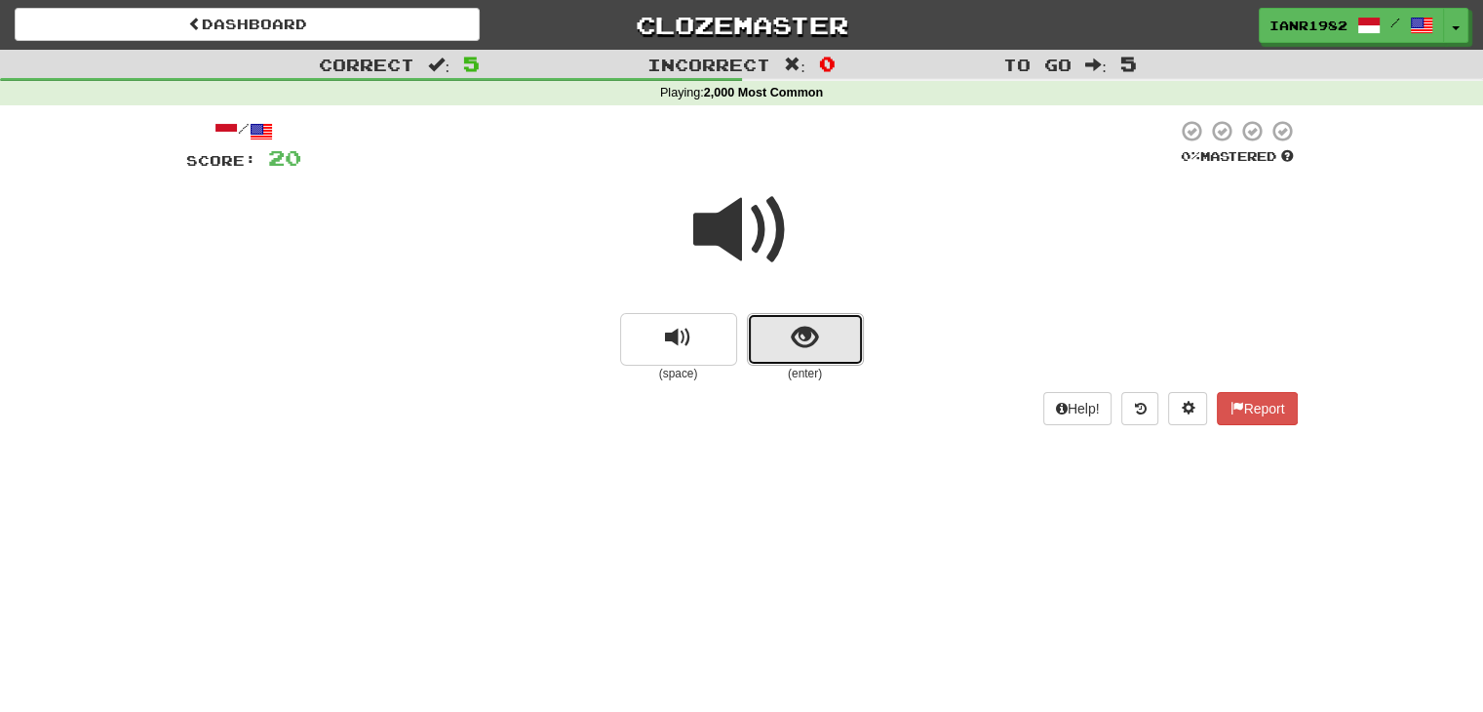
click at [798, 362] on button "show sentence" at bounding box center [805, 339] width 117 height 53
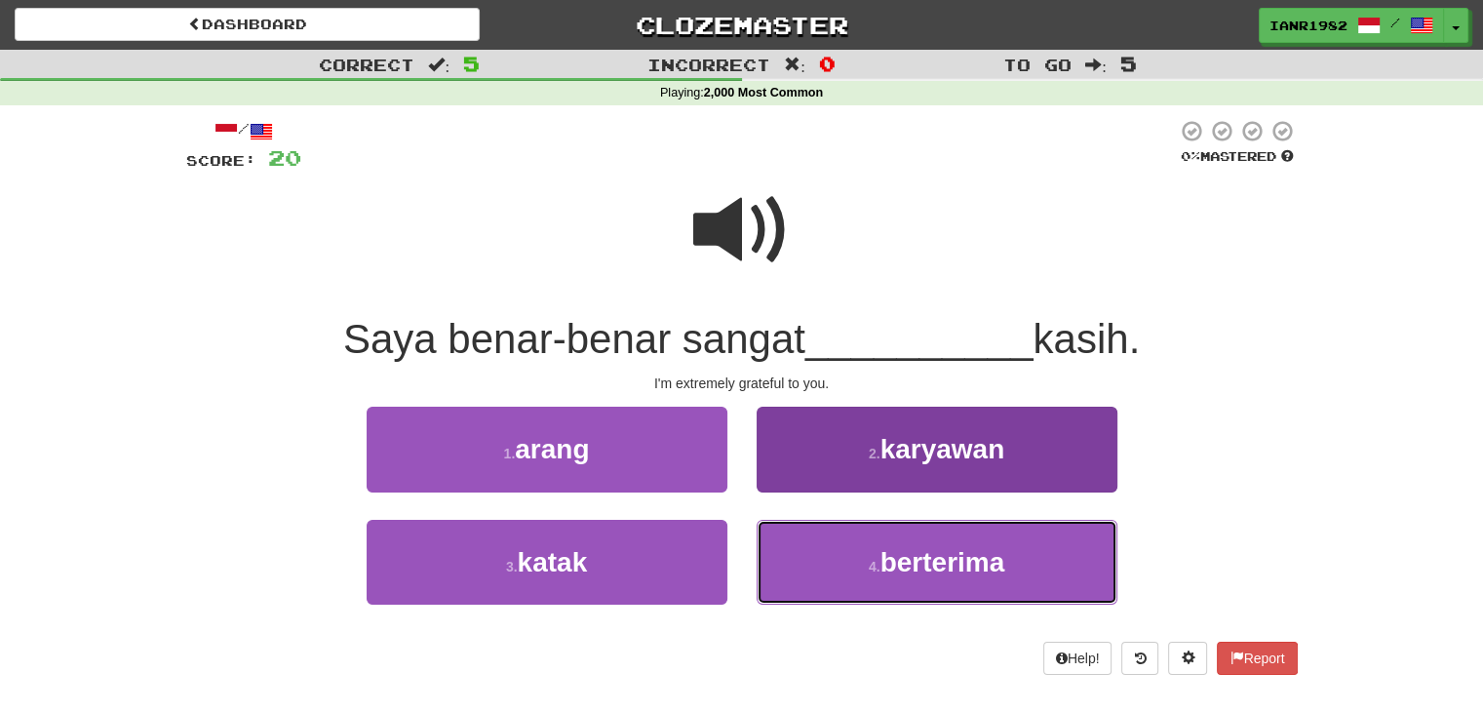
click at [885, 547] on span "berterima" at bounding box center [942, 562] width 125 height 30
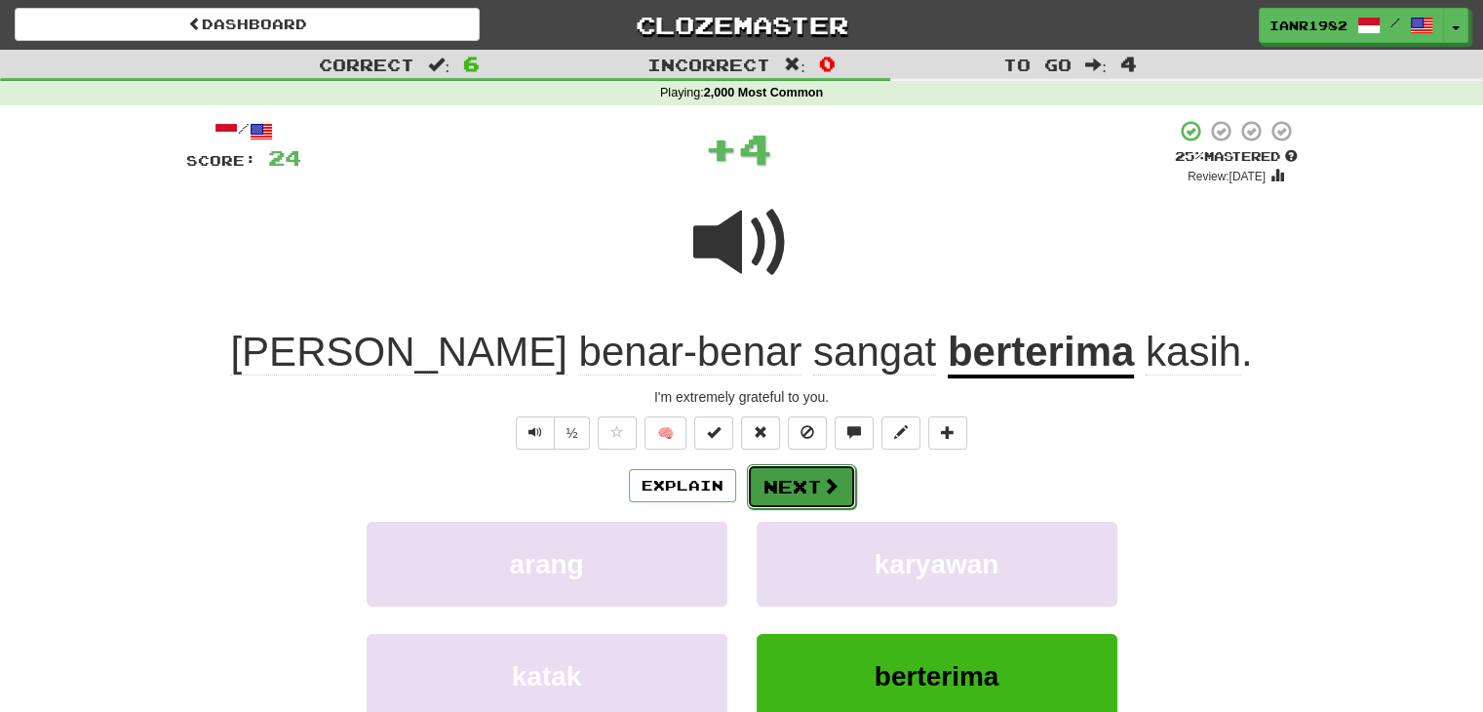
click at [847, 473] on button "Next" at bounding box center [801, 486] width 109 height 45
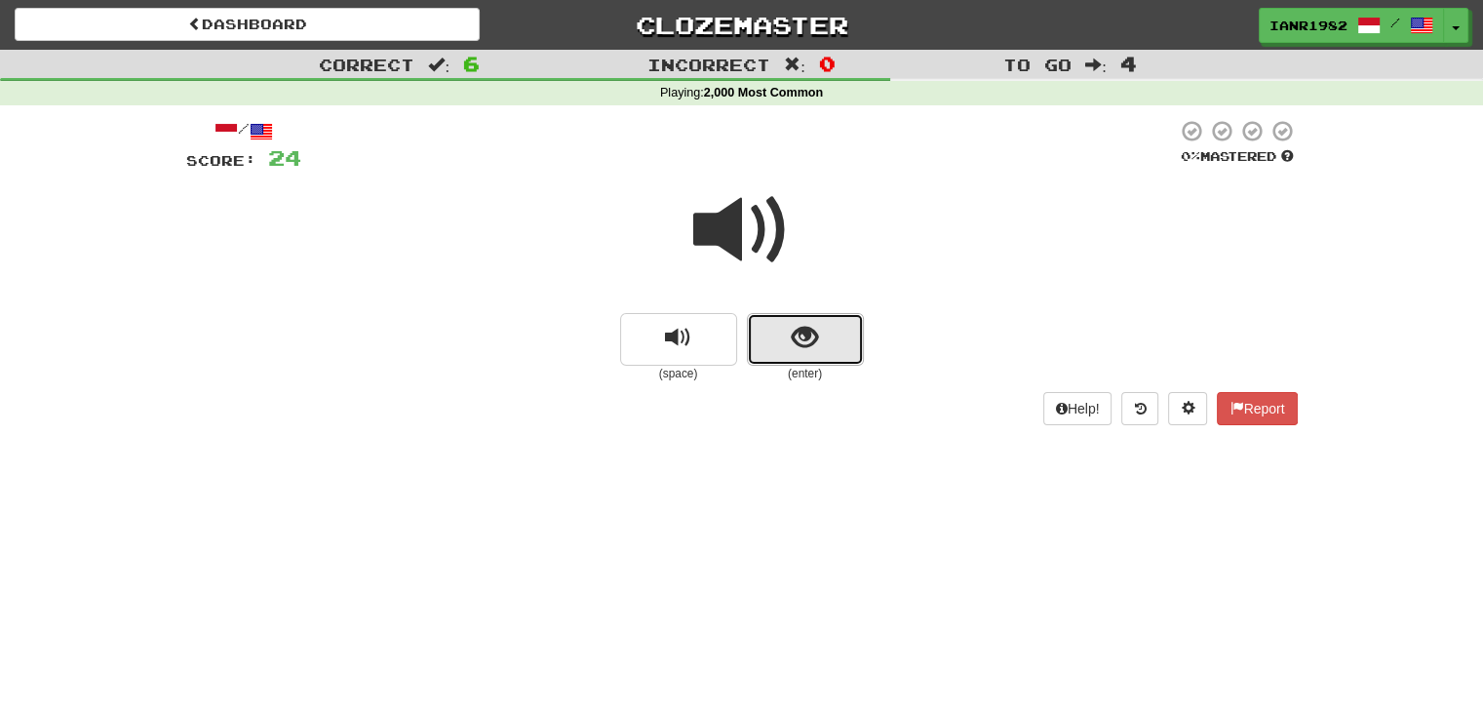
click at [848, 348] on button "show sentence" at bounding box center [805, 339] width 117 height 53
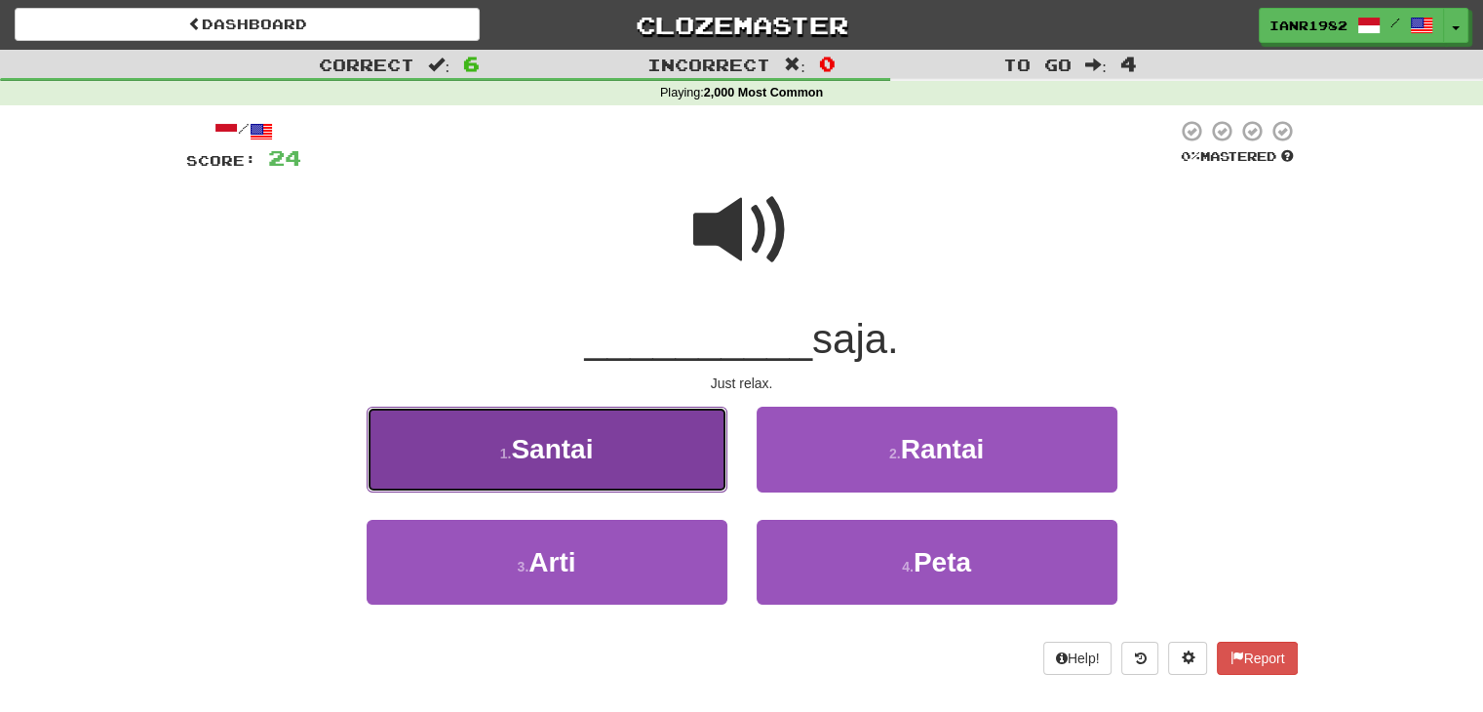
click at [678, 461] on button "1 . [GEOGRAPHIC_DATA]" at bounding box center [547, 449] width 361 height 85
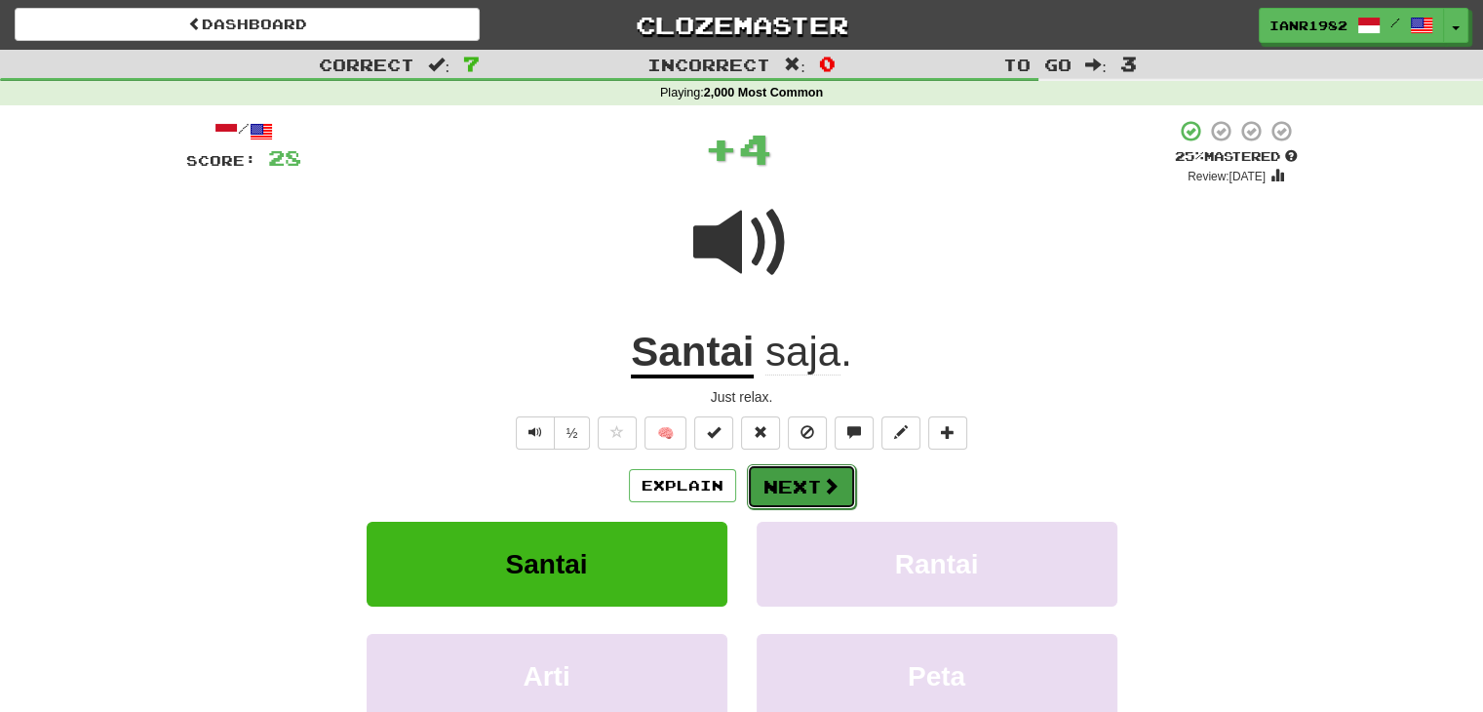
click at [831, 480] on span at bounding box center [831, 486] width 18 height 18
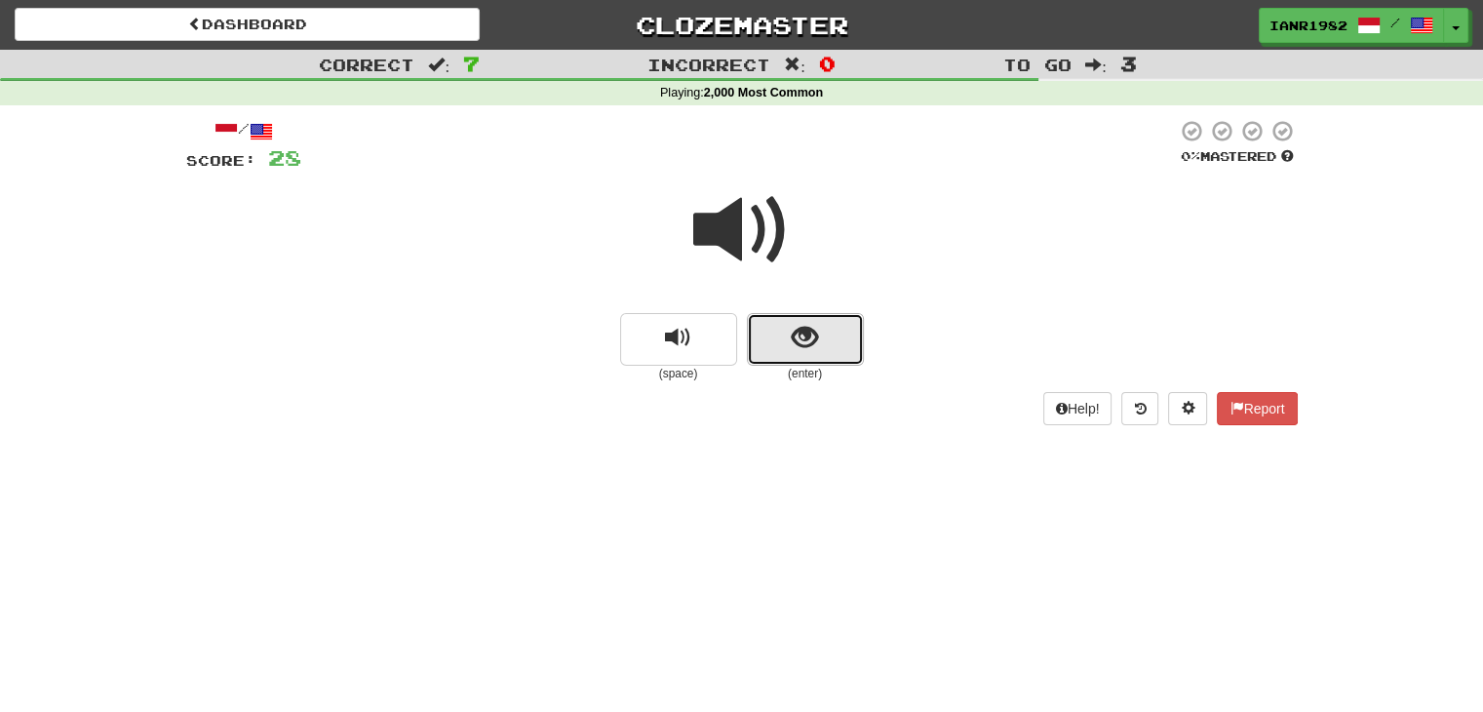
click at [839, 344] on button "show sentence" at bounding box center [805, 339] width 117 height 53
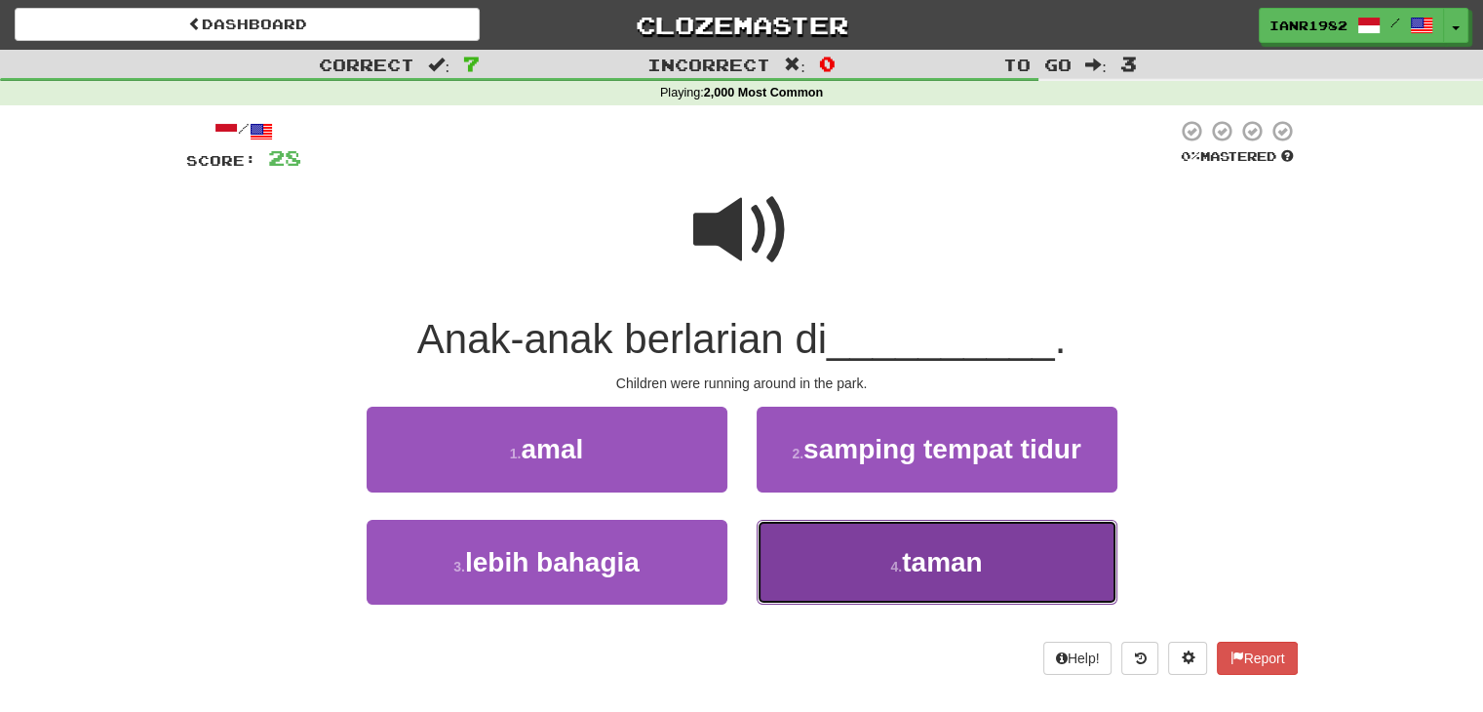
click at [920, 556] on span "taman" at bounding box center [942, 562] width 80 height 30
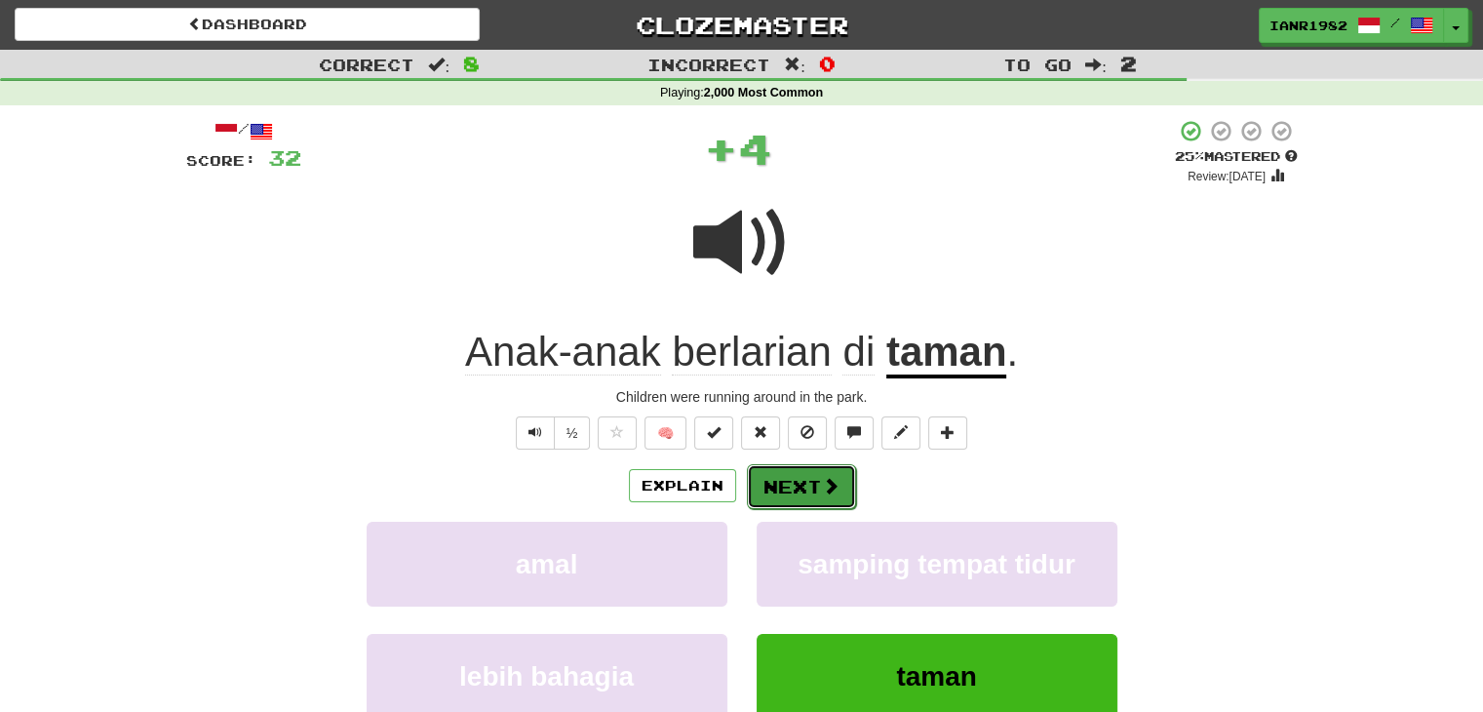
click at [835, 487] on span at bounding box center [831, 486] width 18 height 18
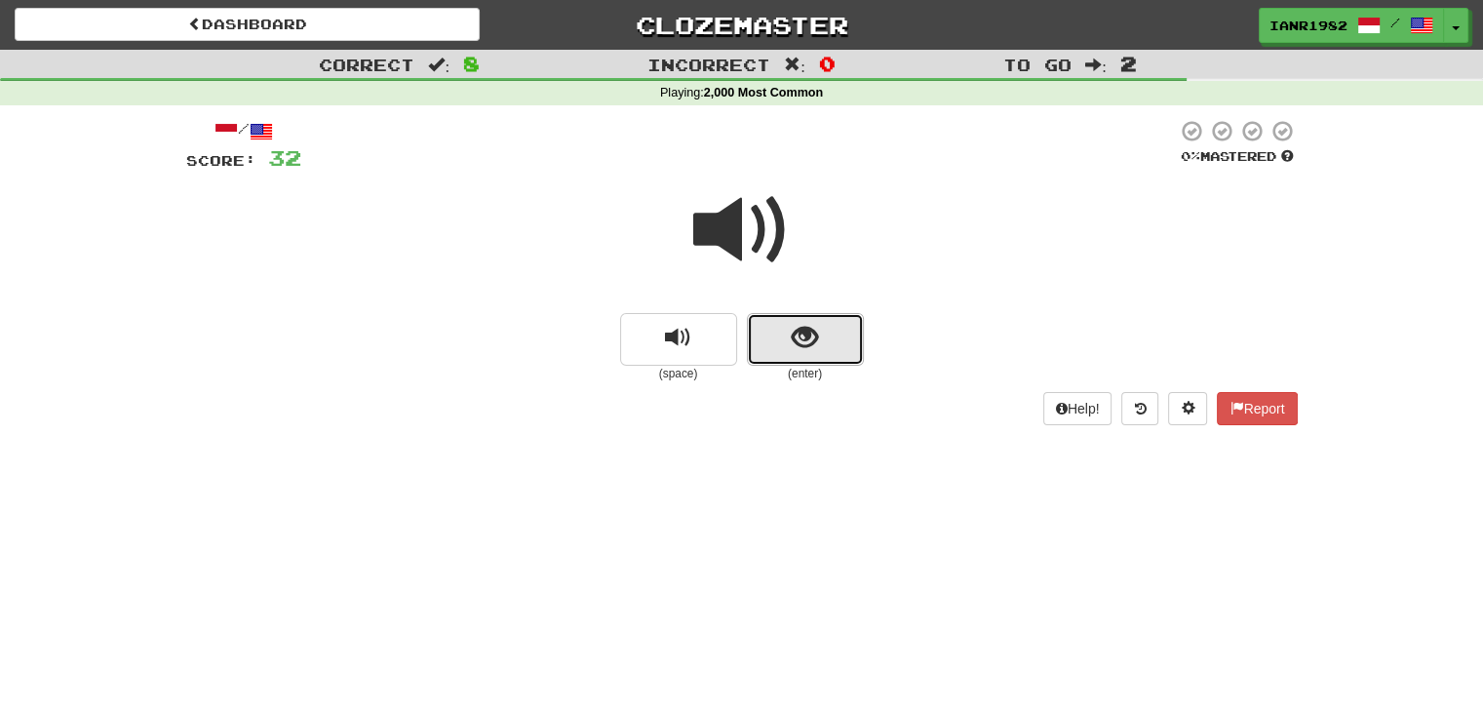
click at [823, 338] on button "show sentence" at bounding box center [805, 339] width 117 height 53
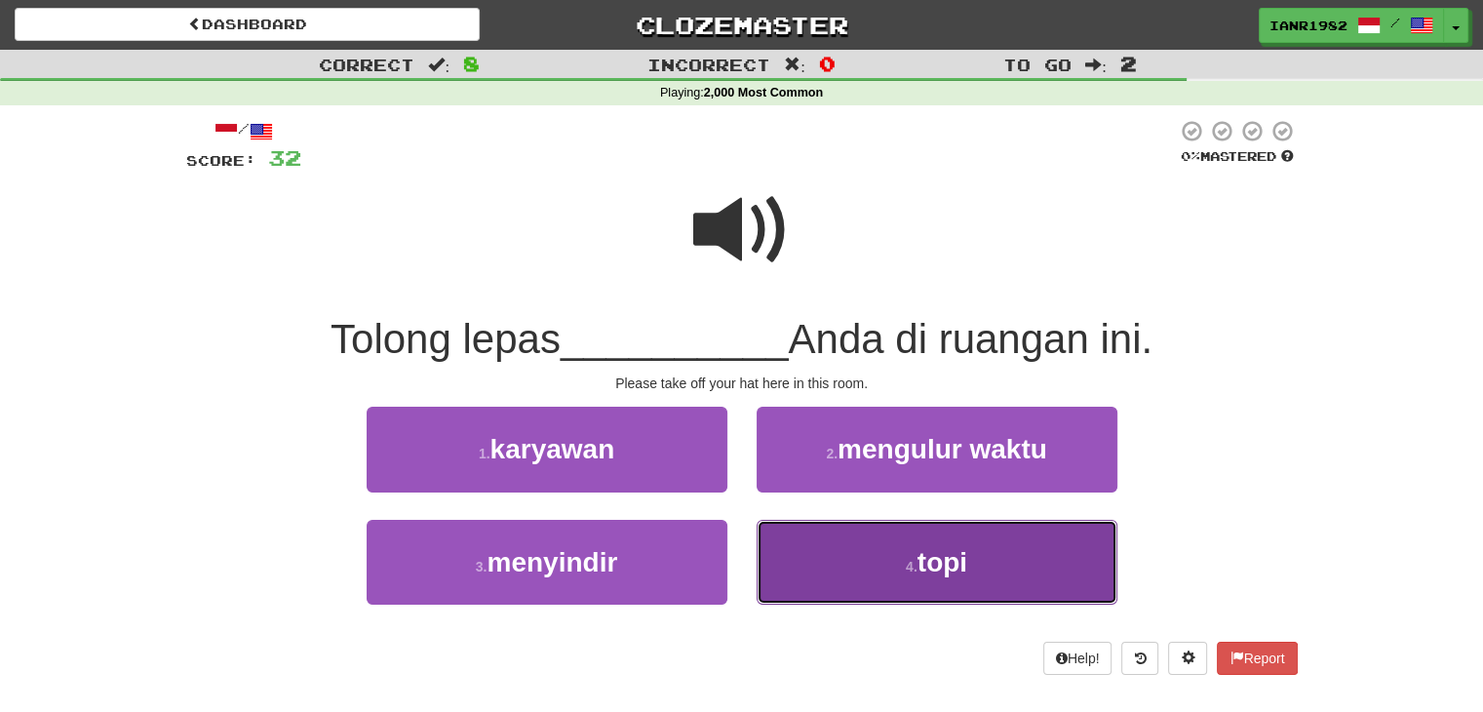
click at [982, 553] on button "4 . topi" at bounding box center [937, 562] width 361 height 85
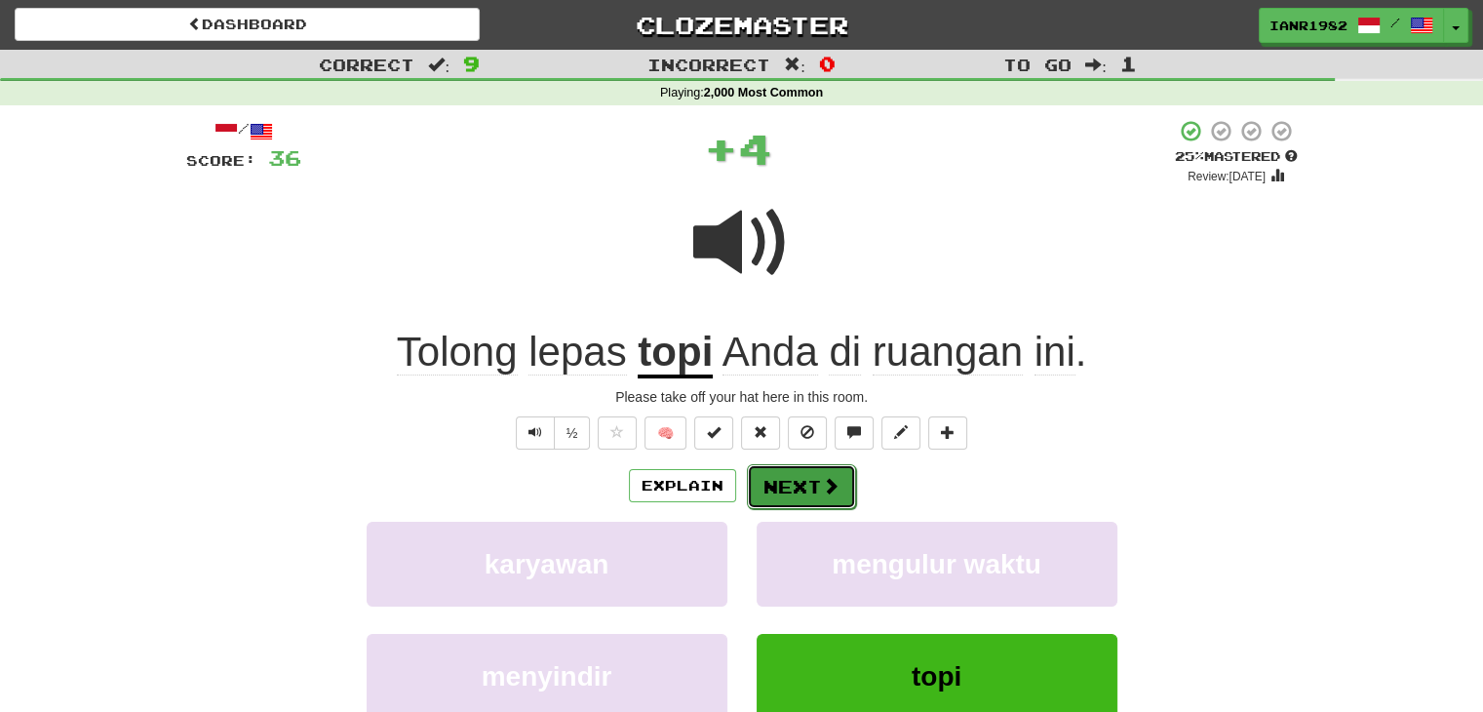
click at [826, 492] on span at bounding box center [831, 486] width 18 height 18
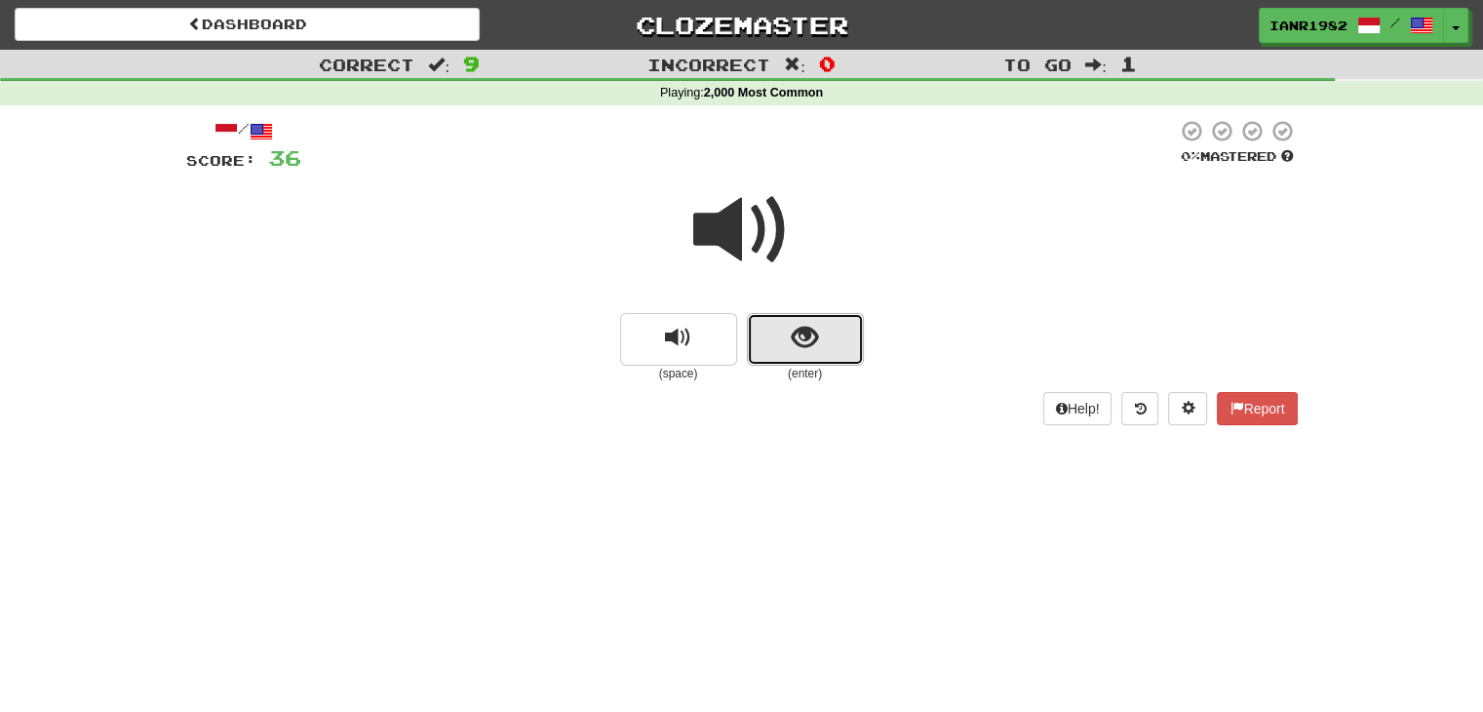
click at [819, 336] on button "show sentence" at bounding box center [805, 339] width 117 height 53
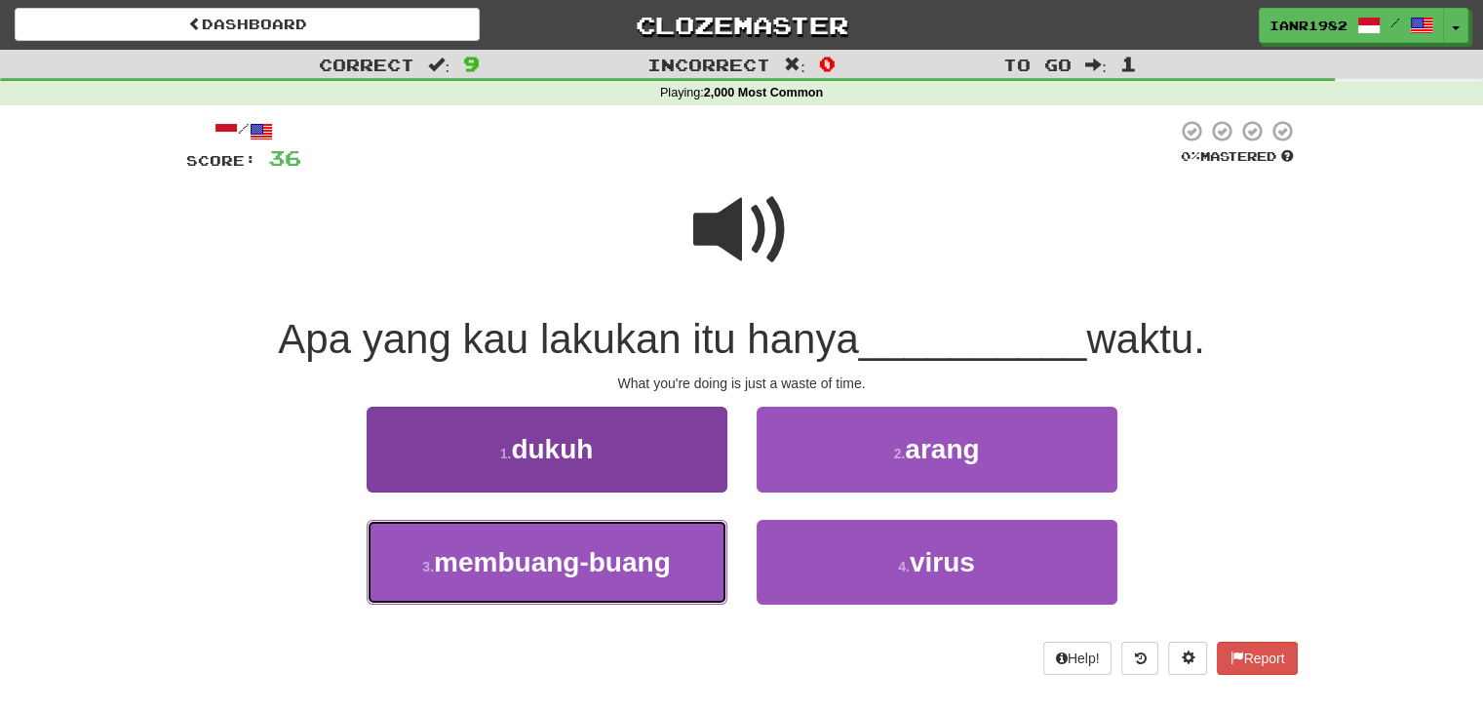
click at [653, 558] on span "membuang-buang" at bounding box center [552, 562] width 237 height 30
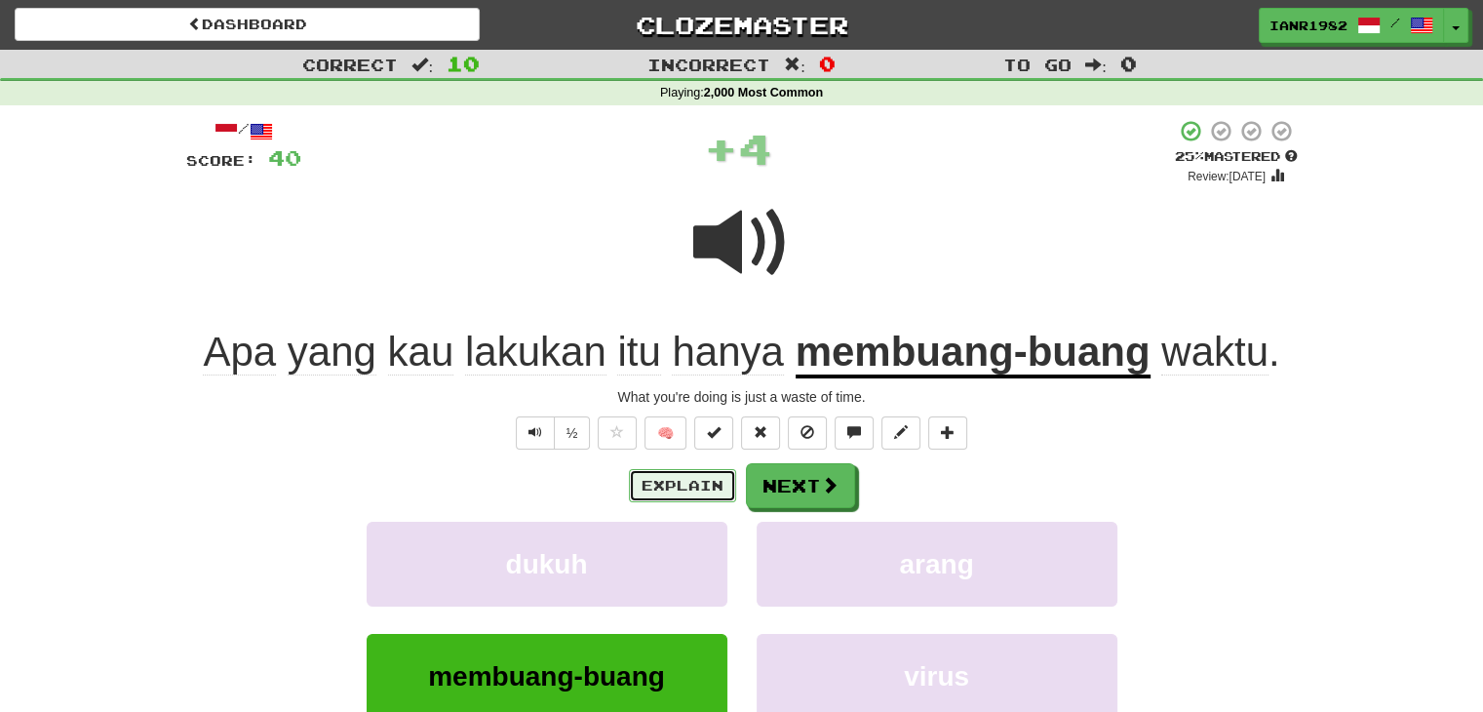
click at [702, 488] on button "Explain" at bounding box center [682, 485] width 107 height 33
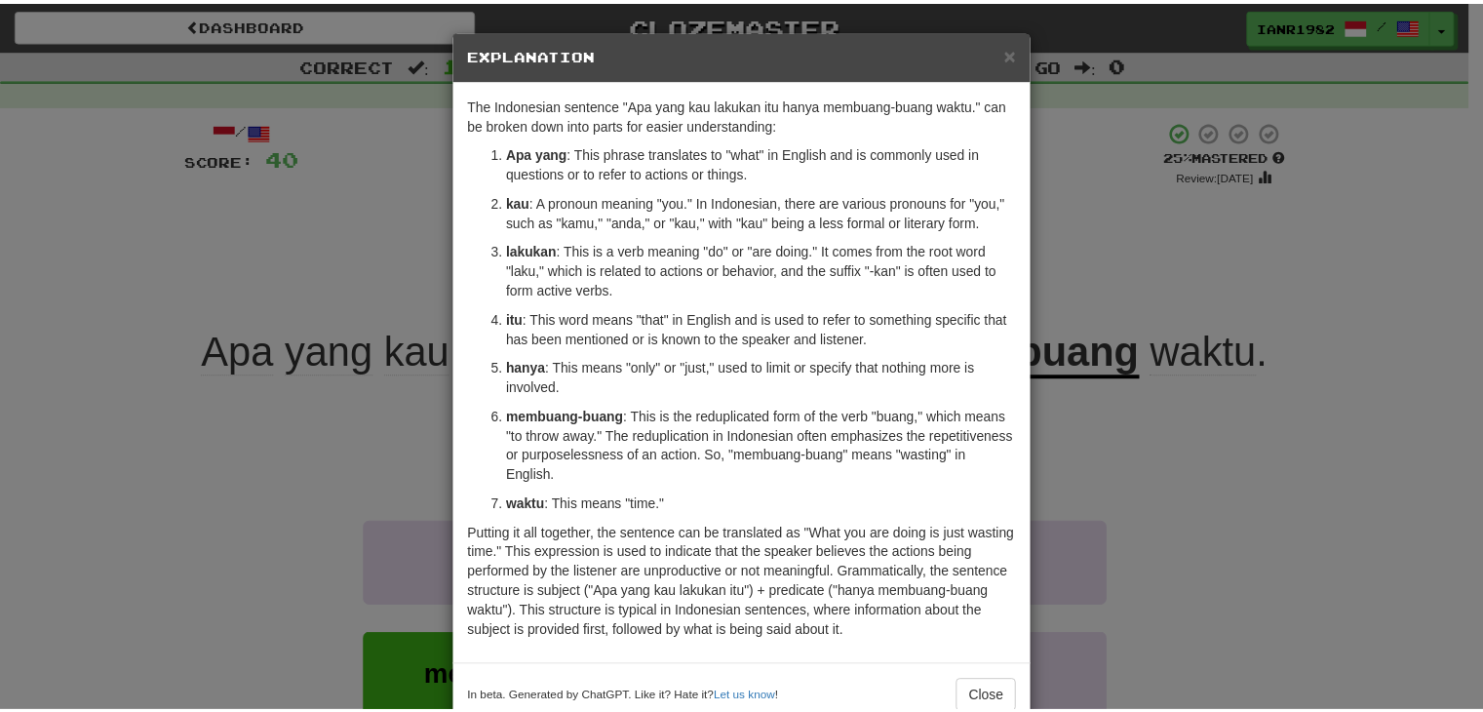
scroll to position [46, 0]
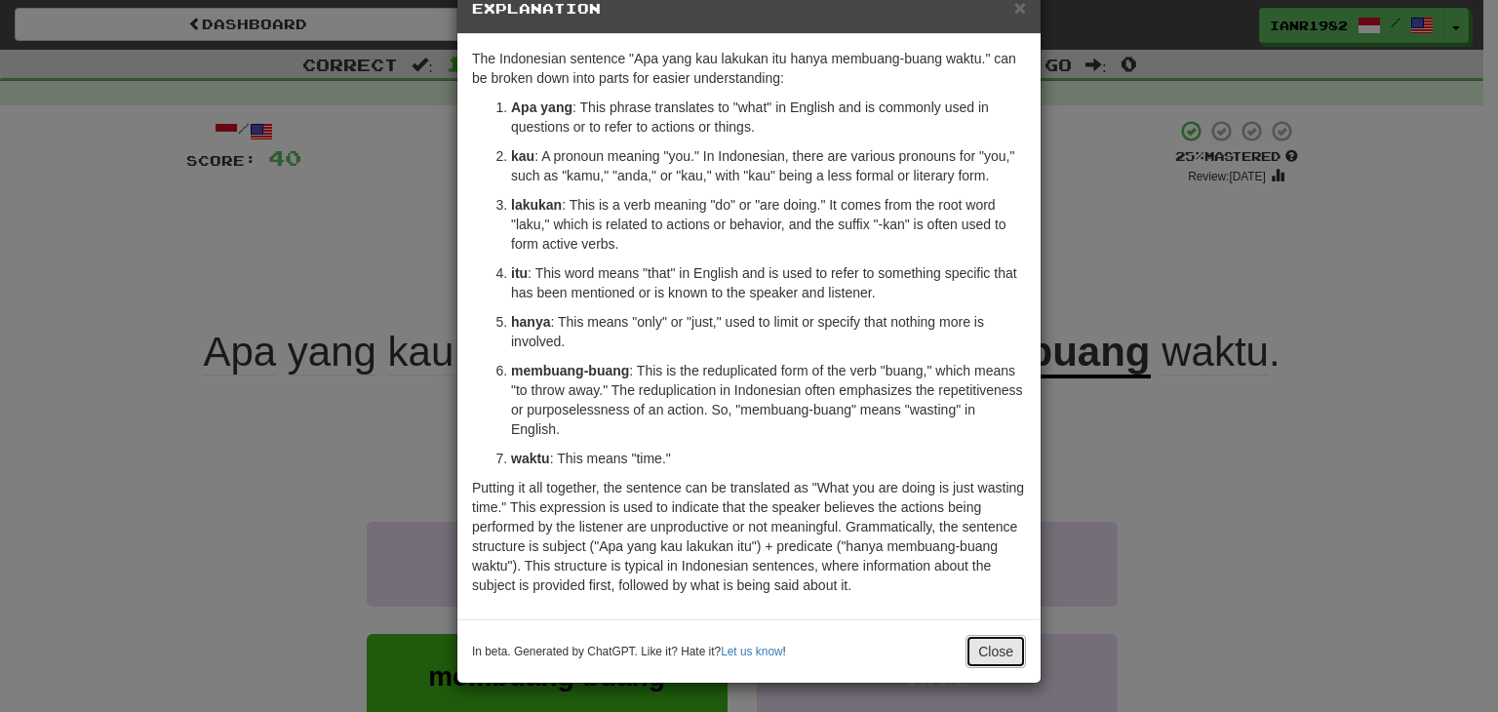
click at [967, 649] on button "Close" at bounding box center [995, 651] width 60 height 33
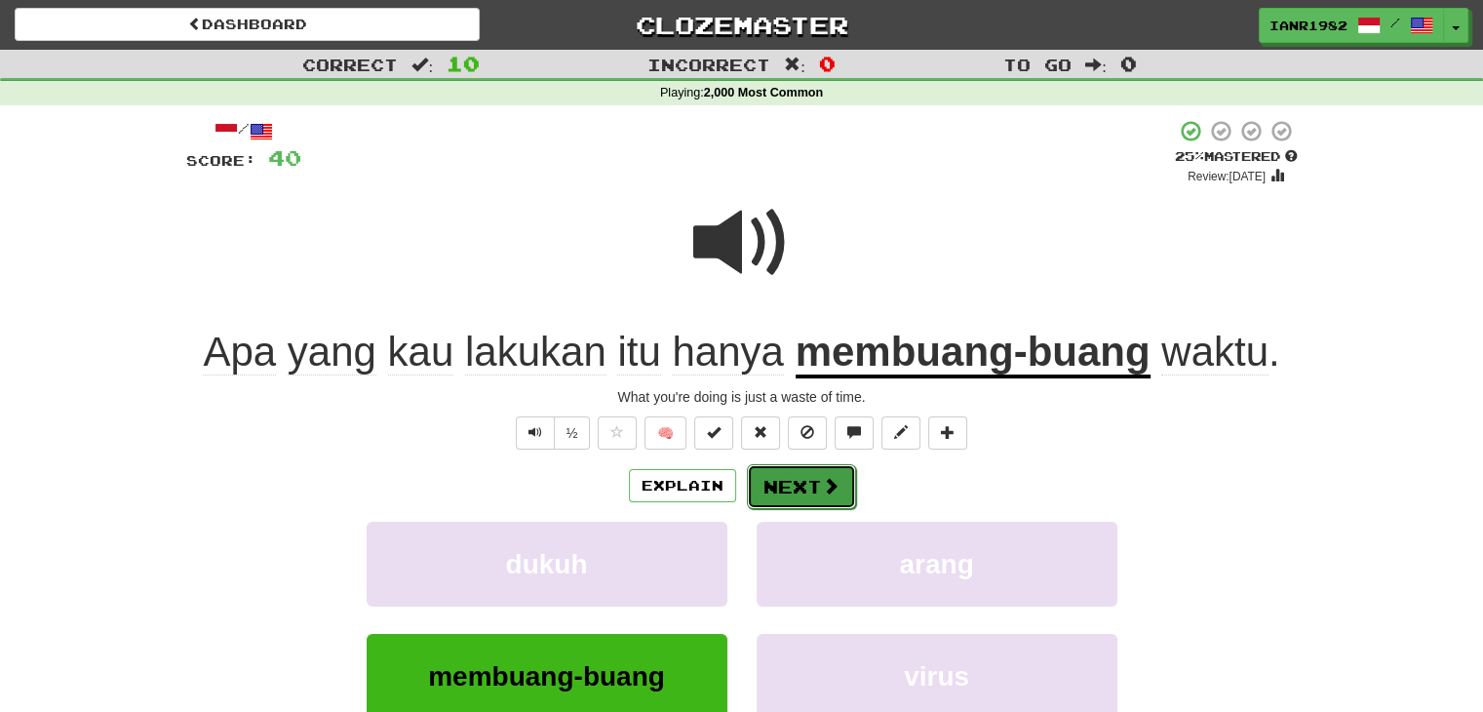
click at [850, 499] on button "Next" at bounding box center [801, 486] width 109 height 45
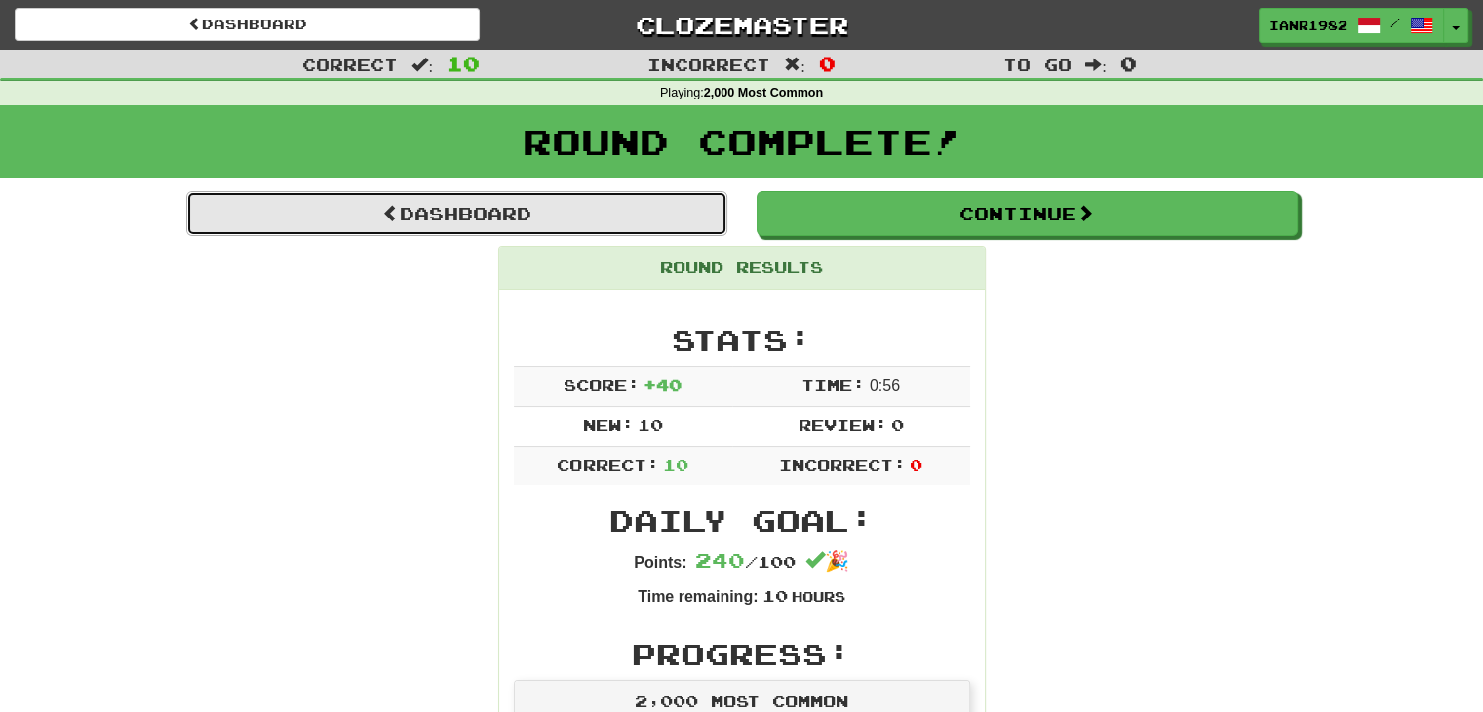
click at [659, 208] on link "Dashboard" at bounding box center [456, 213] width 541 height 45
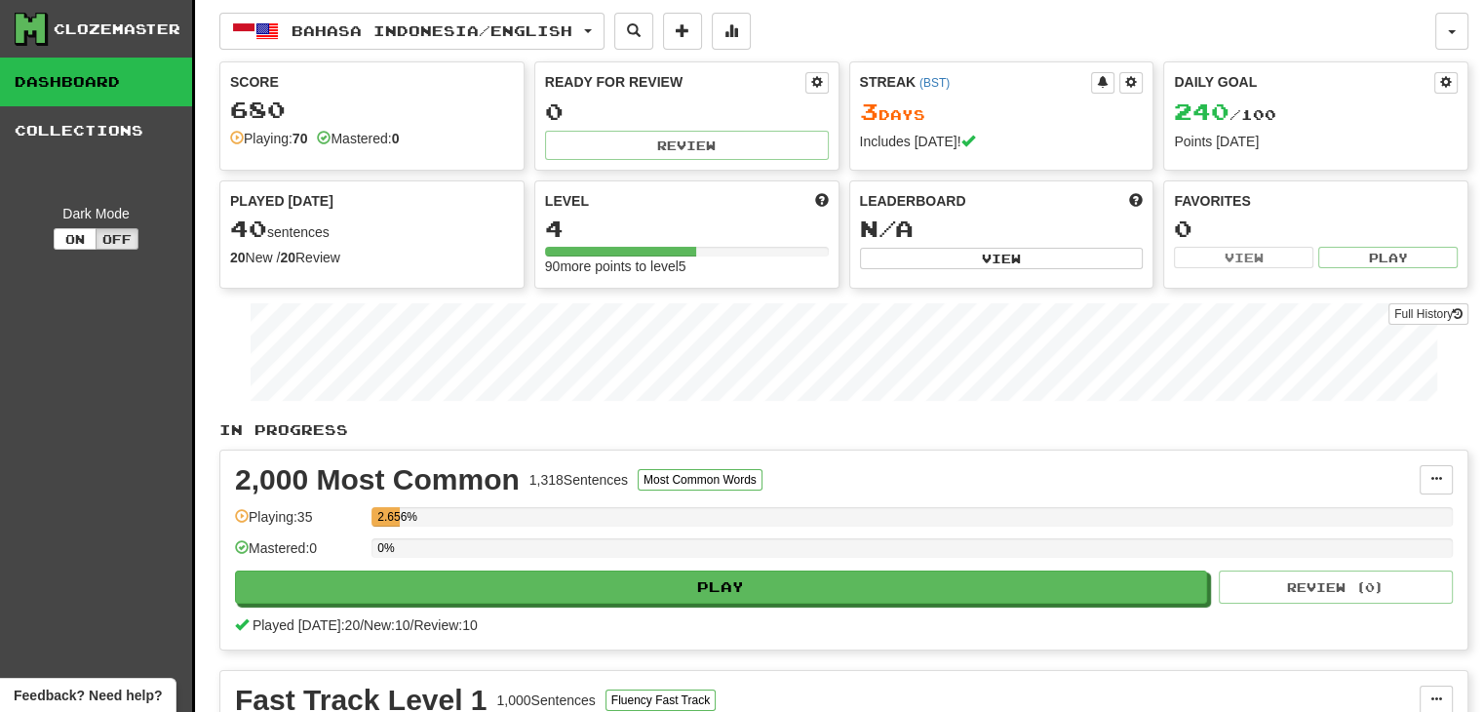
scroll to position [53, 0]
